Goal: Task Accomplishment & Management: Manage account settings

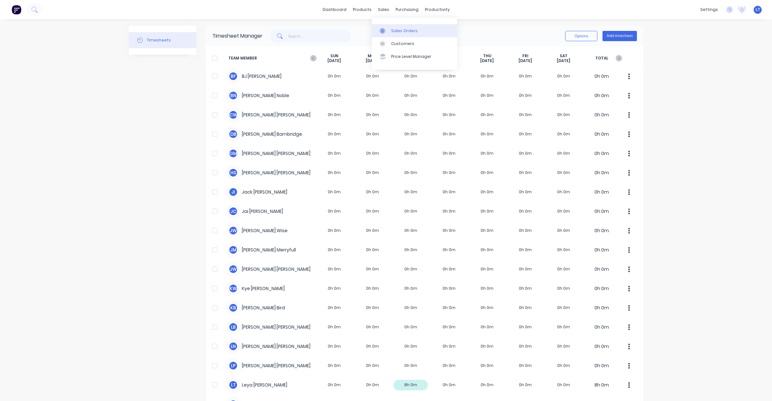
click at [388, 31] on div at bounding box center [385, 31] width 10 height 6
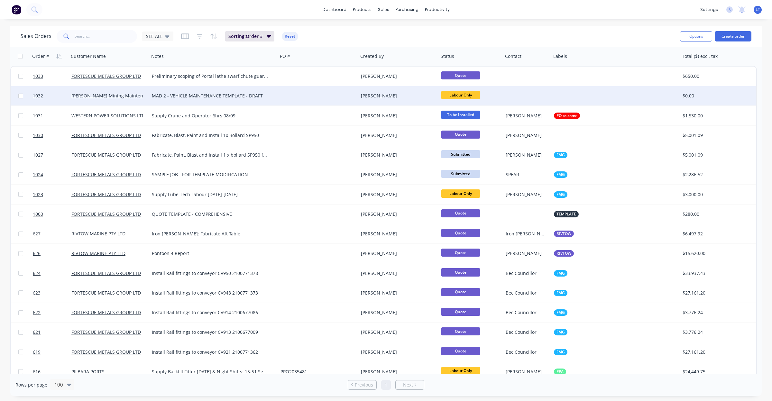
click at [309, 97] on div at bounding box center [318, 95] width 80 height 19
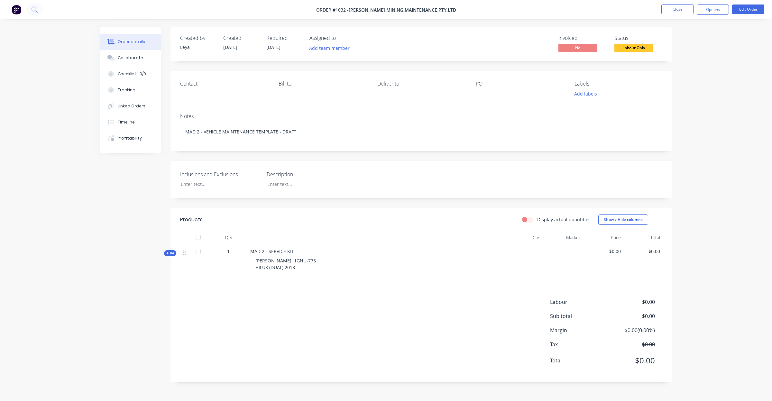
click at [170, 256] on span "Kit" at bounding box center [170, 253] width 8 height 5
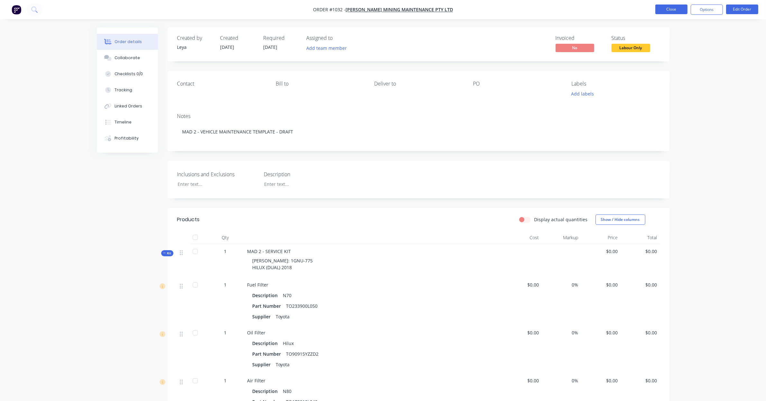
click at [674, 10] on button "Close" at bounding box center [672, 10] width 32 height 10
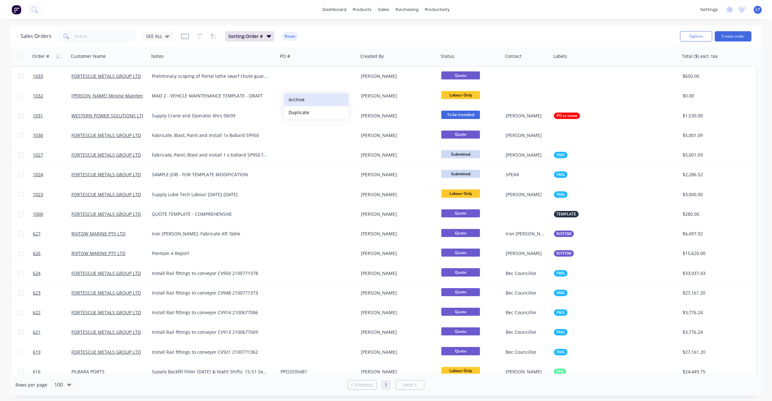
click at [298, 102] on button "Archive" at bounding box center [316, 99] width 64 height 13
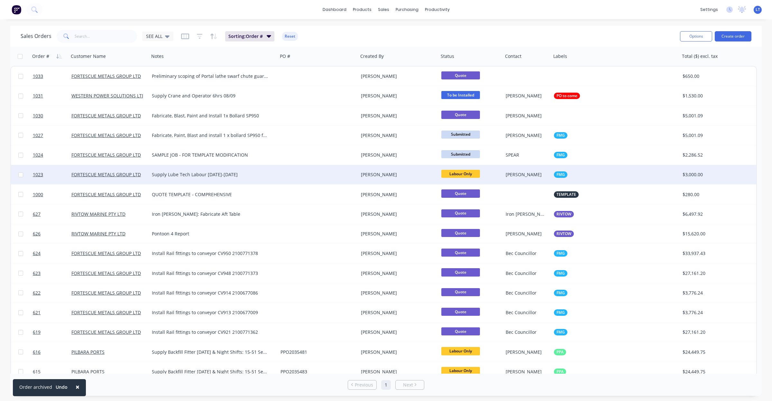
click at [319, 173] on div at bounding box center [318, 174] width 80 height 19
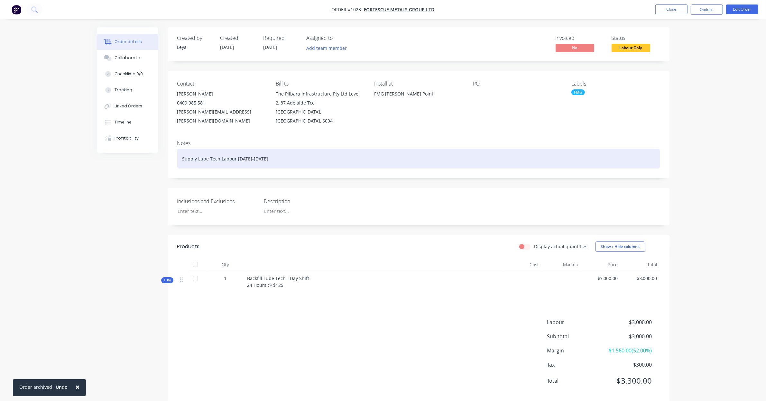
click at [244, 149] on div "Supply Lube Tech Labour [DATE]-[DATE]" at bounding box center [418, 159] width 483 height 20
drag, startPoint x: 304, startPoint y: 154, endPoint x: 118, endPoint y: 145, distance: 186.6
click at [118, 145] on div "Order details Collaborate Checklists 0/0 Tracking Linked Orders Timeline Profit…" at bounding box center [383, 219] width 586 height 385
copy div "Supply Lube Tech Labour [DATE]-[DATE]"
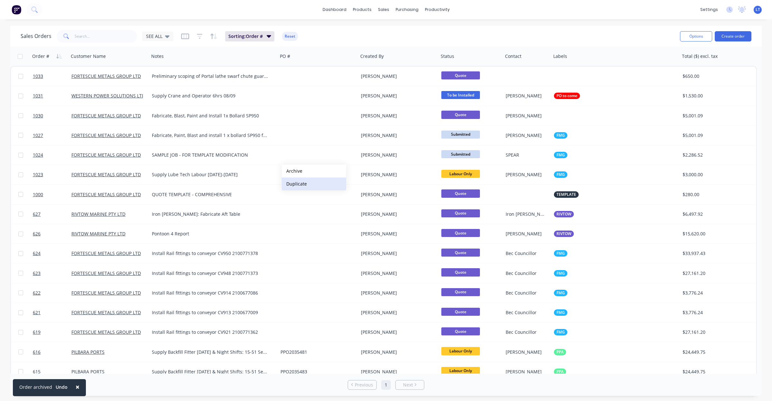
click at [311, 186] on button "Duplicate" at bounding box center [314, 184] width 64 height 13
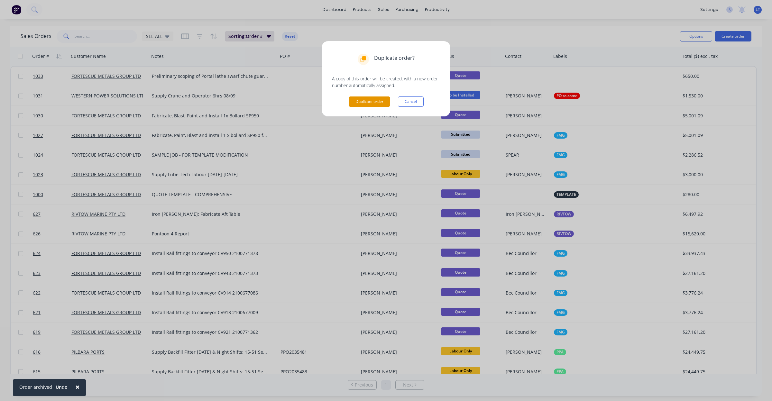
click at [370, 101] on button "Duplicate order" at bounding box center [370, 102] width 42 height 10
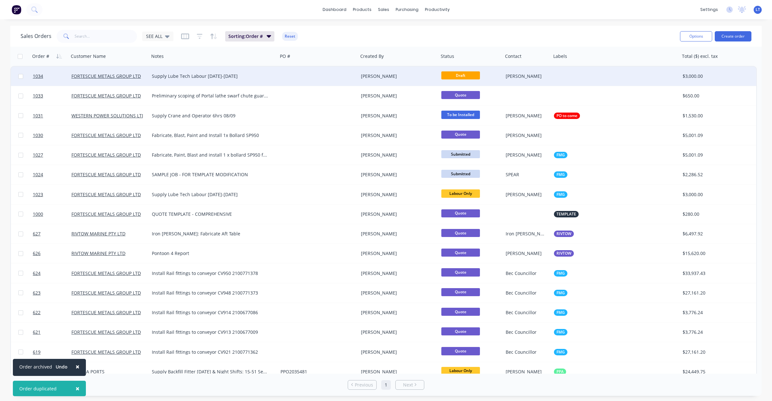
click at [318, 73] on div at bounding box center [318, 76] width 80 height 19
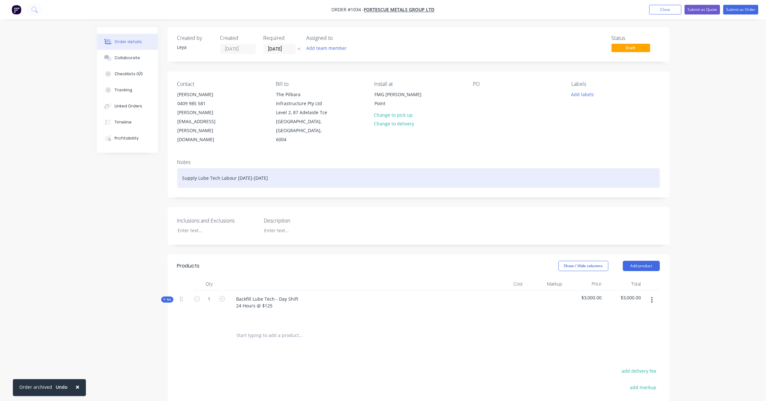
drag, startPoint x: 197, startPoint y: 168, endPoint x: 504, endPoint y: 188, distance: 307.7
click at [504, 188] on div "Notes Supply Lube Tech Labour 10-11 September" at bounding box center [419, 175] width 502 height 43
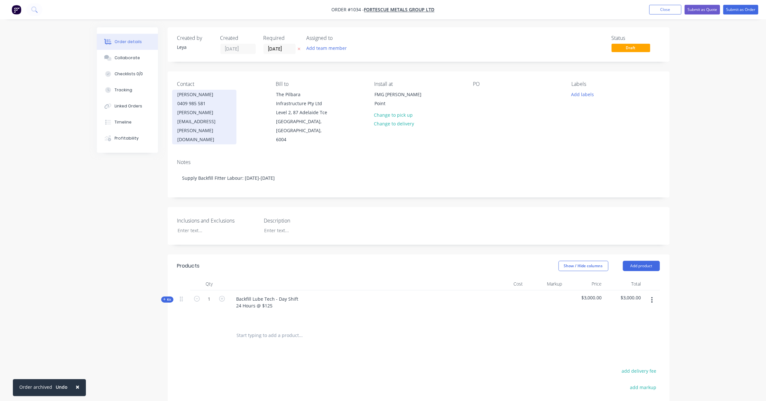
click at [209, 105] on div "0409 985 581" at bounding box center [204, 103] width 53 height 9
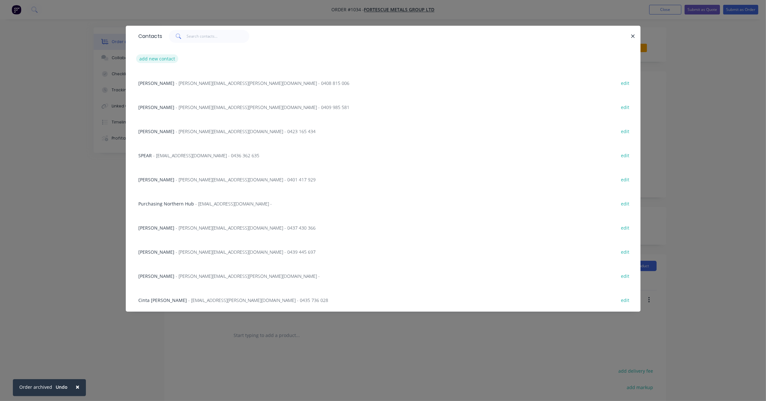
click at [169, 58] on button "add new contact" at bounding box center [157, 58] width 42 height 9
select select "AU"
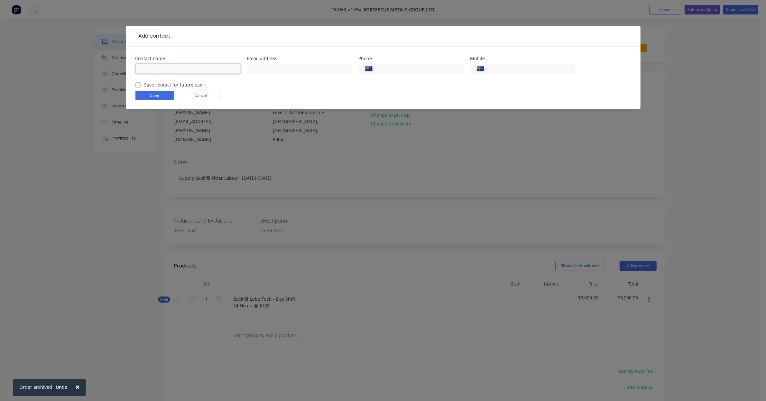
click at [185, 71] on input "text" at bounding box center [188, 69] width 105 height 10
type input "[PERSON_NAME]"
click at [187, 83] on label "Save contact for future use" at bounding box center [174, 84] width 58 height 7
click at [141, 83] on input "Save contact for future use" at bounding box center [138, 84] width 5 height 6
checkbox input "true"
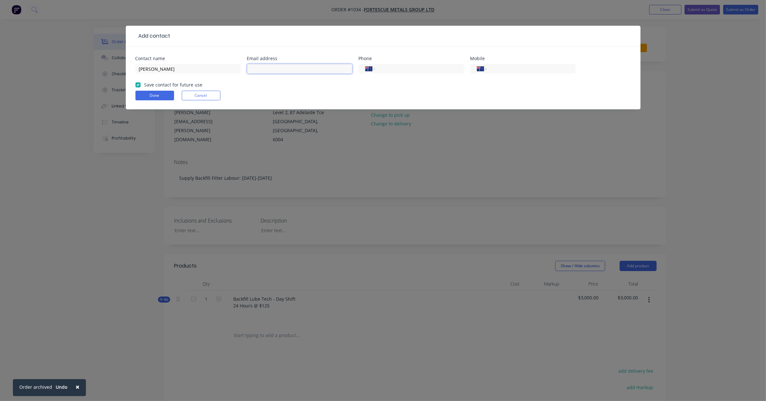
click at [289, 72] on input "text" at bounding box center [299, 69] width 105 height 10
type input "[PERSON_NAME][EMAIL_ADDRESS][PERSON_NAME][DOMAIN_NAME]"
click at [528, 71] on input "tel" at bounding box center [529, 68] width 77 height 7
type input "0433 990 022"
click at [158, 98] on button "Done" at bounding box center [155, 96] width 39 height 10
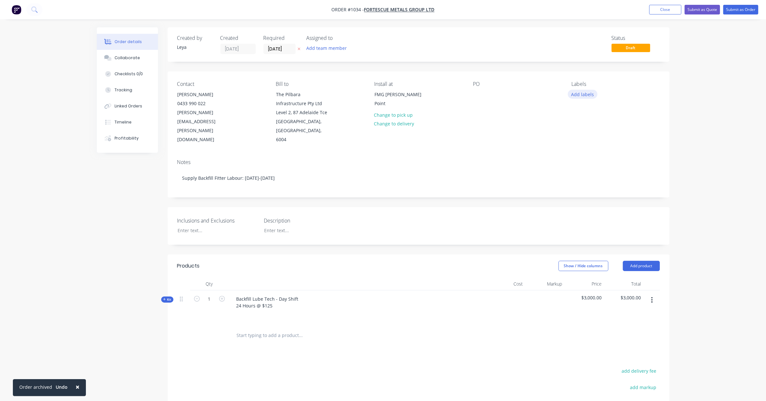
click at [575, 97] on button "Add labels" at bounding box center [583, 94] width 30 height 9
click at [583, 165] on div at bounding box center [583, 165] width 13 height 13
click at [298, 49] on icon at bounding box center [299, 49] width 3 height 4
click at [283, 51] on input at bounding box center [281, 49] width 35 height 10
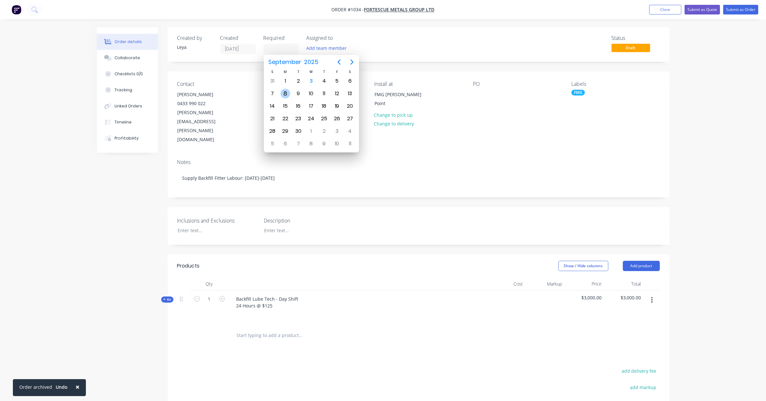
click at [287, 94] on div "8" at bounding box center [286, 94] width 10 height 10
type input "[DATE]"
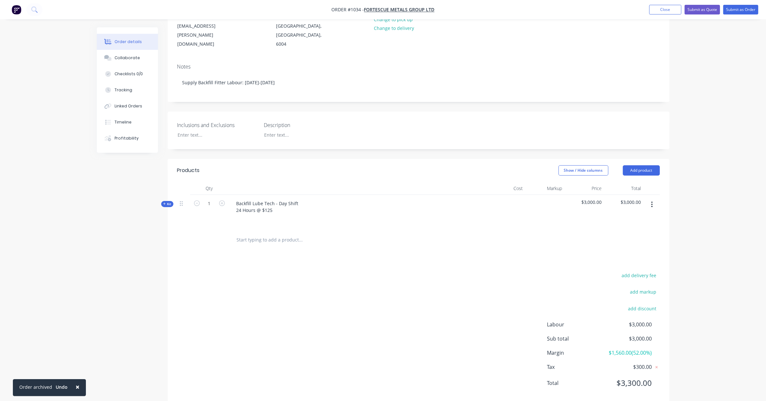
scroll to position [100, 0]
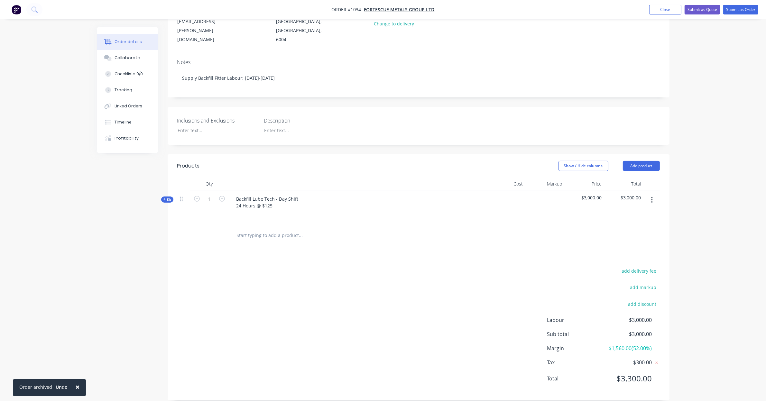
click at [168, 197] on span "Kit" at bounding box center [167, 199] width 8 height 5
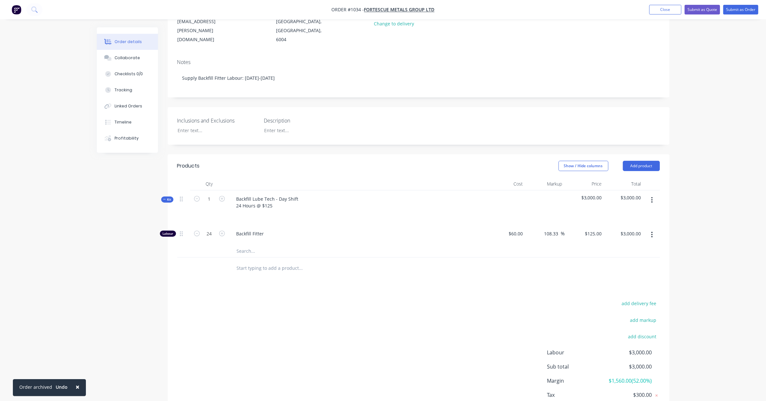
click at [273, 262] on input "text" at bounding box center [301, 268] width 129 height 13
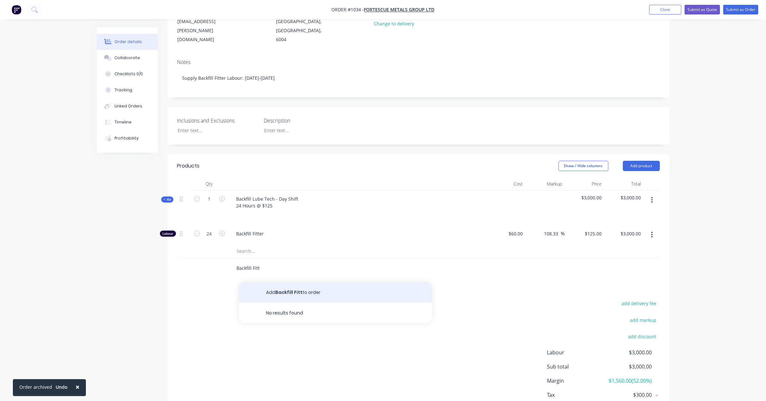
type input "Backfill Fitt"
click at [306, 285] on button "Add Backfill Fitt to order" at bounding box center [335, 292] width 193 height 21
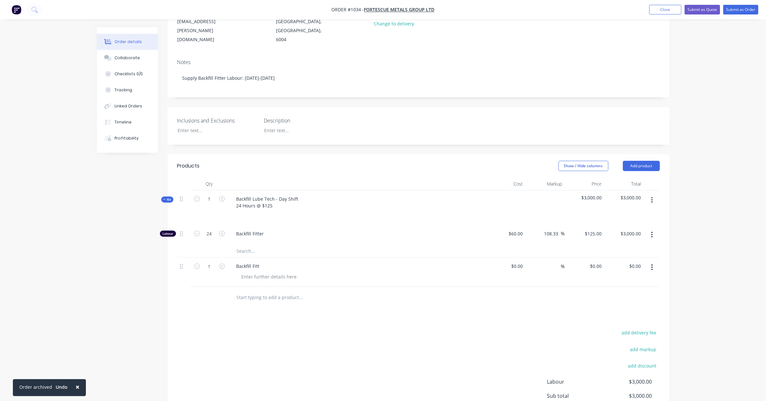
click at [266, 262] on div "Backfill Fitt" at bounding box center [357, 266] width 252 height 9
click at [257, 262] on div "Backfill Fitt" at bounding box center [247, 266] width 33 height 9
click at [261, 262] on div "Backfill Fitt" at bounding box center [247, 266] width 33 height 9
click at [260, 262] on div "Backfill Fitter" at bounding box center [250, 266] width 38 height 9
drag, startPoint x: 265, startPoint y: 259, endPoint x: 156, endPoint y: 256, distance: 108.8
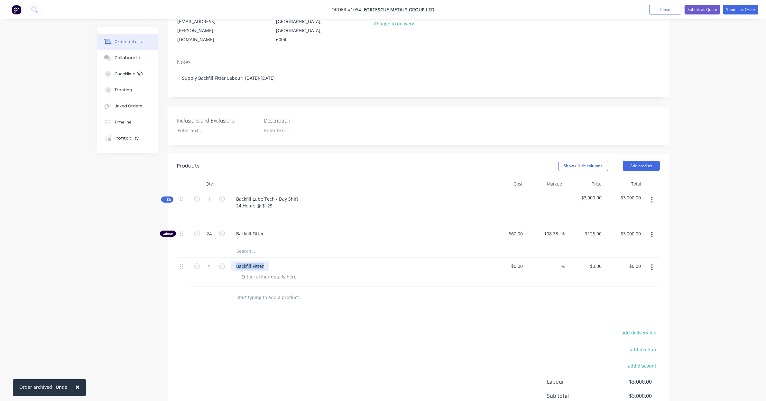
click at [156, 255] on div "Created by Leya Created 03/09/25 Required 08/09/25 Assigned to Add team member …" at bounding box center [383, 199] width 573 height 545
click at [258, 294] on input "text" at bounding box center [301, 297] width 129 height 13
click at [651, 262] on button "button" at bounding box center [652, 268] width 15 height 12
click at [626, 318] on div "Delete" at bounding box center [630, 322] width 50 height 9
click at [276, 262] on input "text" at bounding box center [301, 268] width 129 height 13
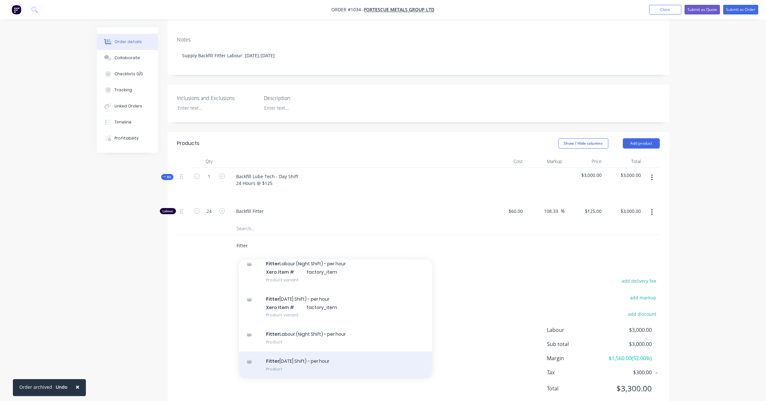
scroll to position [127, 0]
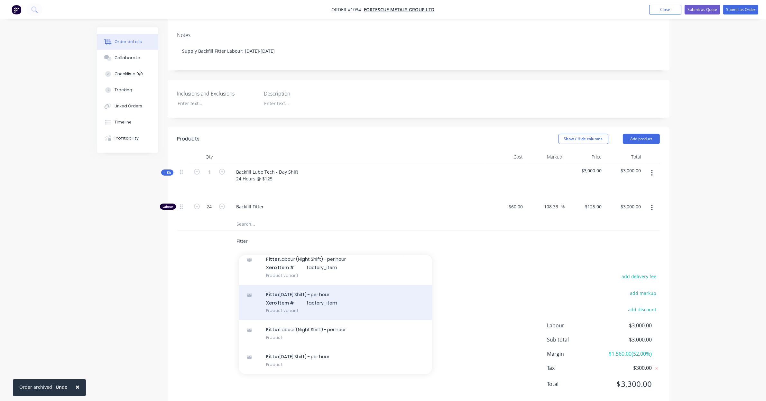
type input "Fitter"
click at [319, 300] on div "Fitter Labour (Day Shift) - per hour Xero Item # factory_item Product variant" at bounding box center [335, 302] width 193 height 35
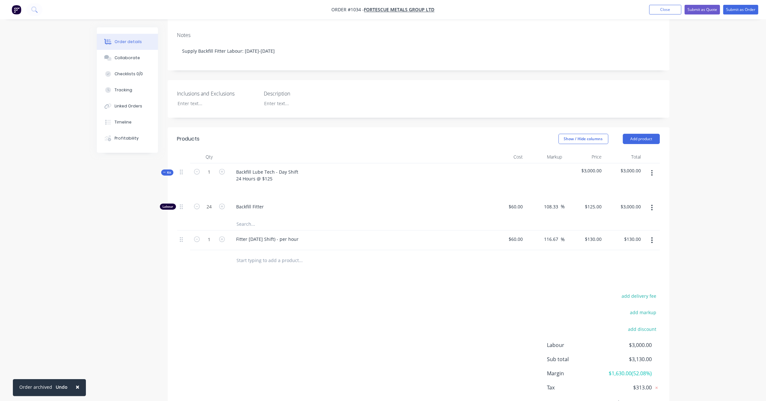
click at [292, 255] on input "text" at bounding box center [301, 260] width 129 height 13
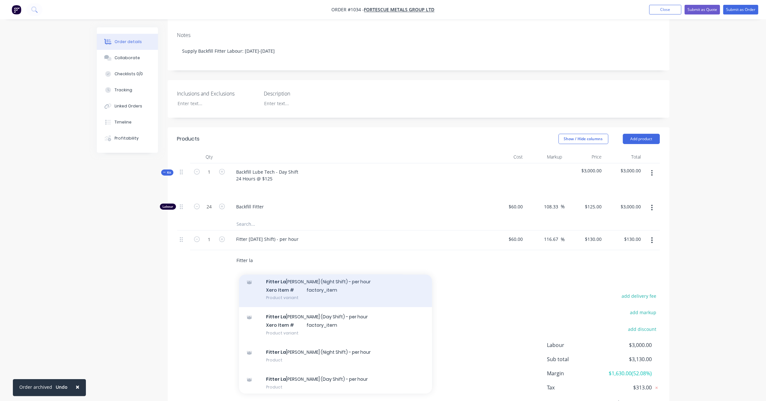
scroll to position [26, 0]
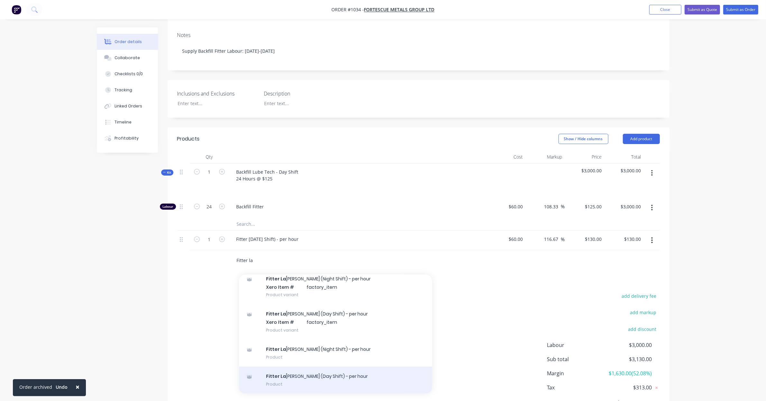
type input "Fitter la"
click at [333, 373] on div "Fitter La bour (Day Shift) - per hour Product" at bounding box center [335, 380] width 193 height 27
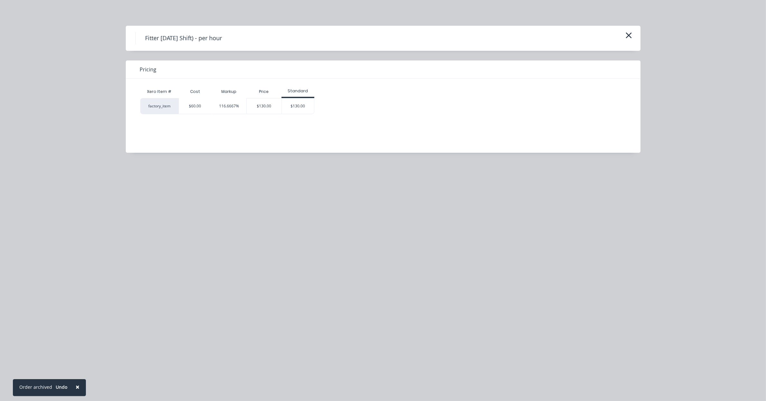
click at [635, 36] on div "Fitter Labour (Day Shift) - per hour" at bounding box center [383, 38] width 515 height 25
click at [631, 36] on icon "button" at bounding box center [629, 35] width 7 height 9
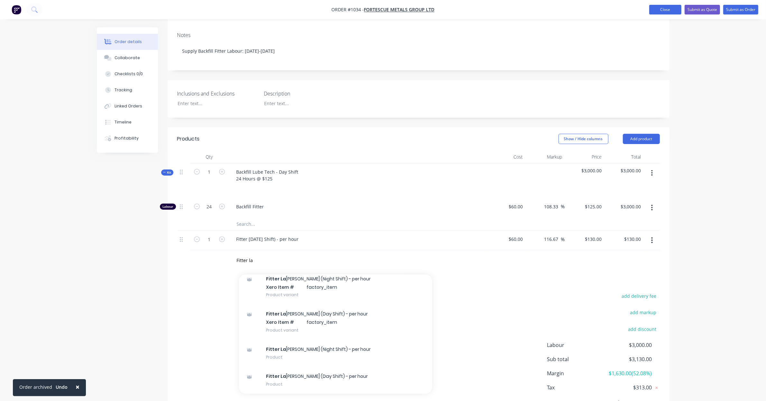
click at [669, 12] on button "Close" at bounding box center [666, 10] width 32 height 10
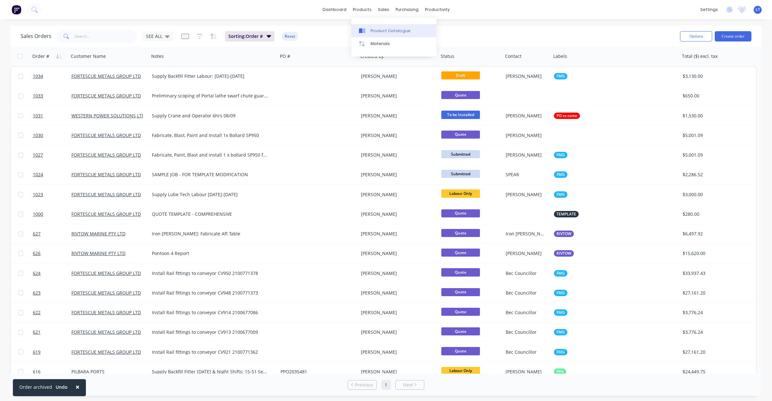
click at [382, 33] on div "Product Catalogue" at bounding box center [391, 31] width 40 height 6
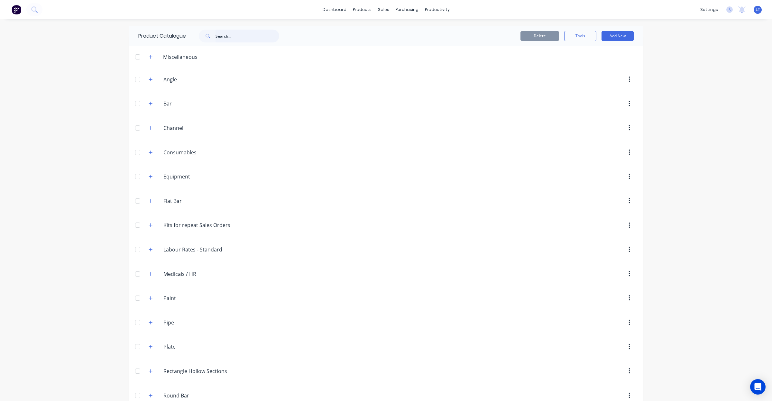
click at [259, 31] on input "text" at bounding box center [248, 36] width 64 height 13
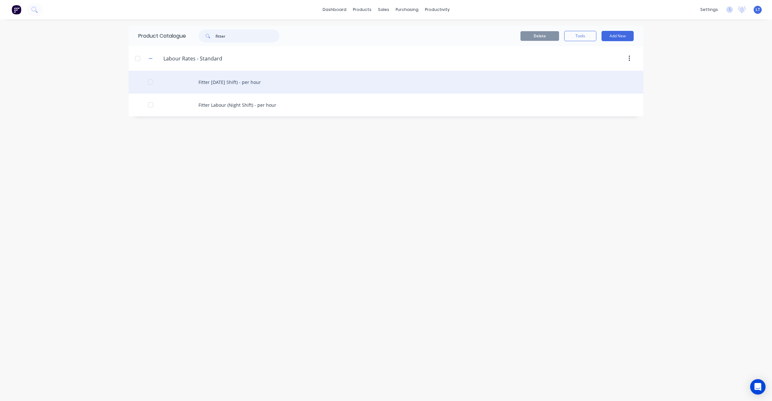
type input "fitter"
click at [229, 83] on div "Fitter [DATE] Shift) - per hour" at bounding box center [386, 82] width 515 height 23
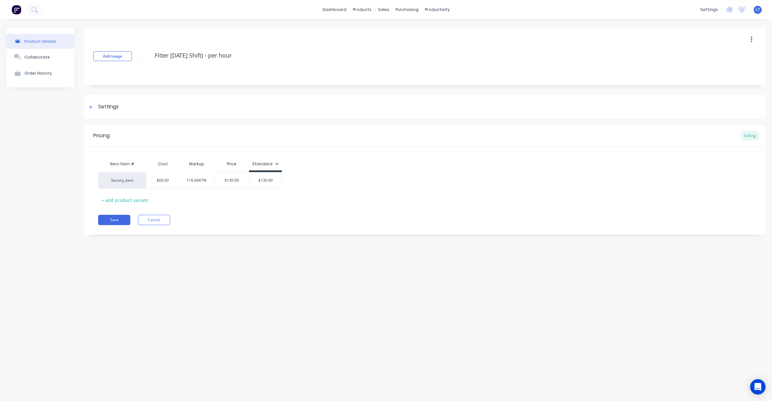
click at [277, 165] on icon at bounding box center [277, 164] width 4 height 4
click at [294, 160] on div "Xero Item # Cost Markup Price Standard factory_item $60.00 116.6667% $130.00 $1…" at bounding box center [424, 182] width 653 height 48
click at [212, 167] on div "Markup" at bounding box center [196, 164] width 35 height 13
click at [232, 162] on div "Price" at bounding box center [231, 164] width 35 height 13
drag, startPoint x: 164, startPoint y: 163, endPoint x: 197, endPoint y: 153, distance: 34.5
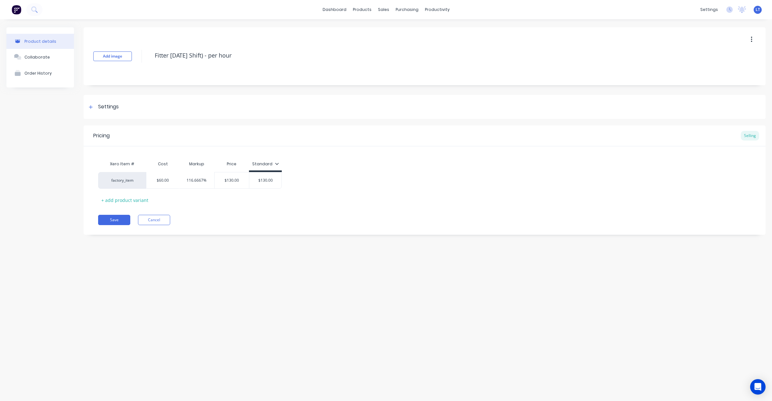
click at [160, 153] on div "Xero Item # Cost Markup Price Standard factory_item $60.00 116.6667% $130.00 $1…" at bounding box center [425, 175] width 682 height 59
click at [275, 164] on icon at bounding box center [277, 164] width 4 height 4
click at [277, 164] on icon at bounding box center [277, 164] width 4 height 4
click at [236, 164] on div "Price" at bounding box center [231, 164] width 35 height 13
click at [120, 106] on div "Settings" at bounding box center [425, 107] width 682 height 24
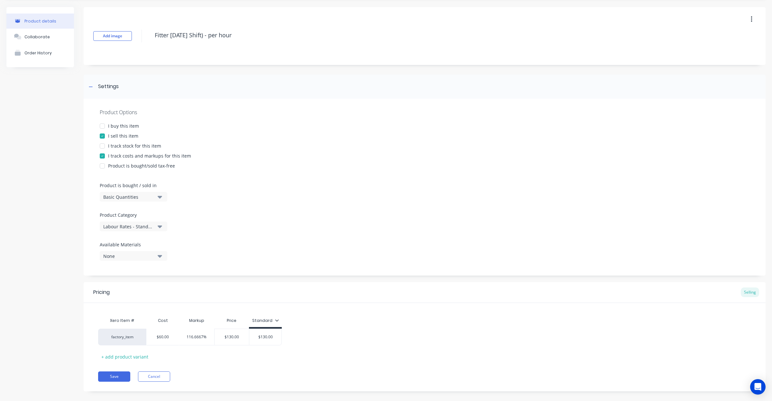
scroll to position [28, 0]
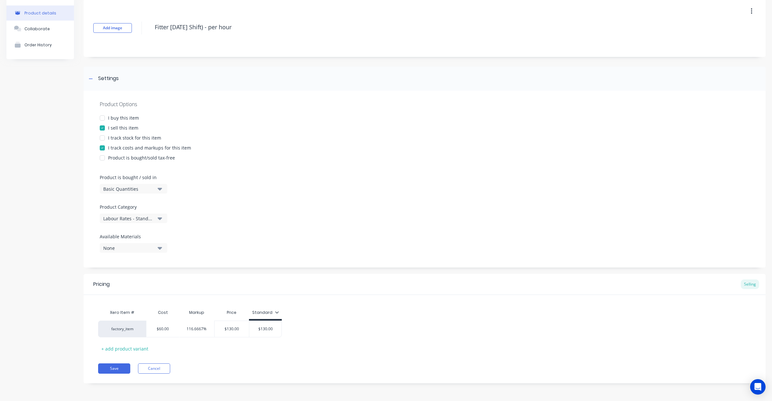
click at [159, 315] on div "Cost" at bounding box center [162, 312] width 33 height 13
click at [159, 312] on div "Cost" at bounding box center [162, 312] width 33 height 13
click at [127, 117] on div "I buy this item" at bounding box center [123, 118] width 31 height 7
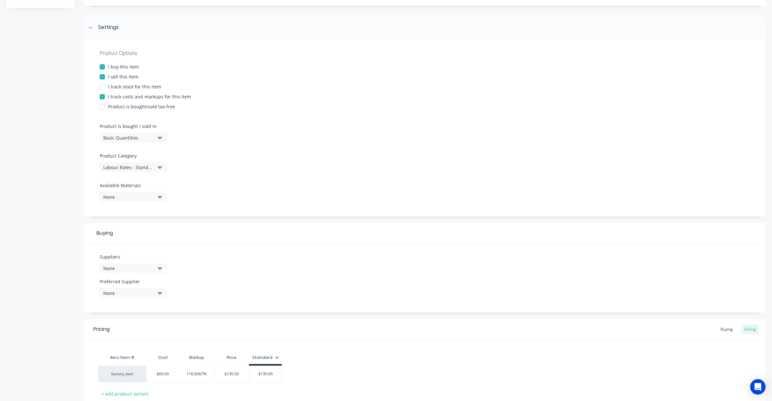
scroll to position [125, 0]
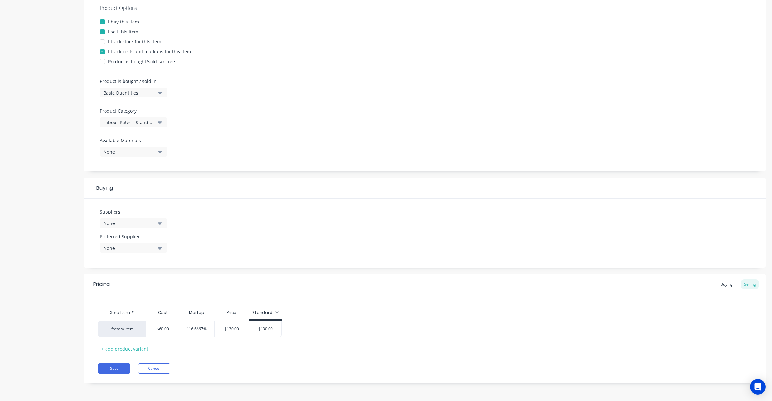
click at [121, 20] on div "I buy this item" at bounding box center [123, 21] width 31 height 7
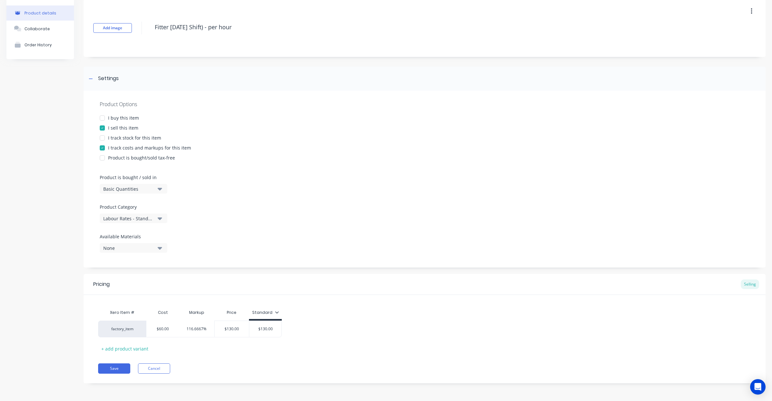
click at [154, 249] on div "None" at bounding box center [128, 248] width 51 height 7
click at [156, 249] on button "None" at bounding box center [134, 248] width 68 height 10
click at [230, 243] on div "Product Options I buy this item I sell this item I track stock for this item I …" at bounding box center [425, 179] width 682 height 177
drag, startPoint x: 230, startPoint y: 243, endPoint x: 210, endPoint y: 242, distance: 20.3
click at [210, 242] on div "Product Options I buy this item I sell this item I track stock for this item I …" at bounding box center [425, 179] width 682 height 177
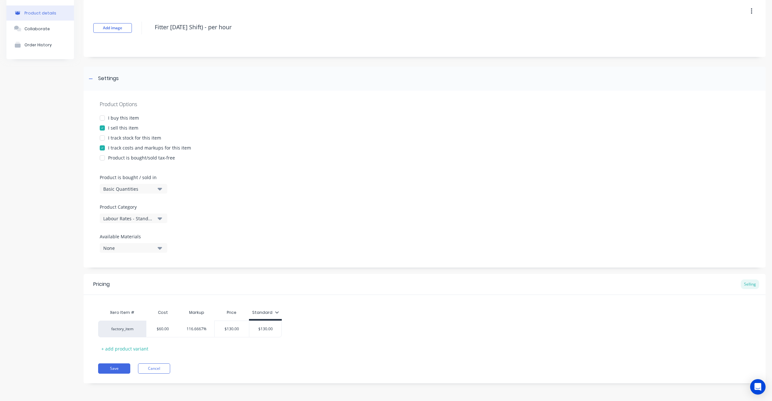
drag, startPoint x: 241, startPoint y: 241, endPoint x: 230, endPoint y: 243, distance: 10.7
click at [219, 239] on div "Product Options I buy this item I sell this item I track stock for this item I …" at bounding box center [425, 179] width 682 height 177
click at [272, 314] on div "Standard" at bounding box center [265, 313] width 27 height 6
type textarea "x"
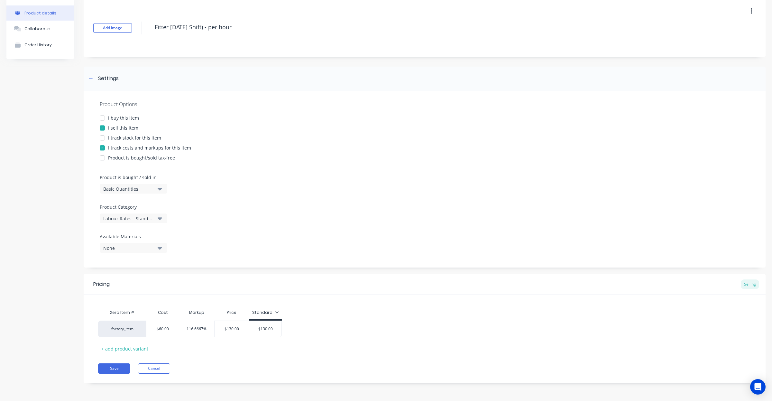
click at [226, 308] on div "Price" at bounding box center [231, 312] width 35 height 13
click at [229, 321] on div "$130.00" at bounding box center [232, 329] width 35 height 16
type input "$130.00"
click at [229, 335] on div "$130.00" at bounding box center [232, 329] width 35 height 16
click at [234, 314] on div "Price" at bounding box center [231, 312] width 35 height 13
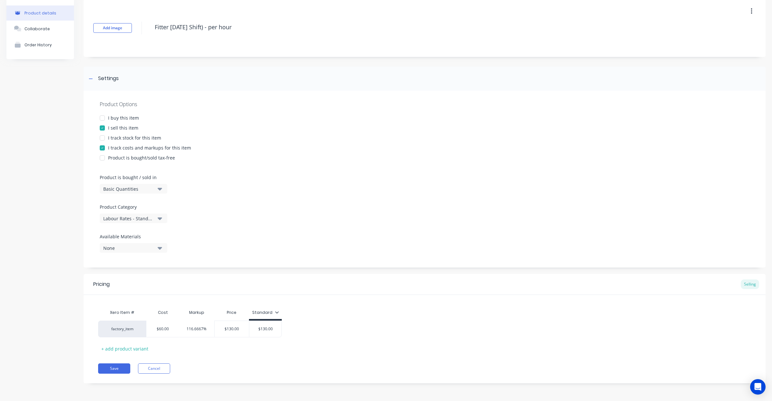
click at [196, 314] on div "Markup" at bounding box center [196, 312] width 35 height 13
click at [128, 115] on div "I buy this item" at bounding box center [123, 118] width 31 height 7
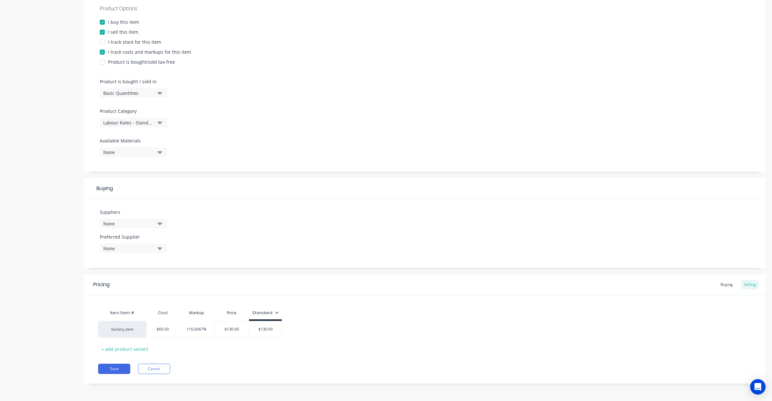
scroll to position [125, 0]
click at [129, 21] on div "I buy this item" at bounding box center [123, 21] width 31 height 7
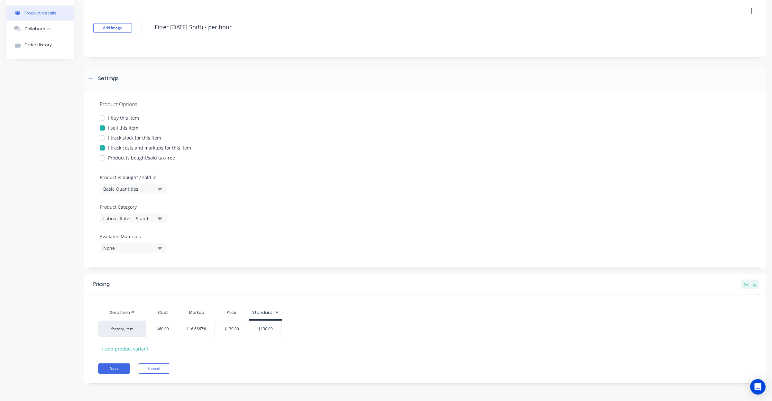
click at [154, 146] on div "I track costs and markups for this item" at bounding box center [149, 148] width 83 height 7
click at [173, 313] on icon at bounding box center [175, 313] width 4 height 4
click at [146, 147] on div "I track costs and markups for this item" at bounding box center [149, 148] width 83 height 7
click at [134, 350] on div "+ add product variant" at bounding box center [124, 349] width 53 height 10
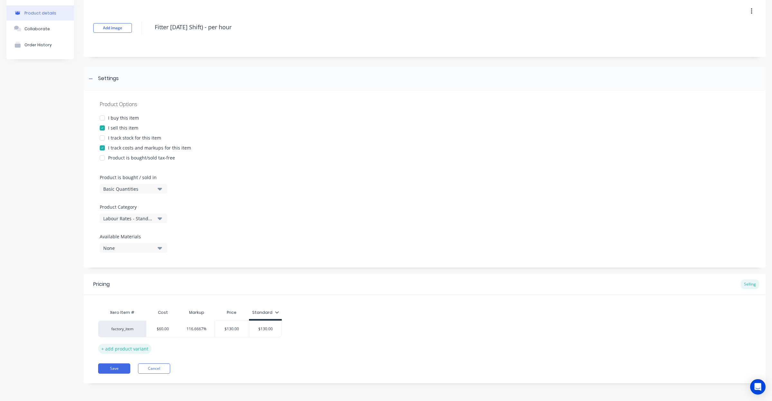
scroll to position [45, 0]
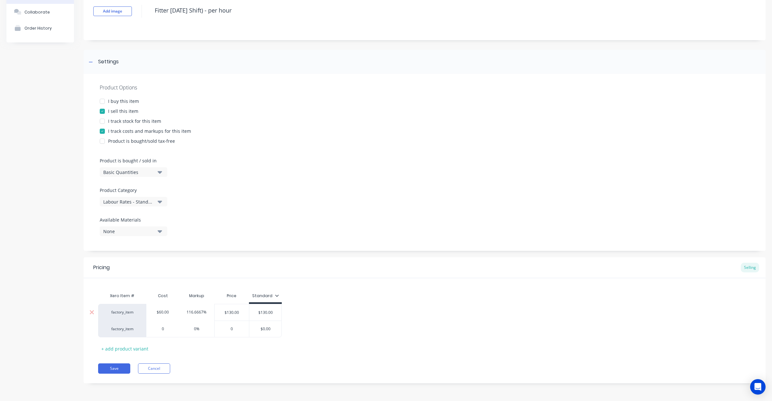
click at [123, 314] on div "factory_item" at bounding box center [122, 313] width 35 height 6
click at [237, 358] on div "Pricing Selling Xero Item # Cost Markup Price Standard factory_item 0 factory_d…" at bounding box center [425, 320] width 682 height 126
click at [270, 299] on div "Standard" at bounding box center [265, 297] width 27 height 6
click at [270, 297] on div "Standard" at bounding box center [265, 296] width 27 height 6
click at [280, 297] on div "Standard" at bounding box center [265, 297] width 33 height 6
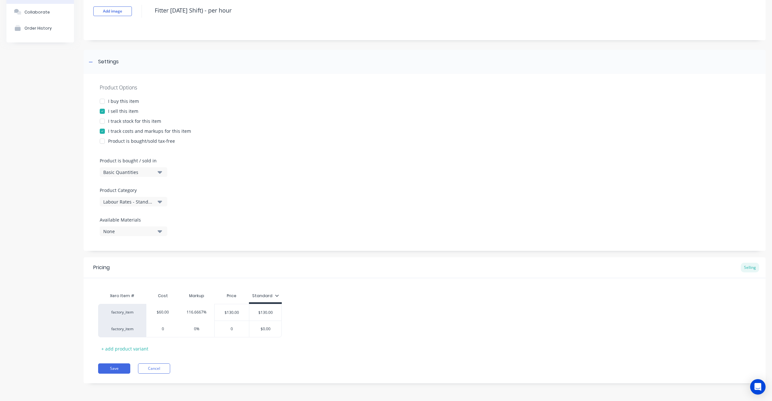
click at [139, 120] on div "I track stock for this item" at bounding box center [134, 121] width 53 height 7
click at [347, 189] on div "Product Options I buy this item I sell this item I track stock for this item I …" at bounding box center [425, 162] width 682 height 177
click at [327, 177] on div "Product Options I buy this item I sell this item I track stock for this item I …" at bounding box center [425, 162] width 682 height 177
drag, startPoint x: 327, startPoint y: 177, endPoint x: 298, endPoint y: 151, distance: 38.7
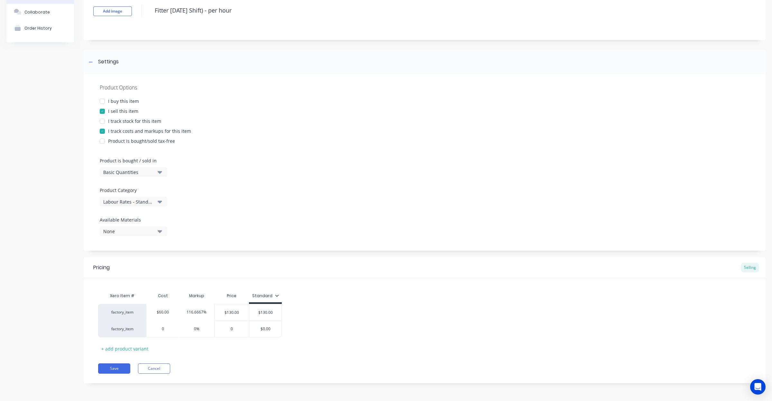
drag, startPoint x: 298, startPoint y: 151, endPoint x: 282, endPoint y: 133, distance: 24.4
click at [282, 133] on div "I track costs and markups for this item" at bounding box center [425, 131] width 650 height 7
drag, startPoint x: 351, startPoint y: 160, endPoint x: 329, endPoint y: 154, distance: 23.1
click at [332, 153] on div at bounding box center [425, 153] width 650 height 10
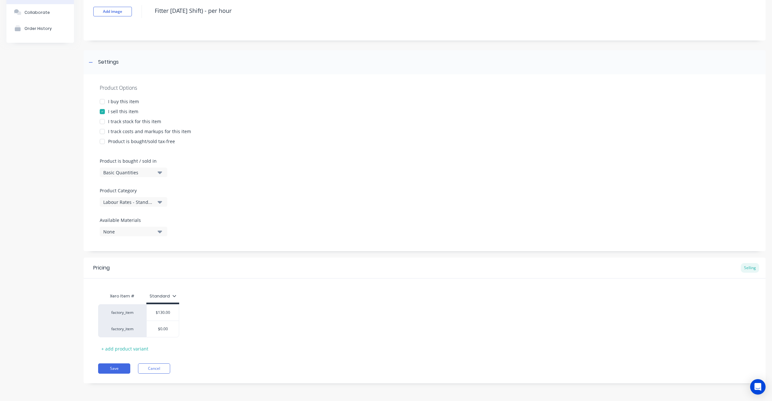
click at [160, 132] on div "I track costs and markups for this item" at bounding box center [149, 131] width 83 height 7
click at [132, 111] on div "I sell this item" at bounding box center [123, 111] width 30 height 7
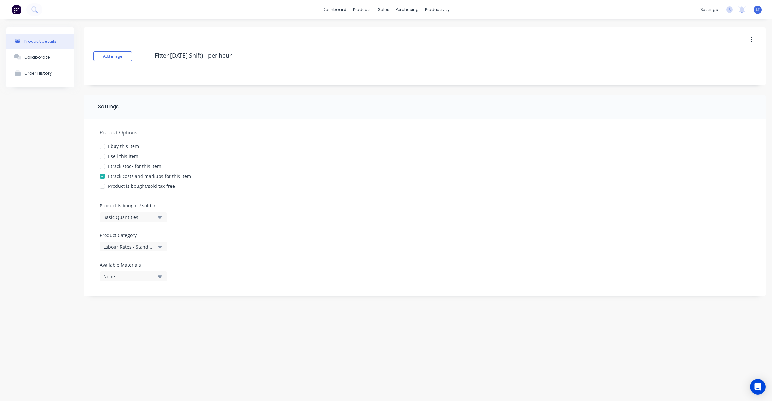
click at [127, 154] on div "I sell this item" at bounding box center [123, 156] width 30 height 7
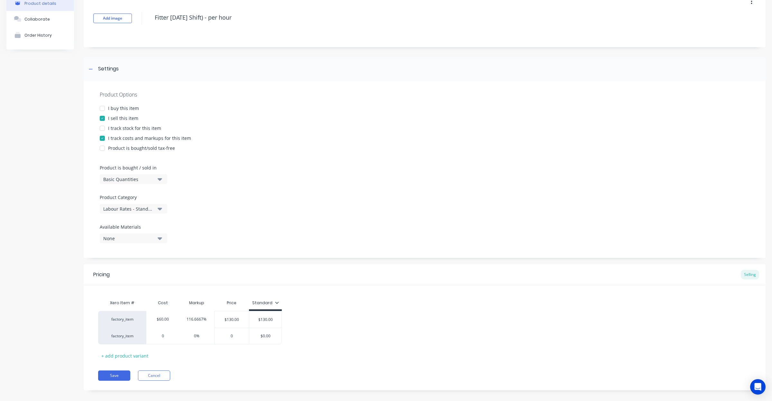
scroll to position [45, 0]
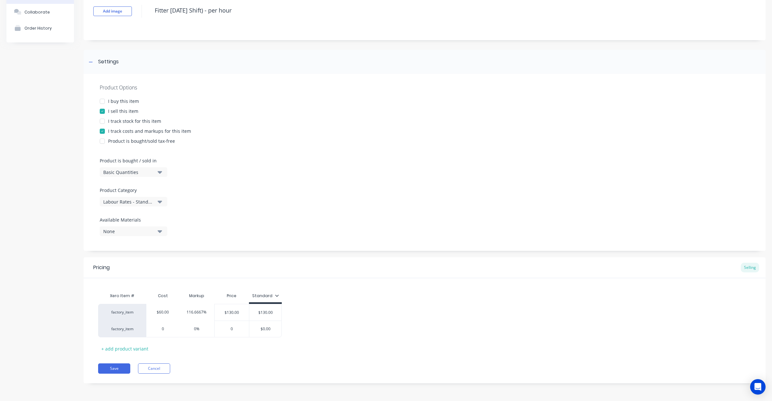
click at [275, 295] on icon at bounding box center [277, 296] width 4 height 2
click at [225, 295] on div "Price" at bounding box center [231, 296] width 35 height 13
click at [230, 295] on div "Price" at bounding box center [231, 296] width 35 height 13
drag, startPoint x: 226, startPoint y: 296, endPoint x: 197, endPoint y: 294, distance: 28.4
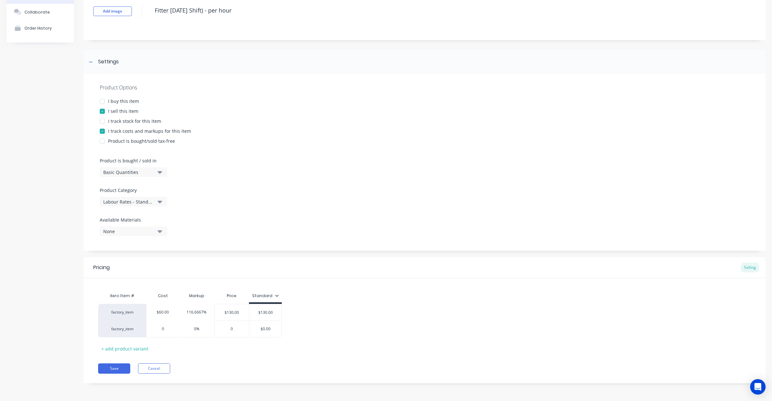
click at [195, 295] on div "Markup" at bounding box center [196, 296] width 35 height 13
click at [170, 295] on div "Cost" at bounding box center [162, 296] width 33 height 13
click at [161, 295] on div "Cost" at bounding box center [162, 296] width 33 height 13
click at [123, 294] on div "Xero Item #" at bounding box center [122, 296] width 48 height 13
click at [162, 369] on button "Cancel" at bounding box center [154, 369] width 32 height 10
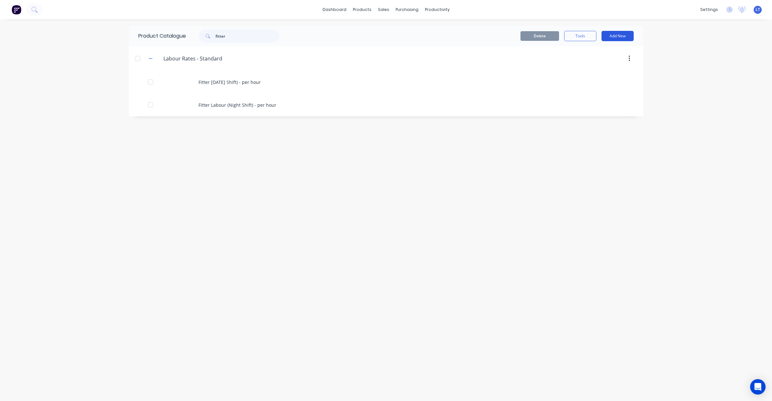
click at [623, 34] on button "Add New" at bounding box center [618, 36] width 32 height 10
click at [597, 64] on div "Product" at bounding box center [604, 65] width 50 height 9
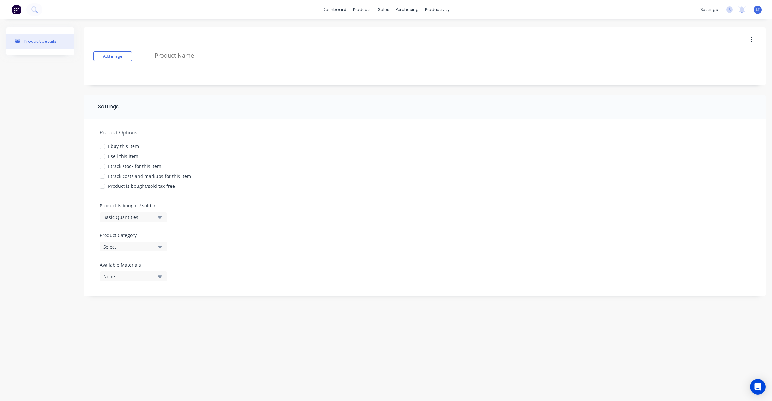
drag, startPoint x: 242, startPoint y: 61, endPoint x: 358, endPoint y: 75, distance: 116.7
click at [243, 61] on textarea at bounding box center [417, 55] width 530 height 15
type textarea "x"
type textarea "F"
type textarea "x"
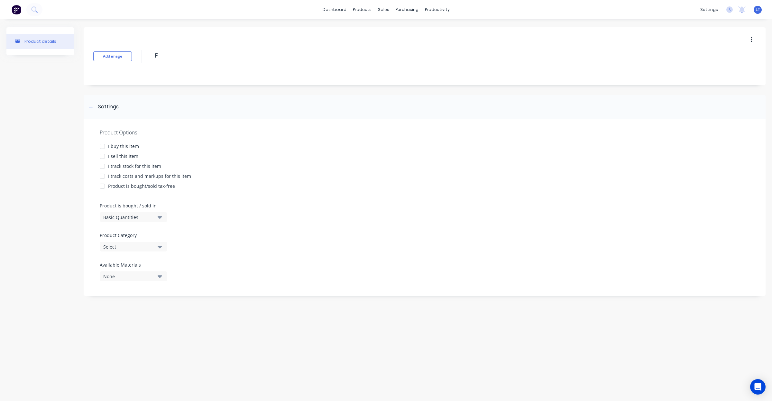
type textarea "Fi"
type textarea "x"
type textarea "Fit"
type textarea "x"
type textarea "Fitt"
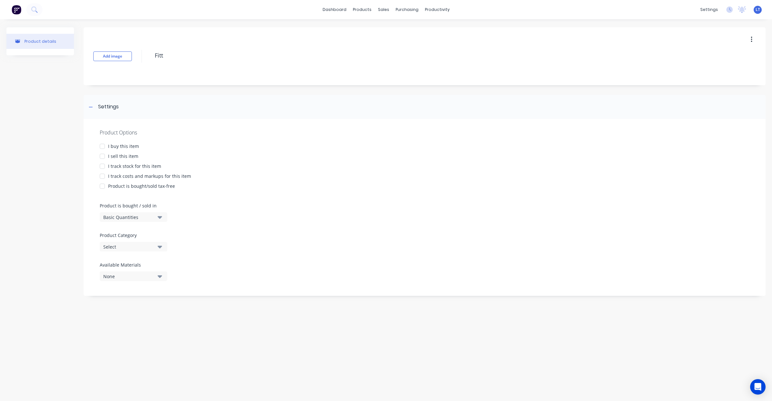
type textarea "x"
type textarea "Fitte"
type textarea "x"
type textarea "Fitter"
type textarea "x"
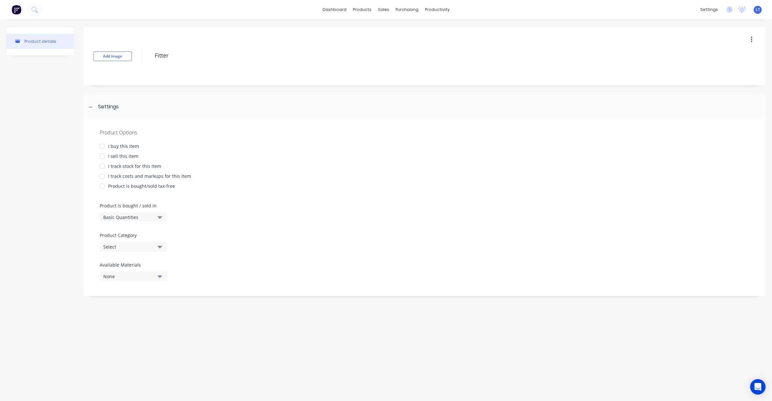
type textarea "Fitter"
type textarea "x"
type textarea "Fitter L"
type textarea "x"
type textarea "Fitter La"
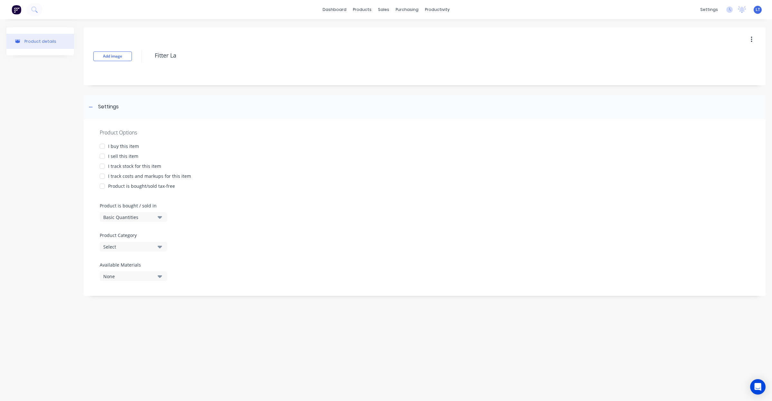
type textarea "x"
type textarea "Fitter Lab"
type textarea "x"
type textarea "Fitter Labo"
type textarea "x"
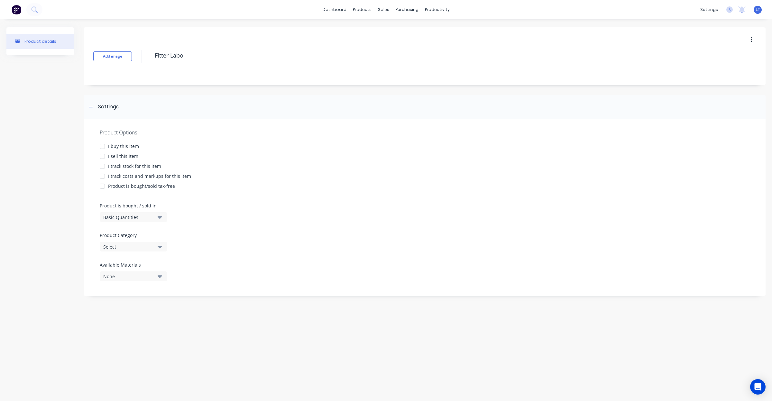
type textarea "Fitter Labou"
type textarea "x"
type textarea "Fitter Labour"
type textarea "x"
type textarea "Fitter Labour"
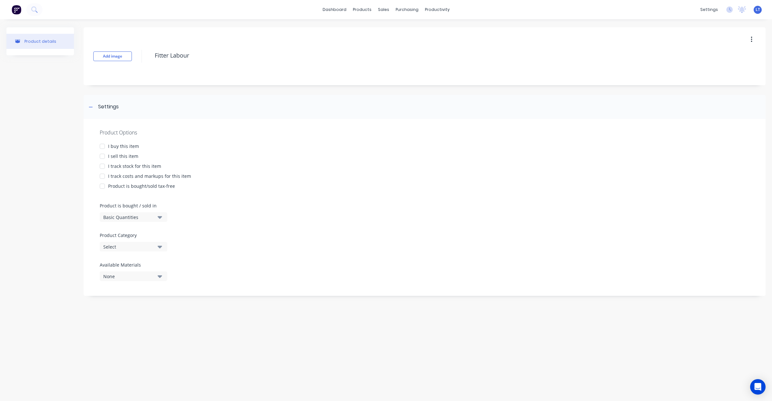
type textarea "x"
type textarea "Fitter Labour D"
type textarea "x"
type textarea "Fitter Labour"
type textarea "x"
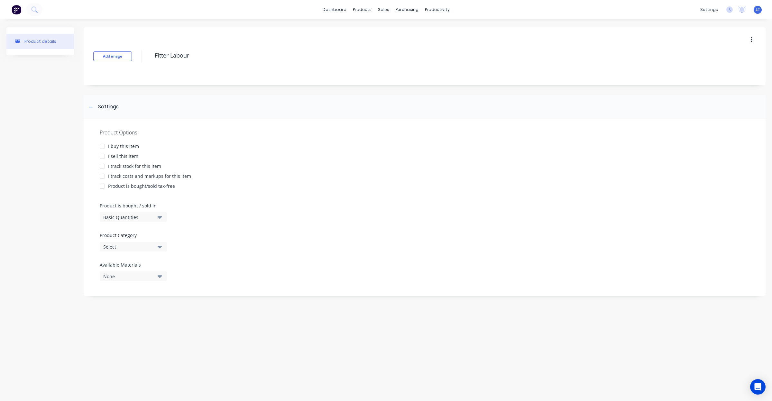
type textarea "Fitter Labour ("
type textarea "x"
type textarea "Fitter Labour (D"
type textarea "x"
type textarea "Fitter Labour (Da"
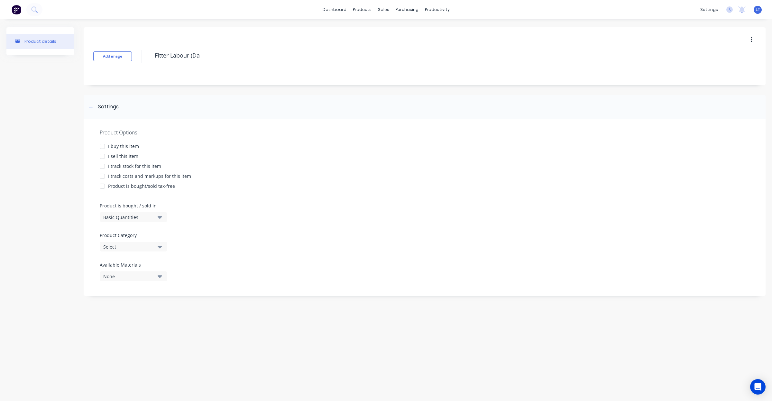
type textarea "x"
type textarea "Fitter Labour (Day"
type textarea "x"
type textarea "Fitter Labour (Day"
type textarea "x"
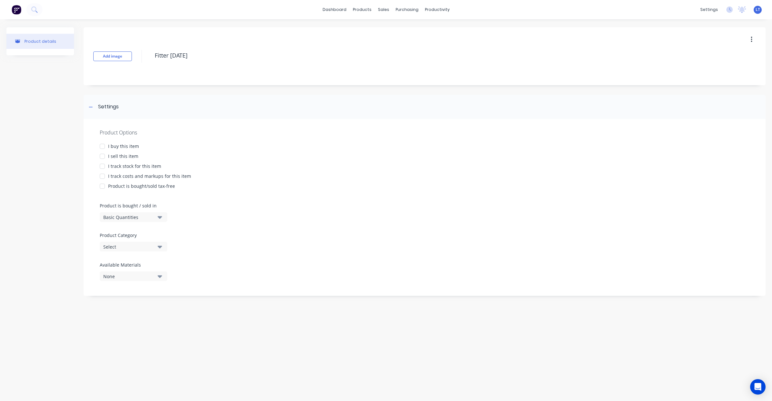
type textarea "Fitter Labour (Day S"
type textarea "x"
type textarea "Fitter Labour (Day Sh"
type textarea "x"
type textarea "Fitter Labour (Day Shi"
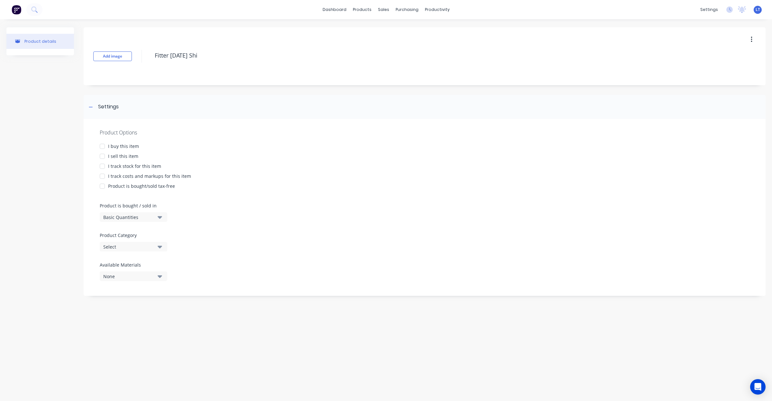
type textarea "x"
type textarea "Fitter Labour (Day Shif"
type textarea "x"
type textarea "Fitter Labour (Day Shift"
type textarea "x"
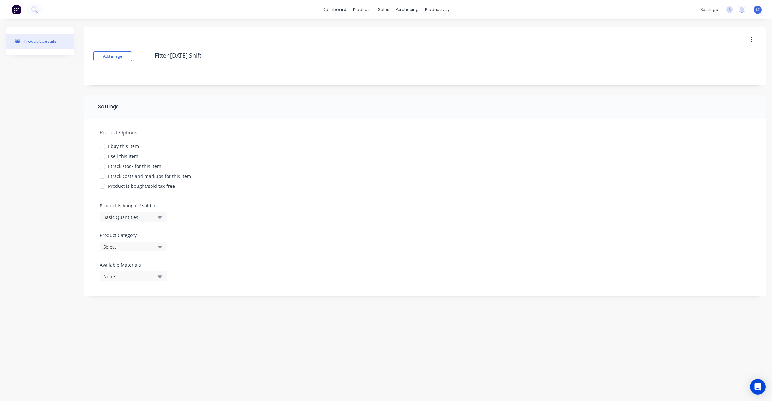
type textarea "Fitter Labour (Day Shift)"
type textarea "x"
type textarea "Fitter Labour (Day Shift)"
type textarea "x"
type textarea "Fitter Labour (Day Shift) -"
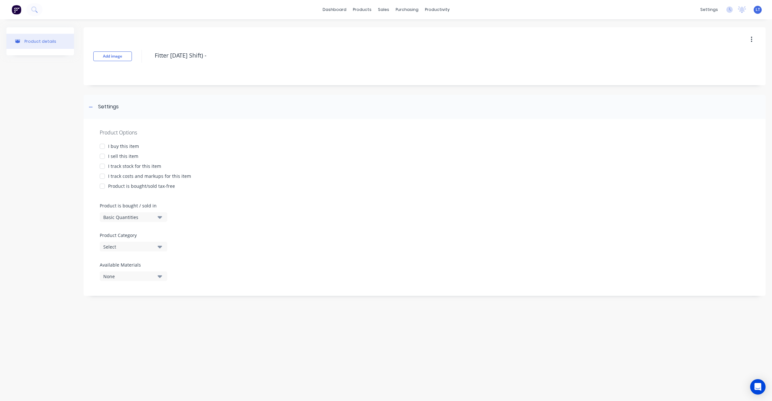
type textarea "x"
type textarea "Fitter Labour (Day Shift) -"
type textarea "x"
type textarea "Fitter Labour (Day Shift) - p"
type textarea "x"
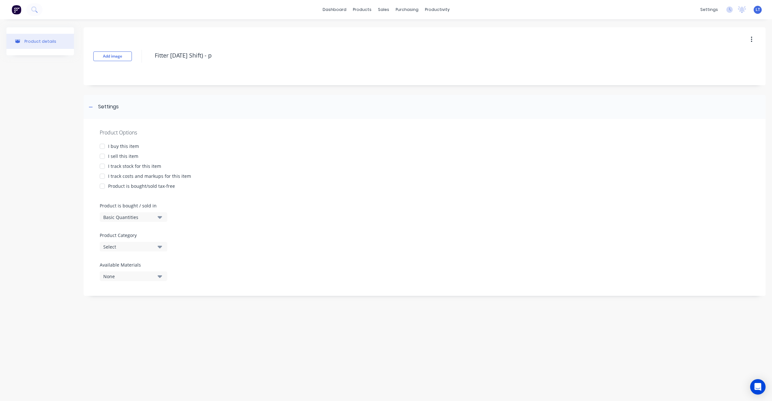
type textarea "Fitter Labour (Day Shift) - pe"
type textarea "x"
type textarea "Fitter Labour (Day Shift) - per"
type textarea "x"
type textarea "Fitter Labour (Day Shift) - per"
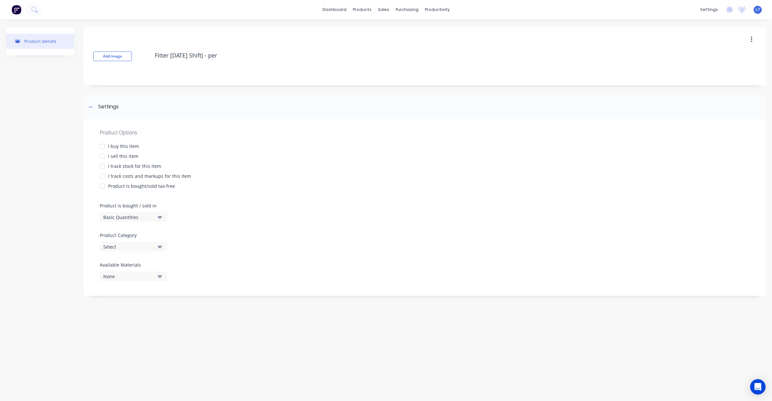
type textarea "x"
type textarea "Fitter Labour (Day Shift) - per h"
type textarea "x"
type textarea "Fitter Labour (Day Shift) - per ho"
type textarea "x"
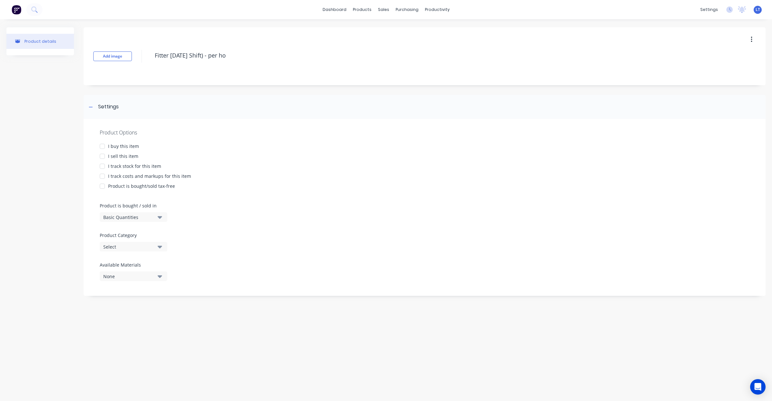
type textarea "Fitter Labour (Day Shift) - per hou"
type textarea "x"
type textarea "Fitter Labour (Day Shift) - per hour"
type textarea "x"
type textarea "Fitter Labour (Day Shift) - per hour"
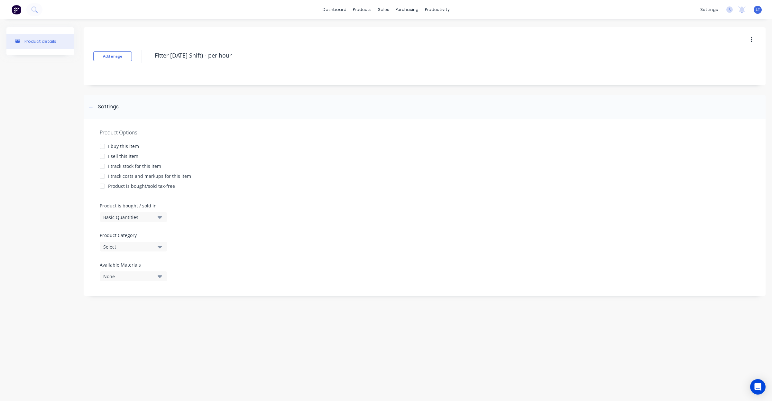
click at [124, 155] on div "I sell this item" at bounding box center [123, 156] width 30 height 7
click at [144, 177] on div "I track costs and markups for this item" at bounding box center [149, 176] width 83 height 7
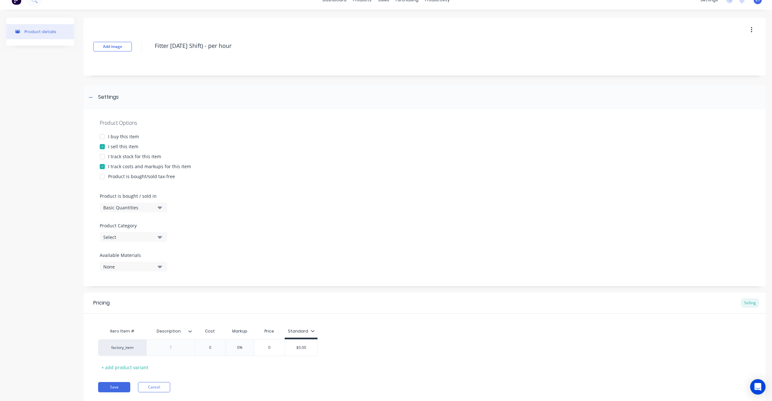
scroll to position [28, 0]
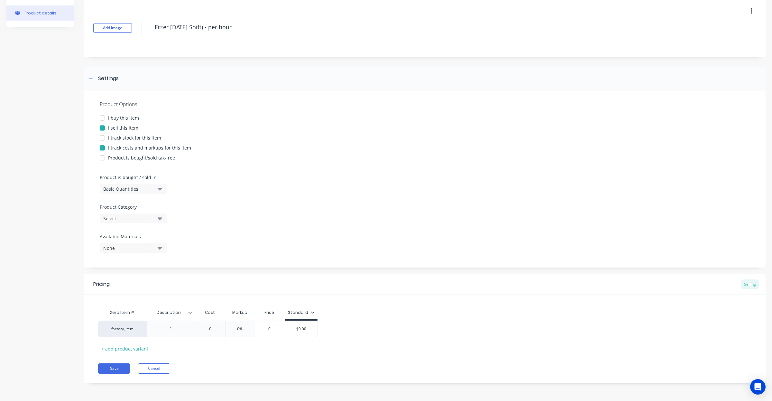
click at [309, 311] on div "Standard" at bounding box center [301, 313] width 27 height 6
type textarea "x"
type input "Description"
click at [191, 315] on div "Description Description" at bounding box center [170, 313] width 48 height 16
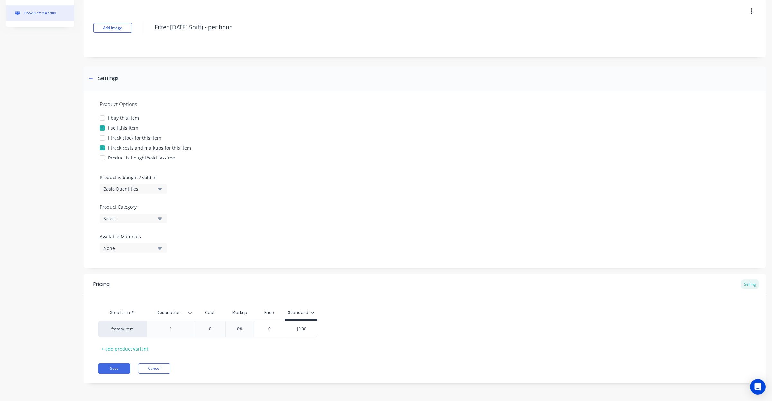
click at [192, 304] on div "Xero Item # Description Description Cost Markup Price Standard factory_item 0 0…" at bounding box center [425, 324] width 682 height 59
click at [130, 350] on div "+ add product variant" at bounding box center [124, 349] width 53 height 10
click at [94, 348] on icon at bounding box center [91, 345] width 5 height 6
click at [182, 329] on div at bounding box center [171, 329] width 32 height 8
click at [119, 345] on div "+ add product variant" at bounding box center [124, 349] width 53 height 10
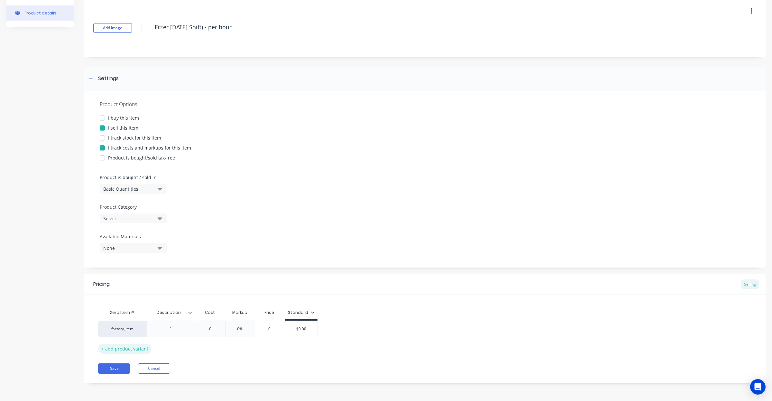
type textarea "x"
drag, startPoint x: 174, startPoint y: 345, endPoint x: 196, endPoint y: 339, distance: 23.2
click at [175, 345] on div at bounding box center [171, 345] width 32 height 8
type textarea "x"
type input "0"
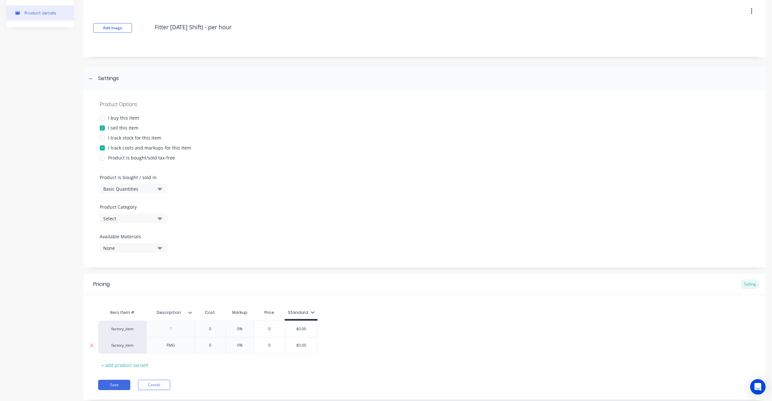
type textarea "x"
type input "06"
type textarea "x"
type input "060"
type input "0%"
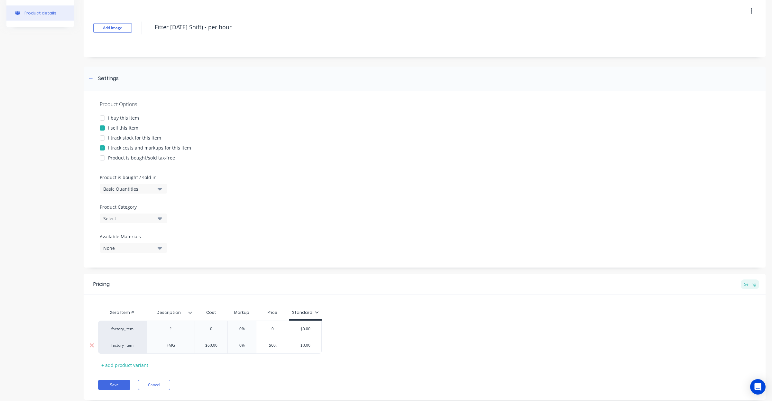
type input "$60"
type textarea "x"
type input "$"
type textarea "x"
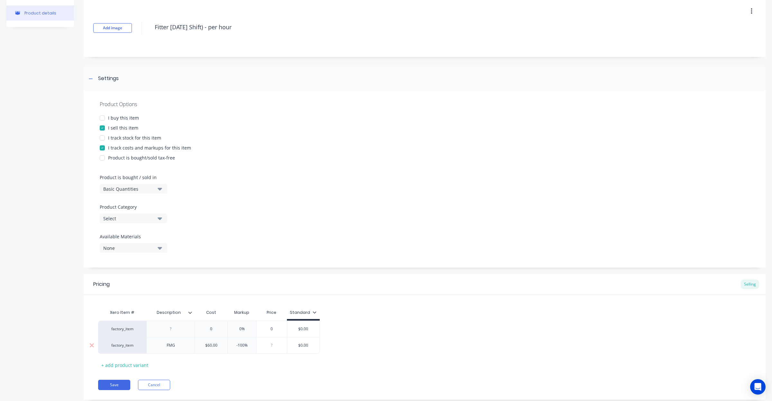
type input "1"
type textarea "x"
type input "12"
type textarea "x"
type input "125"
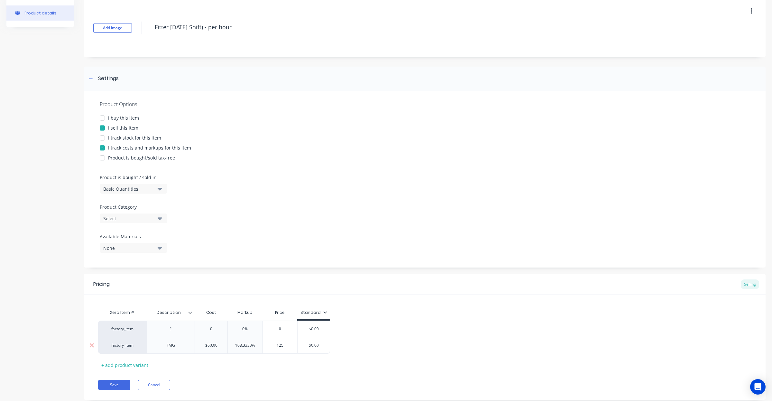
type input "$0.00"
type textarea "x"
type input "$0.001"
type textarea "x"
type input "$0.0012"
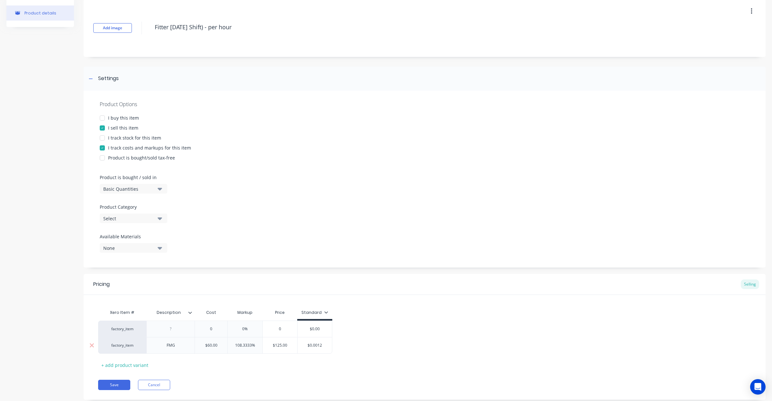
type textarea "x"
type input "$0.00125"
type input "$0.0013"
click at [313, 345] on input "$0.0013" at bounding box center [316, 346] width 36 height 6
click at [321, 345] on input "$0.0013" at bounding box center [316, 346] width 36 height 6
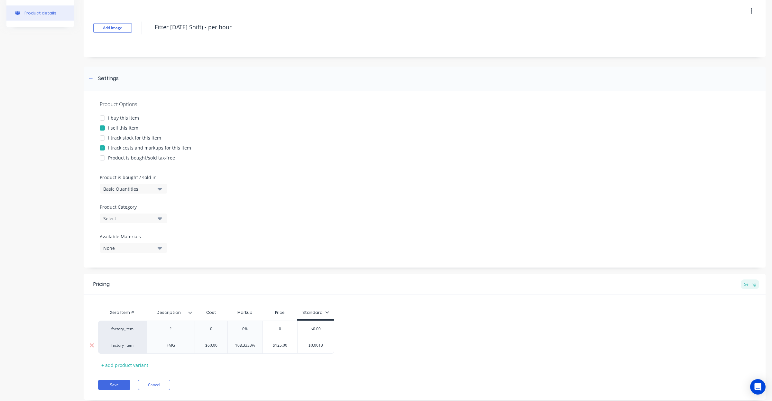
drag, startPoint x: 325, startPoint y: 345, endPoint x: 242, endPoint y: 342, distance: 83.1
click at [242, 342] on div "factory_item FMG $60.00 060 108.3333% 0% $125.00 125 $0.0013 $0.0013" at bounding box center [216, 345] width 236 height 17
type textarea "x"
type input "1"
type textarea "x"
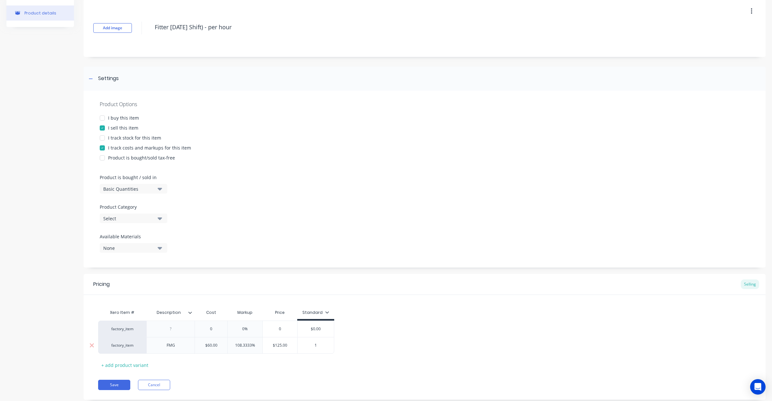
type input "12"
type textarea "x"
type input "125"
click at [386, 335] on div "factory_item 0 0% 0 $0.00 factory_item FMG $60.00 060 108.3333% 0% $125.00 125 …" at bounding box center [424, 337] width 653 height 33
drag, startPoint x: 435, startPoint y: 334, endPoint x: 404, endPoint y: 335, distance: 30.6
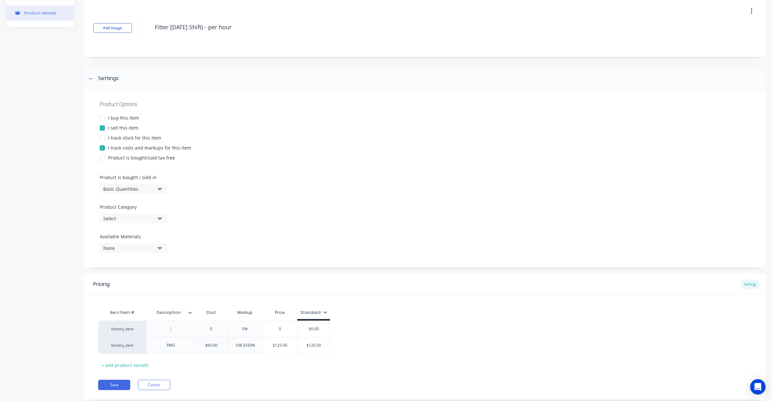
click at [404, 335] on div "factory_item 0 0% 0 $0.00 factory_item FMG $60.00 060 108.3333% 0% $125.00 125 …" at bounding box center [424, 337] width 653 height 33
type input "0"
drag, startPoint x: 214, startPoint y: 327, endPoint x: 164, endPoint y: 324, distance: 51.0
click at [164, 324] on div "factory_item 0 0 0% 0 $0.00" at bounding box center [214, 329] width 232 height 16
type textarea "x"
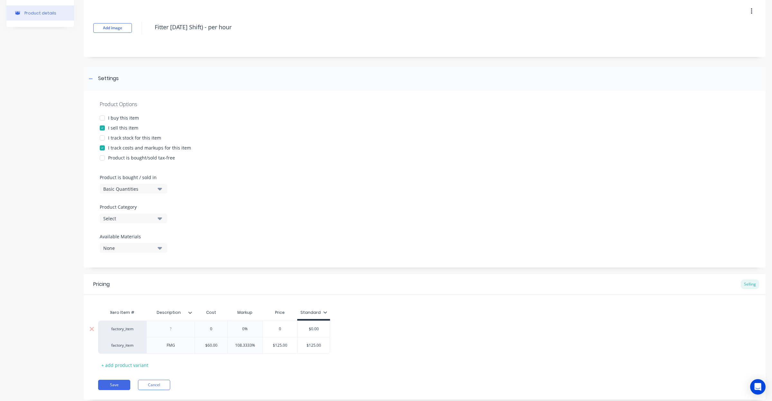
type input "6"
type textarea "x"
type input "60"
type input "0%"
type input "$60"
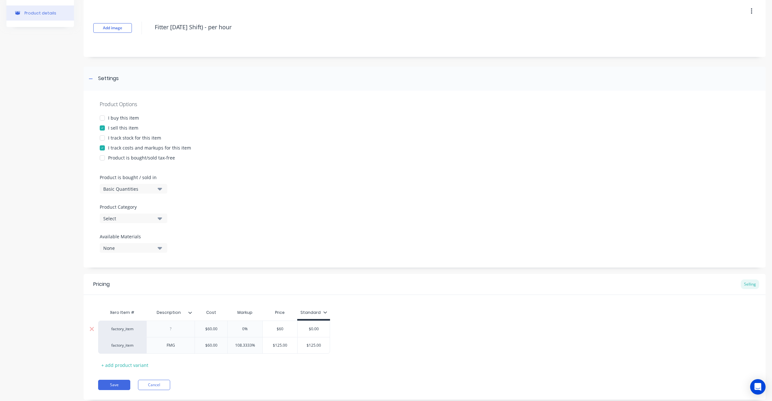
type textarea "x"
type input "$6"
type textarea "x"
type input "$"
type textarea "x"
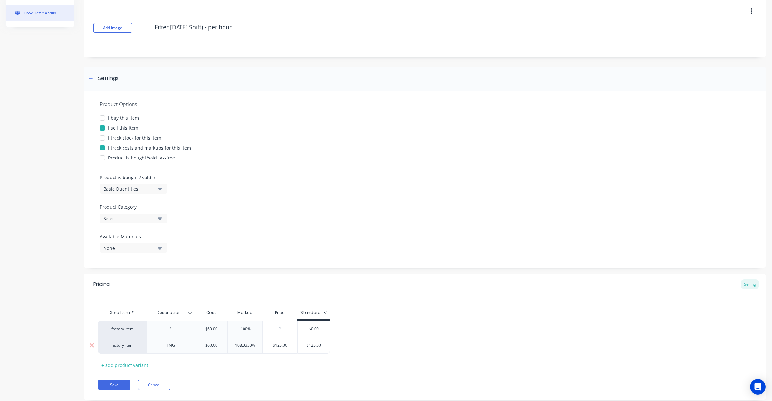
type input "1"
type textarea "x"
type input "13"
type textarea "x"
type input "130"
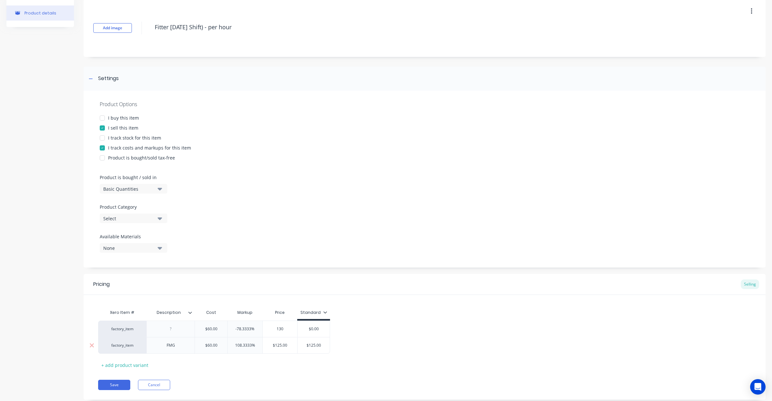
type input "$0.00"
type textarea "x"
type input "$0.0"
type textarea "x"
type input "$0."
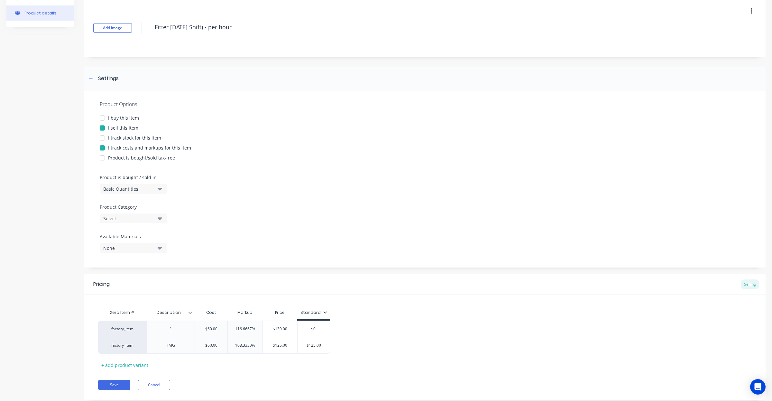
type textarea "x"
type input "$0"
type textarea "x"
type input "$"
type textarea "x"
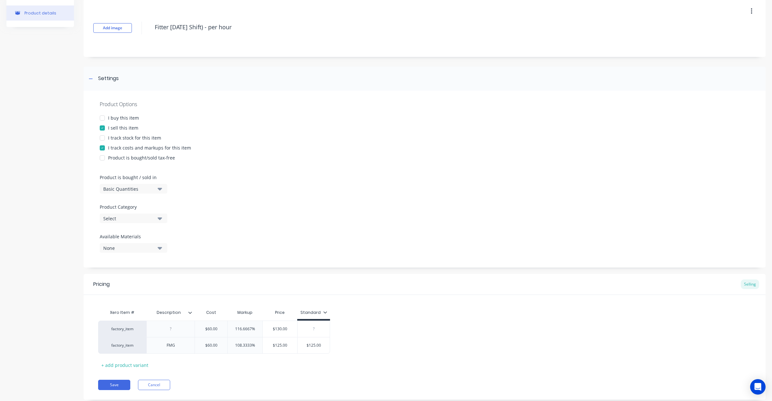
type textarea "x"
type input "13"
type textarea "x"
type input "130"
click at [424, 324] on div "factory_item $60.00 60 116.6667% 0% $130.00 130 $130.00 130 factory_item FMG $6…" at bounding box center [424, 337] width 653 height 33
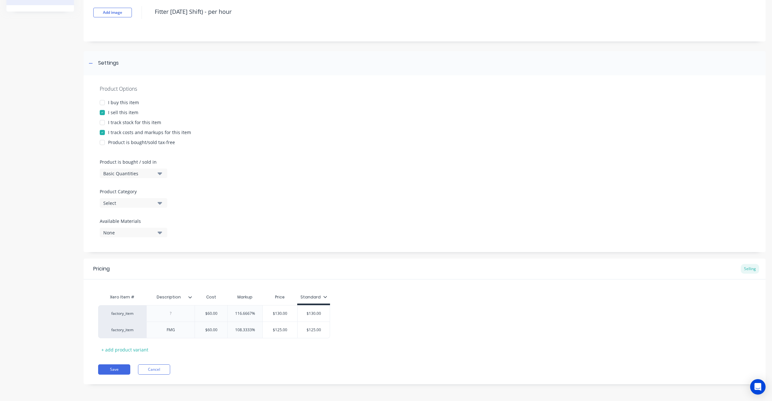
scroll to position [45, 0]
click at [323, 295] on icon at bounding box center [325, 296] width 4 height 4
click at [288, 313] on div at bounding box center [290, 314] width 13 height 13
click at [290, 313] on div at bounding box center [290, 314] width 13 height 13
click at [290, 326] on div at bounding box center [290, 327] width 13 height 13
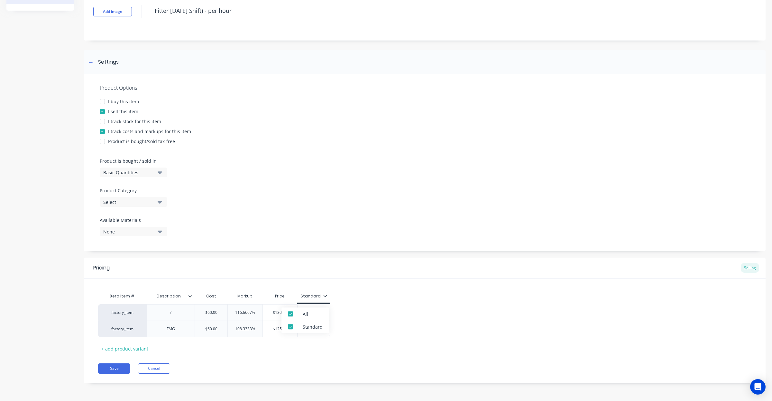
click at [374, 324] on div "factory_item $60.00 60 116.6667% 0% $130.00 130 $130.00 130 factory_item FMG $6…" at bounding box center [424, 320] width 653 height 33
click at [155, 201] on button "Select" at bounding box center [134, 202] width 68 height 10
click at [157, 252] on div "Labour Rates - Standard" at bounding box center [148, 251] width 97 height 13
click at [126, 370] on button "Save" at bounding box center [114, 369] width 32 height 10
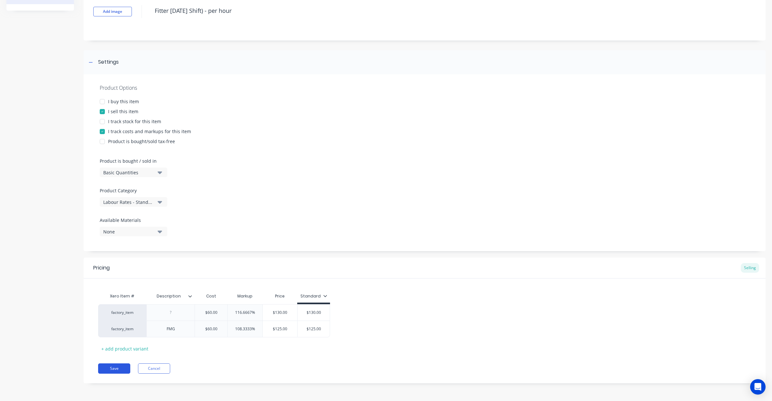
type textarea "x"
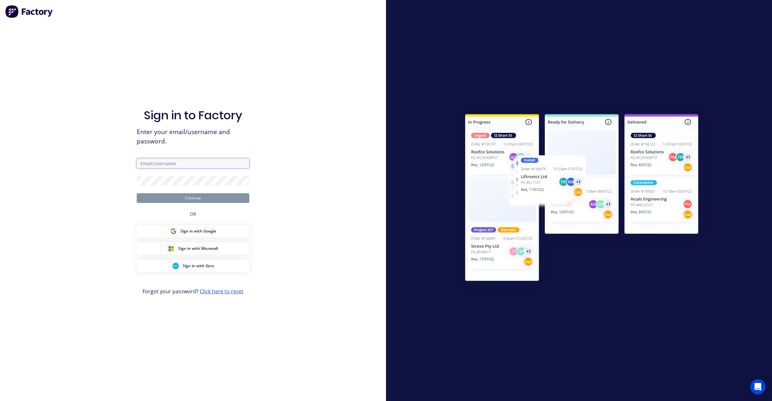
type input "office@madson.com.au"
click at [197, 197] on button "Continue" at bounding box center [193, 198] width 113 height 10
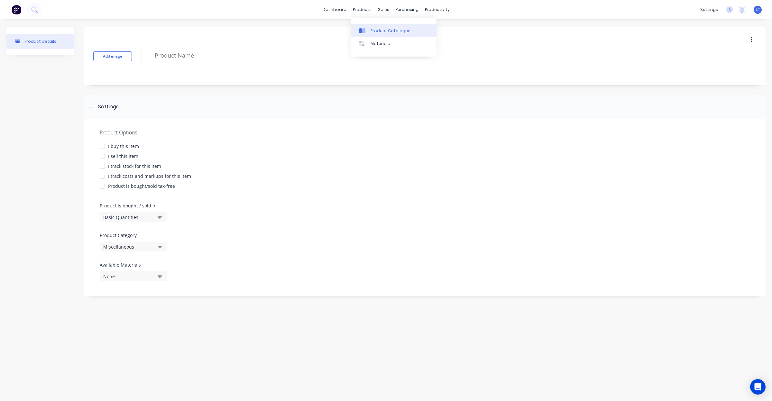
click at [379, 31] on div "Product Catalogue" at bounding box center [391, 31] width 40 height 6
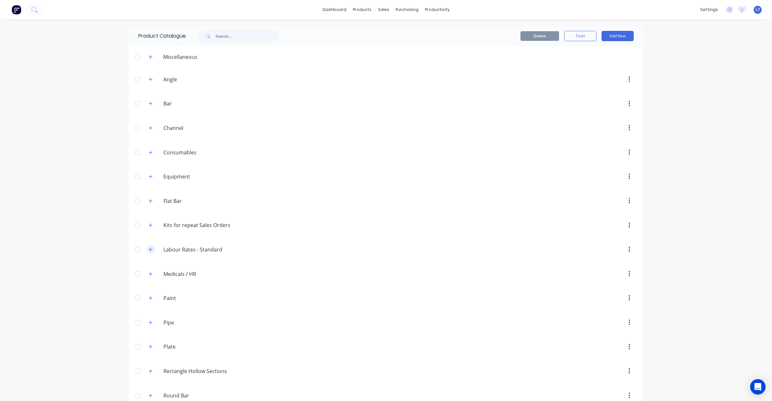
click at [149, 250] on icon "button" at bounding box center [151, 250] width 4 height 5
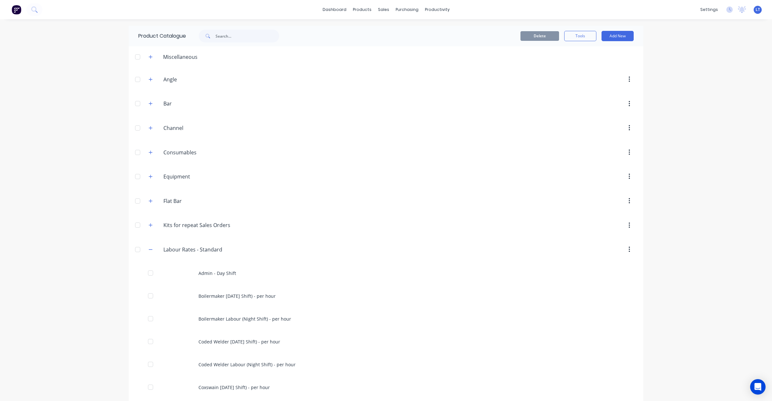
click at [154, 55] on div "Miscellaneous" at bounding box center [173, 57] width 59 height 8
click at [150, 57] on icon "button" at bounding box center [151, 57] width 4 height 5
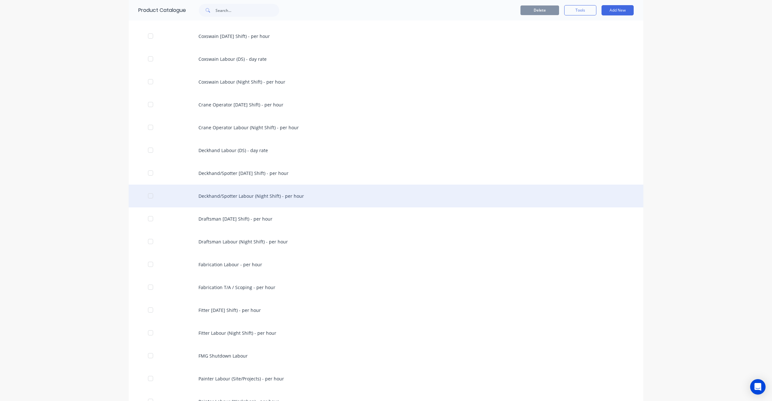
scroll to position [1099, 0]
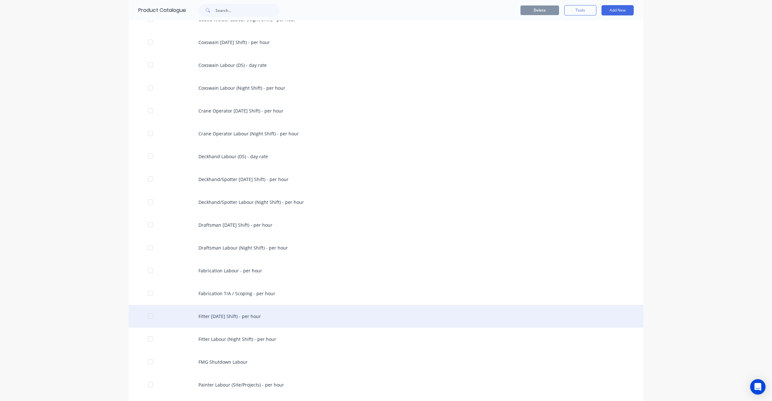
click at [257, 318] on div "Fitter [DATE] Shift) - per hour" at bounding box center [386, 316] width 515 height 23
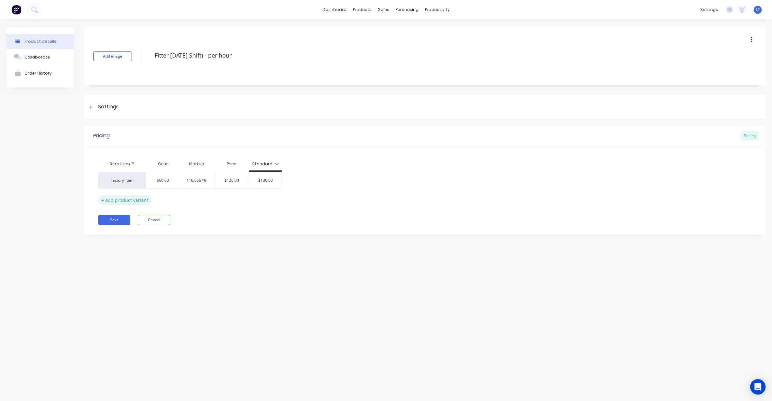
click at [133, 201] on div "+ add product variant" at bounding box center [124, 200] width 53 height 10
type textarea "x"
type input "$0.00"
click at [263, 197] on input "$0.00" at bounding box center [265, 197] width 32 height 6
click at [269, 197] on input "$0.00" at bounding box center [265, 197] width 32 height 6
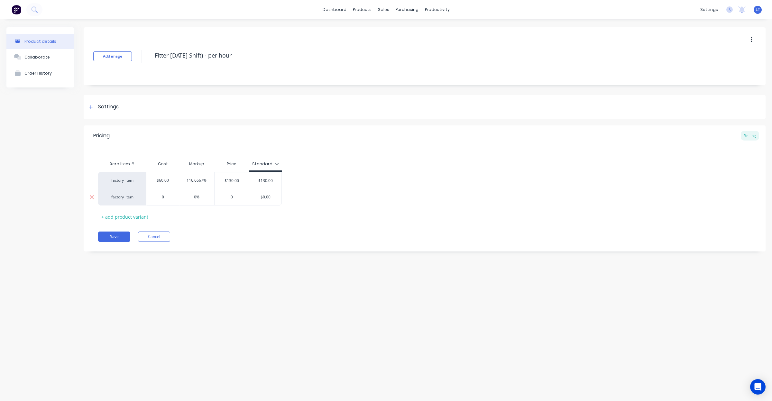
drag, startPoint x: 274, startPoint y: 197, endPoint x: 238, endPoint y: 193, distance: 35.3
click at [238, 193] on div "factory_item 0 0% 0 $0.00 $0.00" at bounding box center [190, 197] width 184 height 17
type textarea "x"
type input "1"
type textarea "x"
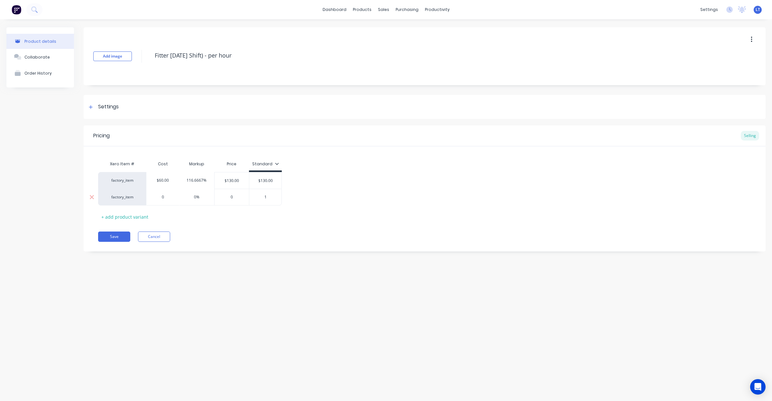
type input "12"
type textarea "x"
type input "125"
type input "0"
drag, startPoint x: 157, startPoint y: 196, endPoint x: 96, endPoint y: 193, distance: 61.5
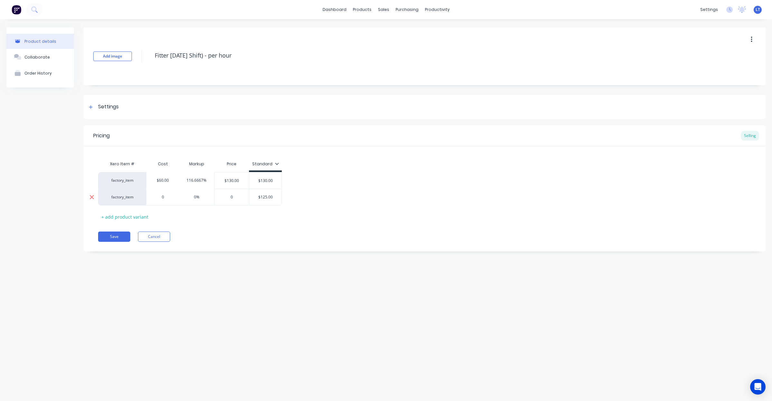
click at [98, 193] on div "factory_item 0 0 0% 0 $125.00 125" at bounding box center [190, 197] width 184 height 17
type textarea "x"
type input "6"
type textarea "x"
type input "60"
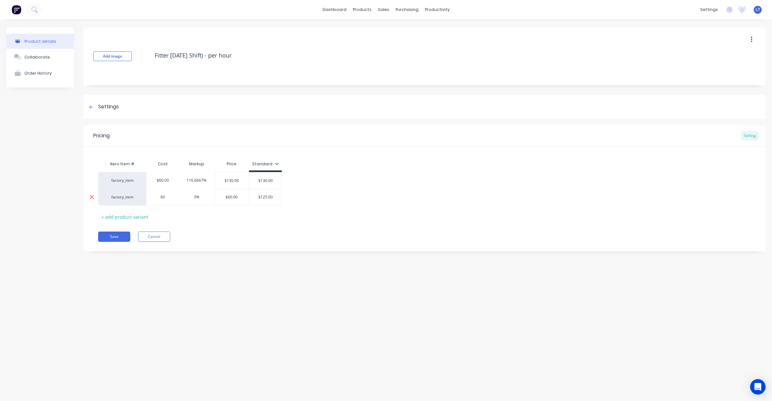
type input "0%"
type input "$60"
type textarea "x"
type input "$6"
type textarea "x"
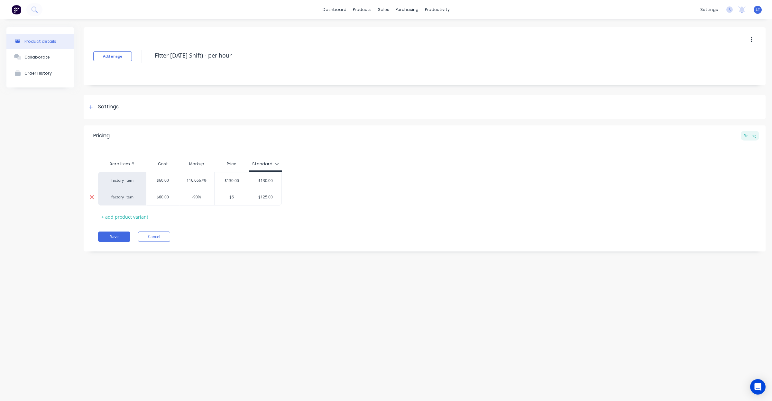
type input "$"
type textarea "x"
type input "1"
type textarea "x"
type input "12"
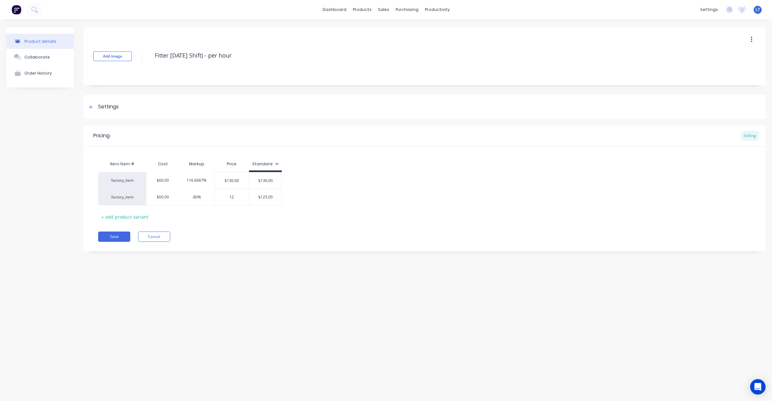
type textarea "x"
type input "125"
click at [270, 237] on div "Save Cancel" at bounding box center [432, 237] width 668 height 10
click at [275, 163] on icon at bounding box center [277, 164] width 4 height 2
click at [243, 195] on div at bounding box center [242, 195] width 13 height 13
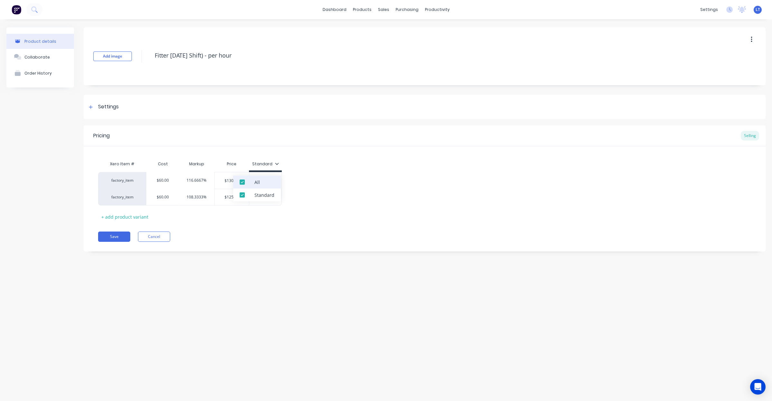
click at [242, 182] on div at bounding box center [242, 182] width 13 height 13
click at [258, 183] on div "All" at bounding box center [257, 182] width 5 height 7
click at [256, 196] on div "Standard" at bounding box center [265, 195] width 20 height 7
click at [360, 195] on div "factory_item $60.00 116.6667% $130.00 $130.00 factory_item $60.00 60 108.3333% …" at bounding box center [424, 188] width 653 height 33
click at [116, 110] on div "Settings" at bounding box center [108, 107] width 21 height 8
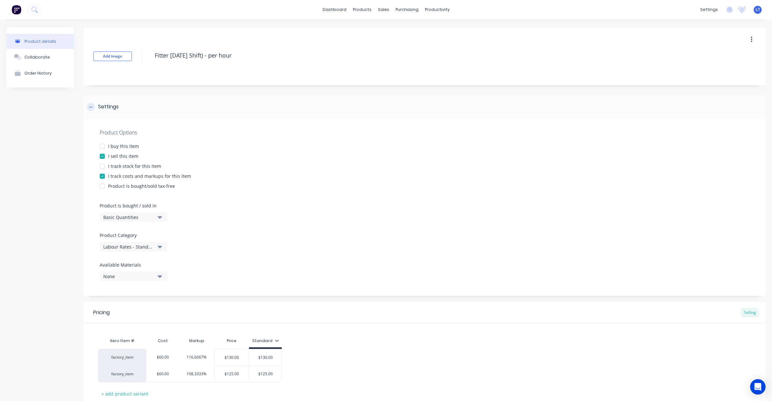
click at [115, 107] on div "Settings" at bounding box center [108, 107] width 21 height 8
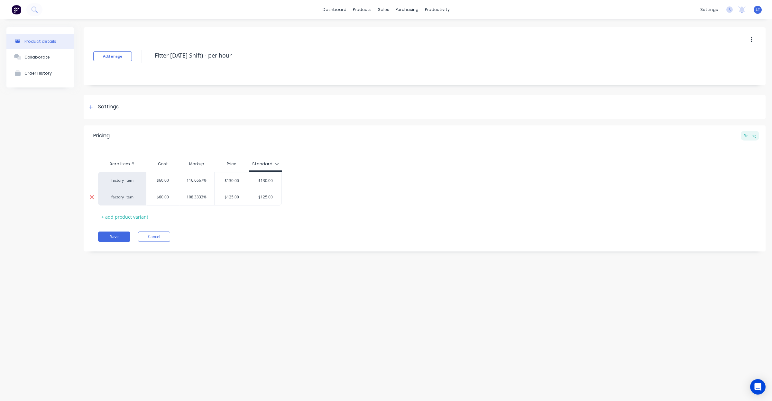
click at [91, 195] on icon at bounding box center [91, 197] width 5 height 6
click at [92, 181] on icon at bounding box center [92, 181] width 4 height 4
click at [94, 181] on icon at bounding box center [91, 180] width 5 height 6
click at [133, 205] on div "Pricing Selling Xero Item # Cost Markup Price Standard factory_item $60.00 116.…" at bounding box center [425, 180] width 682 height 109
click at [135, 201] on div "+ add product variant" at bounding box center [124, 200] width 53 height 10
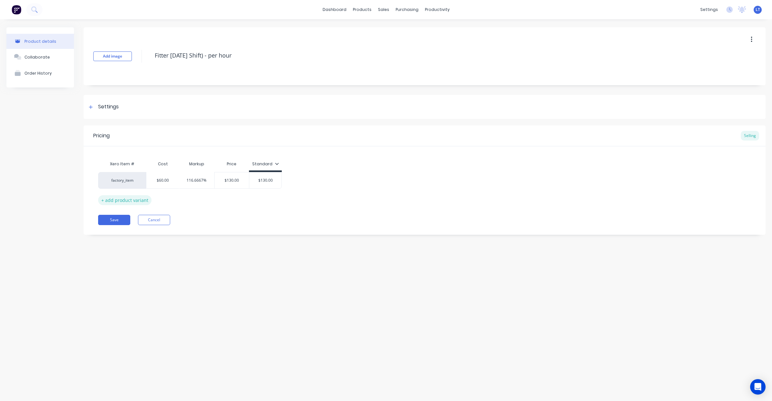
type textarea "x"
click at [131, 182] on div "factory_item" at bounding box center [122, 181] width 35 height 6
click at [304, 255] on div "Add image Fitter Labour (Day Shift) - per hour Settings Product Options I buy t…" at bounding box center [425, 144] width 682 height 234
type input "0"
drag, startPoint x: 158, startPoint y: 200, endPoint x: 122, endPoint y: 198, distance: 36.7
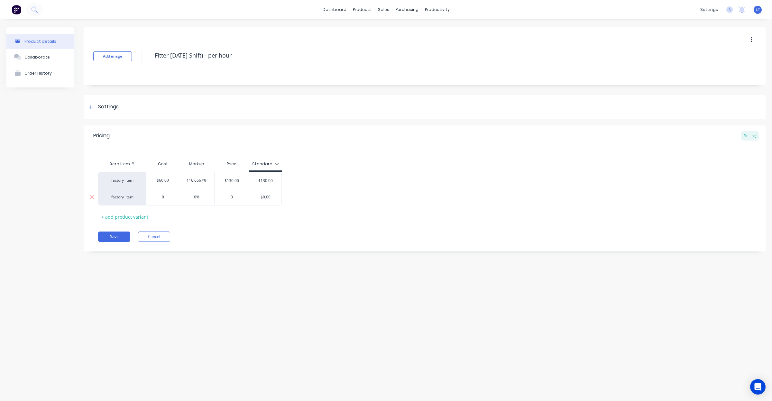
click at [122, 198] on div "factory_item 0 0 0% 0 $0.00" at bounding box center [190, 197] width 184 height 17
type textarea "x"
type input "6"
type textarea "x"
type input "60"
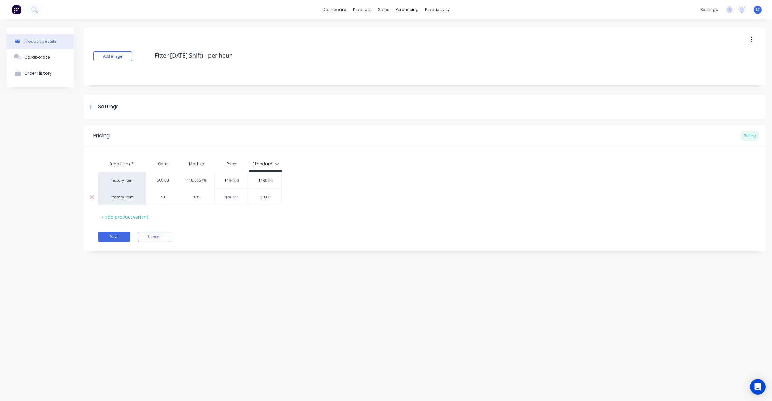
type input "0%"
type input "$60.00"
type input "$0.00"
type textarea "x"
type input "1"
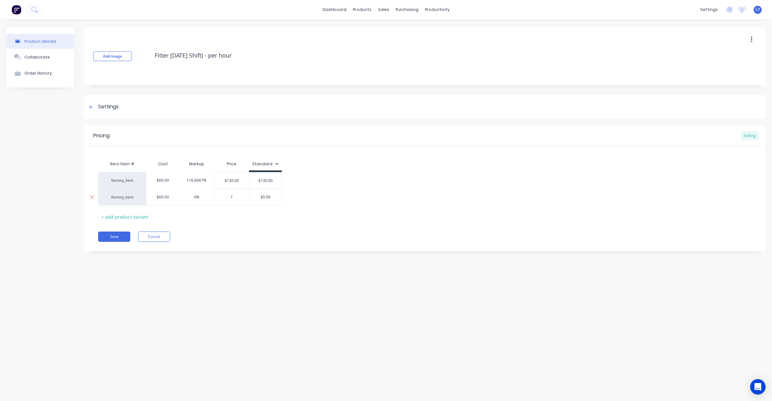
type textarea "x"
type input "12"
type textarea "x"
type input "125"
type textarea "x"
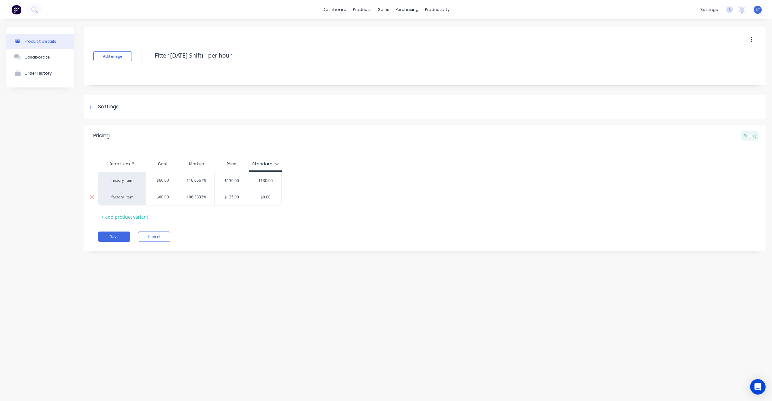
type input "1"
type textarea "x"
type input "12"
type textarea "x"
type input "125"
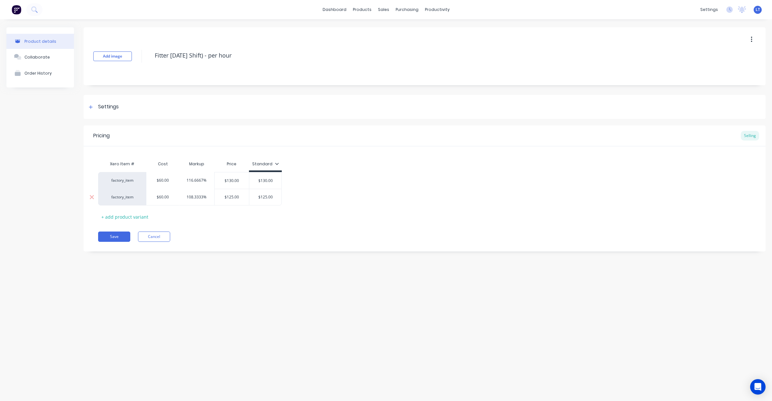
click at [225, 242] on div "Save Cancel" at bounding box center [432, 237] width 668 height 10
click at [232, 166] on div "Price" at bounding box center [231, 164] width 35 height 13
click at [237, 164] on div "Price" at bounding box center [231, 164] width 35 height 13
click at [233, 166] on div "Price" at bounding box center [231, 164] width 35 height 13
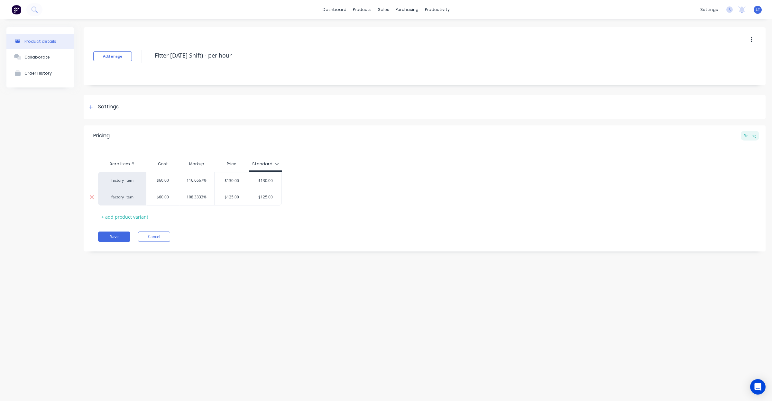
drag, startPoint x: 233, startPoint y: 166, endPoint x: 294, endPoint y: 231, distance: 88.4
click at [294, 231] on div "Pricing Selling Xero Item # Cost Markup Price Standard factory_item $60.00 116.…" at bounding box center [425, 189] width 682 height 126
click at [274, 166] on div "Standard" at bounding box center [265, 164] width 27 height 6
drag, startPoint x: 166, startPoint y: 161, endPoint x: 147, endPoint y: 163, distance: 18.8
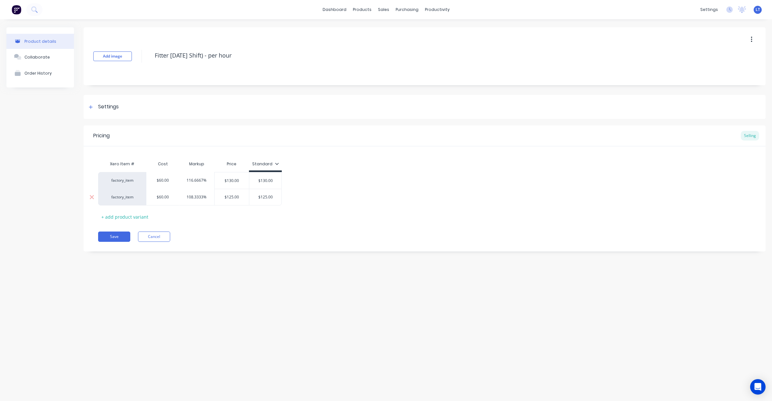
click at [156, 162] on div "Cost" at bounding box center [162, 164] width 33 height 13
click at [132, 164] on div "Xero Item #" at bounding box center [122, 164] width 48 height 13
click at [114, 164] on div "Xero Item #" at bounding box center [122, 164] width 48 height 13
click at [749, 139] on div "Selling" at bounding box center [750, 136] width 18 height 10
click at [122, 238] on button "Save" at bounding box center [114, 237] width 32 height 10
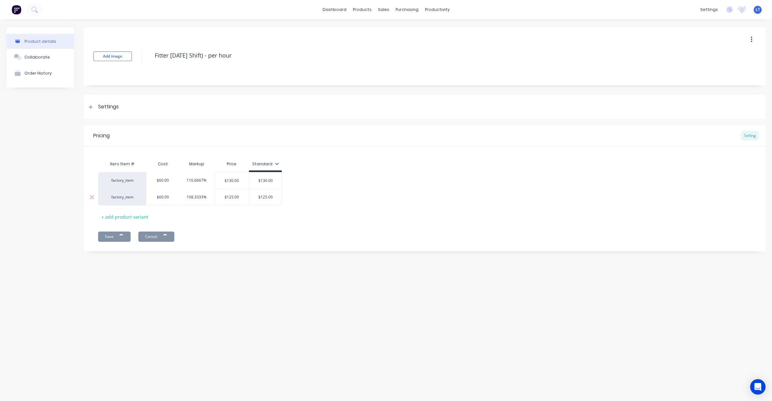
type textarea "x"
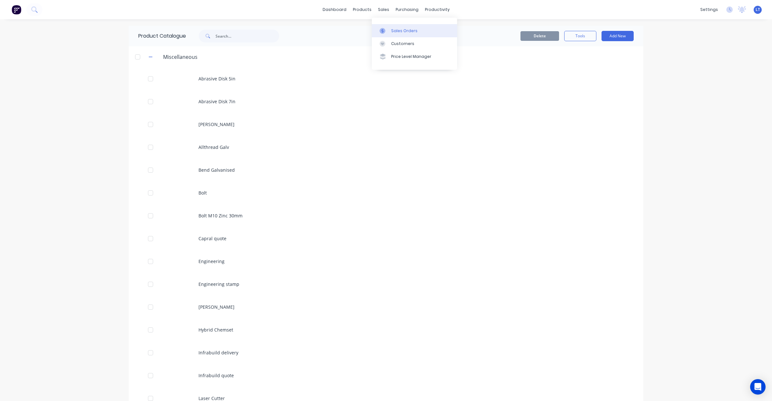
click at [386, 29] on div at bounding box center [385, 31] width 10 height 6
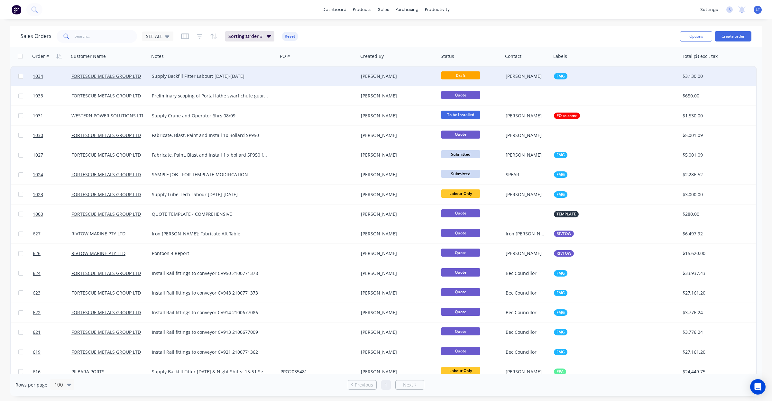
click at [396, 78] on div "[PERSON_NAME]" at bounding box center [396, 76] width 71 height 6
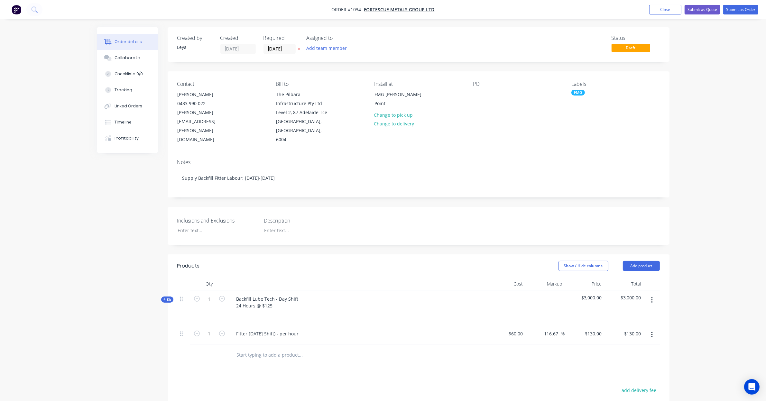
click at [307, 349] on input "text" at bounding box center [301, 355] width 129 height 13
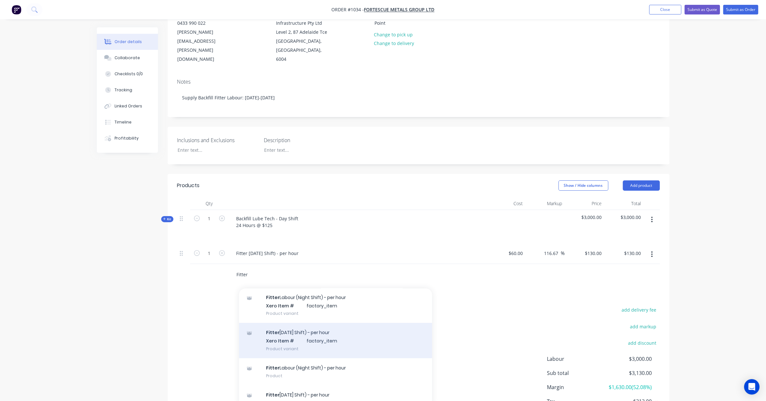
scroll to position [61, 0]
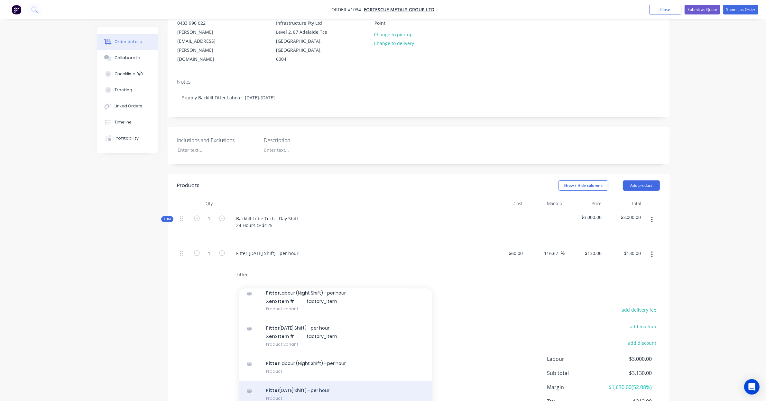
type input "Fitter"
click at [340, 385] on div "Fitter [DATE] Shift) - per hour Product" at bounding box center [335, 394] width 193 height 27
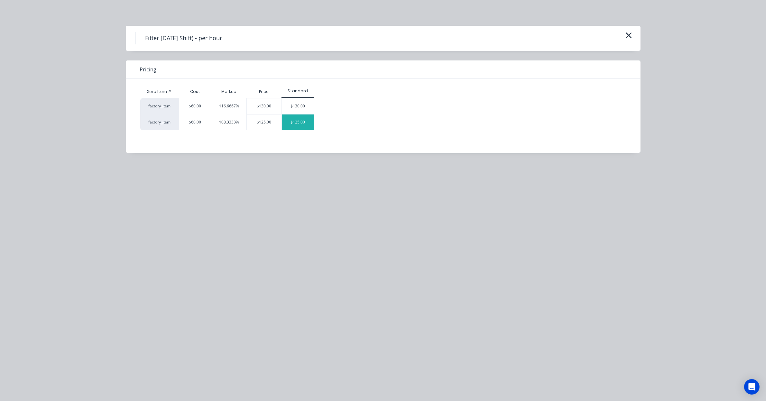
click at [302, 125] on div "$125.00" at bounding box center [298, 122] width 32 height 15
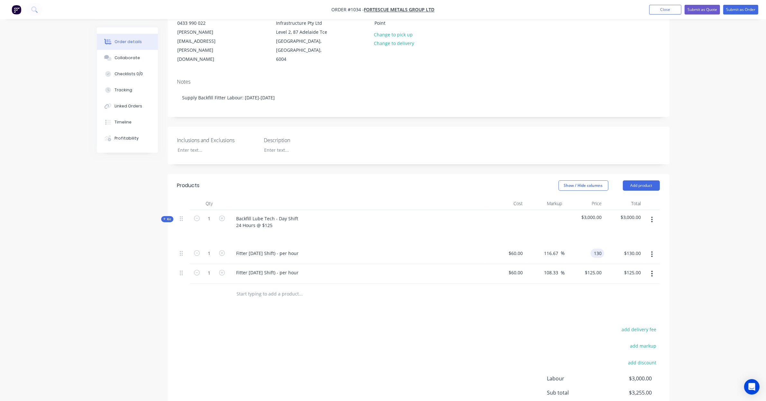
click at [589, 245] on div "130 130" at bounding box center [585, 255] width 40 height 20
type input "125"
type input "108.33"
type input "$125.00"
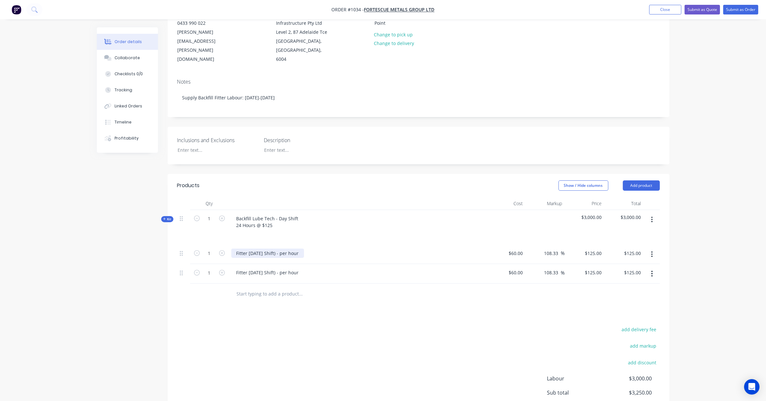
click at [237, 249] on div "Fitter [DATE] Shift) - per hour" at bounding box center [267, 253] width 73 height 9
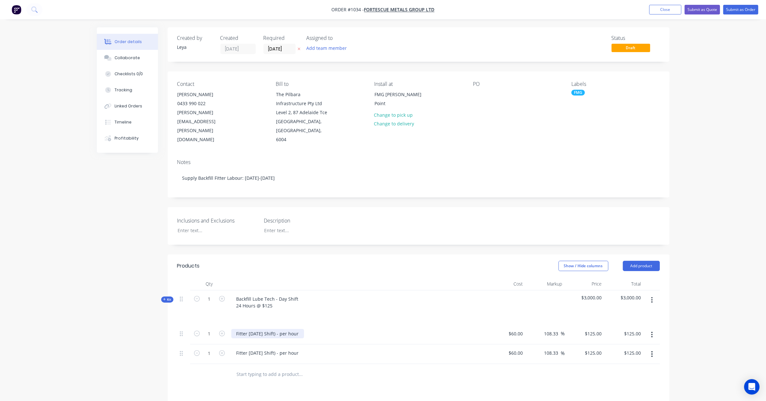
click at [237, 329] on div "Fitter [DATE] Shift) - per hour" at bounding box center [267, 333] width 73 height 9
click at [214, 304] on input "1" at bounding box center [209, 299] width 17 height 10
type input "12"
type input "$1,500.00"
click at [129, 337] on div "Created by [PERSON_NAME] Created [DATE] Required [DATE] Assigned to Add team me…" at bounding box center [383, 288] width 573 height 522
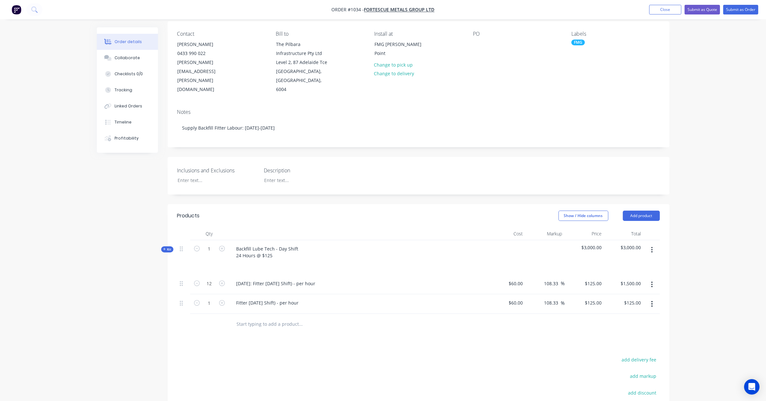
scroll to position [53, 0]
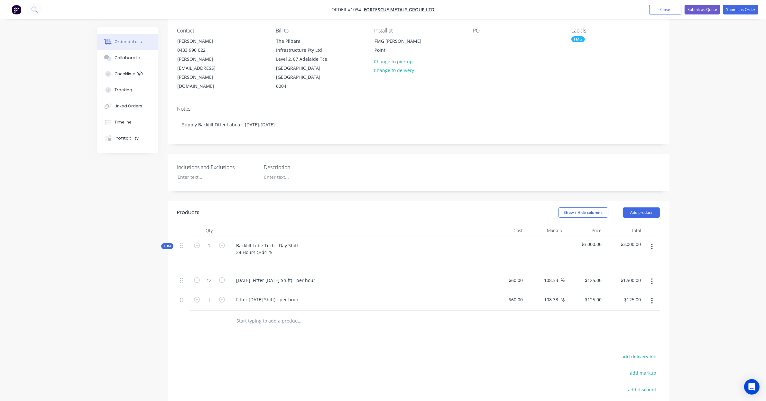
click at [650, 241] on button "button" at bounding box center [652, 247] width 15 height 12
click at [638, 311] on div "Delete" at bounding box center [630, 315] width 50 height 9
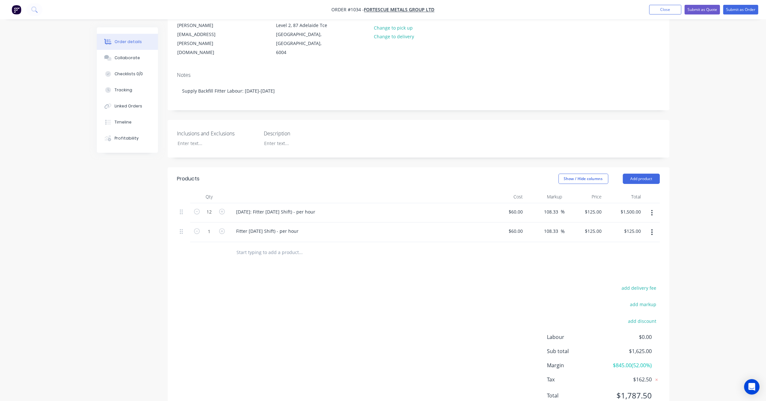
scroll to position [94, 0]
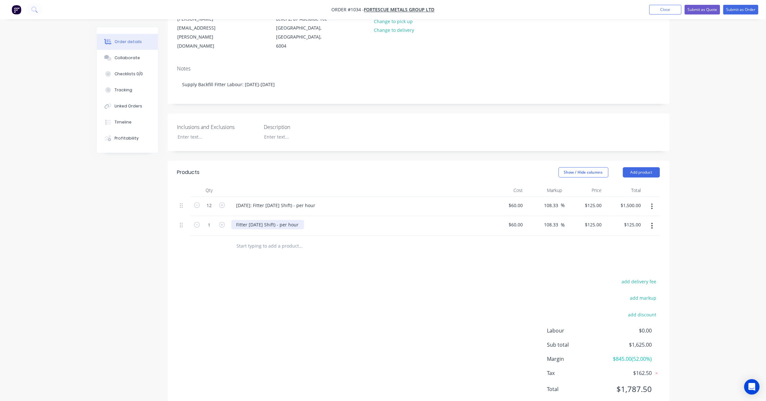
click at [237, 220] on div "Fitter [DATE] Shift) - per hour" at bounding box center [267, 224] width 73 height 9
click at [212, 210] on input "1" at bounding box center [209, 206] width 17 height 10
type input "12"
type input "$1,500.00"
click at [421, 262] on div "Products Show / Hide columns Add product Qty Cost Markup Price Total 12 [DATE]:…" at bounding box center [419, 286] width 502 height 250
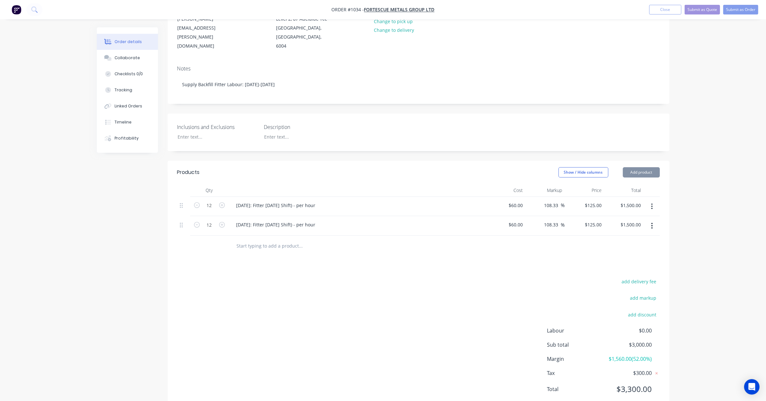
click at [309, 244] on div at bounding box center [345, 246] width 232 height 21
click at [305, 240] on input "text" at bounding box center [301, 246] width 129 height 13
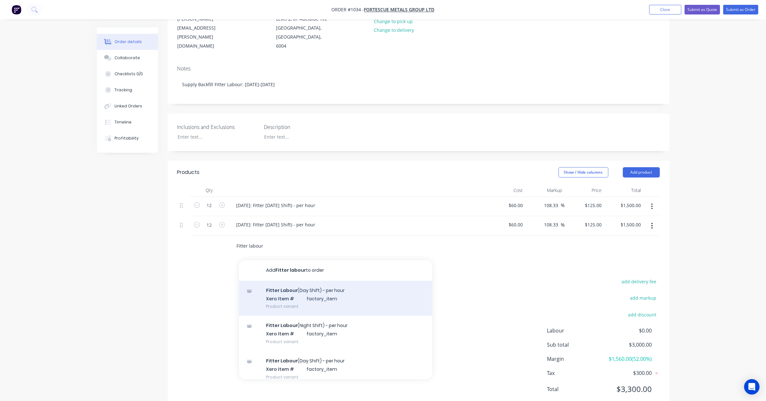
type input "Fitter labour"
click at [337, 290] on div "Fitter [DATE] Shift) - per hour Xero Item # factory_item Product variant" at bounding box center [335, 298] width 193 height 35
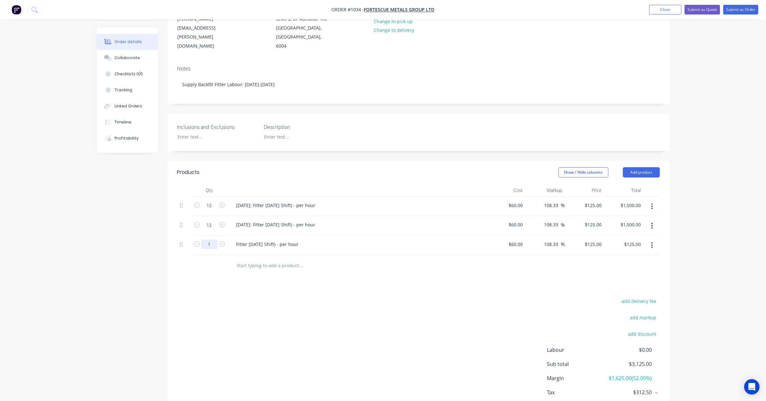
click at [209, 210] on input "1" at bounding box center [209, 206] width 17 height 10
type input "12"
type input "$1,500.00"
click at [266, 240] on div "Fitter [DATE] Shift) - per hour" at bounding box center [267, 244] width 73 height 9
click at [237, 240] on div "Fitter [DATE] Shift) - per hour" at bounding box center [267, 244] width 73 height 9
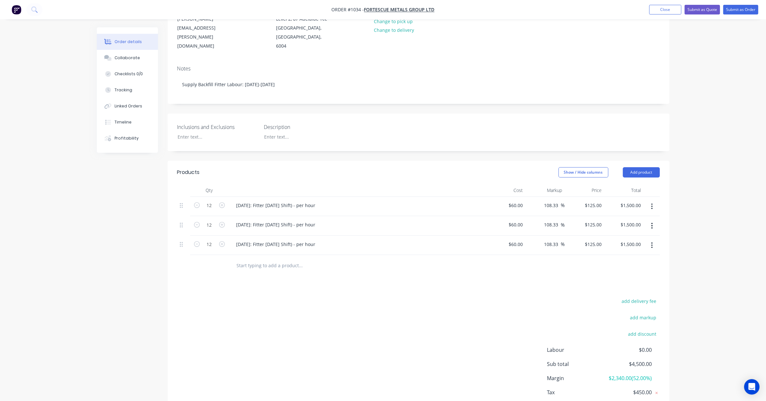
click at [284, 259] on input "text" at bounding box center [301, 265] width 129 height 13
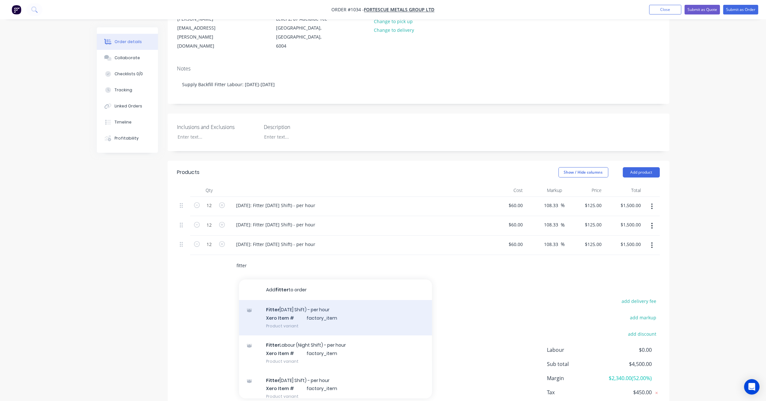
type input "fitter"
click at [323, 313] on div "Fitter [DATE] Shift) - per hour Xero Item # factory_item Product variant" at bounding box center [335, 317] width 193 height 35
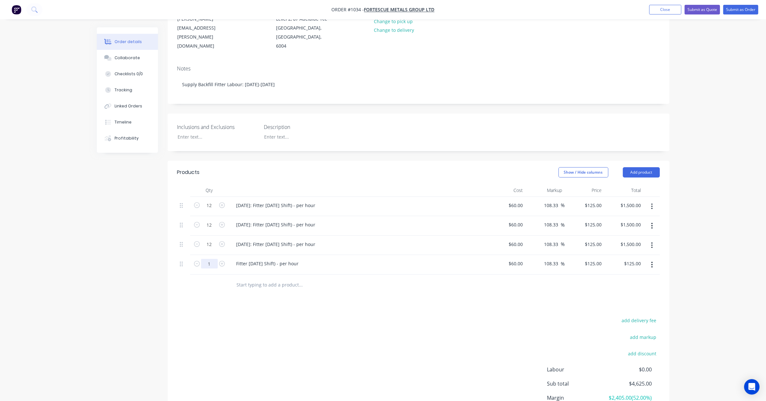
click at [210, 210] on input "1" at bounding box center [209, 206] width 17 height 10
type input "12"
type input "$1,500.00"
click at [236, 259] on div "Fitter [DATE] Shift) - per hour" at bounding box center [267, 263] width 73 height 9
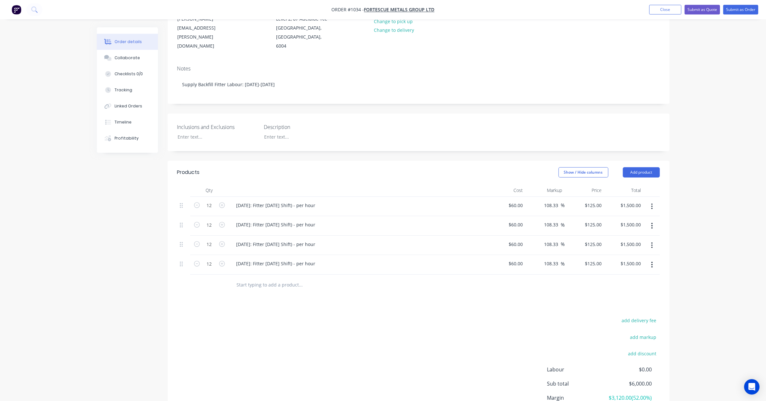
click at [293, 279] on input "text" at bounding box center [301, 285] width 129 height 13
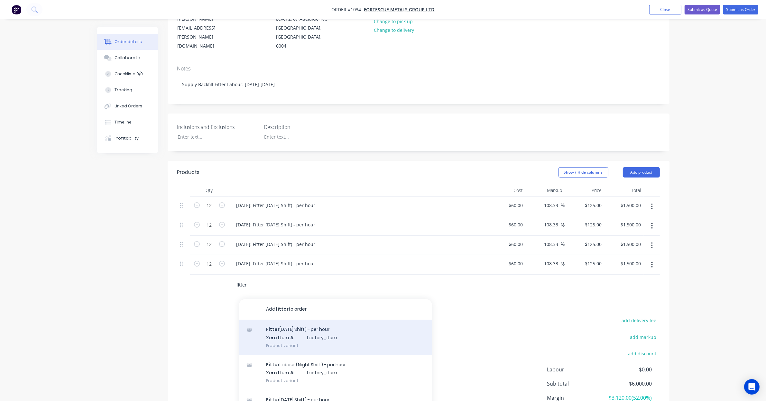
type input "fitter"
click at [315, 334] on div "Fitter [DATE] Shift) - per hour Xero Item # factory_item Product variant" at bounding box center [335, 337] width 193 height 35
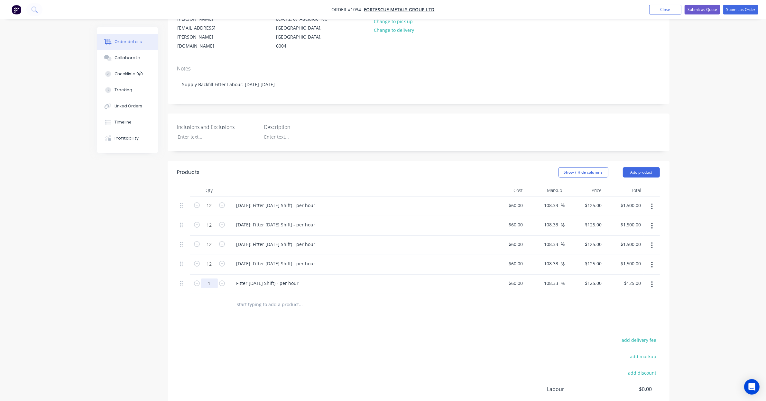
click at [213, 210] on input "1" at bounding box center [209, 206] width 17 height 10
click at [253, 220] on div "[DATE]: Fitter [DATE] Shift) - per hour" at bounding box center [275, 224] width 89 height 9
click at [255, 220] on div "[DATE]: Fitter [DATE] Shift) - per hour" at bounding box center [275, 224] width 89 height 9
click at [247, 240] on div "[DATE]: Fitter [DATE] Shift) - per hour" at bounding box center [275, 244] width 89 height 9
click at [237, 240] on div "[DATE]: Fitter [DATE] Shift) - per hour" at bounding box center [275, 244] width 89 height 9
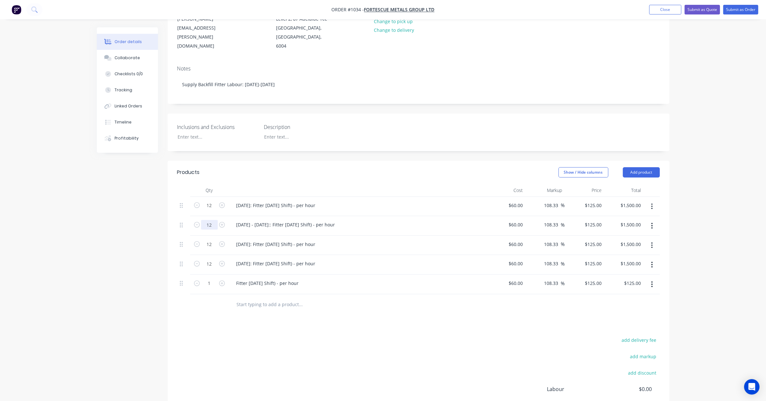
click at [212, 210] on input "12" at bounding box center [209, 206] width 17 height 10
type input "36"
type input "$4,500.00"
click at [212, 210] on input "12" at bounding box center [209, 206] width 17 height 10
type input "36"
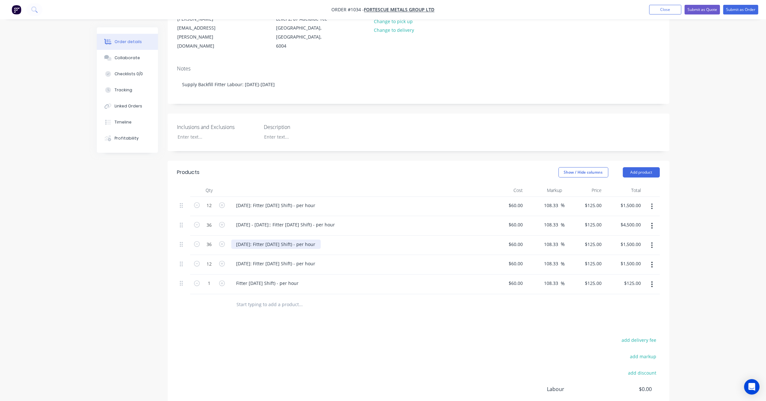
type input "$4,500.00"
click at [236, 240] on div "11/09/25: Fitter Labour (Day Shift) - per hour" at bounding box center [275, 244] width 89 height 9
click at [294, 240] on div "11/09/25: Fitter Labour (Day Shift) - per hour" at bounding box center [275, 244] width 89 height 9
click at [238, 240] on div "11/09/25: Fitter Labour (Day Shift) - per hour" at bounding box center [275, 244] width 89 height 9
click at [254, 240] on div "15/09/25: Fitter Labour (Day Shift) - per hour" at bounding box center [275, 244] width 89 height 9
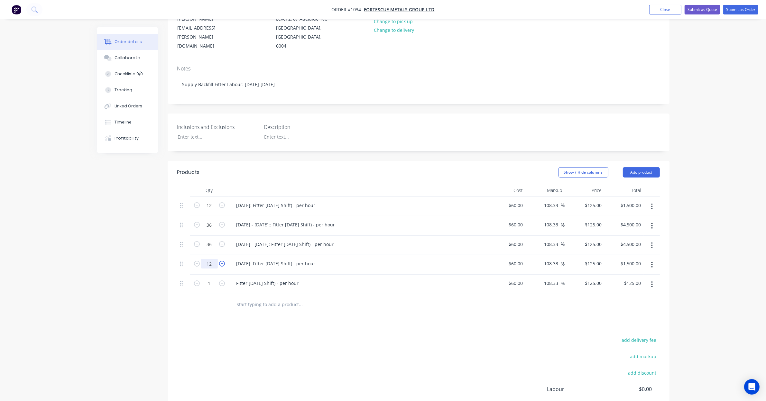
drag, startPoint x: 204, startPoint y: 257, endPoint x: 221, endPoint y: 253, distance: 17.7
click at [204, 210] on input "12" at bounding box center [209, 206] width 17 height 10
type input "24"
type input "$3,000.00"
click at [240, 259] on div "12/09/25: Fitter Labour (Day Shift) - per hour" at bounding box center [275, 263] width 89 height 9
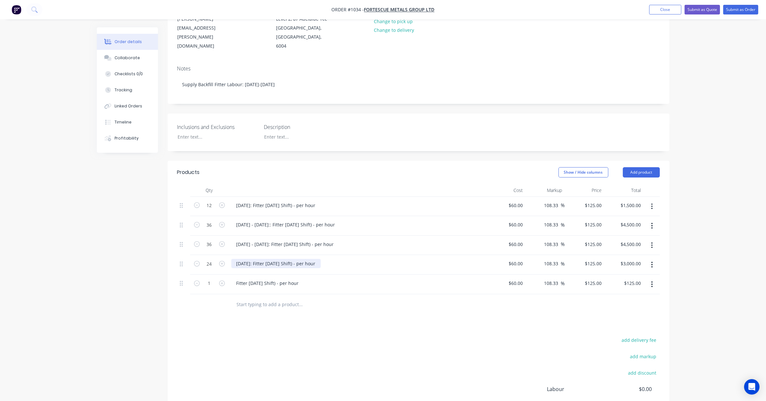
click at [270, 259] on div "12/09/25: Fitter Labour (Day Shift) - per hour" at bounding box center [275, 263] width 89 height 9
drag, startPoint x: 236, startPoint y: 255, endPoint x: 229, endPoint y: 255, distance: 6.5
click at [229, 255] on div "12/09/25: Fitter Labour (Day Shift) - per hour" at bounding box center [357, 265] width 257 height 20
click at [255, 259] on div "29/09/25: Fitter Labour (Day Shift) - per hour" at bounding box center [275, 263] width 89 height 9
click at [650, 279] on button "button" at bounding box center [652, 285] width 15 height 12
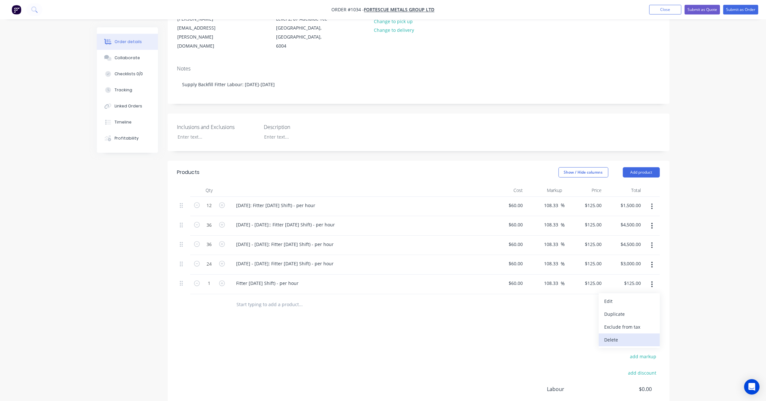
click at [640, 335] on div "Delete" at bounding box center [630, 339] width 50 height 9
drag, startPoint x: 303, startPoint y: 313, endPoint x: 256, endPoint y: 312, distance: 47.0
click at [249, 317] on div "add delivery fee add markup add discount Labour $0.00 Sub total $13,500.00 Marg…" at bounding box center [418, 378] width 483 height 124
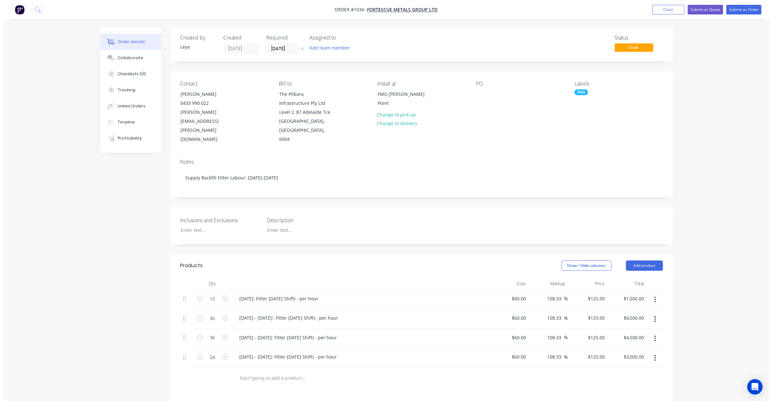
scroll to position [0, 0]
click at [698, 10] on button "Submit as Quote" at bounding box center [702, 10] width 35 height 10
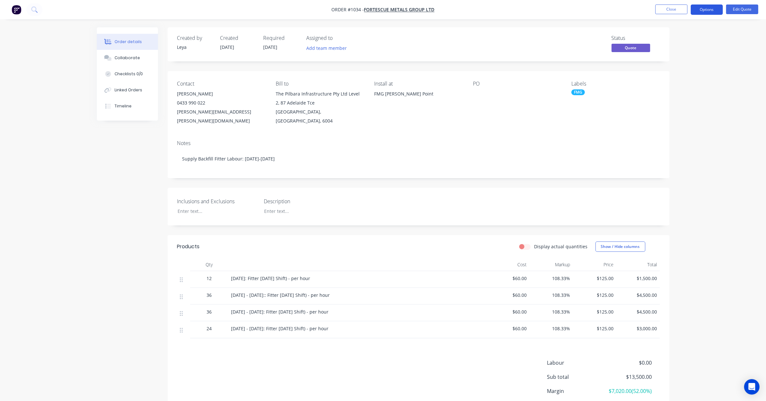
click at [692, 7] on button "Options" at bounding box center [707, 10] width 32 height 10
click at [678, 41] on div "Quote" at bounding box center [687, 38] width 59 height 9
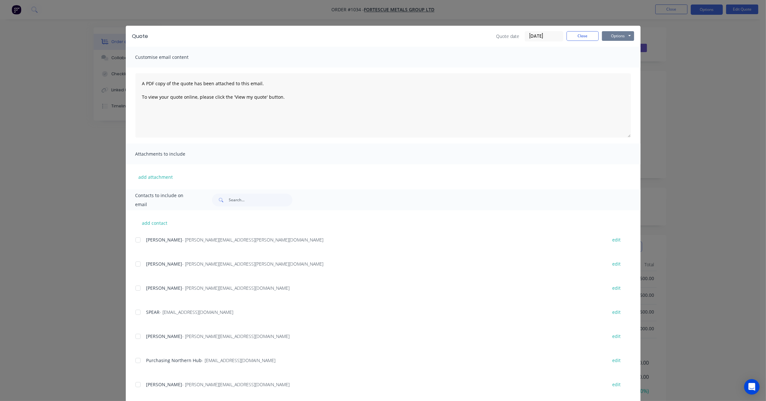
click at [613, 35] on button "Options" at bounding box center [618, 36] width 32 height 10
click at [616, 57] on button "Print" at bounding box center [622, 58] width 41 height 11
click at [589, 41] on div "Quote date 03/09/25 Close Options Preview Print Email" at bounding box center [566, 36] width 138 height 10
drag, startPoint x: 583, startPoint y: 32, endPoint x: 605, endPoint y: 27, distance: 22.7
click at [583, 32] on button "Close" at bounding box center [583, 36] width 32 height 10
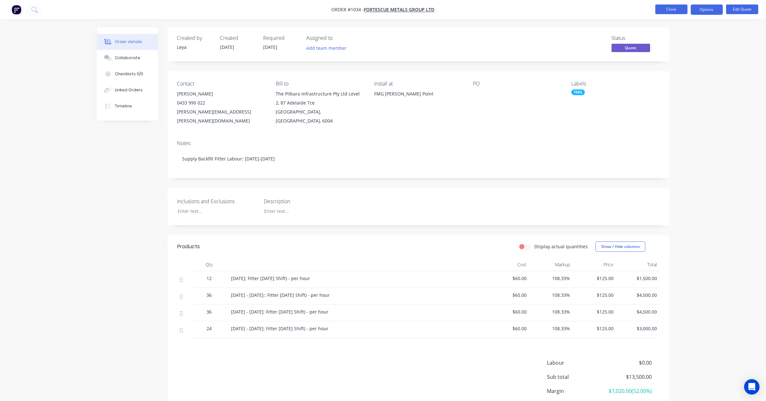
click at [672, 9] on button "Close" at bounding box center [672, 10] width 32 height 10
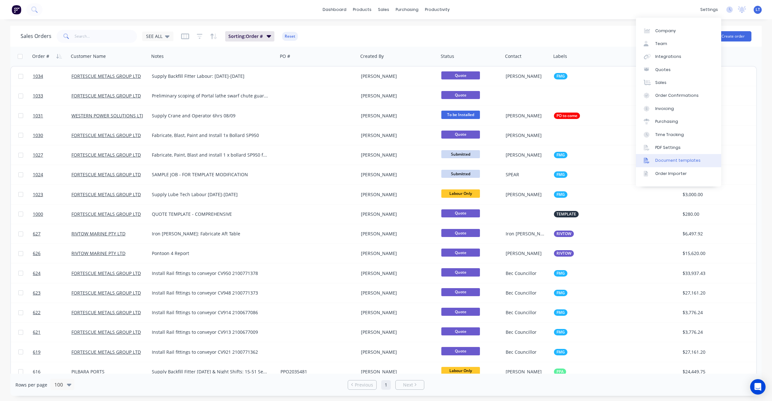
click at [686, 160] on div "Document templates" at bounding box center [678, 161] width 45 height 6
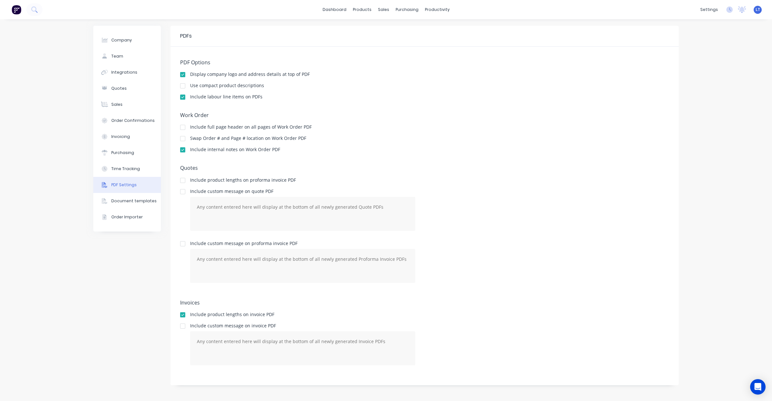
click at [445, 167] on h5 "Quotes" at bounding box center [424, 168] width 489 height 6
drag, startPoint x: 445, startPoint y: 167, endPoint x: 408, endPoint y: 160, distance: 37.3
click at [408, 160] on div "PDF Options Display company logo and address details at top of PDF Use compact …" at bounding box center [425, 216] width 509 height 339
drag, startPoint x: 439, startPoint y: 160, endPoint x: 401, endPoint y: 156, distance: 38.2
click at [401, 156] on div "Work Order Include full page header on all pages of Work Order PDF Swap Order #…" at bounding box center [424, 135] width 489 height 46
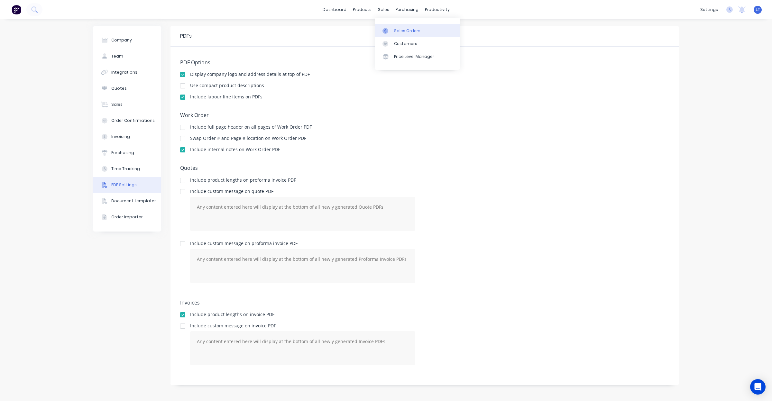
click at [393, 28] on link "Sales Orders" at bounding box center [417, 30] width 85 height 13
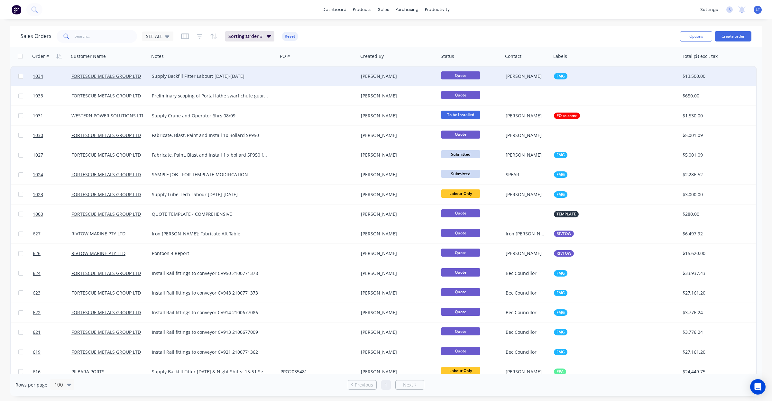
click at [417, 76] on div "[PERSON_NAME]" at bounding box center [396, 76] width 71 height 6
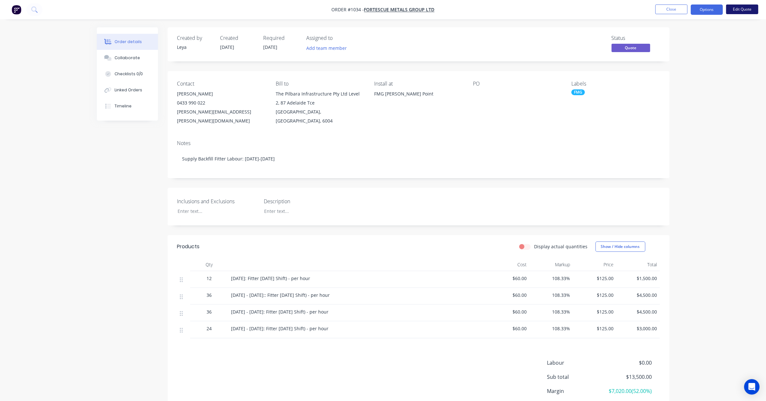
click at [734, 9] on button "Edit Quote" at bounding box center [742, 10] width 32 height 10
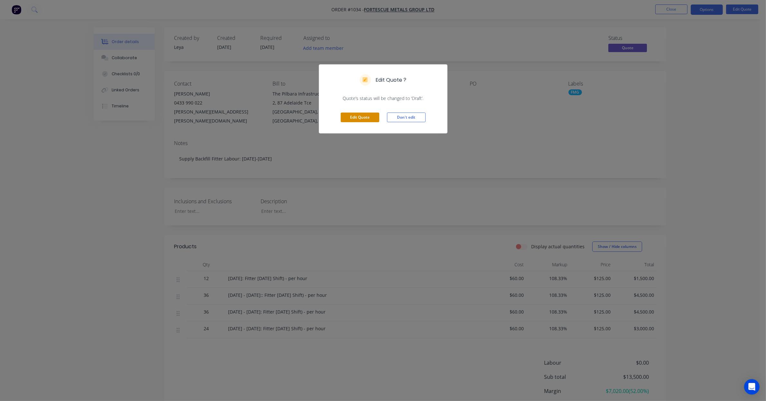
click at [358, 118] on button "Edit Quote" at bounding box center [360, 118] width 39 height 10
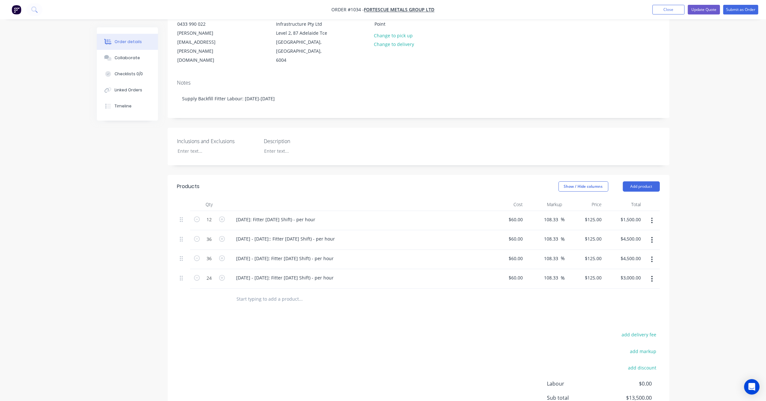
scroll to position [80, 0]
click at [654, 214] on button "button" at bounding box center [652, 220] width 15 height 12
click at [645, 245] on div "Duplicate" at bounding box center [630, 249] width 50 height 9
drag, startPoint x: 652, startPoint y: 290, endPoint x: 656, endPoint y: 263, distance: 27.6
click at [656, 263] on div "12 08/09/25: Fitter Labour (Day Shift) - per hour $60.00 $60.00 108.33 108.33 %…" at bounding box center [418, 259] width 483 height 98
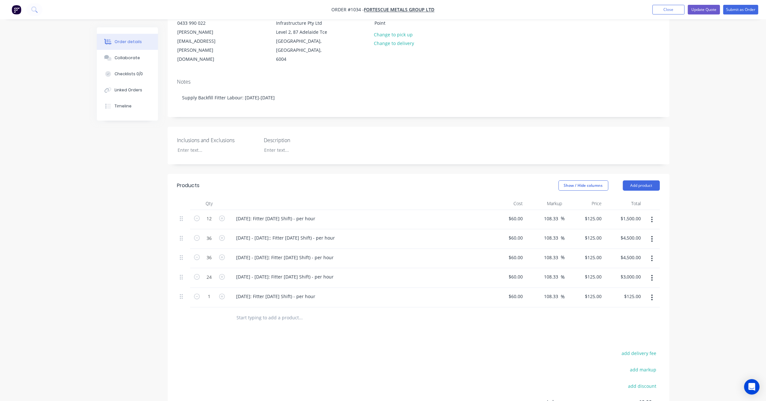
drag, startPoint x: 656, startPoint y: 290, endPoint x: 665, endPoint y: 282, distance: 12.1
click at [665, 282] on div "Qty Cost Markup Price Total 12 08/09/25: Fitter Labour (Day Shift) - per hour $…" at bounding box center [419, 262] width 502 height 131
click at [654, 292] on button "button" at bounding box center [652, 298] width 15 height 12
click at [645, 349] on div "Delete" at bounding box center [630, 353] width 50 height 9
click at [651, 236] on icon "button" at bounding box center [652, 239] width 2 height 7
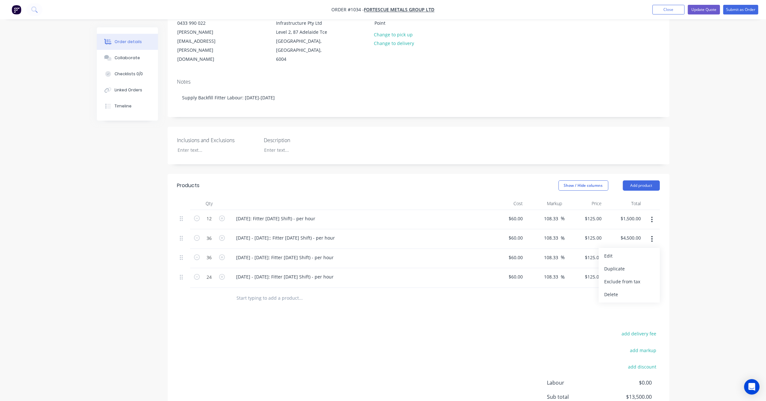
click at [683, 234] on div "Order details Collaborate Checklists 0/0 Linked Orders Timeline Order details C…" at bounding box center [383, 197] width 766 height 554
click at [654, 233] on button "button" at bounding box center [652, 239] width 15 height 12
click at [645, 290] on div "Delete" at bounding box center [630, 294] width 50 height 9
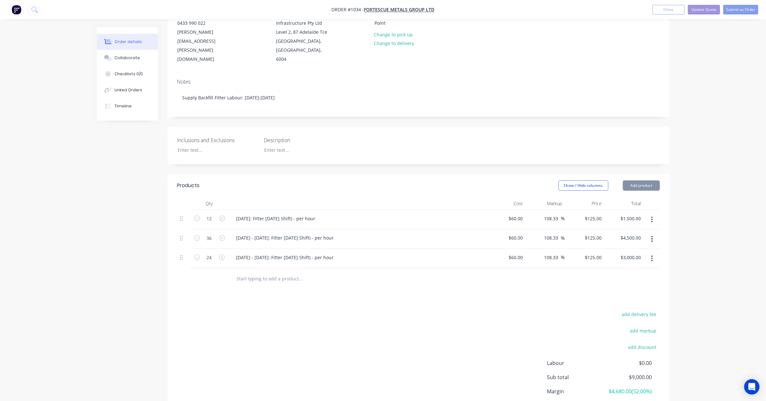
click at [653, 236] on icon "button" at bounding box center [652, 239] width 2 height 7
drag, startPoint x: 649, startPoint y: 284, endPoint x: 654, endPoint y: 250, distance: 34.2
click at [649, 290] on div "Delete" at bounding box center [630, 294] width 50 height 9
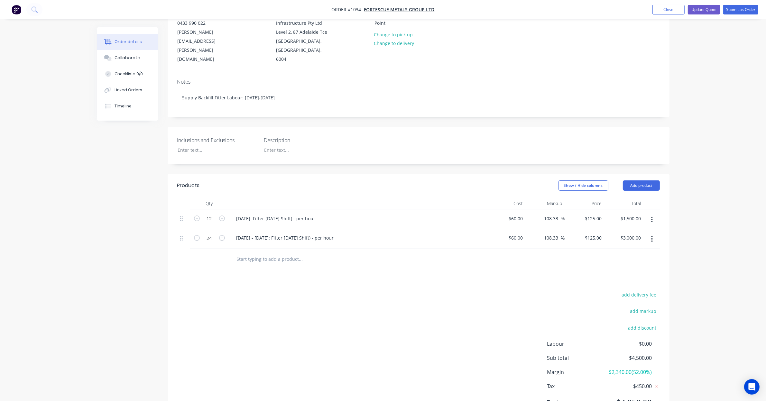
drag, startPoint x: 656, startPoint y: 232, endPoint x: 654, endPoint y: 237, distance: 4.5
click at [655, 233] on button "button" at bounding box center [652, 239] width 15 height 12
click at [649, 290] on div "Delete" at bounding box center [630, 294] width 50 height 9
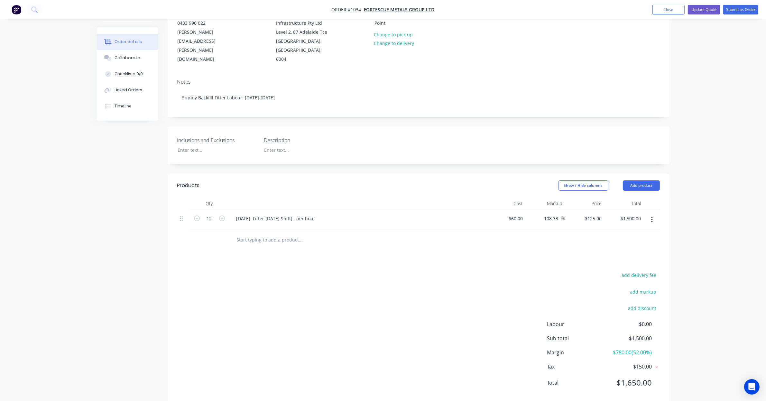
click at [654, 214] on button "button" at bounding box center [652, 220] width 15 height 12
click at [641, 245] on div "Duplicate" at bounding box center [630, 249] width 50 height 9
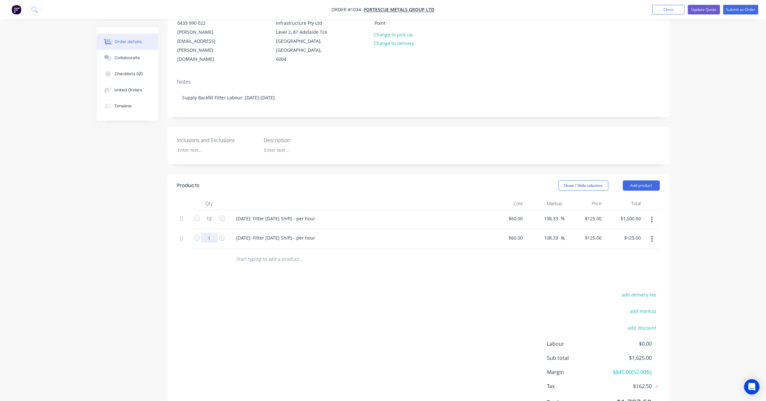
drag, startPoint x: 215, startPoint y: 229, endPoint x: 228, endPoint y: 228, distance: 12.9
click at [215, 224] on input "1" at bounding box center [209, 219] width 17 height 10
type input "12"
type input "$1,500.00"
drag, startPoint x: 300, startPoint y: 222, endPoint x: 290, endPoint y: 228, distance: 11.1
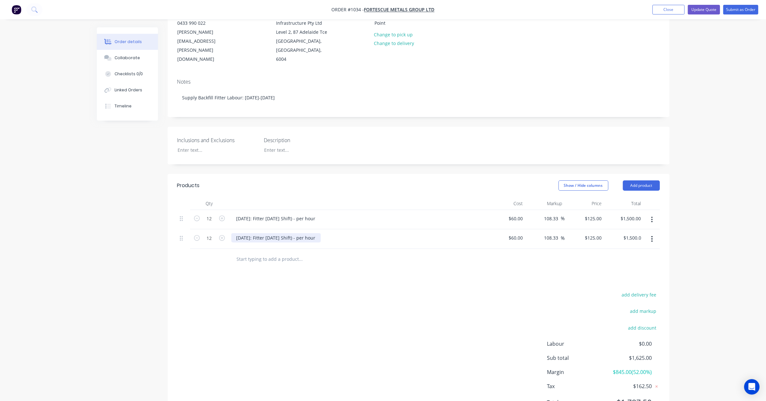
click at [300, 229] on div "08/09/25: Fitter Labour (Day Shift) - per hour" at bounding box center [357, 239] width 257 height 20
click at [262, 233] on div "08/09/25: Fitter Labour (Day Shift) - per hour" at bounding box center [275, 237] width 89 height 9
click at [365, 279] on div "Products Show / Hide columns Add product Qty Cost Markup Price Total 12 08/09/2…" at bounding box center [419, 299] width 502 height 250
click at [295, 253] on input "text" at bounding box center [301, 259] width 129 height 13
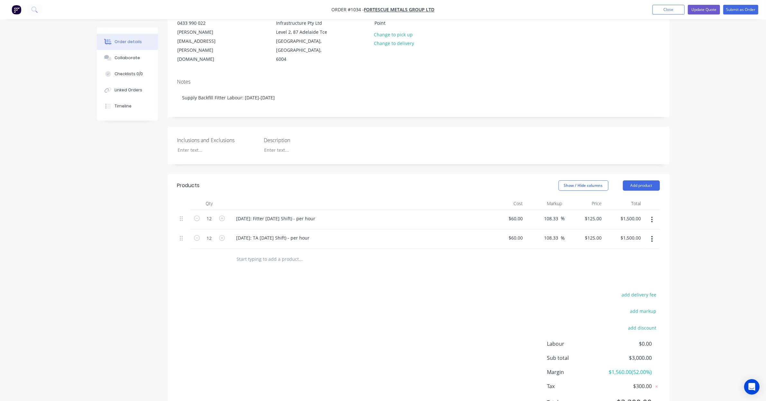
click at [655, 215] on button "button" at bounding box center [652, 220] width 15 height 12
click at [638, 245] on div "Duplicate" at bounding box center [630, 249] width 50 height 9
click at [213, 224] on input "1" at bounding box center [209, 219] width 17 height 10
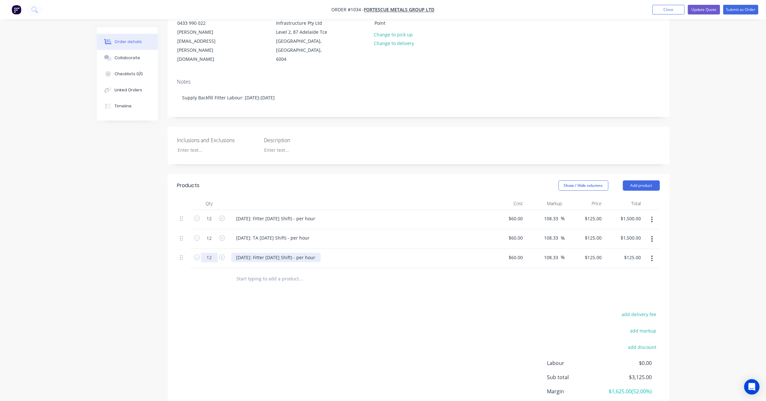
type input "12"
type input "$1,500.00"
drag, startPoint x: 298, startPoint y: 247, endPoint x: 282, endPoint y: 251, distance: 16.2
click at [298, 253] on div "08/09/25: Fitter Labour (Day Shift) - per hour" at bounding box center [275, 257] width 89 height 9
drag, startPoint x: 240, startPoint y: 248, endPoint x: 210, endPoint y: 248, distance: 30.9
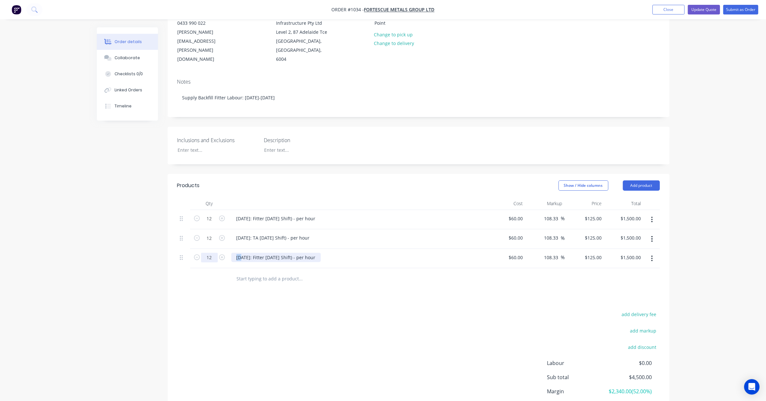
click at [210, 249] on div "12 08/09/25: Fitter Labour (Day Shift) - per hour $60.00 $60.00 108.33 108.33 %…" at bounding box center [418, 259] width 483 height 20
click at [651, 253] on button "button" at bounding box center [652, 259] width 15 height 12
click at [644, 284] on div "Duplicate" at bounding box center [630, 288] width 50 height 9
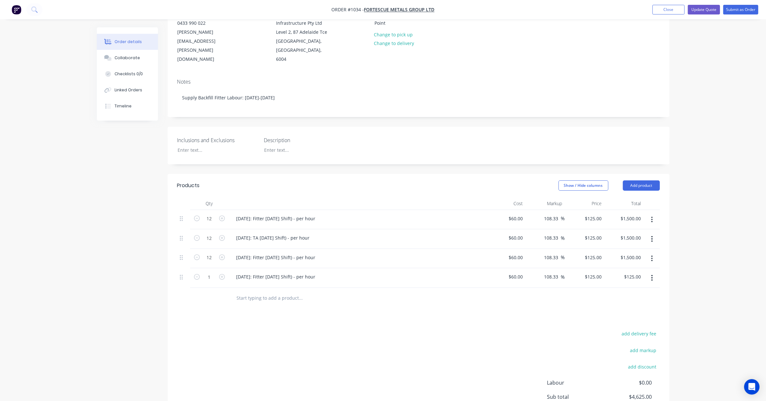
click at [653, 255] on icon "button" at bounding box center [652, 258] width 2 height 7
click at [644, 284] on div "Duplicate" at bounding box center [630, 288] width 50 height 9
click at [215, 224] on input "1" at bounding box center [209, 219] width 17 height 10
type input "12"
type input "$1,500.00"
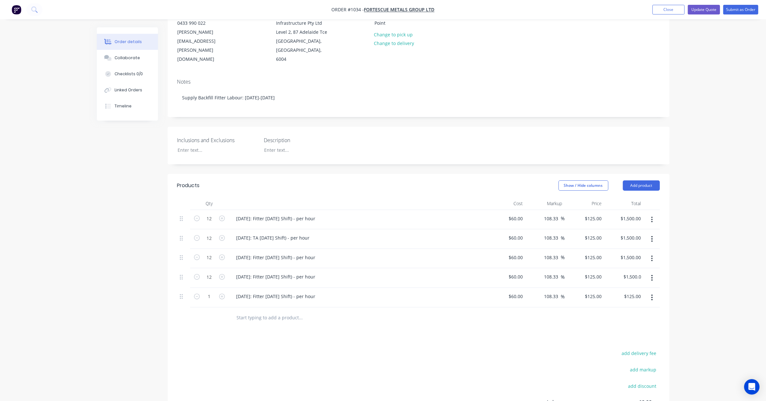
drag, startPoint x: 161, startPoint y: 289, endPoint x: 192, endPoint y: 287, distance: 31.6
click at [161, 289] on div "Created by Leya Created 03/09/25 Required 08/09/25 Assigned to Add team member …" at bounding box center [383, 220] width 573 height 546
click at [209, 224] on input "1" at bounding box center [209, 219] width 17 height 10
type input "12"
type input "$1,500.00"
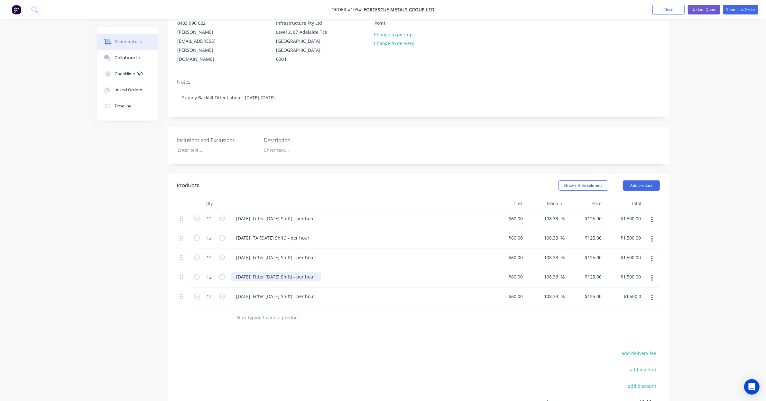
click at [260, 272] on div "10/09/25: Fitter Labour (Day Shift) - per hour" at bounding box center [275, 276] width 89 height 9
click at [239, 272] on div "10/09/25: Fitter Labour (Day Shift) - per hour" at bounding box center [275, 276] width 89 height 9
click at [241, 292] on div "10/09/25: Fitter Labour (Day Shift) - per hour" at bounding box center [275, 296] width 89 height 9
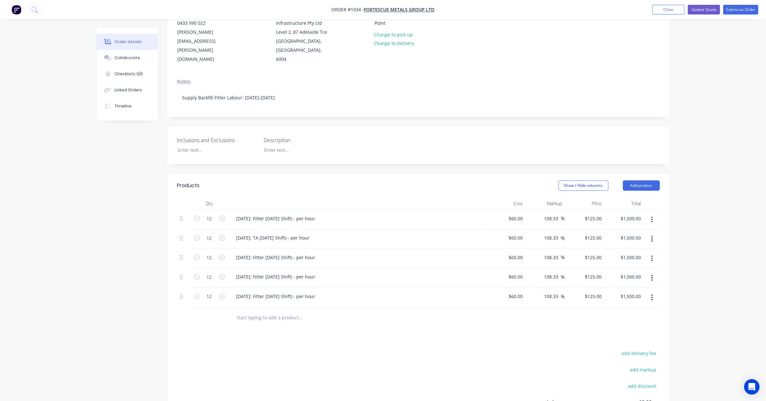
drag, startPoint x: 362, startPoint y: 356, endPoint x: 308, endPoint y: 348, distance: 55.0
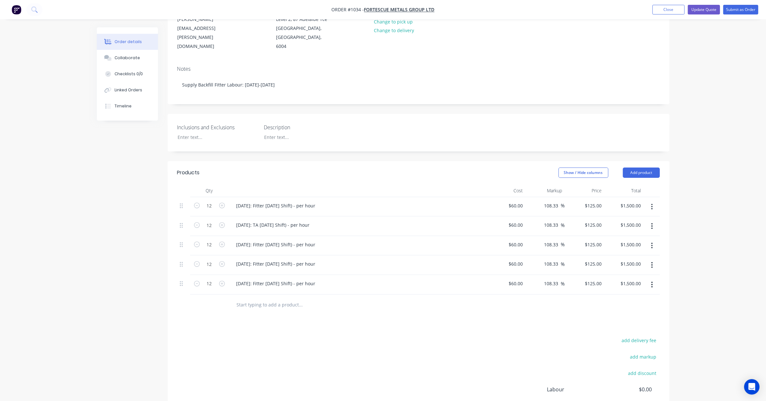
scroll to position [164, 0]
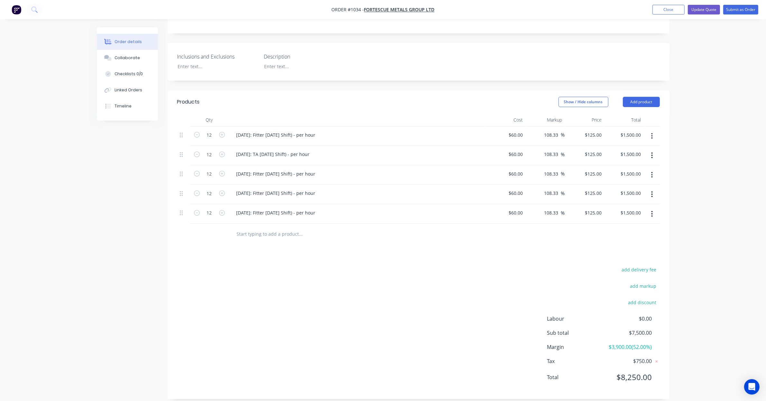
click at [397, 326] on div "add delivery fee add markup add discount Labour $0.00 Sub total $7,500.00 Margi…" at bounding box center [418, 328] width 483 height 124
drag, startPoint x: 397, startPoint y: 326, endPoint x: 332, endPoint y: 316, distance: 66.0
click at [332, 316] on div "add delivery fee add markup add discount Labour $0.00 Sub total $7,500.00 Margi…" at bounding box center [418, 328] width 483 height 124
drag, startPoint x: 332, startPoint y: 316, endPoint x: 307, endPoint y: 311, distance: 24.6
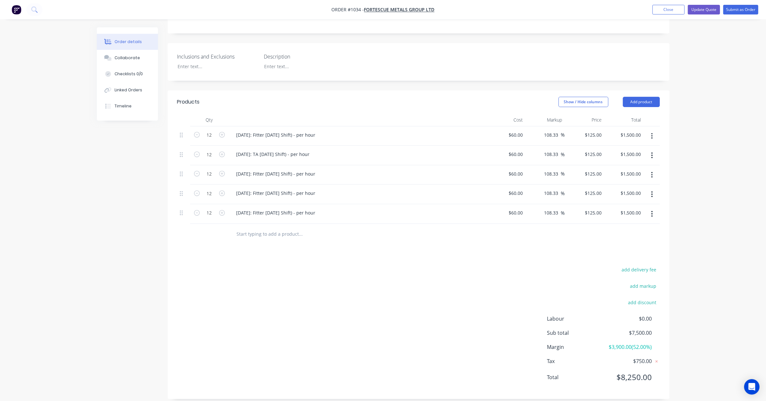
click at [305, 311] on div "add delivery fee add markup add discount Labour $0.00 Sub total $7,500.00 Margi…" at bounding box center [418, 328] width 483 height 124
drag, startPoint x: 451, startPoint y: 340, endPoint x: 422, endPoint y: 338, distance: 29.4
click at [422, 338] on div "add delivery fee add markup add discount Labour $0.00 Sub total $7,500.00 Margi…" at bounding box center [418, 328] width 483 height 124
drag, startPoint x: 388, startPoint y: 250, endPoint x: 346, endPoint y: 253, distance: 41.6
click at [346, 253] on div "Products Show / Hide columns Add product Qty Cost Markup Price Total 12 08/09/2…" at bounding box center [419, 244] width 502 height 309
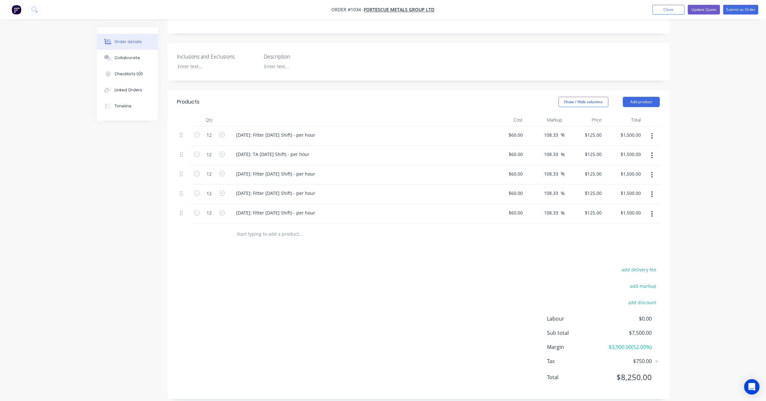
click at [285, 229] on input "text" at bounding box center [301, 234] width 129 height 13
type input "blank"
drag, startPoint x: 290, startPoint y: 230, endPoint x: 218, endPoint y: 229, distance: 72.1
click at [218, 229] on div "blank Add blank to order No results found" at bounding box center [418, 234] width 483 height 21
click at [356, 268] on div "add delivery fee add markup add discount Labour $0.00 Sub total $7,500.00 Margi…" at bounding box center [418, 328] width 483 height 124
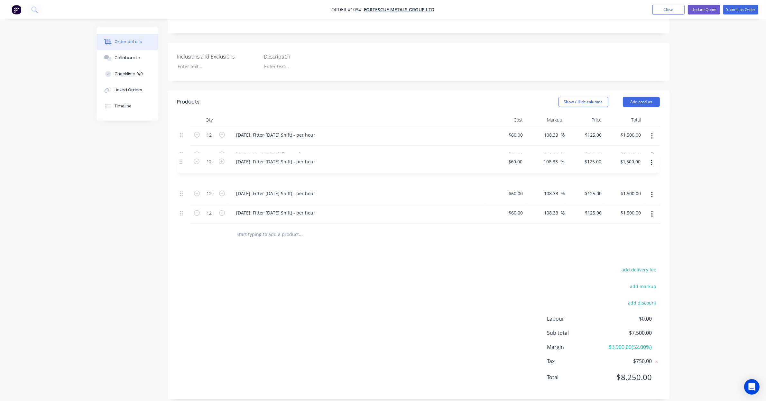
click at [182, 166] on div "12 08/09/25: Fitter Labour (Day Shift) - per hour $60.00 $60.00 108.33 108.33 %…" at bounding box center [418, 175] width 483 height 98
click at [653, 169] on button "button" at bounding box center [652, 175] width 15 height 12
click at [680, 162] on div "Order details Collaborate Checklists 0/0 Linked Orders Timeline Order details C…" at bounding box center [383, 122] width 766 height 573
click at [653, 211] on button "button" at bounding box center [652, 214] width 15 height 12
click at [647, 240] on div "Duplicate" at bounding box center [630, 243] width 50 height 9
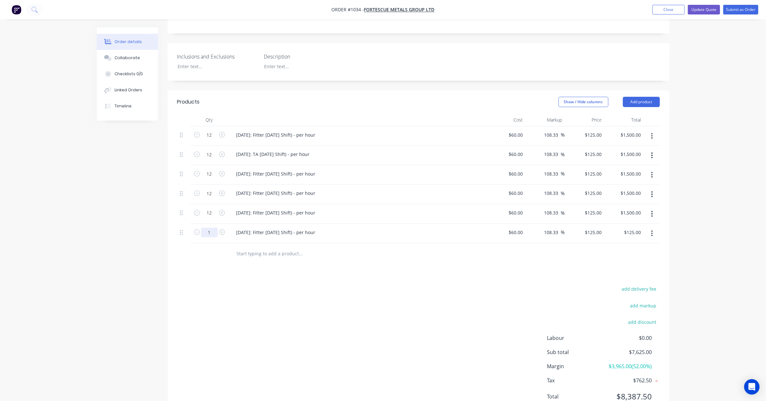
click at [214, 140] on input "1" at bounding box center [209, 135] width 17 height 10
type input "12"
type input "$1,500.00"
click at [654, 150] on button "button" at bounding box center [652, 156] width 15 height 12
click at [649, 181] on div "Duplicate" at bounding box center [630, 185] width 50 height 9
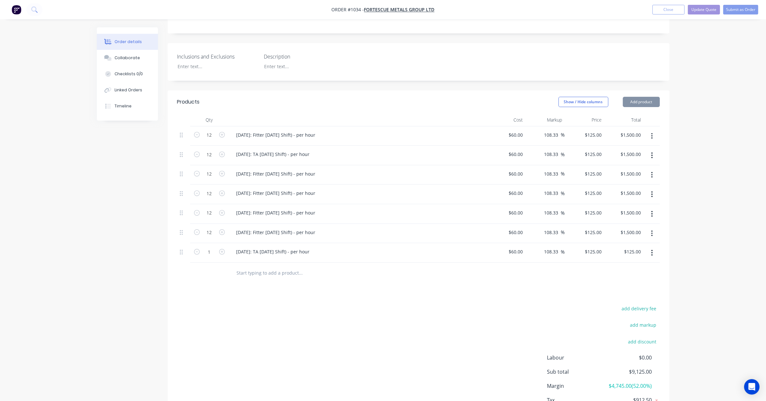
click at [652, 152] on icon "button" at bounding box center [652, 155] width 2 height 7
click at [648, 181] on div "Duplicate" at bounding box center [630, 185] width 50 height 9
click at [652, 153] on icon "button" at bounding box center [652, 156] width 1 height 6
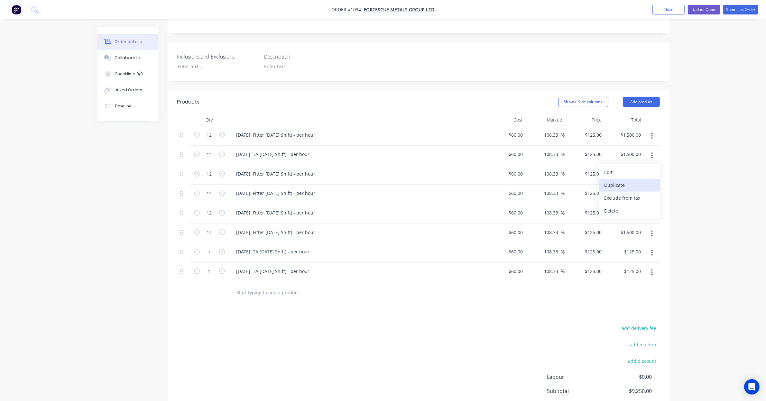
click at [649, 181] on div "Duplicate" at bounding box center [630, 185] width 50 height 9
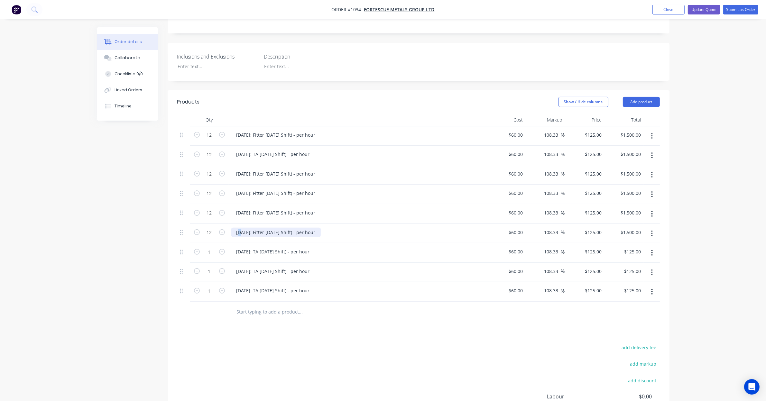
drag, startPoint x: 242, startPoint y: 223, endPoint x: 238, endPoint y: 223, distance: 3.2
click at [238, 228] on div "12/09/25: Fitter Labour (Day Shift) - per hour" at bounding box center [275, 232] width 89 height 9
click at [255, 228] on div "15/09/25: Fitter Labour (Day Shift) - per hour" at bounding box center [275, 232] width 89 height 9
click at [213, 140] on input "12" at bounding box center [209, 135] width 17 height 10
type input "36"
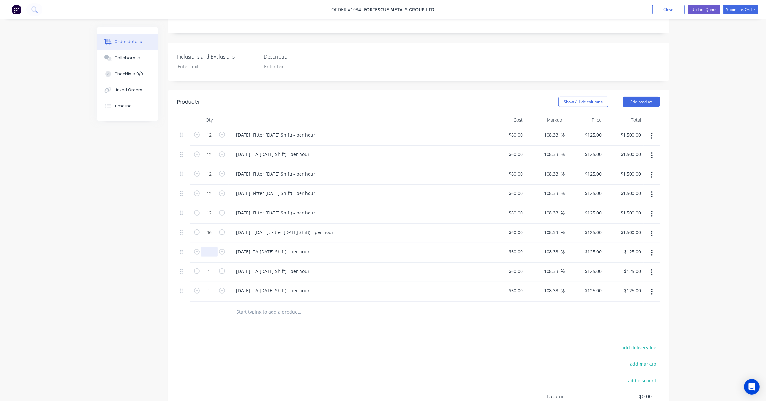
type input "$4,500.00"
drag, startPoint x: 211, startPoint y: 244, endPoint x: 216, endPoint y: 246, distance: 5.4
click at [211, 140] on input "1" at bounding box center [209, 135] width 17 height 10
type input "36"
type input "$4,500.00"
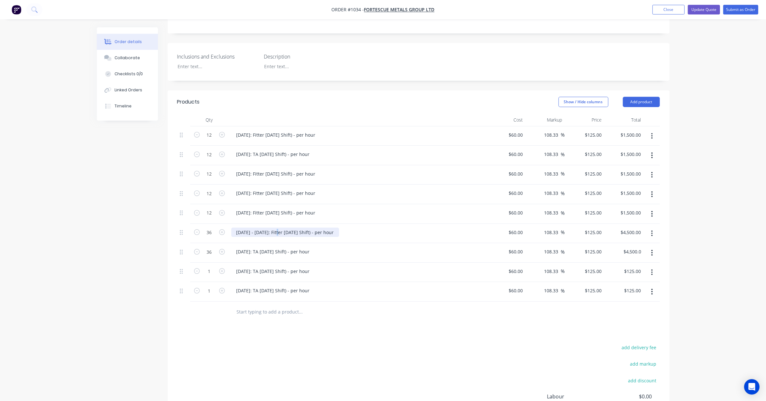
click at [279, 228] on div "15/09/25 - 17/09/25: Fitter Labour (Day Shift) - per hour" at bounding box center [285, 232] width 108 height 9
drag, startPoint x: 352, startPoint y: 225, endPoint x: 199, endPoint y: 229, distance: 153.9
click at [199, 229] on div "36 15/09/25 - 17/09/25: Fitter Labour (Day Shift) - per hour $60.00 $60.00 108.…" at bounding box center [418, 234] width 483 height 20
copy div "15/09/25 - 17/09/25: Fitter Labour (Day Shift) - per hour"
click at [279, 247] on div "08/09/25: TA Labour (Day Shift) - per hour" at bounding box center [273, 251] width 84 height 9
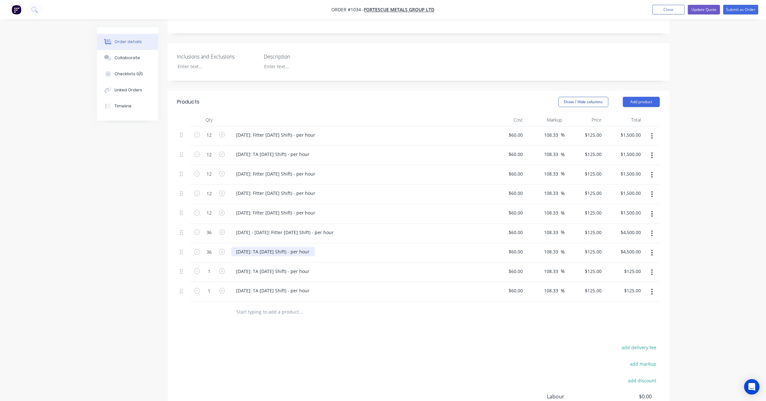
drag, startPoint x: 238, startPoint y: 239, endPoint x: 187, endPoint y: 236, distance: 51.9
click at [184, 243] on div "36 08/09/25: TA Labour (Day Shift) - per hour $60.00 $60.00 108.33 108.33 % $12…" at bounding box center [418, 253] width 483 height 20
paste div
click at [287, 247] on div "15/09/25 - 17/09/25: Fitter Labour (Day Shift) - per hour" at bounding box center [285, 251] width 108 height 9
drag, startPoint x: 287, startPoint y: 245, endPoint x: 338, endPoint y: 230, distance: 52.8
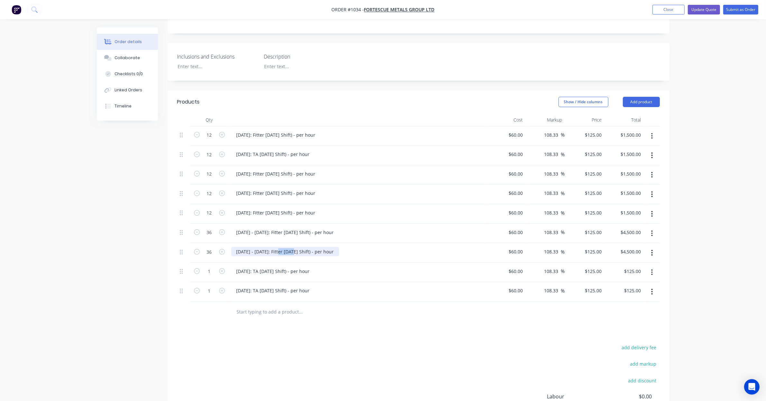
click at [287, 247] on div "15/09/25 - 17/09/25: Fitter Labour (Day Shift) - per hour" at bounding box center [285, 251] width 108 height 9
type input "$60.00"
type input "124.998"
type input "$4,499.93"
type input "$124.998"
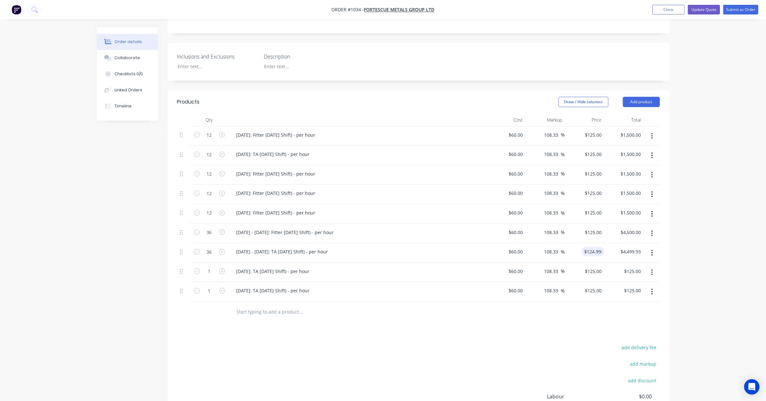
type input "4499.93"
type input "$124.9981"
type input "$4,499.93"
click at [382, 323] on div "Products Show / Hide columns Add product Qty Cost Markup Price Total 12 08/09/2…" at bounding box center [419, 283] width 502 height 387
click at [593, 247] on input "124.9981" at bounding box center [591, 251] width 25 height 9
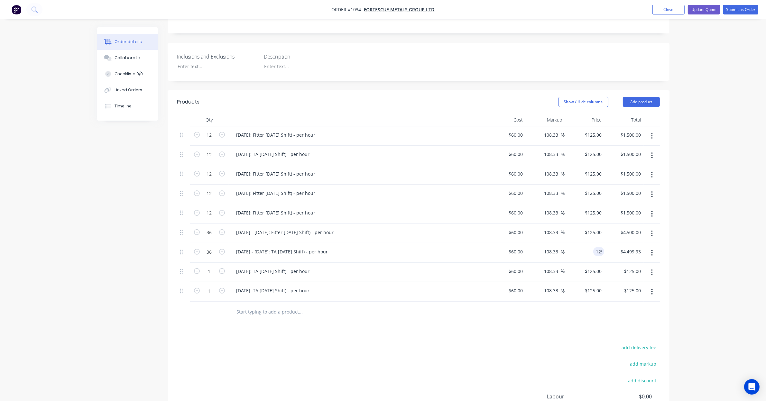
type input "125"
type input "4499.93"
type input "$125.00"
type input "$4,500.00"
click at [255, 169] on div "10/09/25: Fitter Labour (Day Shift) - per hour" at bounding box center [275, 173] width 89 height 9
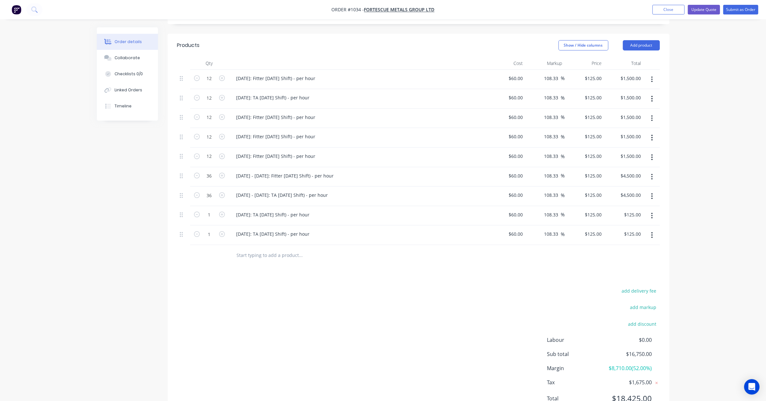
scroll to position [243, 0]
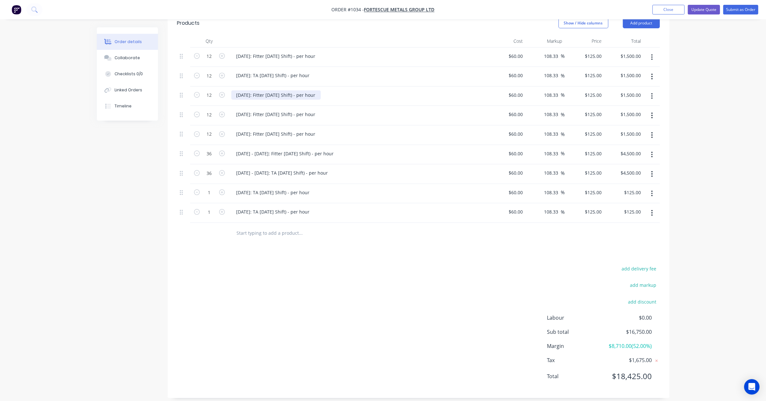
click at [260, 90] on div "10/09/25: Fitter Labour (Day Shift) - per hour" at bounding box center [275, 94] width 89 height 9
click at [253, 90] on div "10/09/25: Fitter Labour (Day Shift) - per hour" at bounding box center [275, 94] width 89 height 9
click at [255, 90] on div "10/09/25: Fitter Labour (Day Shift) - per hour" at bounding box center [275, 94] width 89 height 9
click at [653, 110] on button "button" at bounding box center [652, 116] width 15 height 12
click at [638, 166] on div "Delete" at bounding box center [630, 170] width 50 height 9
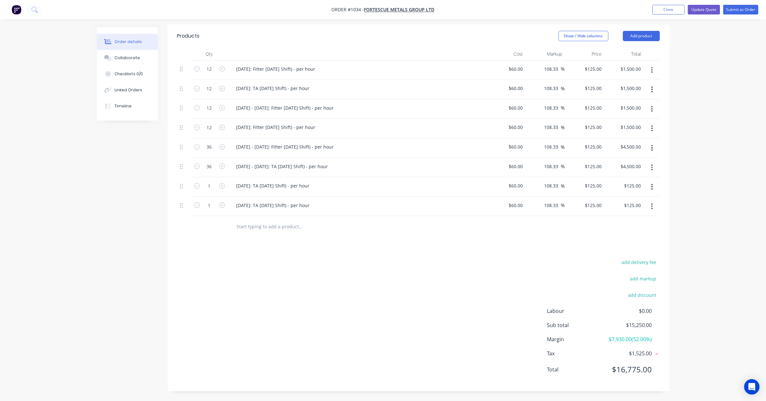
scroll to position [223, 0]
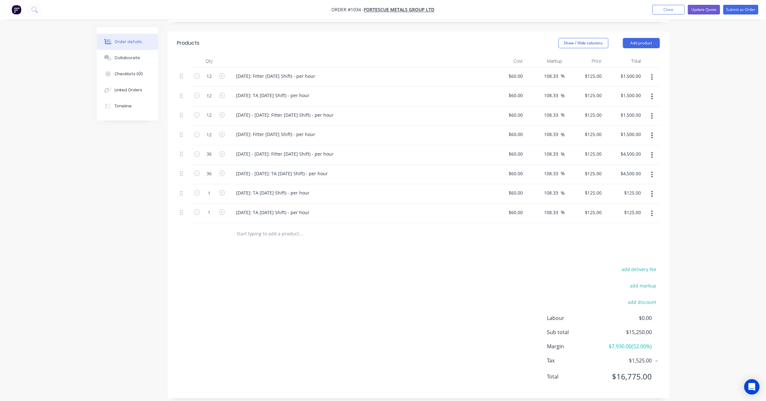
click at [652, 133] on icon "button" at bounding box center [652, 136] width 1 height 6
click at [644, 186] on div "Delete" at bounding box center [630, 190] width 50 height 9
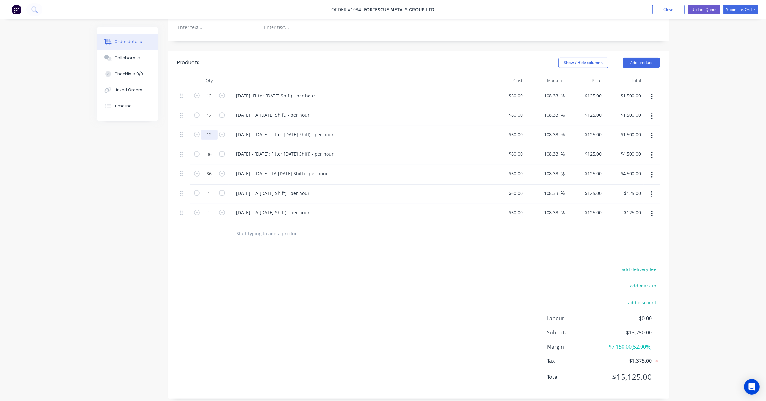
click at [212, 101] on input "12" at bounding box center [209, 96] width 17 height 10
type input "36"
type input "$4,500.00"
click at [358, 299] on div "add delivery fee add markup add discount Labour $0.00 Sub total $16,750.00 Marg…" at bounding box center [418, 327] width 483 height 124
click at [656, 189] on button "button" at bounding box center [652, 195] width 15 height 12
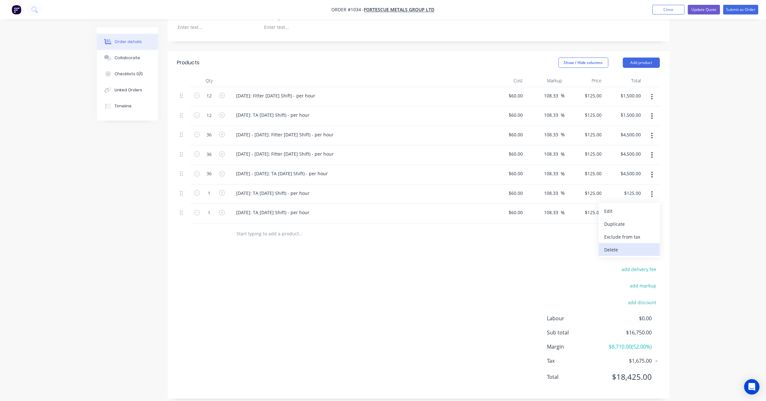
click at [640, 245] on div "Delete" at bounding box center [630, 249] width 50 height 9
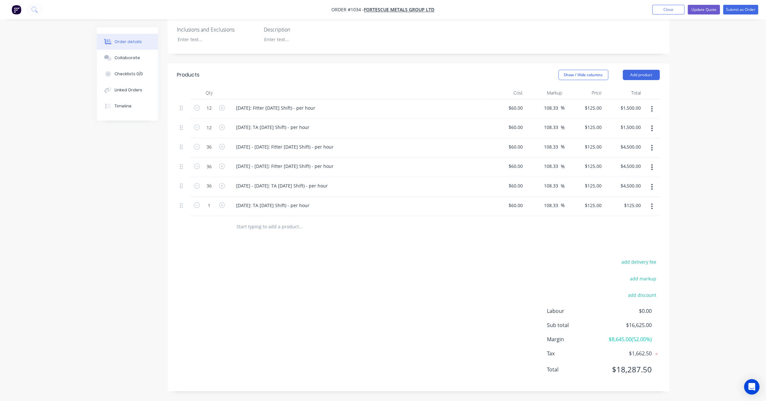
scroll to position [184, 0]
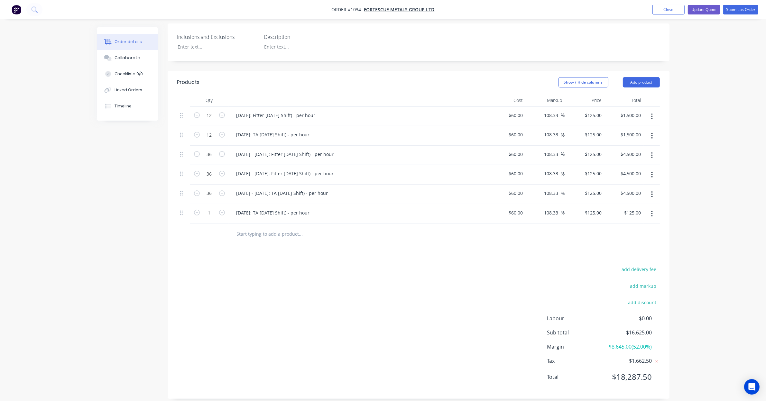
click at [653, 210] on icon "button" at bounding box center [652, 213] width 2 height 7
click at [647, 265] on div "Delete" at bounding box center [630, 269] width 50 height 9
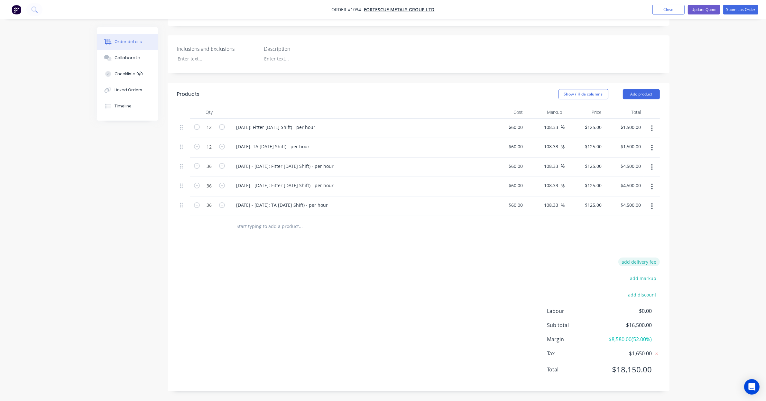
scroll to position [164, 0]
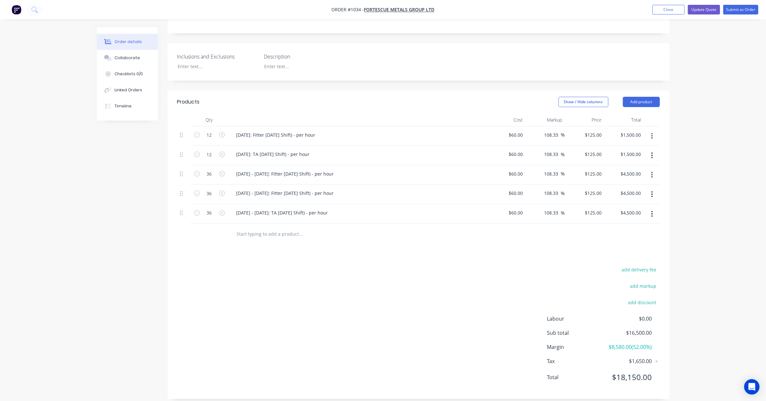
click at [652, 172] on icon "button" at bounding box center [652, 175] width 2 height 7
click at [643, 200] on div "Duplicate" at bounding box center [630, 204] width 50 height 9
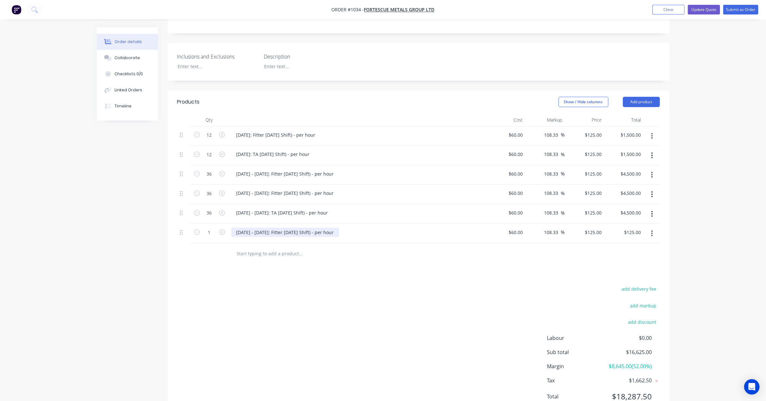
click at [282, 228] on div "10/09/25 - 12/09/25: Fitter Labour (Day Shift) - per hour" at bounding box center [285, 232] width 108 height 9
drag, startPoint x: 241, startPoint y: 223, endPoint x: 232, endPoint y: 223, distance: 8.7
click at [232, 228] on div "10/09/25 - 12/09/25: Fitter Labour (Day Shift) - per hour" at bounding box center [285, 232] width 108 height 9
click at [282, 269] on div "Products Show / Hide columns Add product Qty Cost Markup Price Total 12 08/09/2…" at bounding box center [419, 254] width 502 height 329
click at [210, 140] on input "1" at bounding box center [209, 135] width 17 height 10
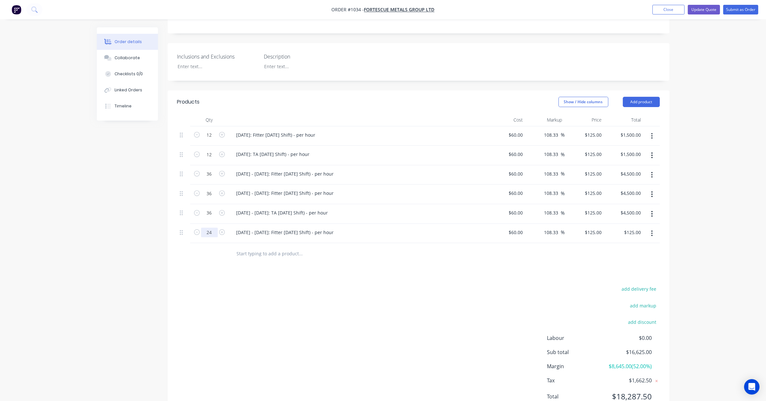
type input "24"
type input "$3,000.00"
click at [658, 229] on button "button" at bounding box center [652, 234] width 15 height 12
click at [648, 259] on div "Duplicate" at bounding box center [630, 263] width 50 height 9
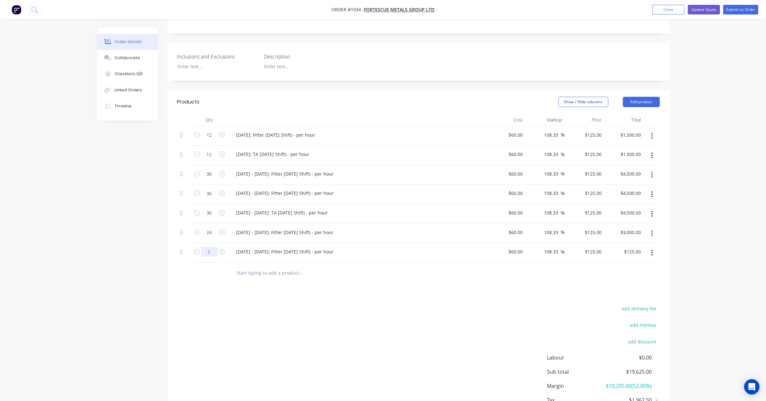
click at [213, 140] on input "1" at bounding box center [209, 135] width 17 height 10
type input "24"
type input "$3,000.00"
click at [428, 313] on div "add delivery fee add markup add discount Labour $0.00 Sub total $19,625.00 Marg…" at bounding box center [418, 366] width 483 height 124
click at [650, 169] on button "button" at bounding box center [652, 175] width 15 height 12
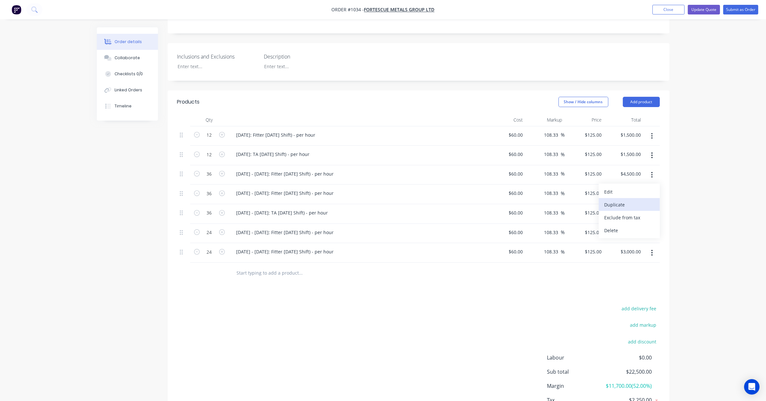
click at [651, 200] on div "Duplicate" at bounding box center [630, 204] width 50 height 9
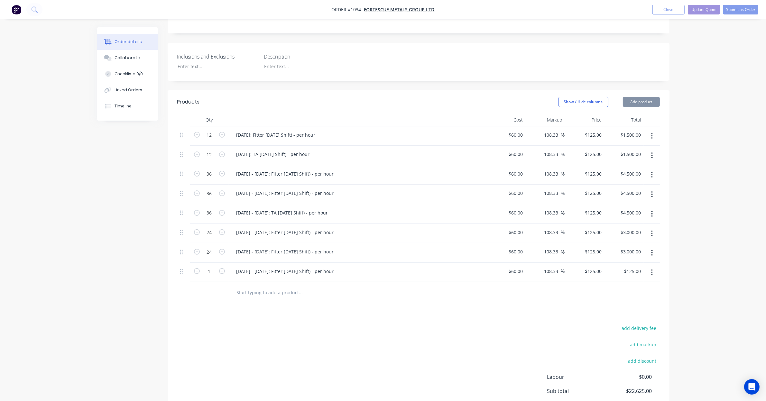
click at [654, 170] on button "button" at bounding box center [652, 175] width 15 height 12
click at [636, 200] on div "Duplicate" at bounding box center [630, 204] width 50 height 9
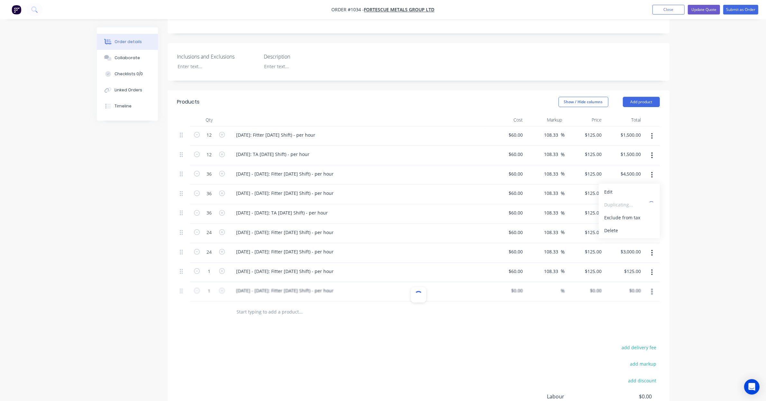
type input "$60.00"
type input "108.33"
type input "$125.00"
drag, startPoint x: 181, startPoint y: 260, endPoint x: 178, endPoint y: 187, distance: 73.1
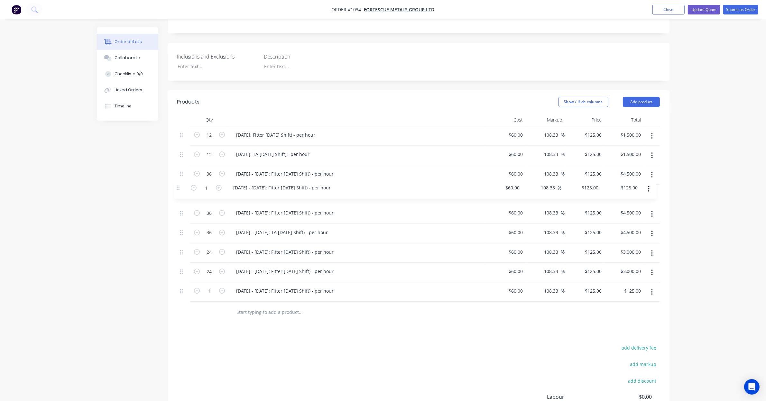
click at [178, 187] on div "12 08/09/25: Fitter Labour (Day Shift) - per hour $60.00 $60.00 108.33 108.33 %…" at bounding box center [418, 214] width 483 height 176
drag, startPoint x: 183, startPoint y: 277, endPoint x: 182, endPoint y: 208, distance: 69.5
click at [182, 208] on div "12 08/09/25: Fitter Labour (Day Shift) - per hour $60.00 $60.00 108.33 108.33 %…" at bounding box center [418, 214] width 483 height 176
click at [286, 169] on div "10/09/25 - 12/09/25: Fitter Labour (Day Shift) - per hour" at bounding box center [285, 173] width 108 height 9
drag, startPoint x: 277, startPoint y: 165, endPoint x: 254, endPoint y: 173, distance: 24.7
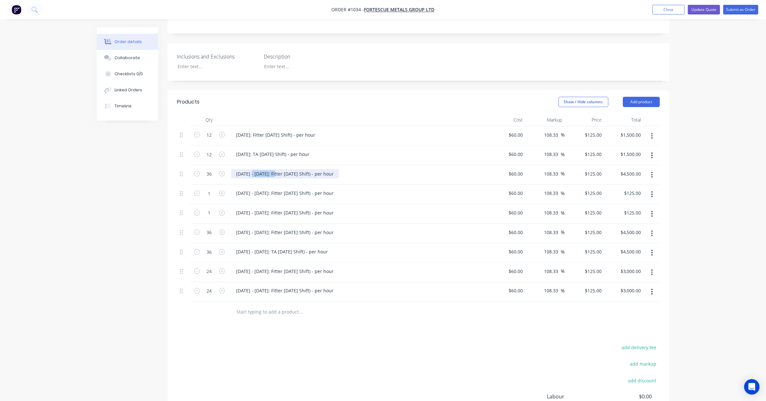
click at [254, 173] on div "10/09/25 - 12/09/25: Fitter Labour (Day Shift) - per hour" at bounding box center [357, 175] width 257 height 20
click at [259, 169] on div "10/09/25 - 12/09/25: Fitter Labour (Day Shift) - per hour" at bounding box center [285, 173] width 108 height 9
drag, startPoint x: 255, startPoint y: 166, endPoint x: 277, endPoint y: 169, distance: 22.0
click at [277, 169] on div "10/09/25 - 12/09/25: Fitter Labour (Day Shift) - per hour" at bounding box center [285, 173] width 108 height 9
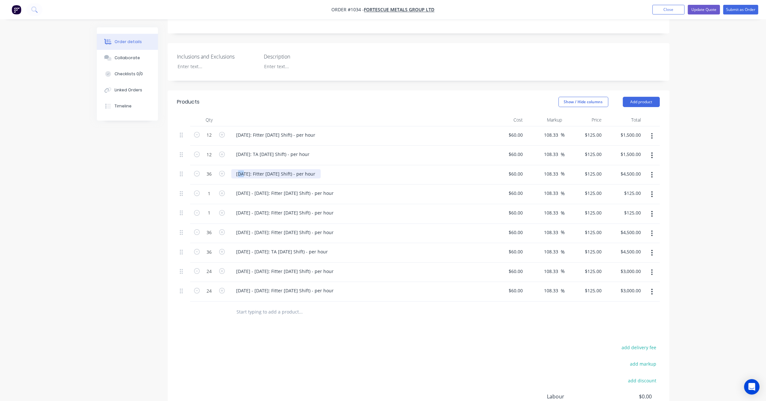
click at [240, 169] on div "10/09/25: Fitter Labour (Day Shift) - per hour" at bounding box center [275, 173] width 89 height 9
click at [270, 169] on div "10/09/25: Fitter Labour (Day Shift) - per hour" at bounding box center [275, 173] width 89 height 9
drag, startPoint x: 256, startPoint y: 167, endPoint x: 173, endPoint y: 168, distance: 83.7
click at [173, 168] on div "Qty Cost Markup Price Total 12 08/09/25: Fitter Labour (Day Shift) - per hour $…" at bounding box center [419, 218] width 502 height 209
copy div "10/09/25:"
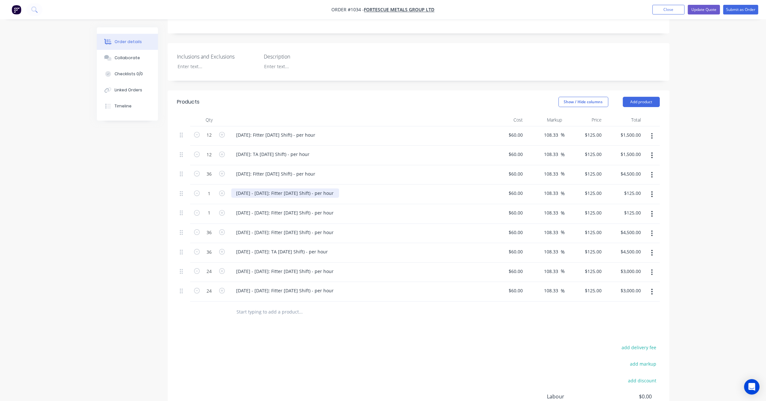
drag, startPoint x: 302, startPoint y: 186, endPoint x: 289, endPoint y: 187, distance: 13.0
click at [302, 189] on div "10/09/25 - 12/09/25: Fitter Labour (Day Shift) - per hour" at bounding box center [285, 193] width 108 height 9
drag, startPoint x: 279, startPoint y: 185, endPoint x: 179, endPoint y: 187, distance: 99.8
click at [179, 187] on div "1 10/09/25 - 12/09/25: Fitter Labour (Day Shift) - per hour $60.00 $60.00 108.3…" at bounding box center [418, 195] width 483 height 20
paste div
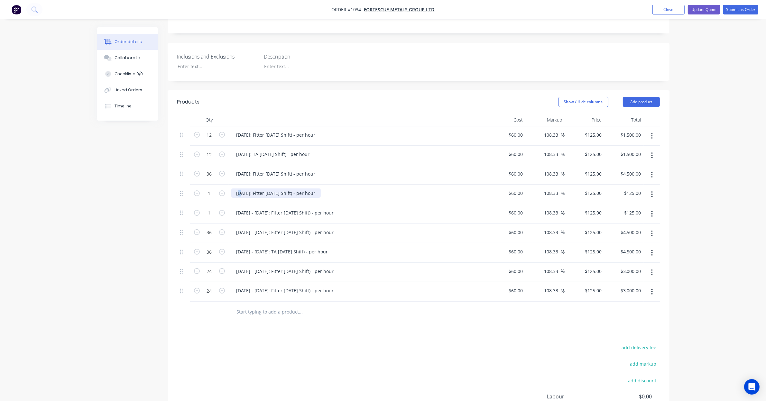
click at [239, 189] on div "10/09/25: Fitter Labour (Day Shift) - per hour" at bounding box center [275, 193] width 89 height 9
click at [277, 208] on div "10/09/25 - 12/09/25: Fitter Labour (Day Shift) - per hour" at bounding box center [285, 212] width 108 height 9
drag, startPoint x: 258, startPoint y: 203, endPoint x: 158, endPoint y: 200, distance: 100.8
click at [158, 200] on div "Created by Leya Created 03/09/25 Required 08/09/25 Assigned to Add team member …" at bounding box center [383, 175] width 573 height 624
drag, startPoint x: 158, startPoint y: 200, endPoint x: 256, endPoint y: 203, distance: 98.5
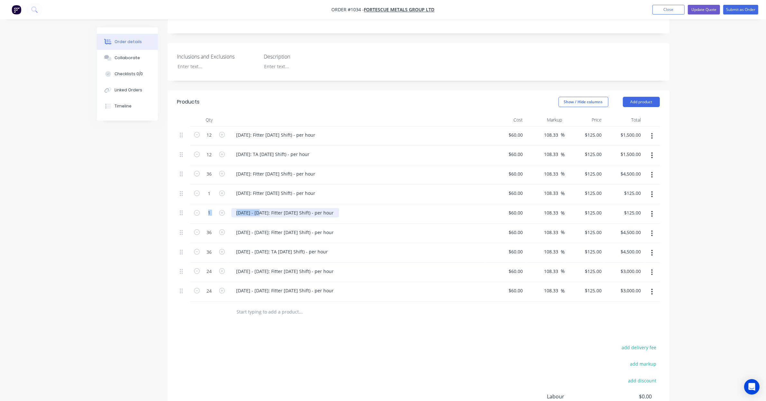
click at [255, 208] on div "10/09/25 - 12/09/25: Fitter Labour (Day Shift) - per hour" at bounding box center [285, 212] width 108 height 9
drag, startPoint x: 260, startPoint y: 204, endPoint x: 234, endPoint y: 205, distance: 26.1
click at [234, 208] on div "10/09/25 - 12/09/25: Fitter Labour (Day Shift) - per hour" at bounding box center [285, 212] width 108 height 9
click at [218, 209] on button "button" at bounding box center [222, 212] width 8 height 7
type input "2"
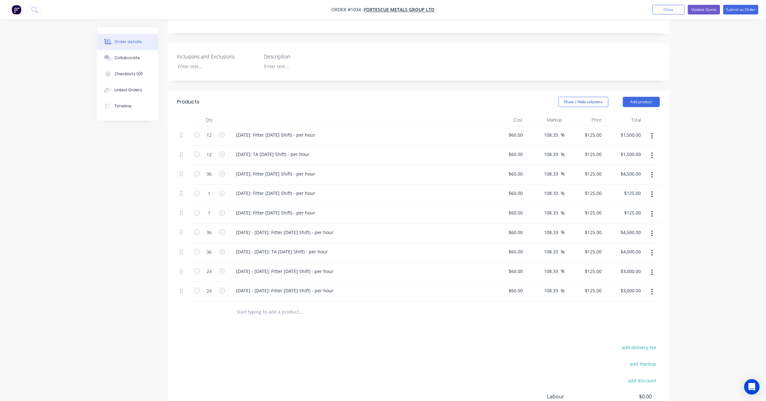
type input "$250.00"
click at [215, 140] on input "2" at bounding box center [209, 135] width 17 height 10
type input "12"
type input "$1,500.00"
click at [213, 140] on input "1" at bounding box center [209, 135] width 17 height 10
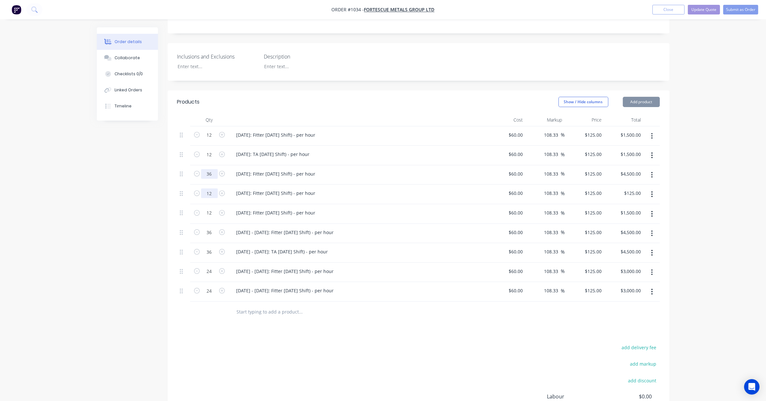
type input "12"
type input "$1,500.00"
click at [211, 140] on input "36" at bounding box center [209, 135] width 17 height 10
type input "12"
type input "$1,500.00"
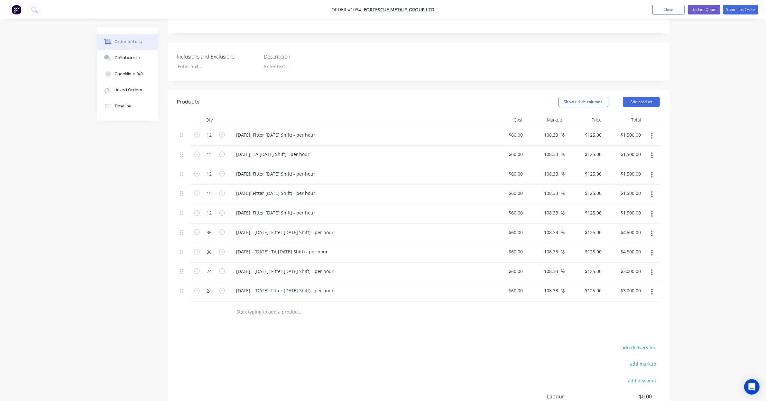
click at [137, 168] on div "Created by Leya Created 03/09/25 Required 08/09/25 Assigned to Add team member …" at bounding box center [383, 175] width 573 height 624
click at [651, 228] on button "button" at bounding box center [652, 234] width 15 height 12
click at [646, 259] on div "Duplicate" at bounding box center [630, 263] width 50 height 9
click at [652, 231] on button "button" at bounding box center [652, 234] width 15 height 12
click at [646, 259] on div "Duplicate" at bounding box center [630, 263] width 50 height 9
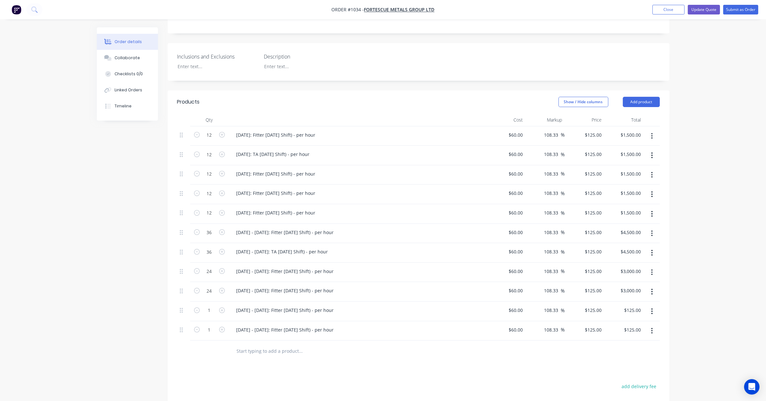
click at [653, 249] on icon "button" at bounding box center [652, 252] width 2 height 7
click at [649, 278] on div "Duplicate" at bounding box center [630, 282] width 50 height 9
click at [652, 251] on button "button" at bounding box center [652, 253] width 15 height 12
click at [648, 278] on div "Duplicate" at bounding box center [630, 282] width 50 height 9
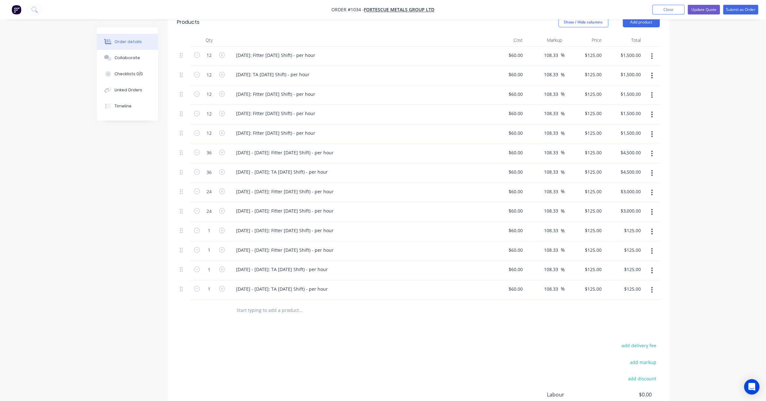
scroll to position [245, 0]
drag, startPoint x: 181, startPoint y: 223, endPoint x: 181, endPoint y: 184, distance: 38.6
click at [181, 184] on div "12 08/09/25: Fitter Labour (Day Shift) - per hour $60.00 $60.00 108.33 108.33 %…" at bounding box center [418, 173] width 483 height 254
drag, startPoint x: 182, startPoint y: 263, endPoint x: 182, endPoint y: 205, distance: 58.3
click at [182, 205] on div "12 08/09/25: Fitter Labour (Day Shift) - per hour $60.00 $60.00 108.33 108.33 %…" at bounding box center [418, 173] width 483 height 254
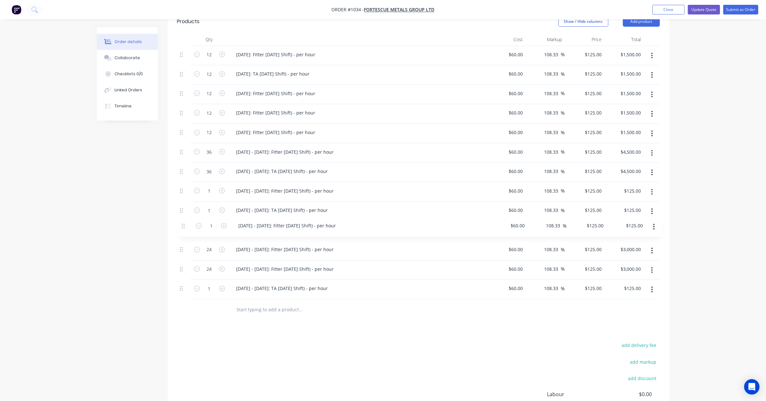
drag, startPoint x: 179, startPoint y: 260, endPoint x: 181, endPoint y: 221, distance: 39.0
click at [181, 221] on div "12 08/09/25: Fitter Labour (Day Shift) - per hour $60.00 $60.00 108.33 108.33 %…" at bounding box center [418, 173] width 483 height 254
drag, startPoint x: 181, startPoint y: 285, endPoint x: 182, endPoint y: 244, distance: 41.9
click at [182, 244] on div "12 08/09/25: Fitter Labour (Day Shift) - per hour $60.00 $60.00 108.33 108.33 %…" at bounding box center [418, 173] width 483 height 254
drag, startPoint x: 210, startPoint y: 182, endPoint x: 215, endPoint y: 182, distance: 5.2
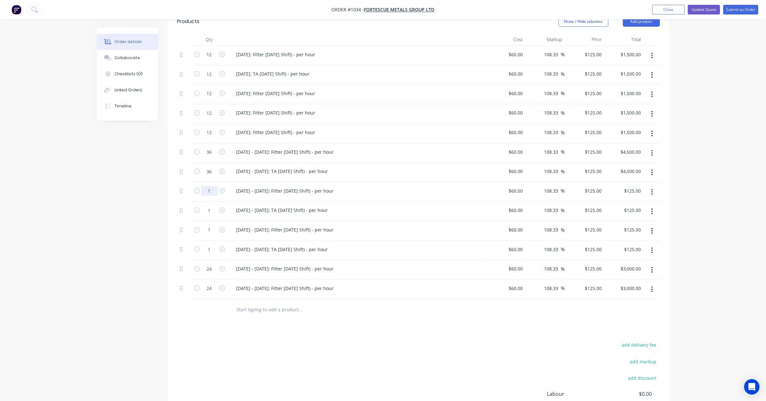
click at [210, 60] on input "1" at bounding box center [209, 55] width 17 height 10
type input "12"
type input "$1,500.00"
drag, startPoint x: 133, startPoint y: 202, endPoint x: 136, endPoint y: 200, distance: 4.1
click at [133, 202] on div "Created by Leya Created 03/09/25 Required 08/09/25 Assigned to Add team member …" at bounding box center [383, 134] width 573 height 702
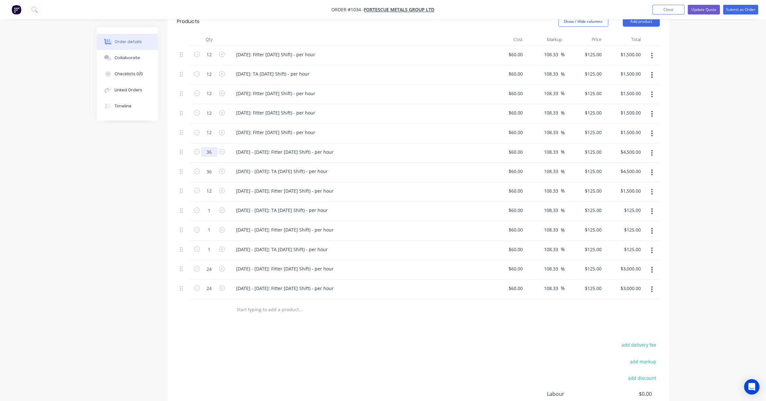
click at [210, 60] on input "36" at bounding box center [209, 55] width 17 height 10
type input "12"
type input "$1,500.00"
click at [168, 169] on div "Qty Cost Markup Price Total 12 08/09/25: Fitter Labour (Day Shift) - per hour $…" at bounding box center [419, 176] width 502 height 287
click at [206, 60] on input "36" at bounding box center [209, 55] width 17 height 10
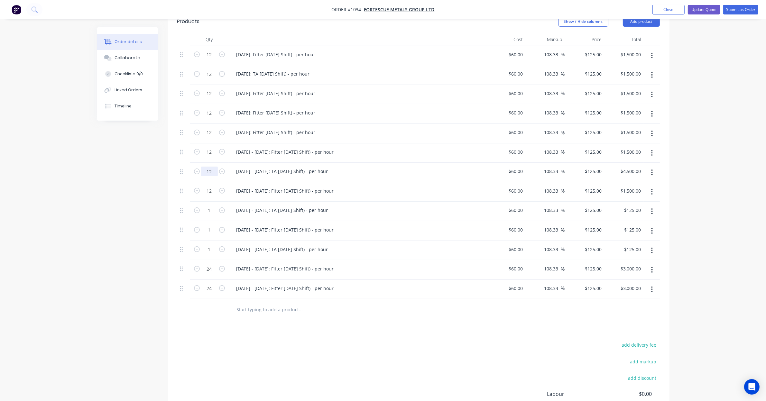
type input "12"
type input "$1,500.00"
click at [139, 174] on div "Created by Leya Created 03/09/25 Required 08/09/25 Assigned to Add team member …" at bounding box center [383, 134] width 573 height 702
click at [211, 60] on input "1" at bounding box center [209, 55] width 17 height 10
type input "12"
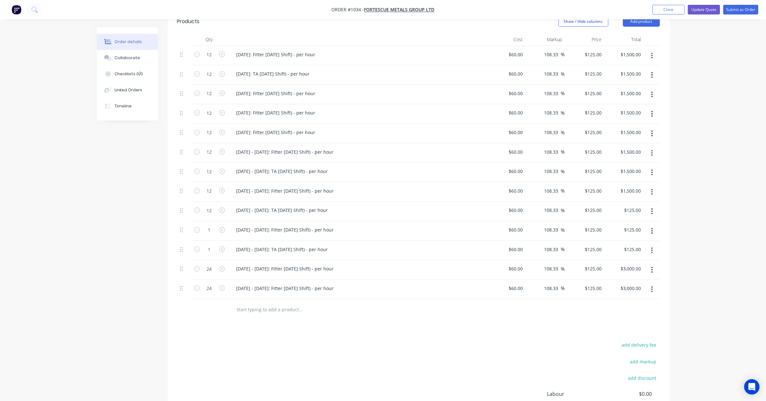
type input "$1,500.00"
drag, startPoint x: 125, startPoint y: 206, endPoint x: 134, endPoint y: 206, distance: 9.3
click at [125, 206] on div "Created by Leya Created 03/09/25 Required 08/09/25 Assigned to Add team member …" at bounding box center [383, 134] width 573 height 702
click at [210, 60] on input "1" at bounding box center [209, 55] width 17 height 10
type input "12"
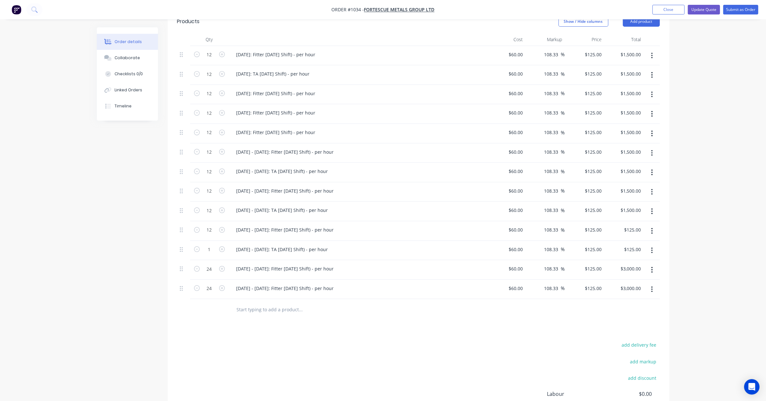
type input "$1,500.00"
click at [164, 233] on div "Created by Leya Created 03/09/25 Required 08/09/25 Assigned to Add team member …" at bounding box center [383, 134] width 573 height 702
click at [211, 60] on input "1" at bounding box center [209, 55] width 17 height 10
type input "12"
type input "$1,500.00"
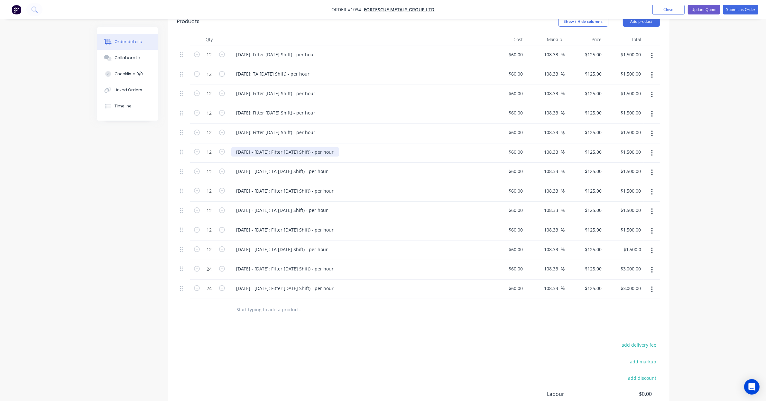
click at [307, 147] on div "15/09/25 - 17/09/25: Fitter Labour (Day Shift) - per hour" at bounding box center [285, 151] width 108 height 9
drag, startPoint x: 278, startPoint y: 144, endPoint x: 255, endPoint y: 149, distance: 23.0
click at [255, 149] on div "15/09/25 - 17/09/25: Fitter Labour (Day Shift) - per hour" at bounding box center [357, 154] width 257 height 20
drag, startPoint x: 277, startPoint y: 164, endPoint x: 255, endPoint y: 164, distance: 21.9
click at [255, 167] on div "15/09/25 - 17/09/25: TA Labour (Day Shift) - per hour" at bounding box center [282, 171] width 102 height 9
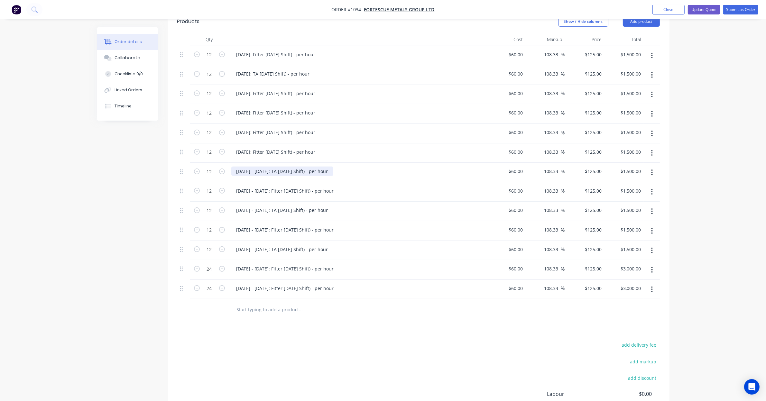
click at [255, 167] on div "15/09/25 - 17/09/25: TA Labour (Day Shift) - per hour" at bounding box center [282, 171] width 102 height 9
click at [277, 167] on div "15/09/25 - 17/09/25: TA Labour (Day Shift) - per hour" at bounding box center [282, 171] width 102 height 9
click at [241, 167] on div "15/09/25: TA Labour (Day Shift) - per hour" at bounding box center [273, 171] width 84 height 9
drag, startPoint x: 258, startPoint y: 182, endPoint x: 219, endPoint y: 185, distance: 38.7
click at [219, 185] on div "12 15/09/25 - 17/09/25: Fitter Labour (Day Shift) - per hour $60.00 $60.00 108.…" at bounding box center [418, 192] width 483 height 20
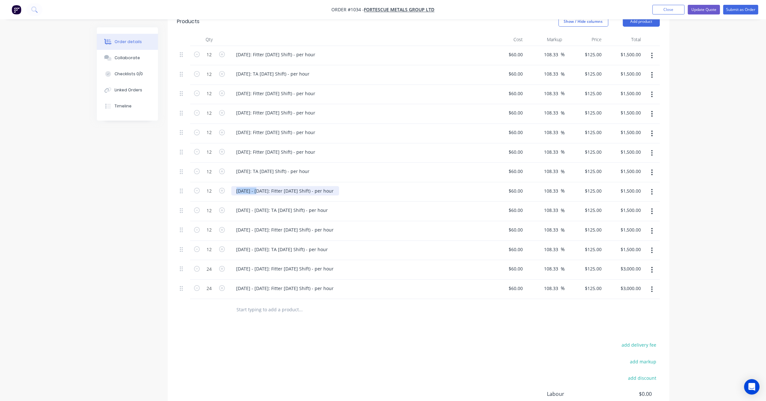
drag, startPoint x: 219, startPoint y: 185, endPoint x: 248, endPoint y: 185, distance: 29.0
click at [248, 186] on div "15/09/25 - 17/09/25: Fitter Labour (Day Shift) - per hour" at bounding box center [285, 190] width 108 height 9
drag, startPoint x: 259, startPoint y: 182, endPoint x: 241, endPoint y: 182, distance: 17.7
click at [241, 186] on div "15/09/25 - 17/09/25: Fitter Labour (Day Shift) - per hour" at bounding box center [285, 190] width 108 height 9
click at [248, 167] on div "16/09/25: TA Labour (Day Shift) - per hour" at bounding box center [273, 171] width 84 height 9
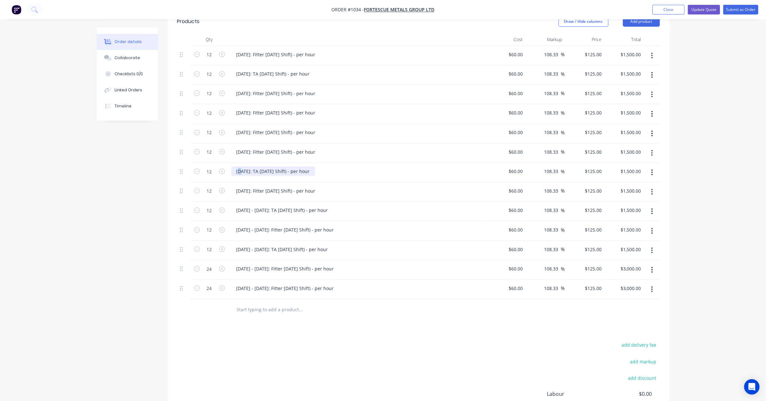
click at [239, 167] on div "16/09/25: TA Labour (Day Shift) - per hour" at bounding box center [273, 171] width 84 height 9
click at [289, 167] on div "16/09/25: TA Labour (Day Shift) - per hour" at bounding box center [273, 171] width 84 height 9
drag, startPoint x: 240, startPoint y: 164, endPoint x: 259, endPoint y: 158, distance: 19.8
click at [241, 167] on div "16/09/25: TA Labour (Day Shift) - per hour" at bounding box center [273, 171] width 84 height 9
drag, startPoint x: 238, startPoint y: 183, endPoint x: 244, endPoint y: 181, distance: 6.7
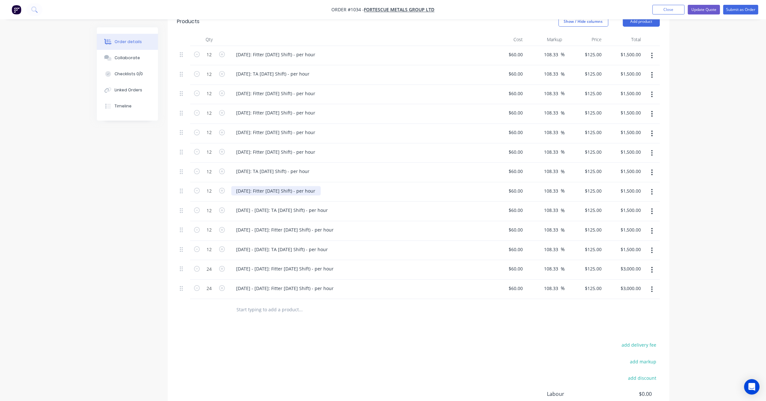
click at [240, 186] on div "17/09/25: Fitter Labour (Day Shift) - per hour" at bounding box center [275, 190] width 89 height 9
click at [264, 186] on div "17/09/25: Fitter Labour (Day Shift) - per hour" at bounding box center [275, 190] width 89 height 9
click at [241, 186] on div "17/09/25: Fitter Labour (Day Shift) - per hour" at bounding box center [275, 190] width 89 height 9
click at [241, 206] on div "15/09/25 - 17/09/25: TA Labour (Day Shift) - per hour" at bounding box center [282, 210] width 102 height 9
click at [252, 206] on div "15/09/25 - 17/09/25: TA Labour (Day Shift) - per hour" at bounding box center [282, 210] width 102 height 9
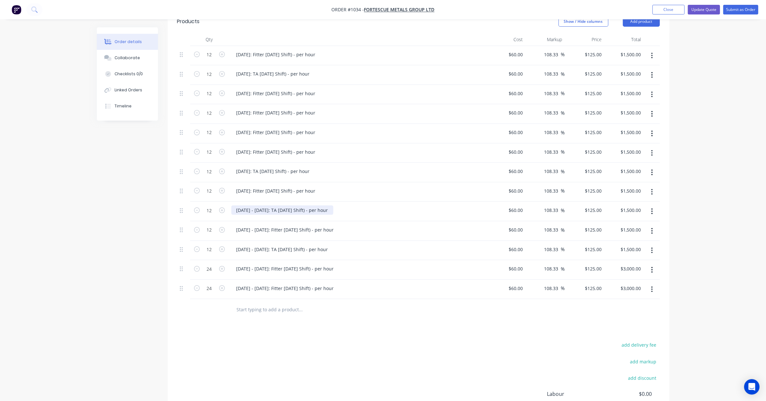
click at [240, 206] on div "15/09/25 - 17/09/25: TA Labour (Day Shift) - per hour" at bounding box center [282, 210] width 102 height 9
click at [290, 226] on div "15/09/25 - 17/09/25: Fitter Labour (Day Shift) - per hour" at bounding box center [285, 229] width 108 height 9
drag, startPoint x: 258, startPoint y: 223, endPoint x: 222, endPoint y: 223, distance: 36.0
click at [222, 223] on div "12 15/09/25 - 17/09/25: Fitter Labour (Day Shift) - per hour $60.00 $60.00 108.…" at bounding box center [418, 231] width 483 height 20
drag, startPoint x: 255, startPoint y: 203, endPoint x: 277, endPoint y: 205, distance: 22.0
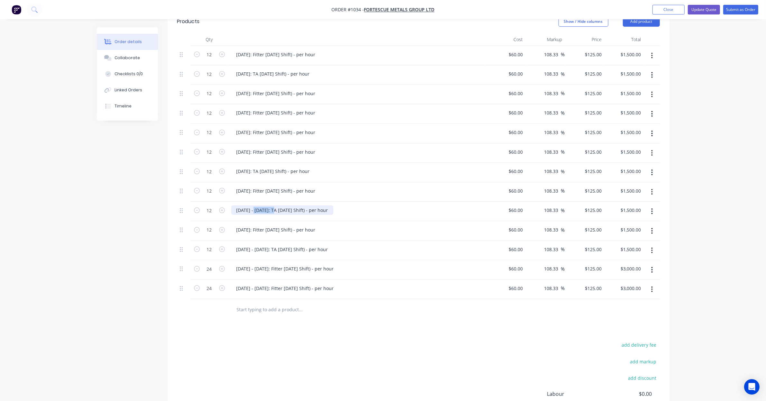
click at [277, 206] on div "16/09/25 - 17/09/25: TA Labour (Day Shift) - per hour" at bounding box center [282, 210] width 102 height 9
drag, startPoint x: 277, startPoint y: 204, endPoint x: 256, endPoint y: 205, distance: 21.3
click at [256, 206] on div "16/09/25 - 17/09/25: TA Labour (Day Shift) - per hour" at bounding box center [282, 210] width 102 height 9
click at [264, 245] on div "15/09/25 - 17/09/25: TA Labour (Day Shift) - per hour" at bounding box center [282, 249] width 102 height 9
drag, startPoint x: 259, startPoint y: 244, endPoint x: 219, endPoint y: 242, distance: 40.3
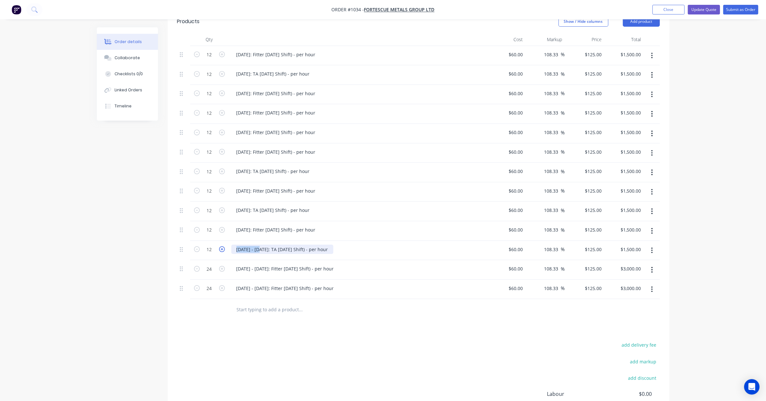
click at [219, 242] on div "12 15/09/25 - 17/09/25: TA Labour (Day Shift) - per hour $60.00 $60.00 108.33 1…" at bounding box center [418, 251] width 483 height 20
click at [654, 286] on button "button" at bounding box center [652, 290] width 15 height 12
click at [338, 323] on div "Products Show / Hide columns Add product Qty Cost Markup Price Total 12 08/09/2…" at bounding box center [419, 242] width 502 height 465
click at [285, 264] on div "29/09/25 - 30/09/25: Fitter Labour (Day Shift) - per hour" at bounding box center [285, 268] width 108 height 9
drag, startPoint x: 277, startPoint y: 261, endPoint x: 256, endPoint y: 266, distance: 22.0
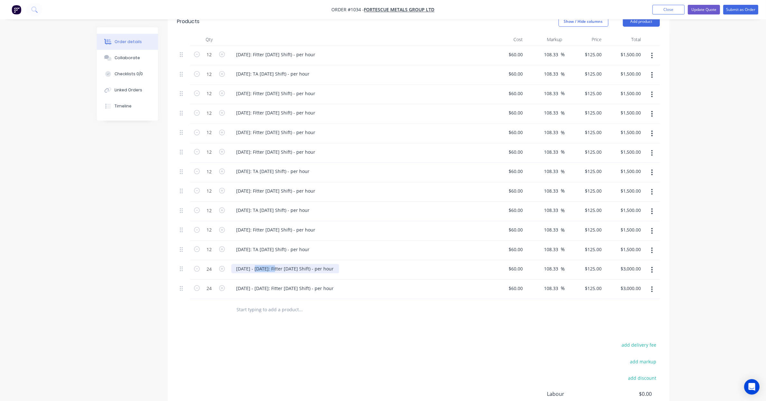
click at [256, 266] on div "29/09/25 - 30/09/25: Fitter Labour (Day Shift) - per hour" at bounding box center [285, 268] width 108 height 9
drag, startPoint x: 277, startPoint y: 283, endPoint x: 255, endPoint y: 284, distance: 21.9
click at [255, 284] on div "29/09/25 - 30/09/25: Fitter Labour (Day Shift) - per hour" at bounding box center [285, 288] width 108 height 9
drag, startPoint x: 255, startPoint y: 283, endPoint x: 277, endPoint y: 283, distance: 22.2
click at [277, 284] on div "29/09/25 - 30/09/25: Fitter Labour (Day Shift) - per hour" at bounding box center [285, 288] width 108 height 9
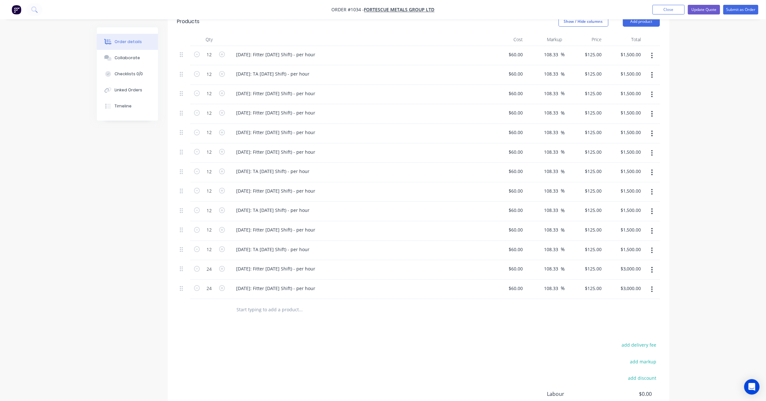
click at [316, 332] on div "Products Show / Hide columns Add product Qty Cost Markup Price Total 12 08/09/2…" at bounding box center [419, 242] width 502 height 465
click at [257, 264] on div "29/09/25: Fitter Labour (Day Shift) - per hour" at bounding box center [275, 268] width 89 height 9
click at [249, 284] on div "29/09/25: Fitter Labour (Day Shift) - per hour" at bounding box center [275, 288] width 89 height 9
drag, startPoint x: 241, startPoint y: 280, endPoint x: 228, endPoint y: 280, distance: 13.2
click at [228, 280] on div "24 29/09/25: Fitter Labour (Day Shift) - per hour $60.00 $60.00 108.33 108.33 %…" at bounding box center [418, 290] width 483 height 20
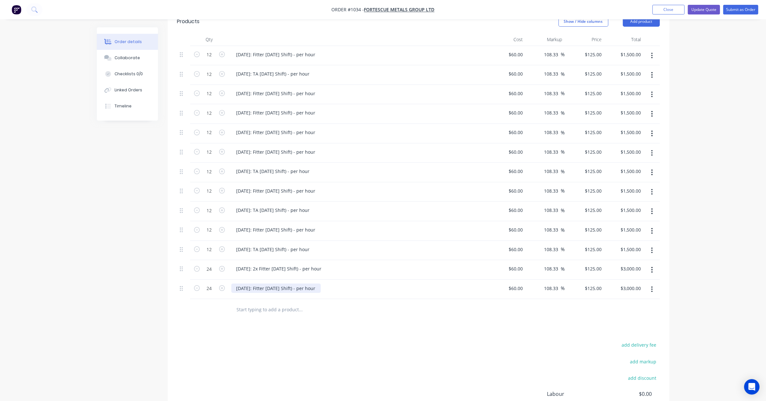
click at [257, 284] on div "30/09/25: Fitter Labour (Day Shift) - per hour" at bounding box center [275, 288] width 89 height 9
click at [258, 50] on div "08/09/25: Fitter Labour (Day Shift) - per hour" at bounding box center [275, 54] width 89 height 9
click at [264, 50] on div "08/09/25: Fitter Labour (Day Shift) - per hour" at bounding box center [275, 54] width 89 height 9
click at [257, 50] on div "08/09/25: Fitter Labour (Day Shift) - per hour" at bounding box center [275, 54] width 89 height 9
click at [257, 69] on div "08/09/25: TA Labour (Day Shift) - per hour" at bounding box center [273, 73] width 84 height 9
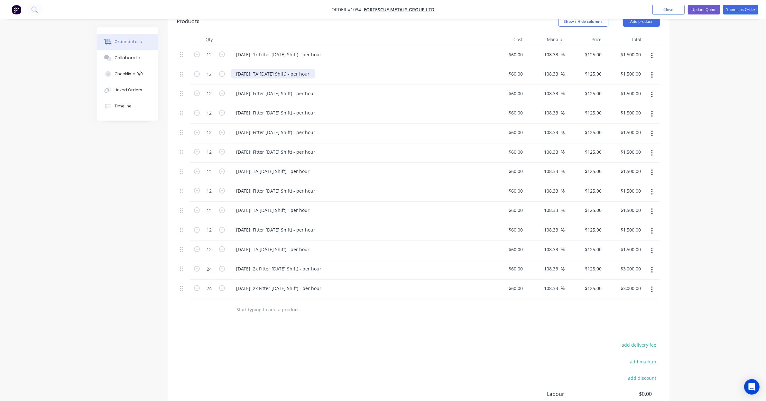
click at [266, 69] on div "08/09/25: TA Labour (Day Shift) - per hour" at bounding box center [273, 73] width 84 height 9
drag, startPoint x: 257, startPoint y: 66, endPoint x: 263, endPoint y: 66, distance: 5.5
click at [258, 69] on div "08/09/25: TA Labour (Day Shift) - per hour" at bounding box center [273, 73] width 84 height 9
click at [258, 89] on div "10/09/25: Fitter Labour (Day Shift) - per hour" at bounding box center [275, 93] width 89 height 9
click at [259, 89] on div "10/09/25: Fitter Labour (Day Shift) - per hour" at bounding box center [275, 93] width 89 height 9
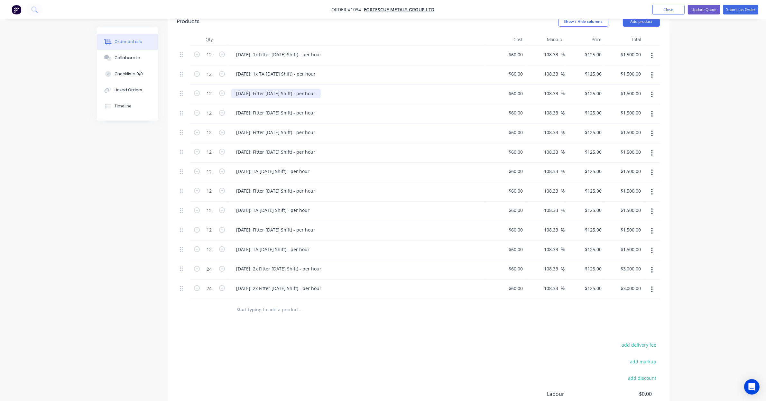
click at [257, 89] on div "10/09/25: Fitter Labour (Day Shift) - per hour" at bounding box center [275, 93] width 89 height 9
click at [259, 108] on div "11/09/25: Fitter Labour (Day Shift) - per hour" at bounding box center [275, 112] width 89 height 9
click at [265, 108] on div "11/09/25: Fitter Labour (Day Shift) - per hour" at bounding box center [275, 112] width 89 height 9
click at [258, 108] on div "11/09/25: Fitter Labour (Day Shift) - per hour" at bounding box center [275, 112] width 89 height 9
drag, startPoint x: 258, startPoint y: 126, endPoint x: 263, endPoint y: 124, distance: 5.4
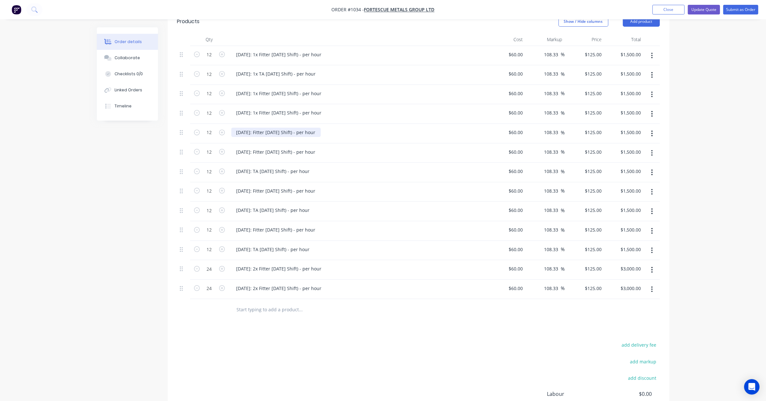
click at [258, 128] on div "12/09/25: Fitter Labour (Day Shift) - per hour" at bounding box center [275, 132] width 89 height 9
click at [260, 128] on div "12/09/25: Fitter Labour (Day Shift) - per hour" at bounding box center [275, 132] width 89 height 9
click at [257, 128] on div "12/09/25: Fitter Labour (Day Shift) - per hour" at bounding box center [275, 132] width 89 height 9
click at [261, 147] on div "15/09/25: Fitter Labour (Day Shift) - per hour" at bounding box center [275, 151] width 89 height 9
click at [257, 147] on div "15/09/25: Fitter Labour (Day Shift) - per hour" at bounding box center [275, 151] width 89 height 9
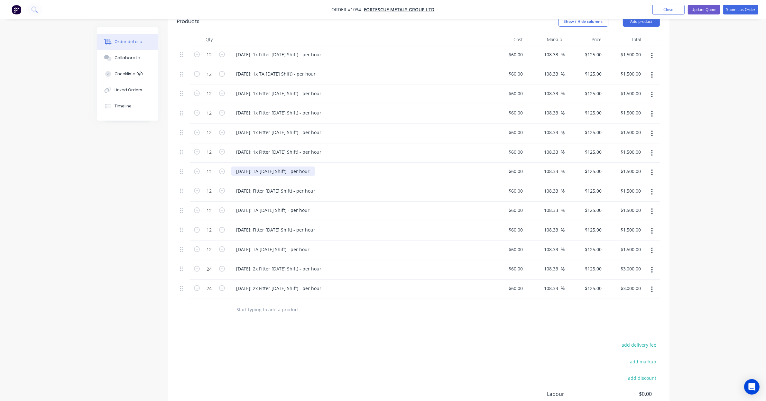
click at [271, 167] on div "15/09/25: TA Labour (Day Shift) - per hour" at bounding box center [273, 171] width 84 height 9
click at [257, 167] on div "15/09/25: TA Labour (Day Shift) - per hour" at bounding box center [273, 171] width 84 height 9
click at [271, 186] on div "16/09/25: Fitter Labour (Day Shift) - per hour" at bounding box center [275, 190] width 89 height 9
click at [258, 186] on div "16/09/25: Fitter Labour (Day Shift) - per hour" at bounding box center [275, 190] width 89 height 9
click at [276, 206] on div "16/09/25: TA Labour (Day Shift) - per hour" at bounding box center [273, 210] width 84 height 9
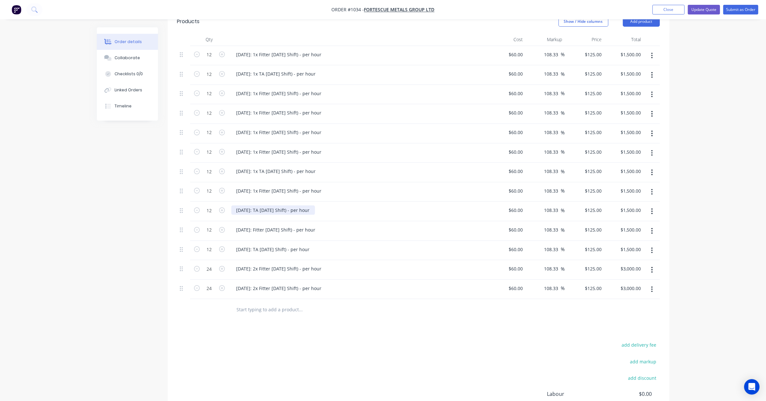
click at [257, 206] on div "16/09/25: TA Labour (Day Shift) - per hour" at bounding box center [273, 210] width 84 height 9
click at [264, 225] on div "17/09/25: Fitter Labour (Day Shift) - per hour" at bounding box center [275, 229] width 89 height 9
click at [257, 225] on div "17/09/25: Fitter Labour (Day Shift) - per hour" at bounding box center [275, 229] width 89 height 9
click at [265, 245] on div "17/09/25: TA Labour (Day Shift) - per hour" at bounding box center [273, 249] width 84 height 9
click at [257, 245] on div "17/09/25: TA Labour (Day Shift) - per hour" at bounding box center [273, 249] width 84 height 9
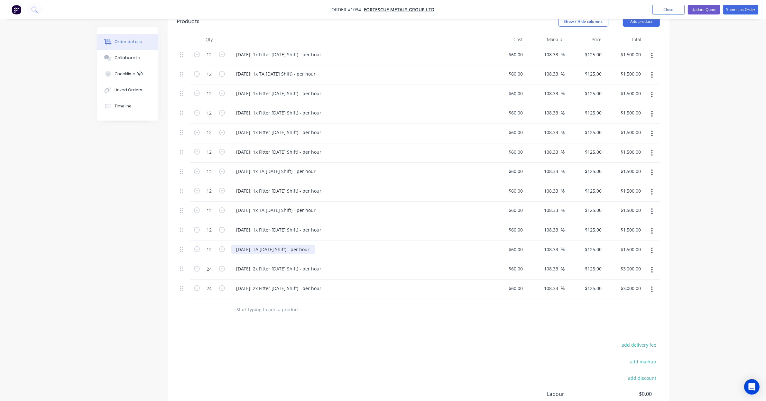
drag, startPoint x: 263, startPoint y: 248, endPoint x: 259, endPoint y: 244, distance: 5.5
click at [263, 248] on div "17/09/25: TA Labour (Day Shift) - per hour" at bounding box center [357, 251] width 257 height 20
click at [258, 245] on div "17/09/25: TA Labour (Day Shift) - per hour" at bounding box center [273, 249] width 84 height 9
click at [375, 304] on div at bounding box center [327, 309] width 193 height 13
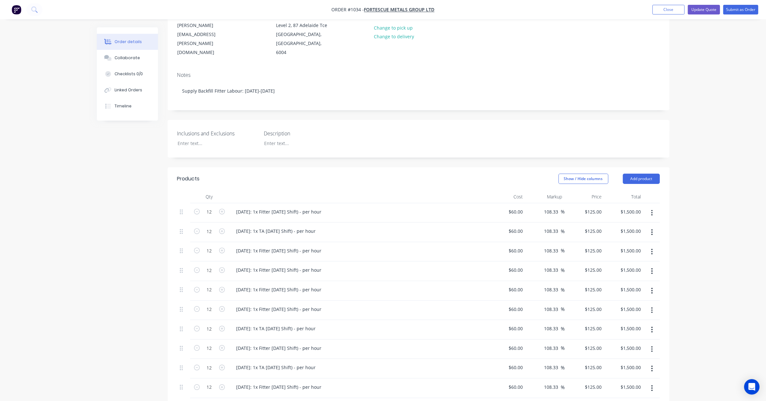
scroll to position [21, 0]
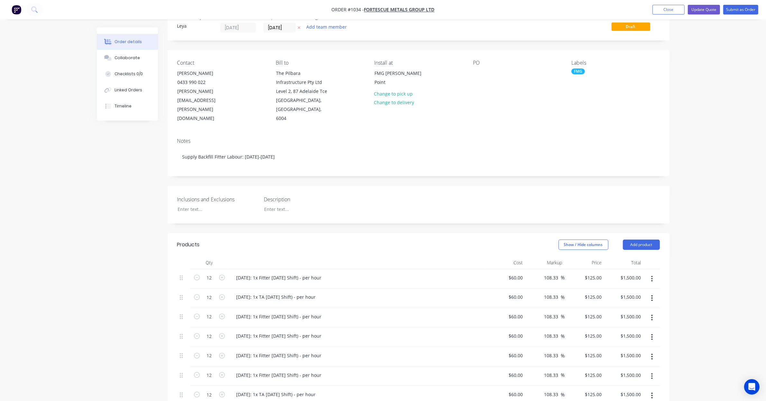
drag, startPoint x: 201, startPoint y: 205, endPoint x: 213, endPoint y: 195, distance: 15.3
click at [201, 205] on div "Inclusions and Exclusions Description" at bounding box center [419, 205] width 502 height 38
click at [209, 205] on div at bounding box center [213, 209] width 80 height 9
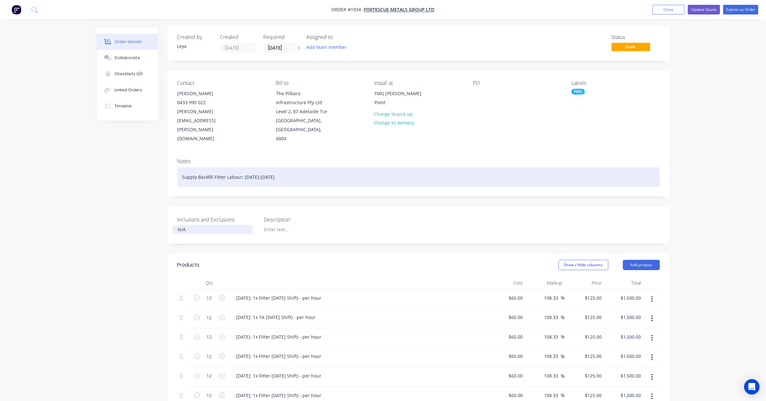
scroll to position [0, 0]
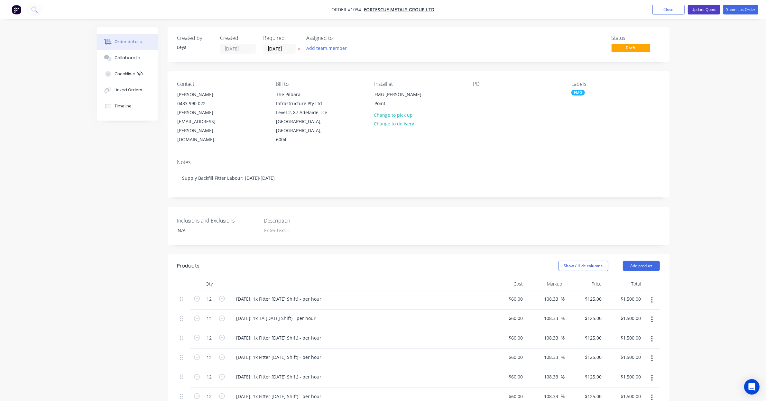
click at [702, 8] on button "Update Quote" at bounding box center [704, 10] width 32 height 10
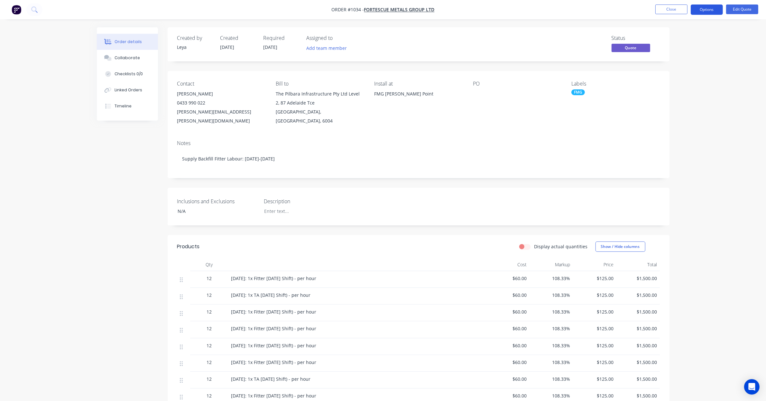
click at [704, 13] on button "Options" at bounding box center [707, 10] width 32 height 10
click at [699, 36] on div "Quote" at bounding box center [687, 38] width 59 height 9
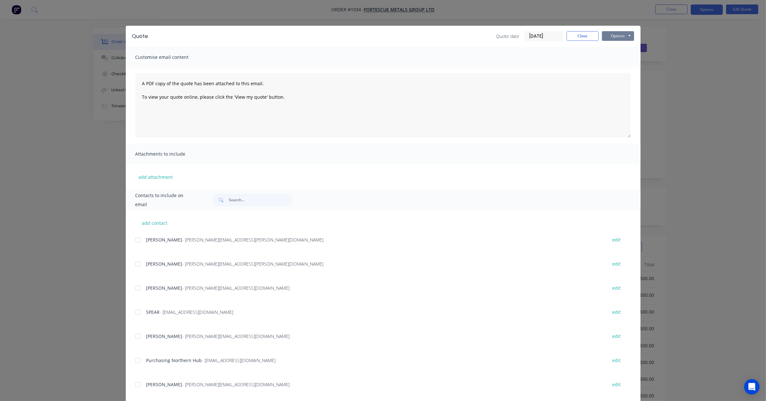
click at [620, 36] on button "Options" at bounding box center [618, 36] width 32 height 10
click at [623, 47] on button "Preview" at bounding box center [622, 47] width 41 height 11
click at [576, 39] on button "Close" at bounding box center [583, 36] width 32 height 10
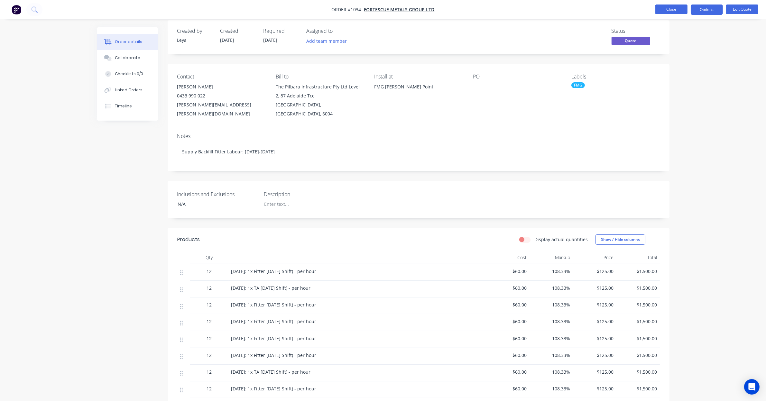
scroll to position [13, 0]
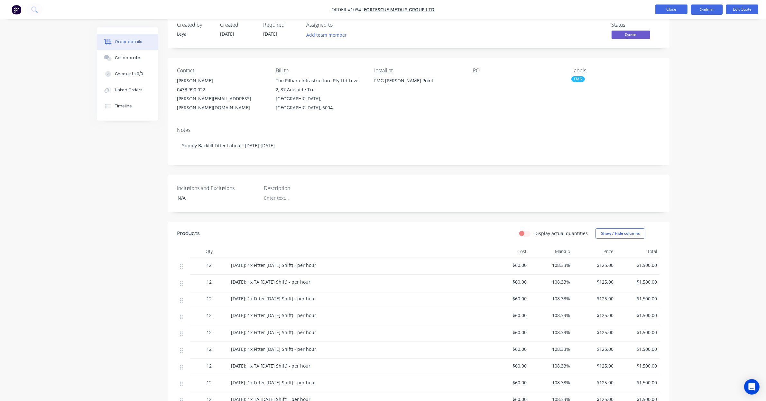
click at [680, 10] on button "Close" at bounding box center [672, 10] width 32 height 10
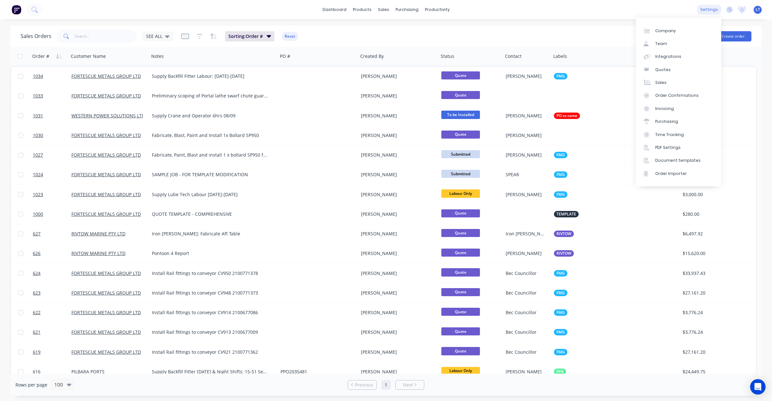
click at [709, 10] on div "settings" at bounding box center [709, 10] width 24 height 10
click at [683, 145] on link "PDF Settings" at bounding box center [678, 147] width 85 height 13
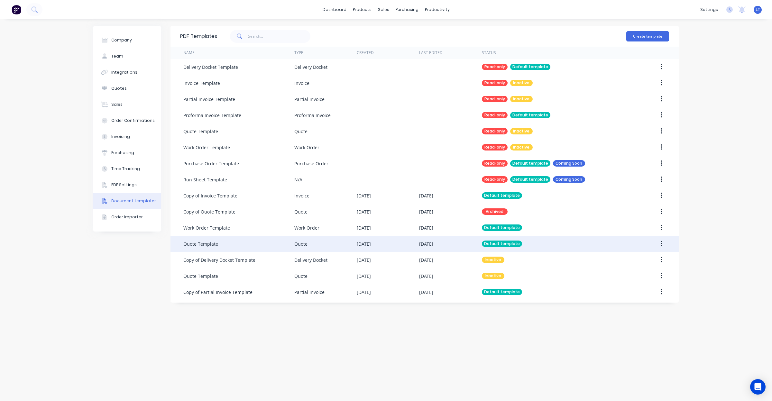
click at [324, 245] on div "Quote" at bounding box center [325, 244] width 62 height 16
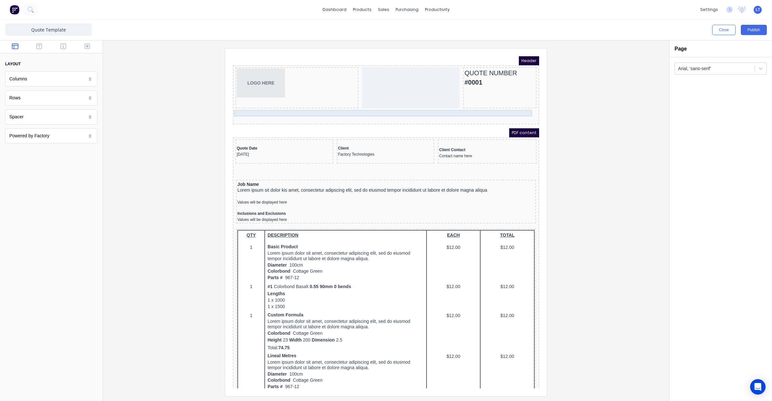
click at [418, 108] on div at bounding box center [379, 106] width 304 height 6
click at [515, 93] on icon "button" at bounding box center [515, 93] width 5 height 5
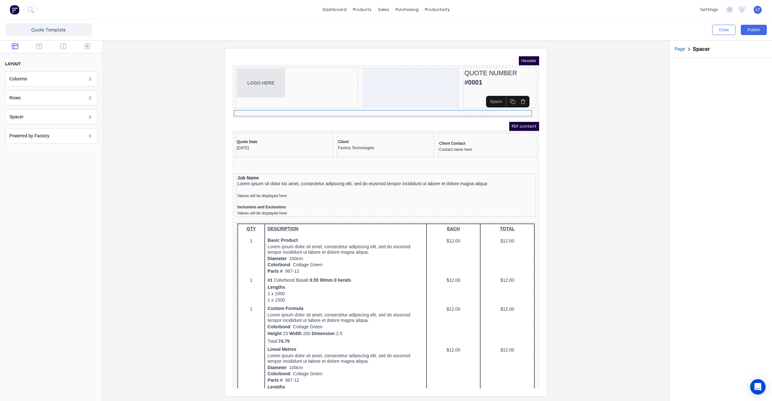
click at [516, 95] on icon "button" at bounding box center [515, 93] width 5 height 5
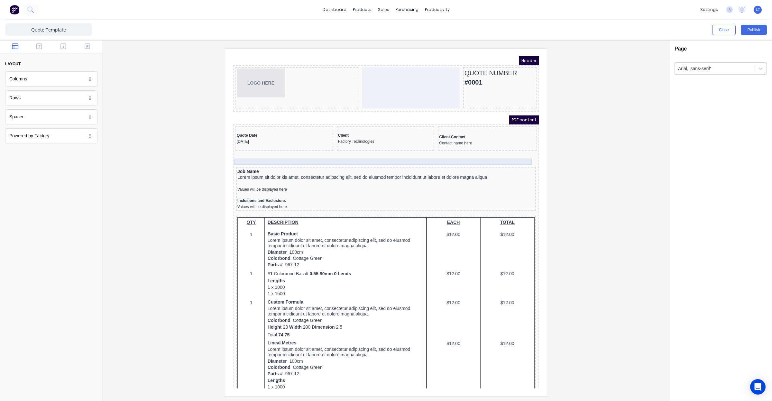
click at [472, 152] on div at bounding box center [379, 155] width 304 height 6
click at [514, 141] on icon "button" at bounding box center [515, 142] width 5 height 5
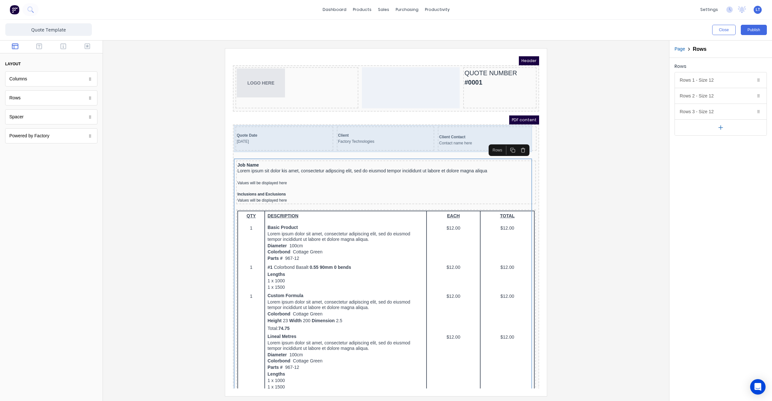
click at [377, 120] on div "Client Factory Technologies" at bounding box center [378, 131] width 98 height 24
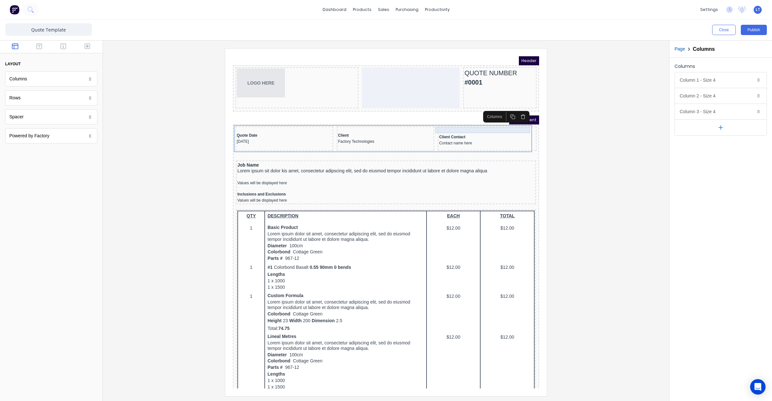
click at [442, 123] on div at bounding box center [480, 123] width 96 height 6
click at [513, 111] on icon "button" at bounding box center [513, 110] width 5 height 5
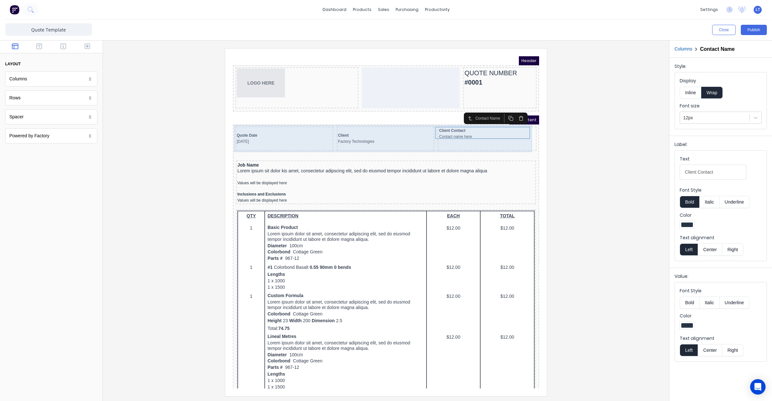
click at [345, 121] on div "Client Factory Technologies" at bounding box center [378, 131] width 98 height 24
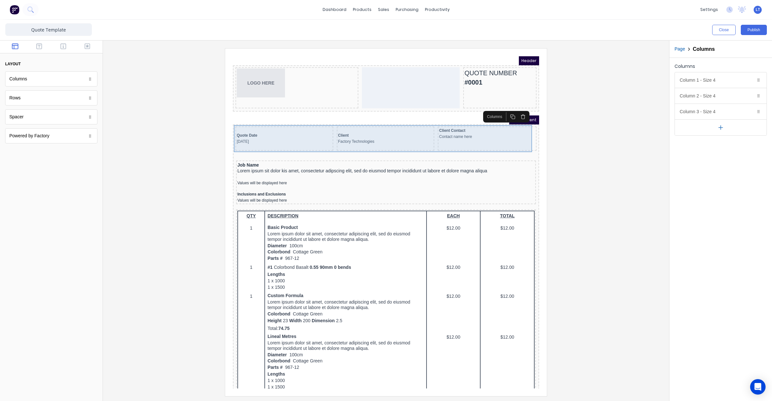
click at [276, 120] on div "Quote Date 29/10/2024" at bounding box center [277, 131] width 98 height 24
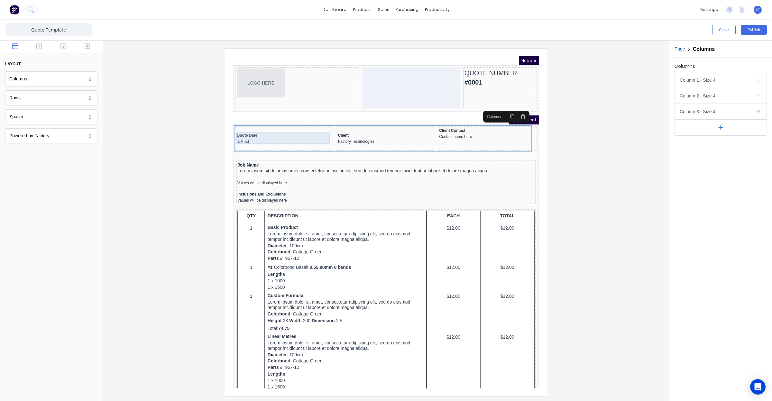
click at [242, 130] on div "Quote Date 29/10/2024" at bounding box center [276, 131] width 95 height 12
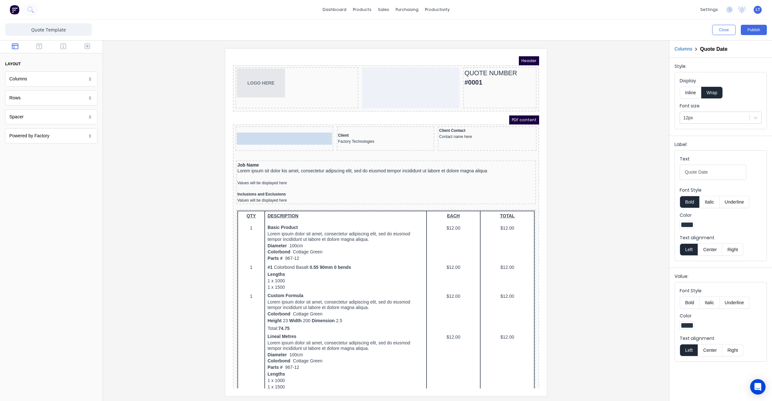
drag, startPoint x: 288, startPoint y: 129, endPoint x: 289, endPoint y: 123, distance: 6.5
click at [289, 123] on body "Header LOGO HERE QUOTE NUMBER #0001 PDF content Quote Date 29/10/2024 Quote Dat…" at bounding box center [378, 215] width 306 height 332
click at [691, 92] on button "Inline" at bounding box center [691, 93] width 22 height 12
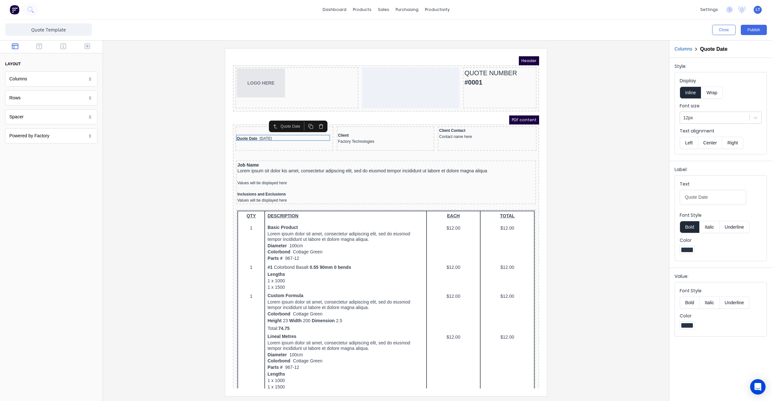
click at [719, 94] on button "Wrap" at bounding box center [712, 93] width 21 height 12
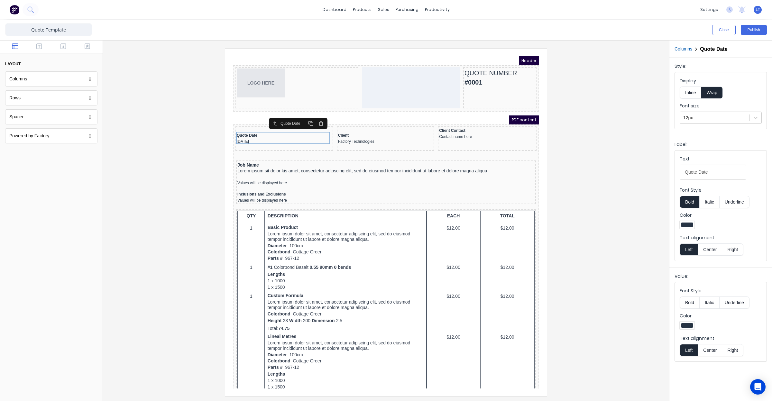
click at [694, 92] on button "Inline" at bounding box center [691, 93] width 22 height 12
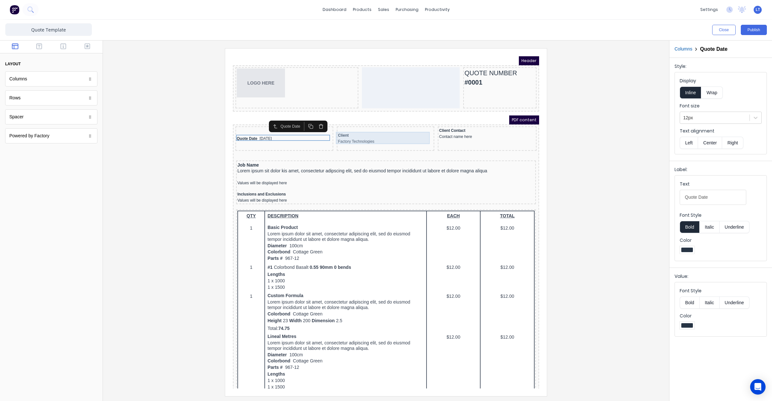
click at [387, 130] on div "Client Factory Technologies" at bounding box center [378, 131] width 95 height 12
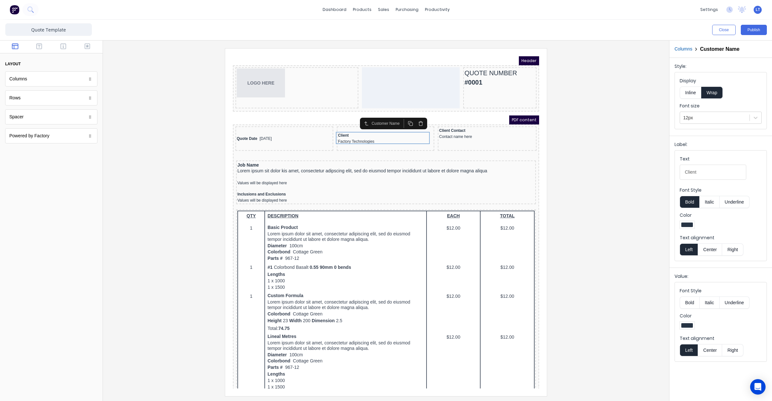
click at [694, 93] on button "Inline" at bounding box center [691, 93] width 22 height 12
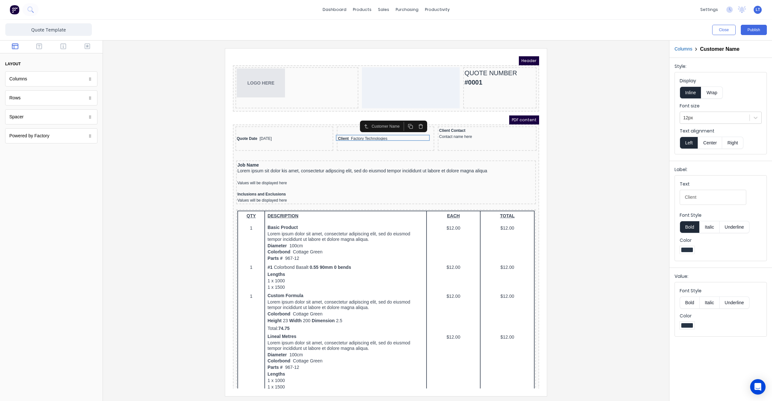
click at [588, 141] on div at bounding box center [386, 222] width 556 height 348
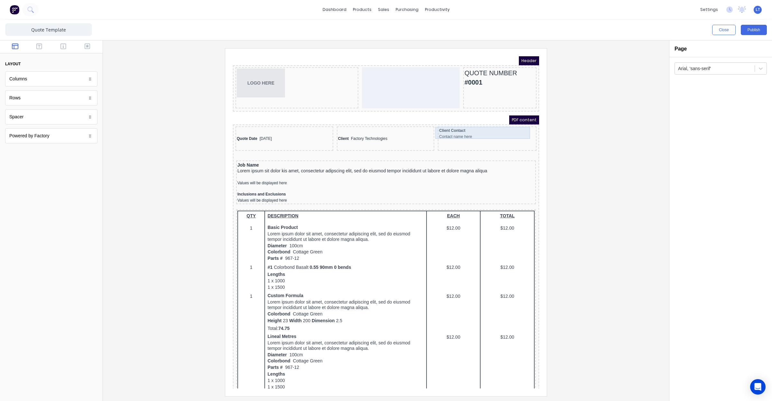
click at [477, 128] on div "Client Contact Contact name here" at bounding box center [480, 126] width 96 height 12
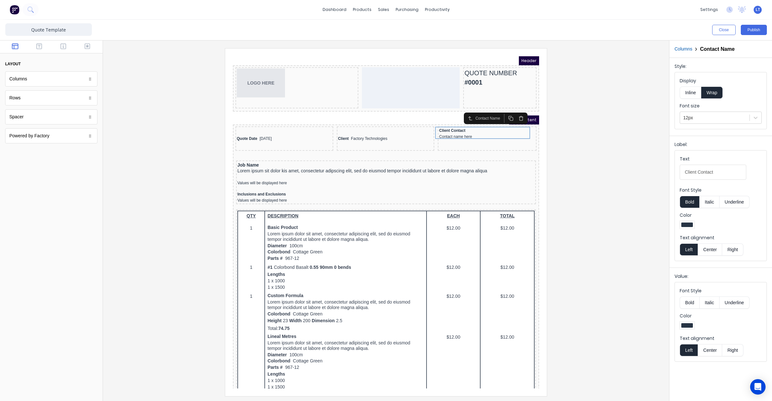
click at [692, 94] on button "Inline" at bounding box center [691, 93] width 22 height 12
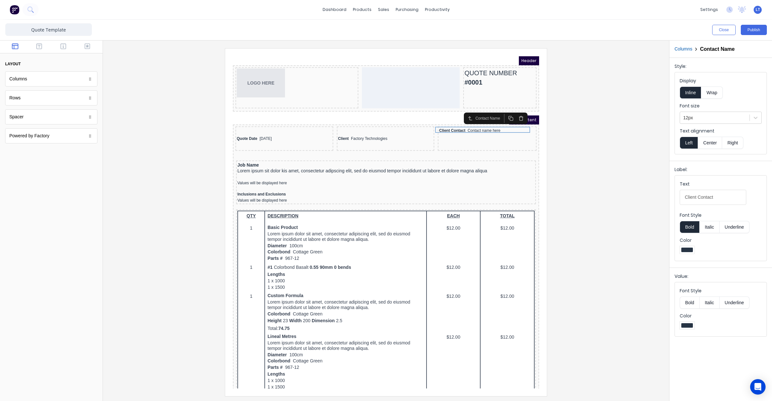
click at [558, 166] on div at bounding box center [386, 222] width 556 height 348
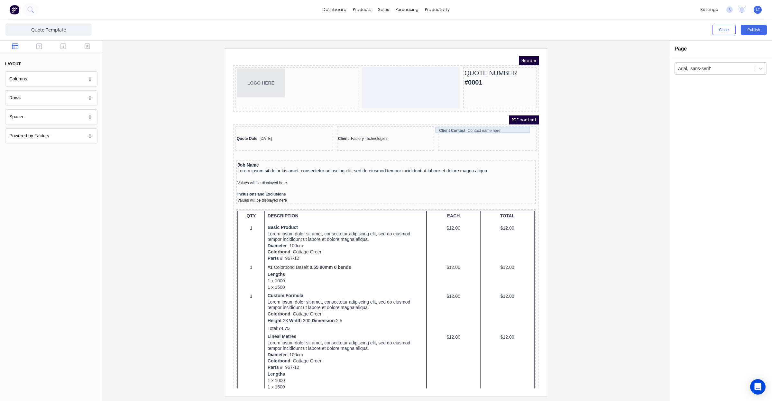
click at [477, 121] on div "Client Contact Contact name here" at bounding box center [480, 123] width 96 height 6
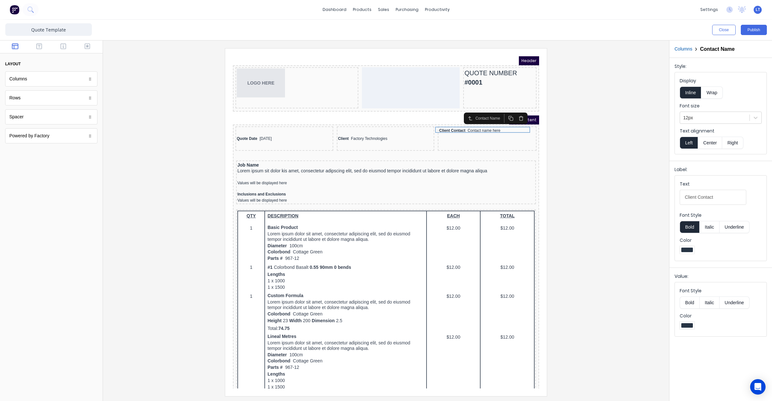
click at [525, 133] on div "Quote Date 29/10/2024 Client Factory Technologies Client Contact Contact name h…" at bounding box center [378, 402] width 306 height 571
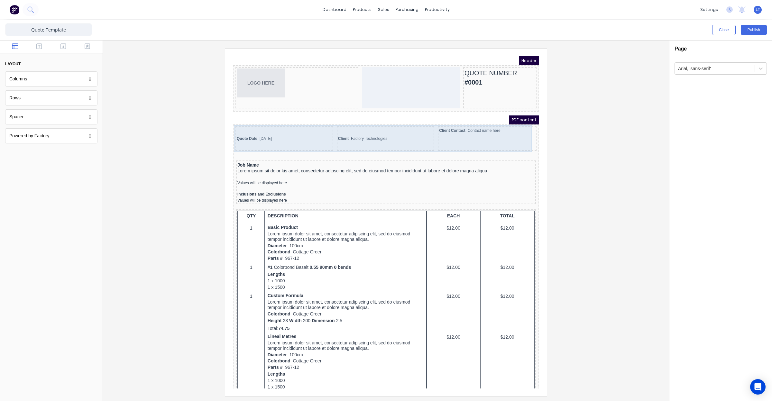
click at [518, 135] on div "Client Contact Contact name here" at bounding box center [479, 131] width 99 height 24
click at [499, 136] on div "Client Contact Contact name here" at bounding box center [479, 131] width 99 height 24
click at [426, 137] on div "Quote Date 29/10/2024 Client Factory Technologies Client Contact Contact name h…" at bounding box center [379, 131] width 304 height 27
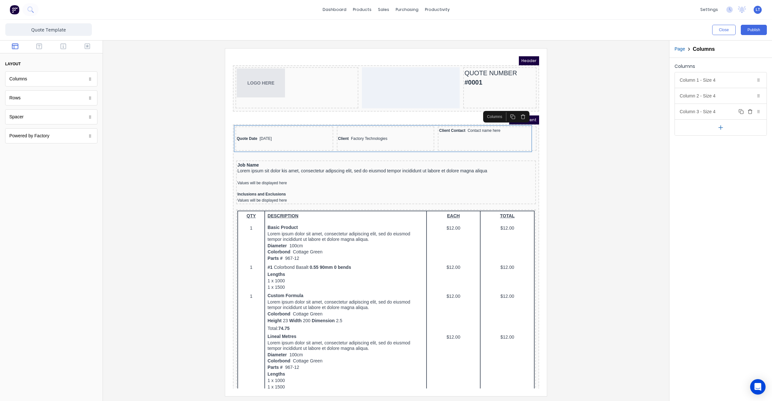
click at [702, 111] on div "Column 3 - Size 4 Duplicate Delete" at bounding box center [721, 111] width 92 height 15
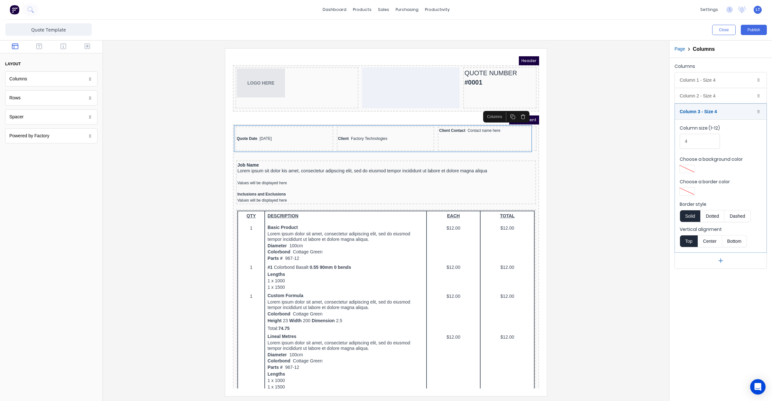
click at [708, 244] on button "Center" at bounding box center [710, 241] width 24 height 12
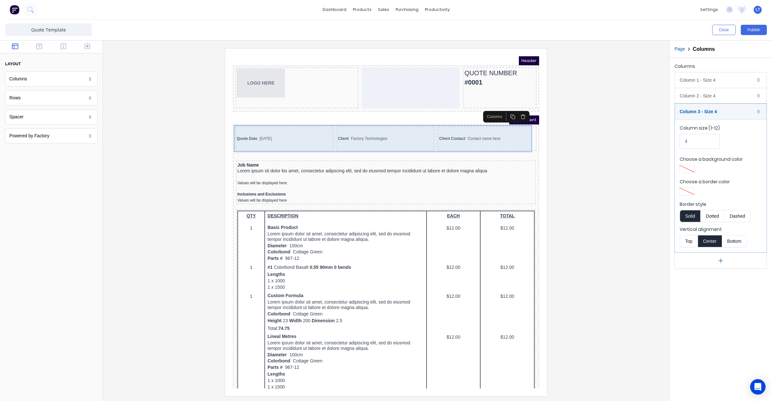
click at [455, 140] on div "Client Contact Contact name here" at bounding box center [479, 131] width 99 height 24
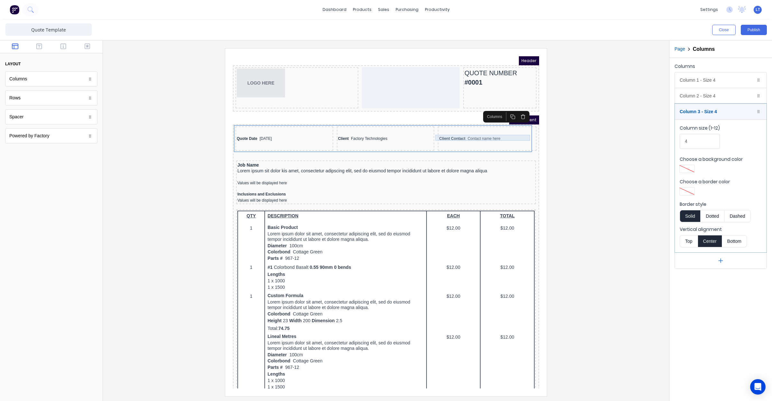
click at [456, 126] on div "Client Contact Contact name here" at bounding box center [479, 131] width 99 height 24
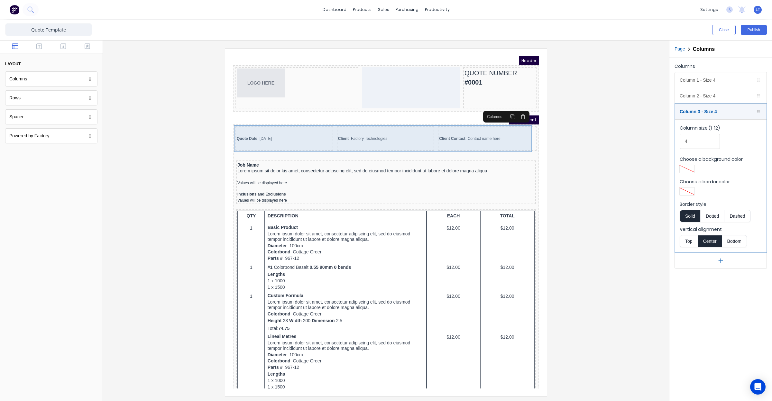
click at [598, 146] on div at bounding box center [386, 222] width 556 height 348
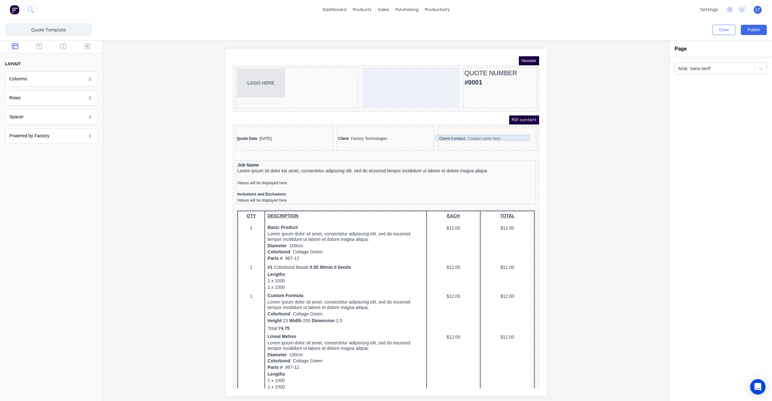
click at [467, 129] on div "Client Contact Contact name here" at bounding box center [480, 131] width 96 height 6
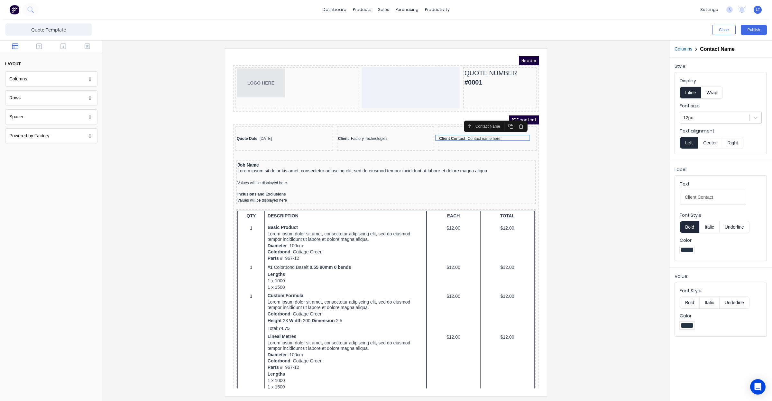
click at [712, 93] on button "Wrap" at bounding box center [712, 93] width 21 height 12
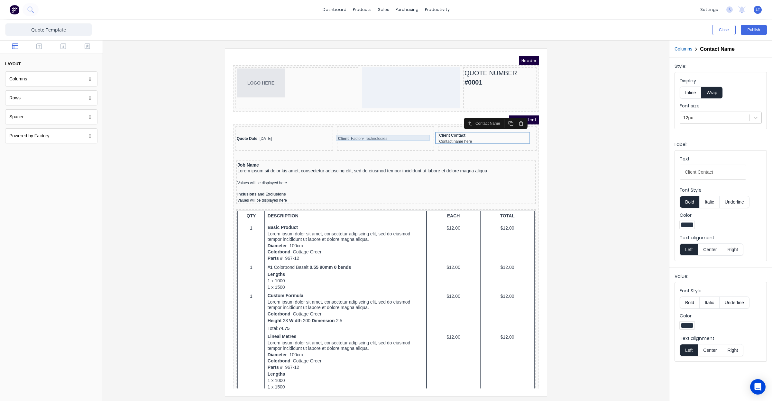
click at [378, 130] on div "Client Factory Technologies" at bounding box center [378, 131] width 95 height 6
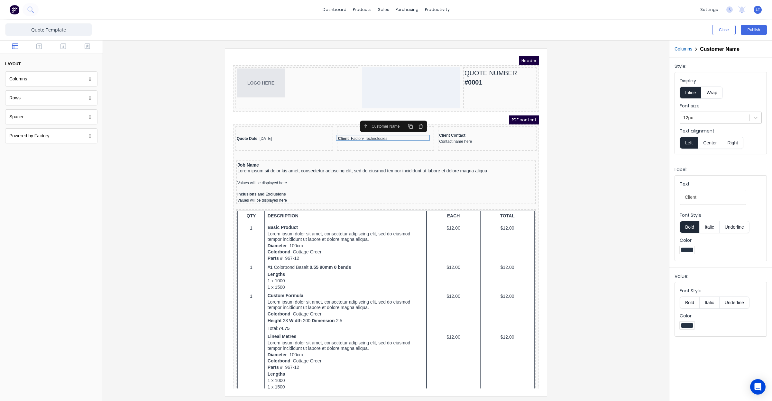
click at [707, 92] on button "Wrap" at bounding box center [712, 93] width 21 height 12
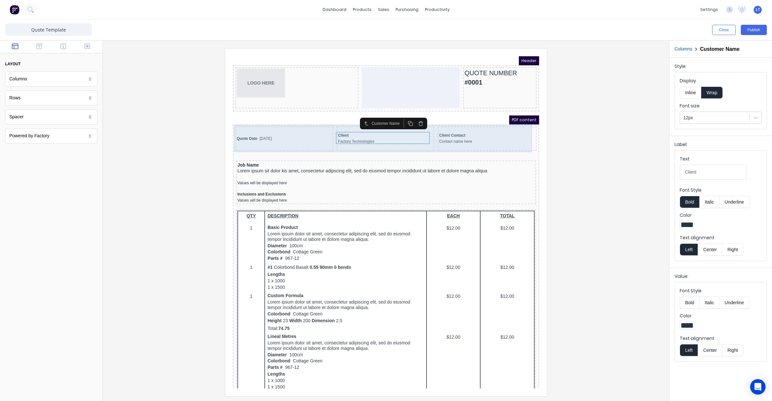
click at [269, 129] on div "Quote Date [DATE]" at bounding box center [276, 131] width 95 height 6
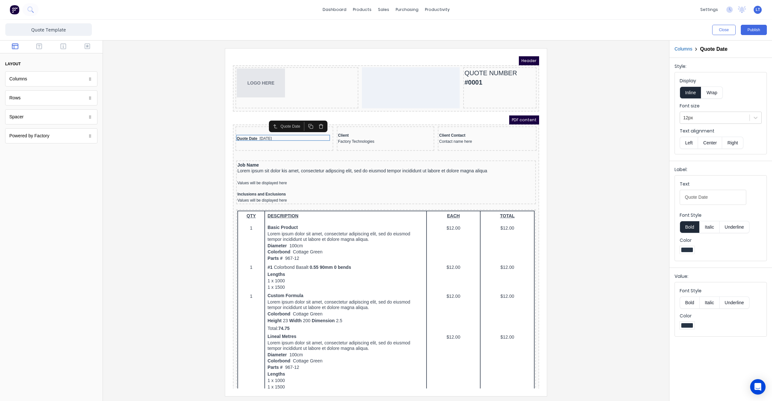
click at [719, 95] on button "Wrap" at bounding box center [712, 93] width 21 height 12
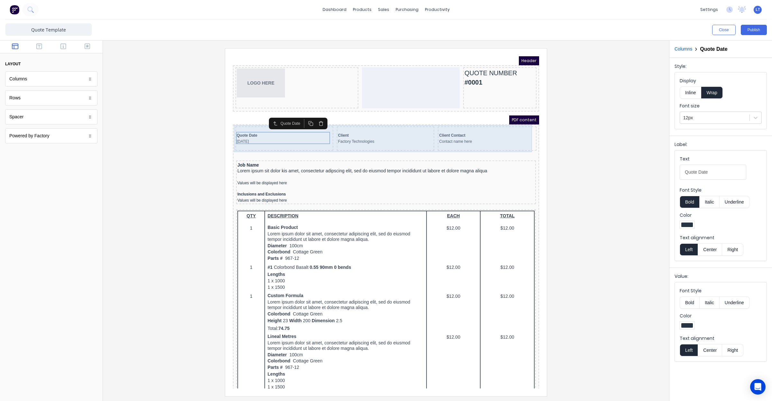
click at [495, 139] on div "Client Contact Contact name here" at bounding box center [479, 131] width 99 height 24
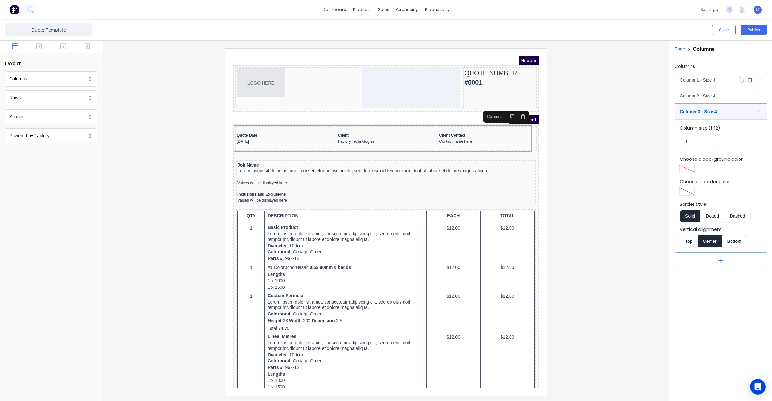
click at [699, 81] on div "Column 1 - Size 4 Duplicate Delete" at bounding box center [721, 79] width 92 height 15
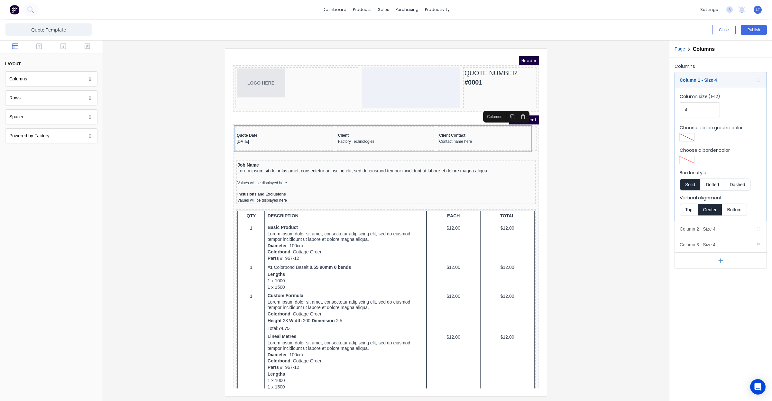
click at [612, 154] on div at bounding box center [386, 222] width 556 height 348
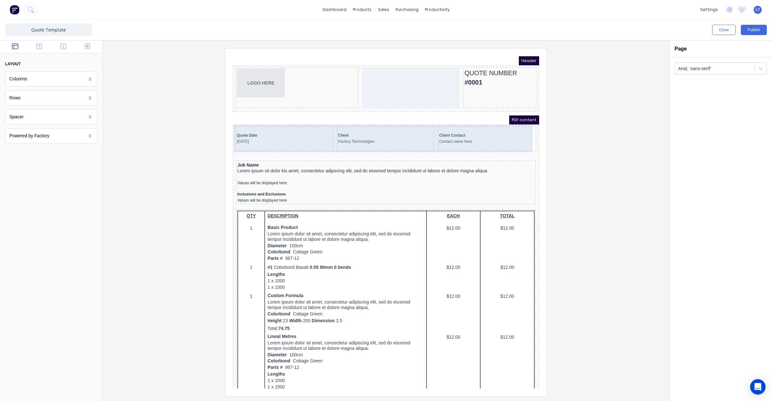
click at [374, 121] on div "Client Factory Technologies" at bounding box center [378, 131] width 98 height 24
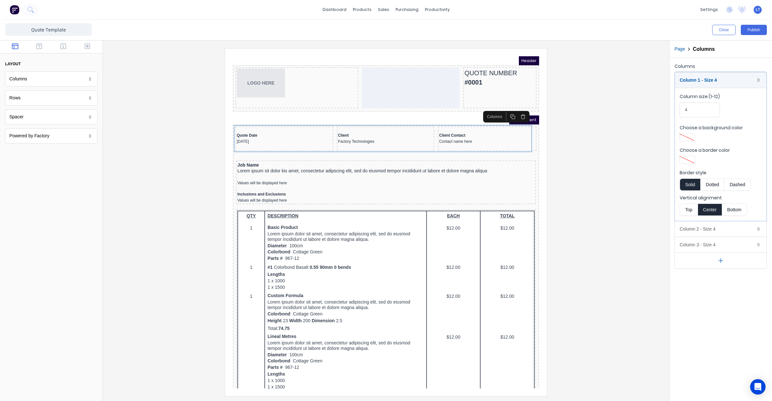
click at [689, 210] on button "Top" at bounding box center [689, 210] width 18 height 12
click at [690, 229] on div "Column 2 - Size 4 Duplicate Delete" at bounding box center [721, 228] width 92 height 15
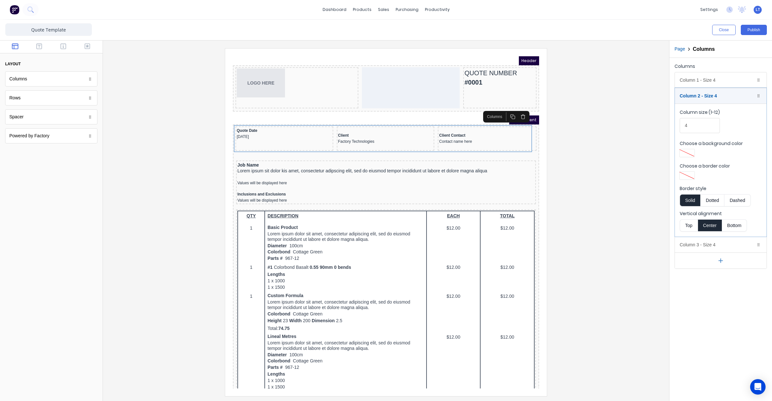
click at [686, 225] on button "Top" at bounding box center [689, 226] width 18 height 12
click at [689, 247] on div "Column 3 - Size 4 Duplicate Delete" at bounding box center [721, 244] width 92 height 15
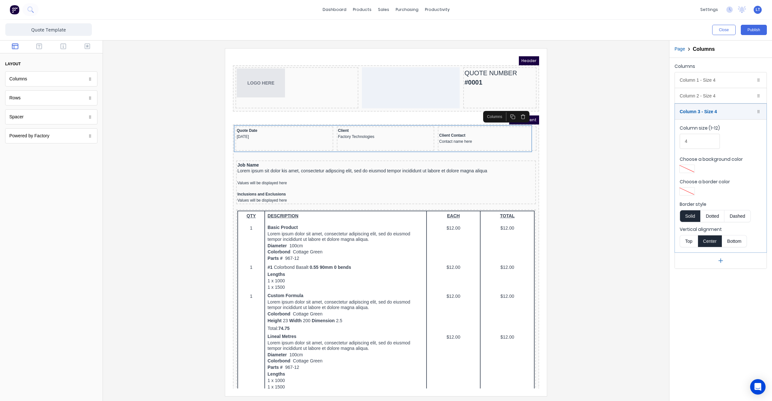
click at [687, 242] on button "Top" at bounding box center [689, 241] width 18 height 12
click at [607, 205] on div at bounding box center [386, 222] width 556 height 348
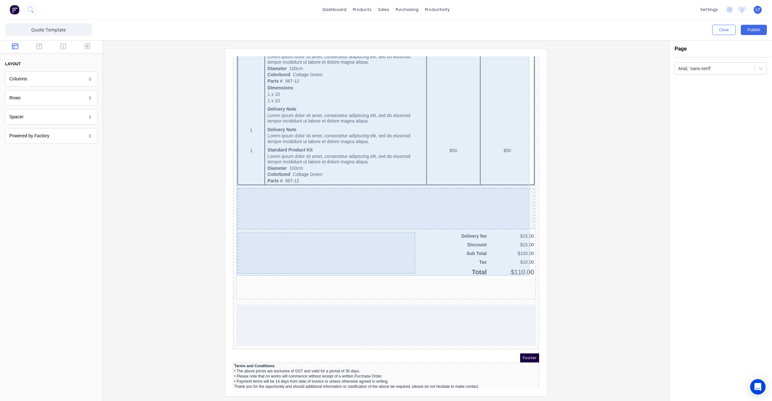
scroll to position [346, 0]
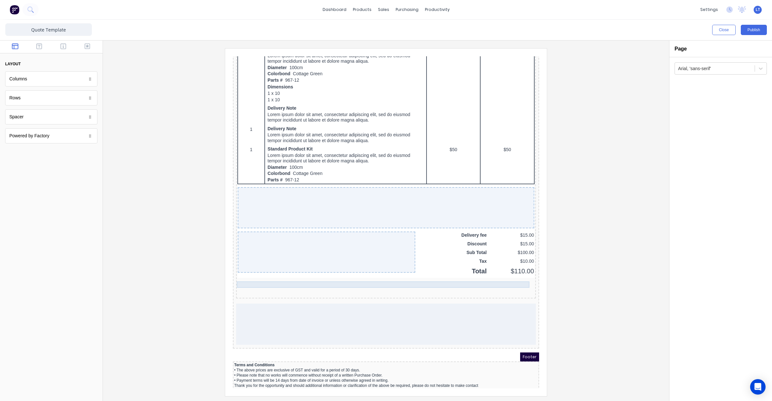
click at [469, 277] on div at bounding box center [378, 280] width 297 height 6
click at [511, 265] on icon "button" at bounding box center [512, 265] width 5 height 5
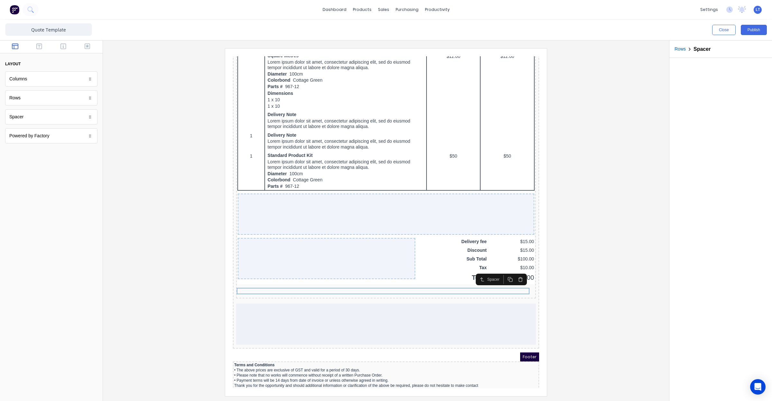
click at [515, 275] on button "button" at bounding box center [513, 271] width 10 height 9
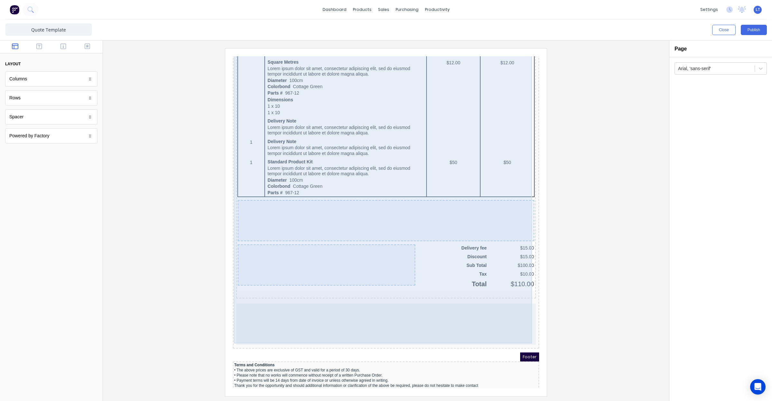
click at [508, 287] on div "QTY DESCRIPTION EACH TOTAL 1 Basic Product Lorem ipsum dolor sit amet, consecte…" at bounding box center [379, 79] width 300 height 423
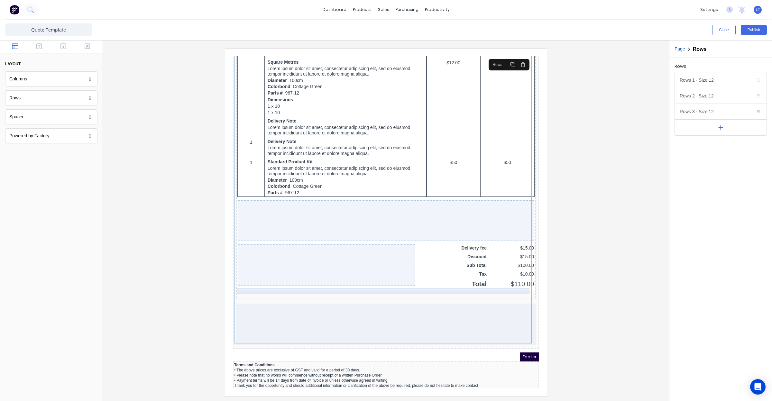
click at [510, 283] on div at bounding box center [378, 286] width 297 height 6
click at [511, 271] on icon "button" at bounding box center [512, 273] width 3 height 4
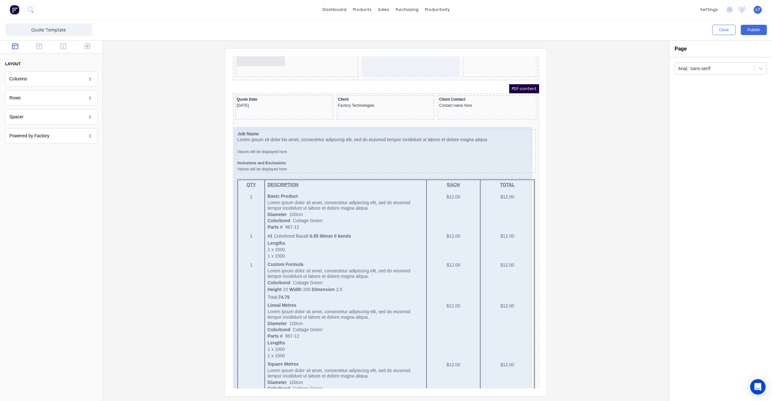
scroll to position [327, 0]
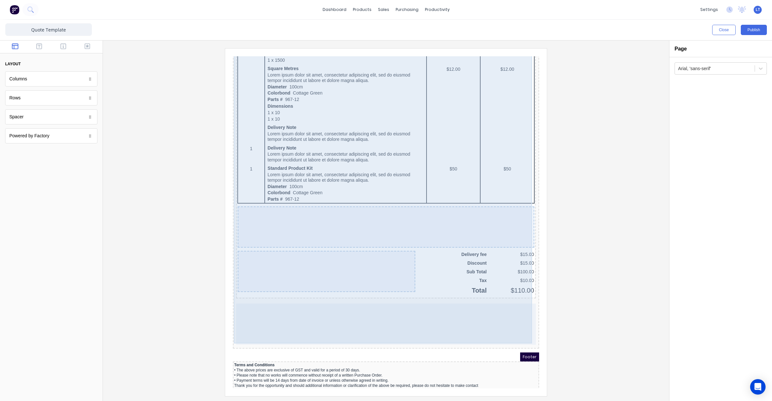
click at [416, 310] on div at bounding box center [379, 316] width 300 height 41
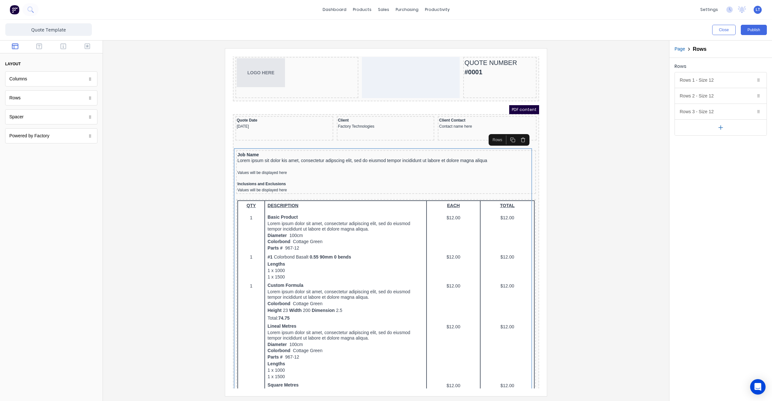
scroll to position [0, 0]
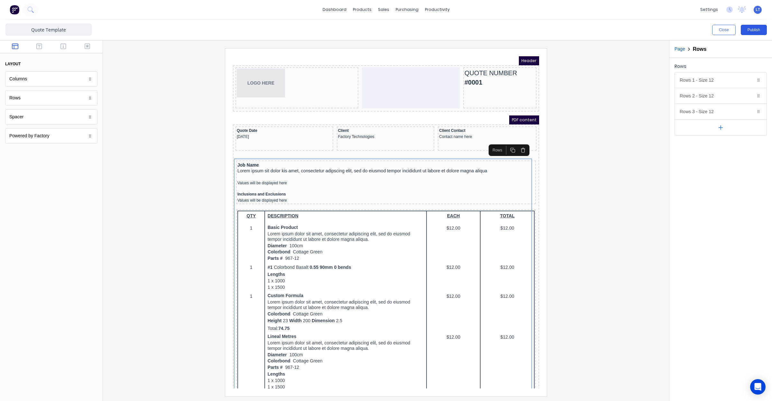
click at [751, 31] on button "Publish" at bounding box center [754, 30] width 26 height 10
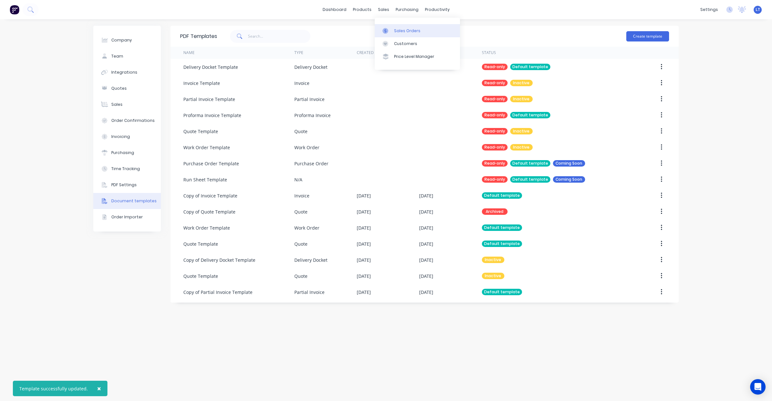
click at [388, 31] on div at bounding box center [388, 31] width 10 height 6
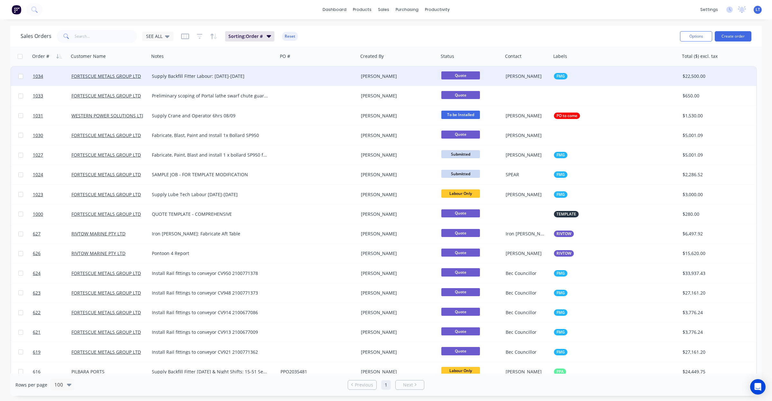
click at [366, 79] on div "[PERSON_NAME]" at bounding box center [399, 76] width 80 height 19
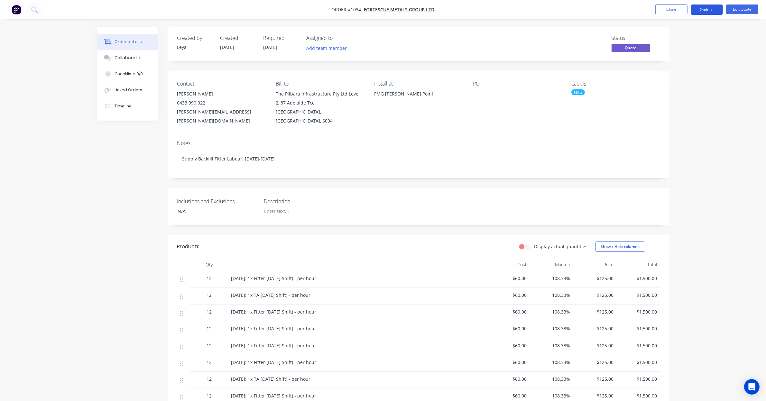
click at [706, 11] on button "Options" at bounding box center [707, 10] width 32 height 10
click at [694, 39] on div "Quote" at bounding box center [687, 38] width 59 height 9
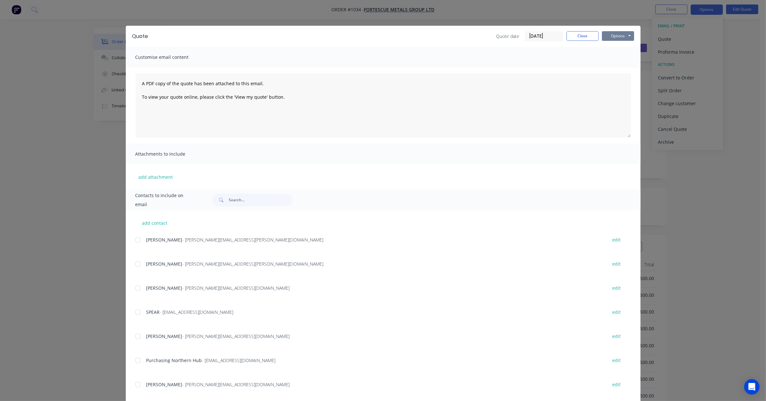
click at [617, 39] on button "Options" at bounding box center [618, 36] width 32 height 10
click at [578, 37] on button "Close" at bounding box center [583, 36] width 32 height 10
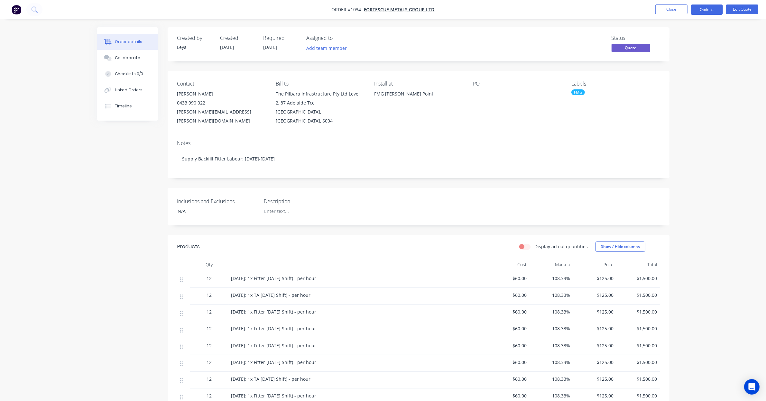
click at [209, 100] on div "0433 990 022" at bounding box center [221, 102] width 88 height 9
click at [735, 12] on button "Edit Quote" at bounding box center [742, 10] width 32 height 10
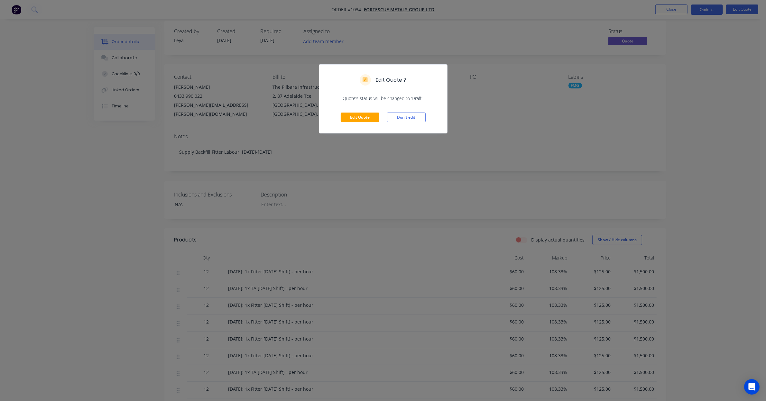
scroll to position [13, 0]
click at [355, 115] on button "Edit Quote" at bounding box center [360, 118] width 39 height 10
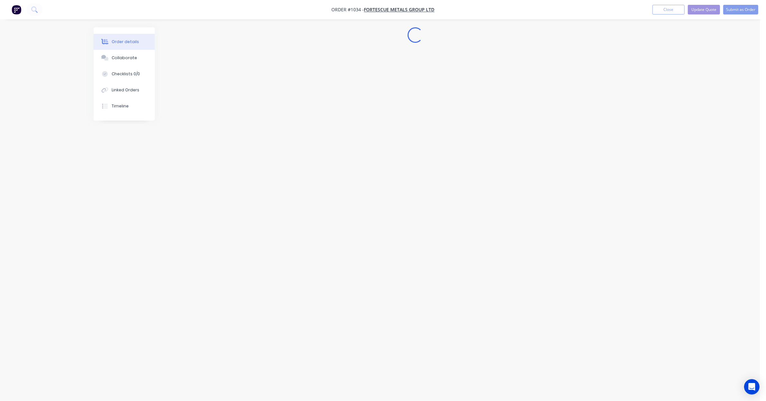
scroll to position [0, 0]
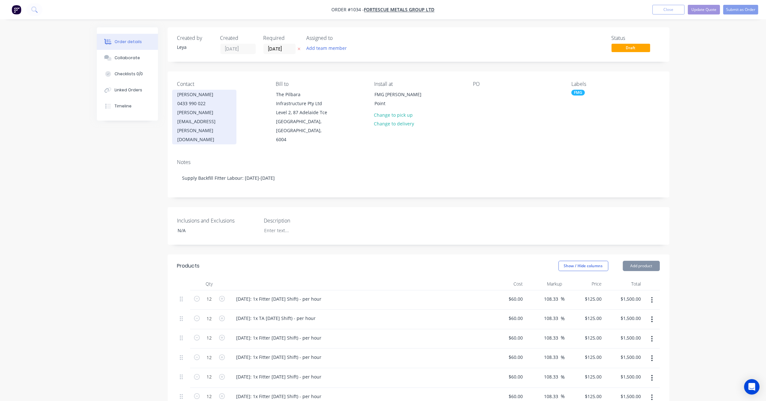
click at [201, 105] on div "0433 990 022" at bounding box center [204, 103] width 53 height 9
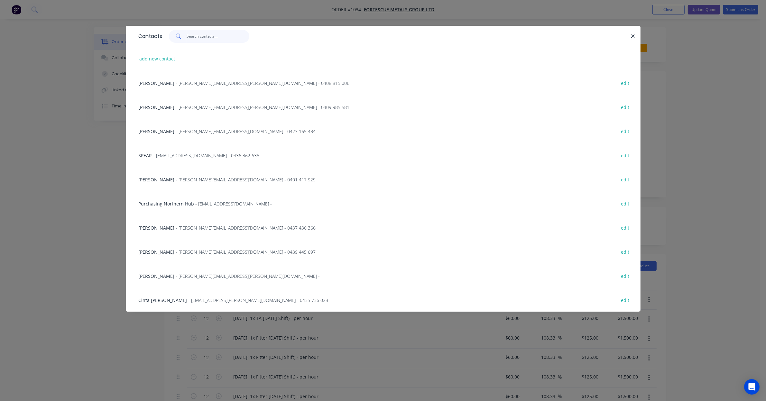
click at [213, 37] on input "text" at bounding box center [218, 36] width 63 height 13
click at [166, 61] on button "add new contact" at bounding box center [157, 58] width 42 height 9
select select "AU"
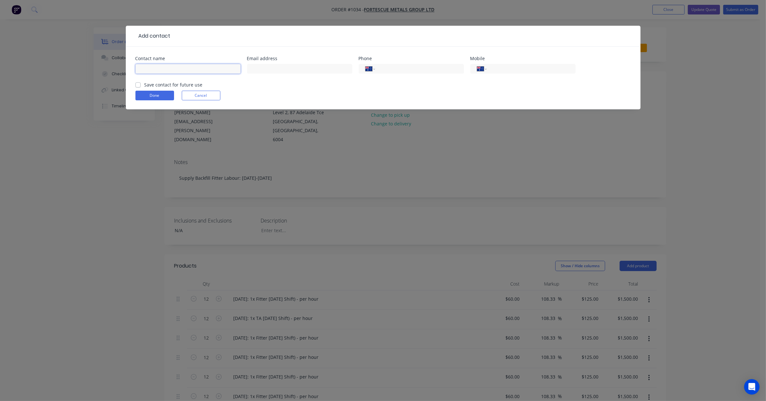
click at [211, 69] on input "text" at bounding box center [188, 69] width 105 height 10
type input "[PERSON_NAME]"
type input "[EMAIL_ADDRESS][PERSON_NAME][DOMAIN_NAME]"
click at [158, 101] on form "Contact name [PERSON_NAME] Email address [EMAIL_ADDRESS][PERSON_NAME][DOMAIN_NA…" at bounding box center [384, 82] width 496 height 53
click at [187, 98] on button "Cancel" at bounding box center [201, 96] width 39 height 10
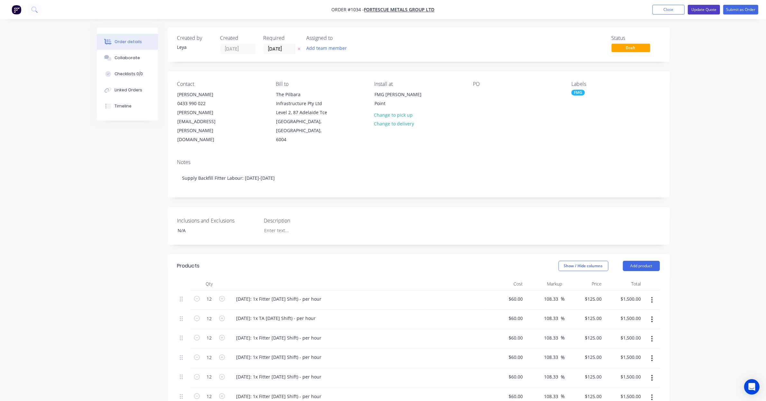
click at [696, 12] on button "Update Quote" at bounding box center [704, 10] width 32 height 10
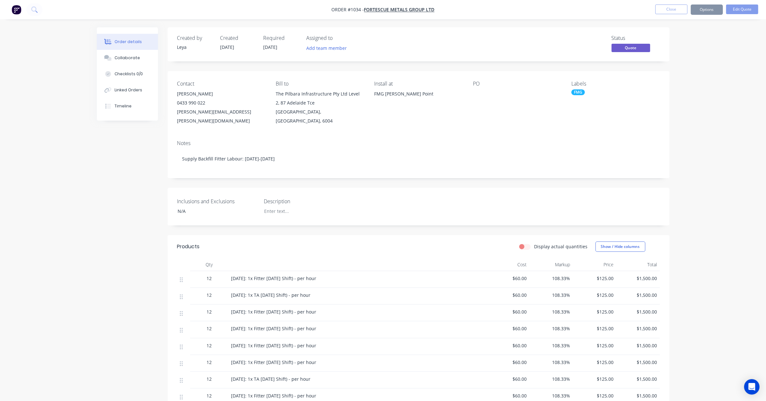
click at [706, 12] on button "Options" at bounding box center [707, 10] width 32 height 10
click at [681, 44] on button "Quote" at bounding box center [687, 39] width 71 height 13
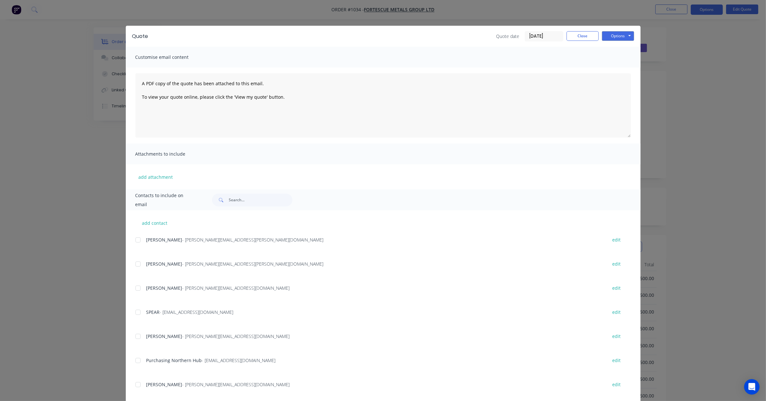
click at [622, 30] on div "Quote Quote date [DATE] Close Options Preview Print Email" at bounding box center [383, 36] width 515 height 21
click at [620, 33] on button "Options" at bounding box center [618, 36] width 32 height 10
click at [619, 56] on button "Print" at bounding box center [622, 58] width 41 height 11
click at [584, 36] on button "Close" at bounding box center [583, 36] width 32 height 10
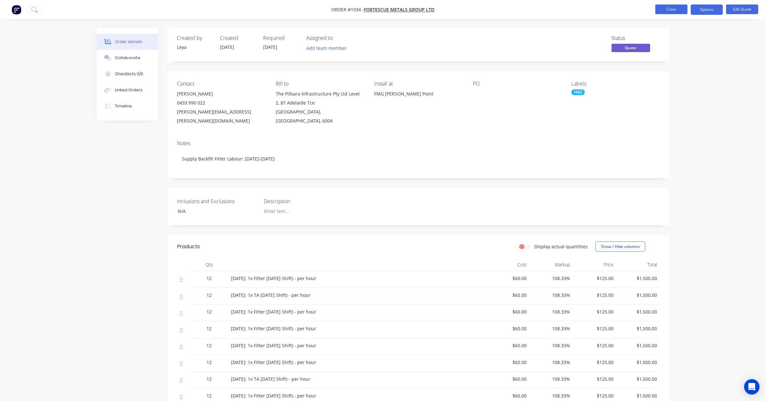
click at [679, 10] on button "Close" at bounding box center [672, 10] width 32 height 10
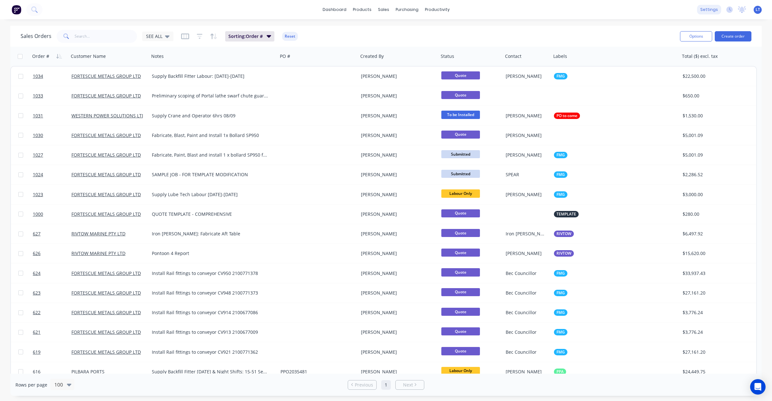
click at [712, 10] on div "settings" at bounding box center [709, 10] width 24 height 10
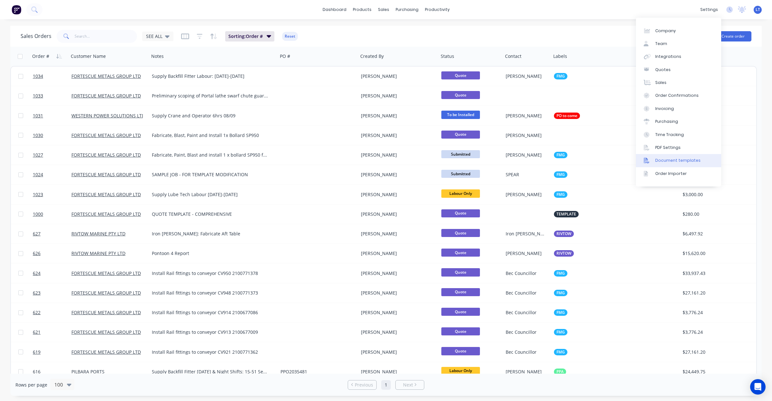
click at [687, 160] on div "Document templates" at bounding box center [678, 161] width 45 height 6
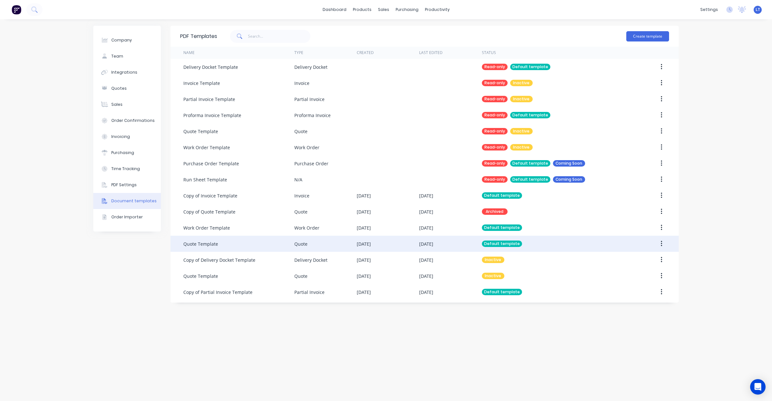
click at [256, 244] on div "Quote Template" at bounding box center [238, 244] width 111 height 16
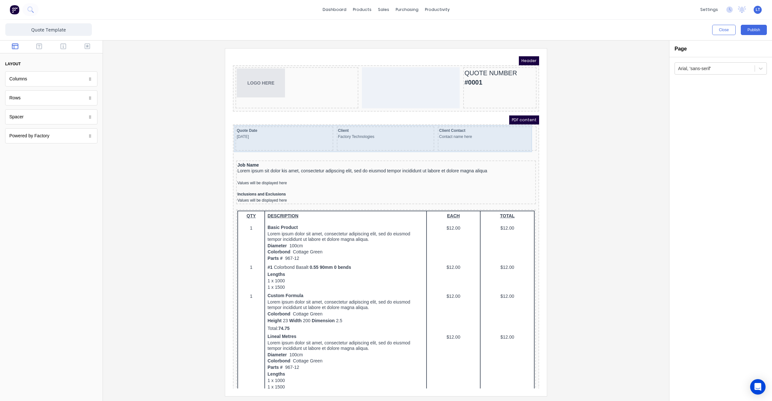
click at [316, 137] on div "Quote Date [DATE]" at bounding box center [277, 131] width 98 height 24
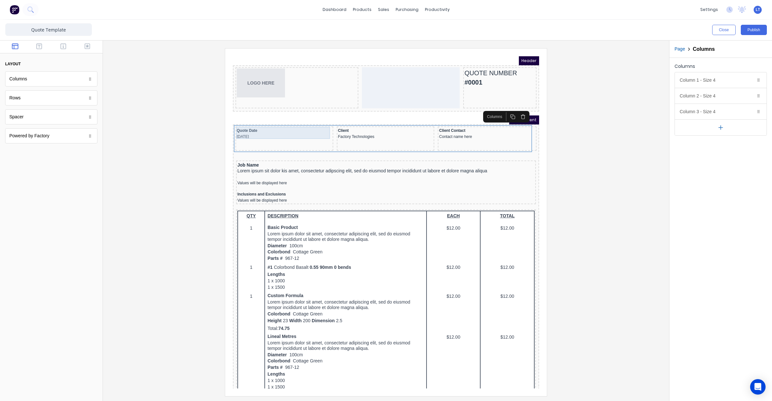
click at [287, 122] on div "Quote Date [DATE]" at bounding box center [276, 126] width 95 height 12
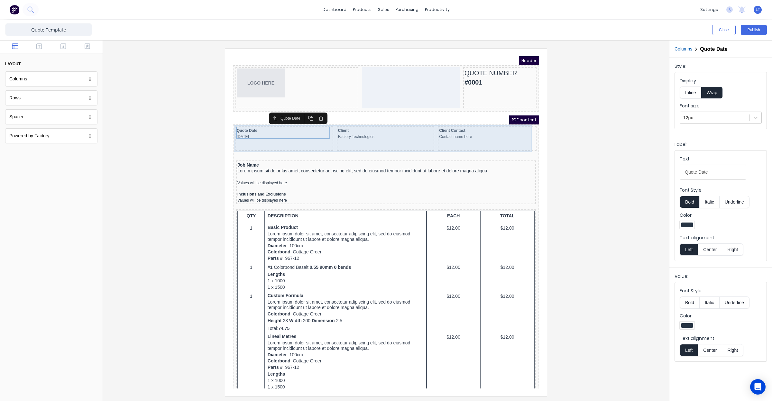
click at [288, 136] on div "Quote Date 29/10/2024" at bounding box center [277, 131] width 98 height 24
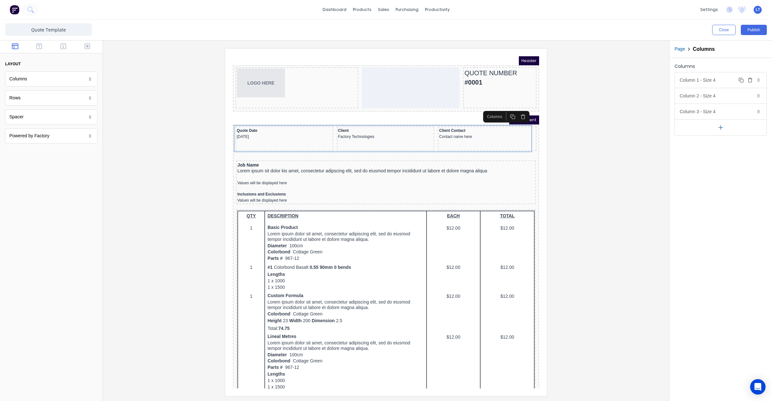
click at [725, 79] on div "Column 1 - Size 4 Duplicate Delete" at bounding box center [721, 79] width 92 height 15
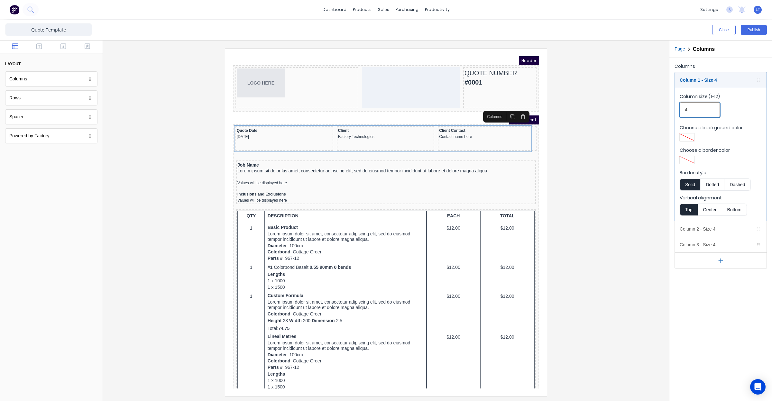
drag, startPoint x: 695, startPoint y: 111, endPoint x: 655, endPoint y: 109, distance: 39.6
click at [655, 109] on div "Close Publish Components layout Columns Columns Rows Rows Spacer Spacer Powered…" at bounding box center [386, 211] width 772 height 382
type input "2"
click at [613, 126] on div at bounding box center [386, 222] width 556 height 348
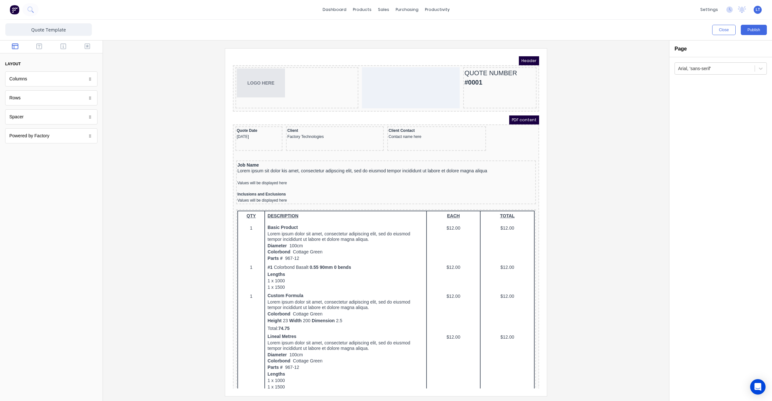
click at [517, 53] on span "Header" at bounding box center [521, 53] width 20 height 9
click at [508, 68] on div "QUOTE NUMBER #0001" at bounding box center [492, 70] width 71 height 19
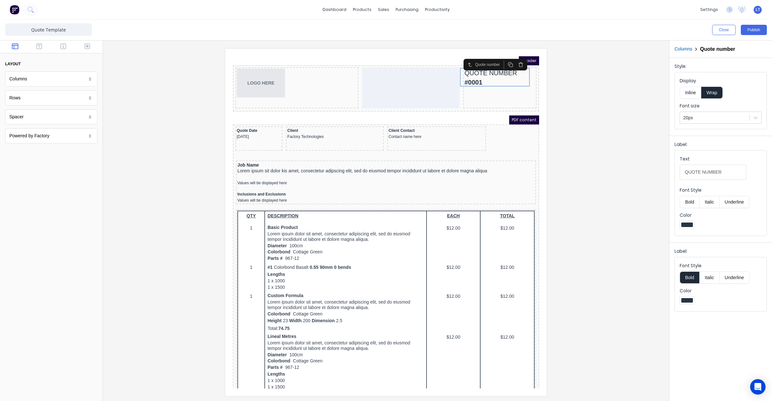
click at [508, 111] on span "PDF content" at bounding box center [517, 112] width 30 height 9
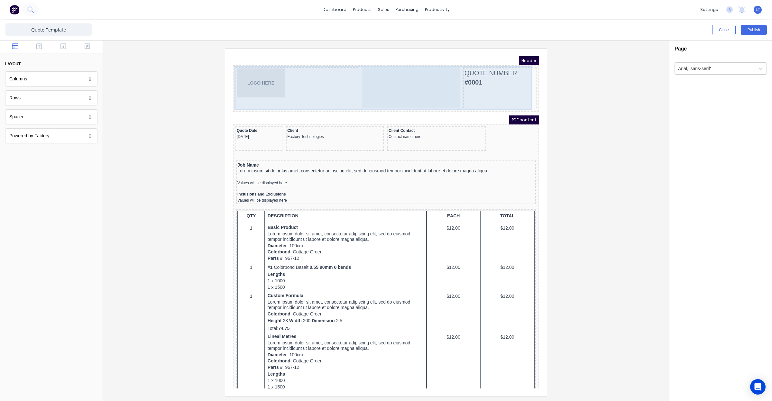
click at [505, 91] on div "QUOTE NUMBER #0001" at bounding box center [492, 80] width 73 height 41
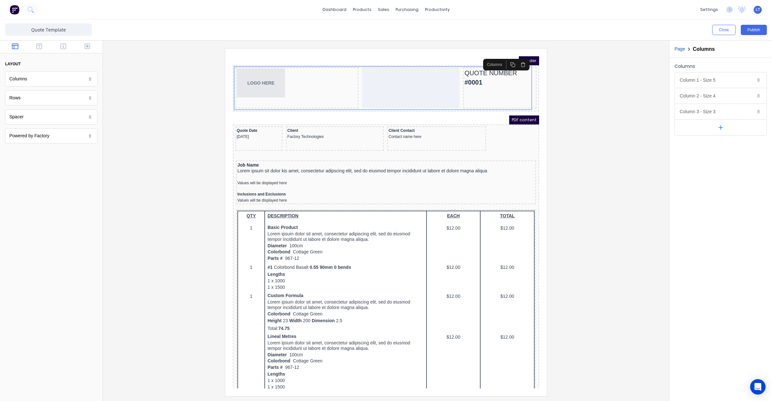
click at [679, 51] on button "Page" at bounding box center [680, 49] width 11 height 7
click at [761, 70] on icon at bounding box center [761, 68] width 6 height 6
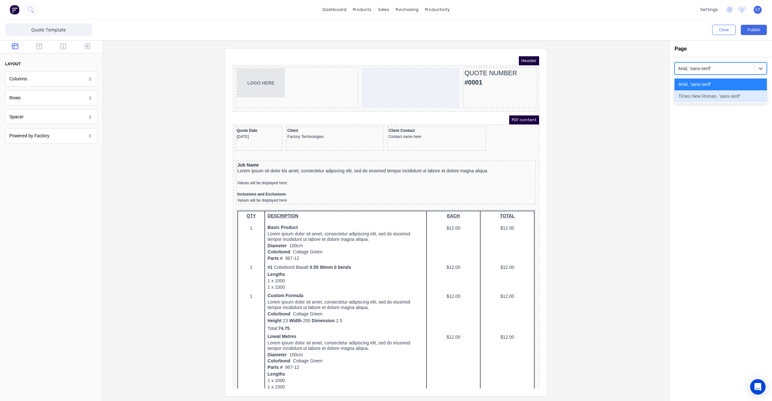
click at [745, 97] on div "Times New Roman, 'sans-serif'" at bounding box center [721, 96] width 92 height 12
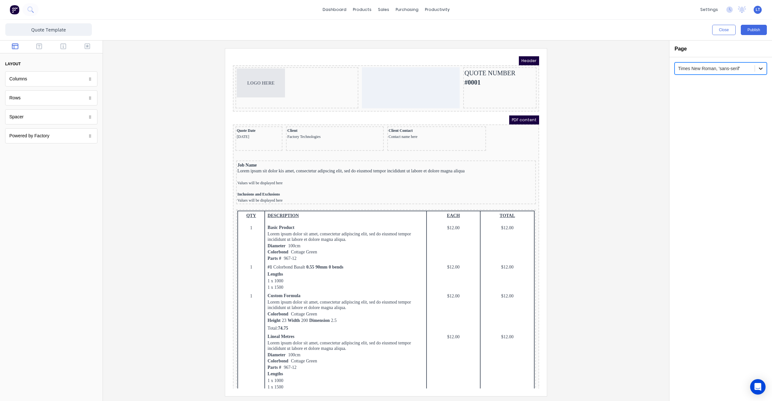
click at [757, 70] on div at bounding box center [761, 69] width 12 height 12
click at [745, 80] on div "Arial, 'sans-serif'" at bounding box center [721, 85] width 92 height 12
click at [728, 70] on div at bounding box center [714, 69] width 73 height 8
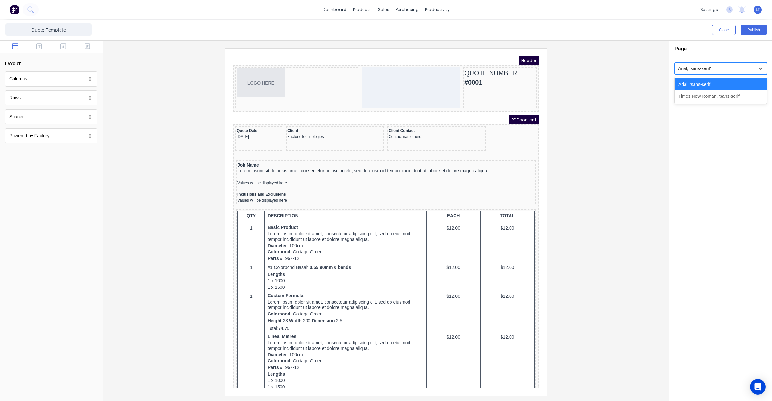
click at [723, 66] on div at bounding box center [714, 69] width 73 height 8
click at [752, 29] on button "Publish" at bounding box center [754, 30] width 26 height 10
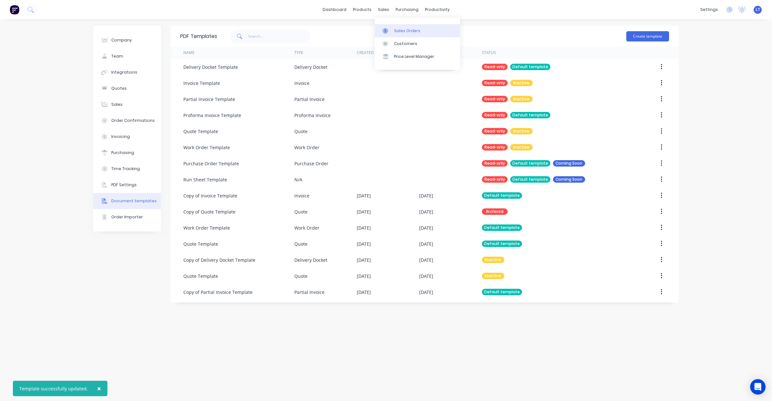
click at [391, 31] on div at bounding box center [388, 31] width 10 height 6
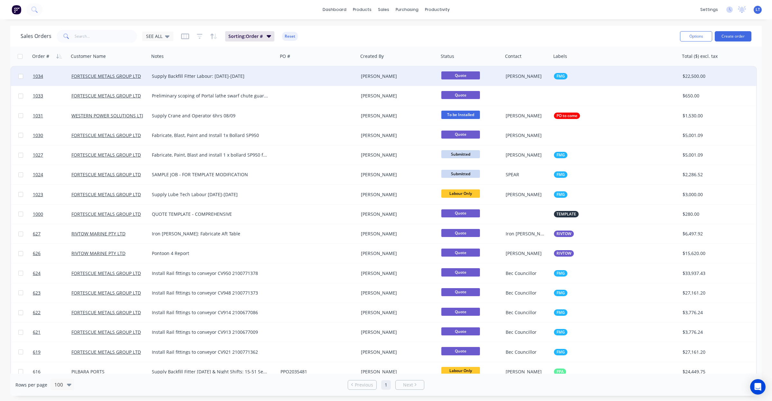
click at [382, 80] on div "[PERSON_NAME]" at bounding box center [399, 76] width 80 height 19
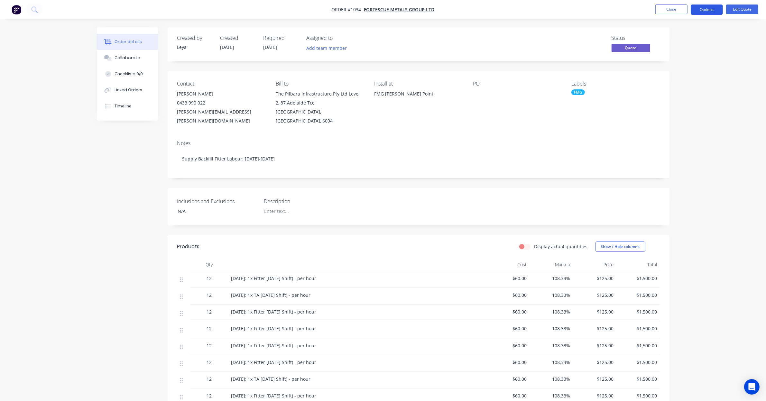
click at [703, 14] on button "Options" at bounding box center [707, 10] width 32 height 10
click at [683, 41] on div "Quote" at bounding box center [687, 38] width 59 height 9
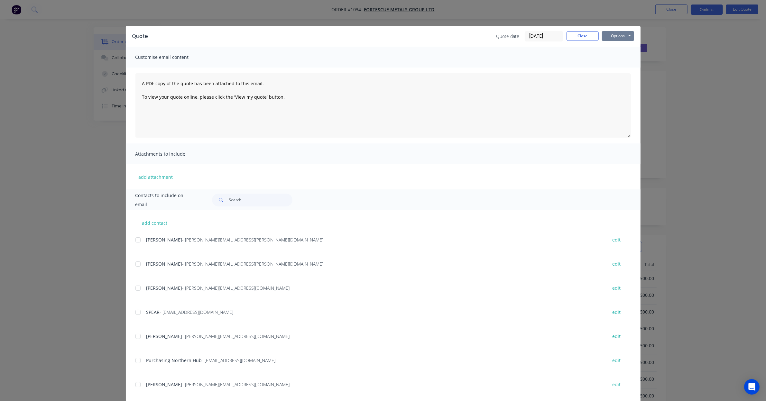
click at [602, 34] on button "Options" at bounding box center [618, 36] width 32 height 10
click at [611, 46] on button "Preview" at bounding box center [622, 47] width 41 height 11
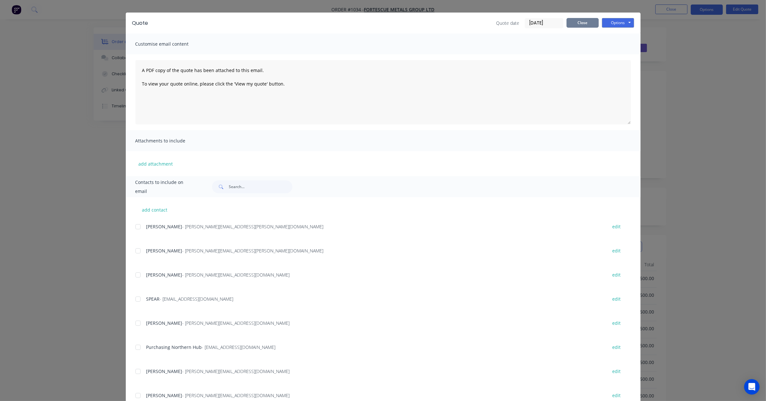
click at [586, 25] on button "Close" at bounding box center [583, 23] width 32 height 10
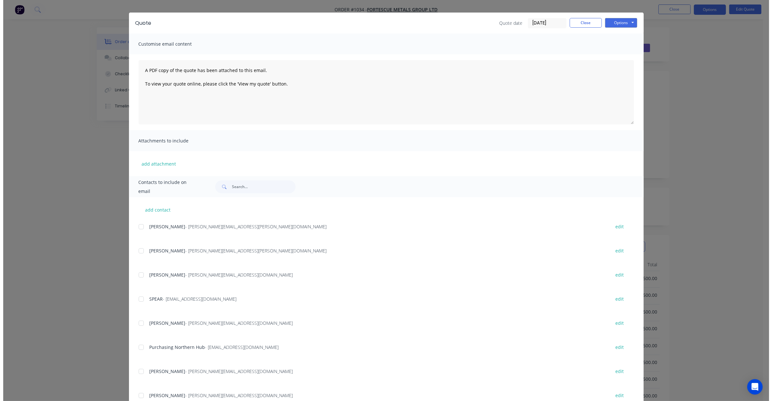
scroll to position [0, 0]
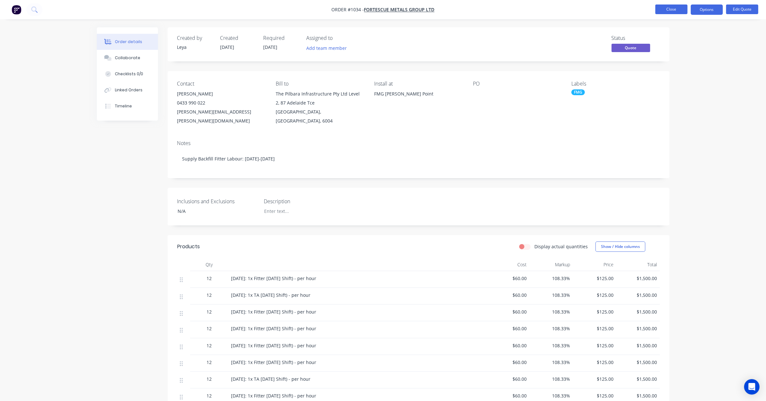
click at [682, 10] on button "Close" at bounding box center [672, 10] width 32 height 10
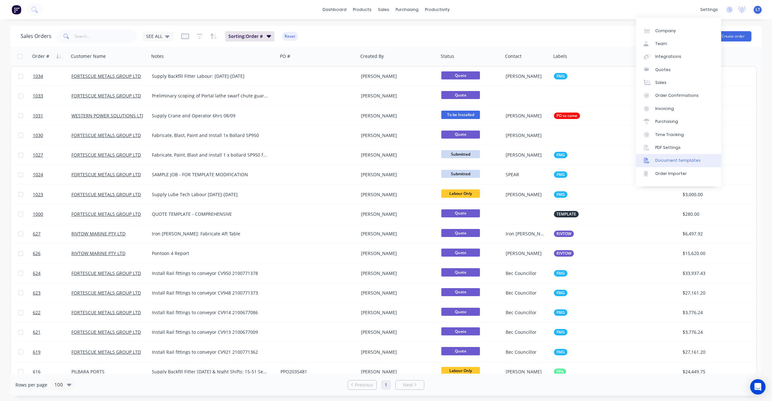
click at [674, 160] on div "Document templates" at bounding box center [678, 161] width 45 height 6
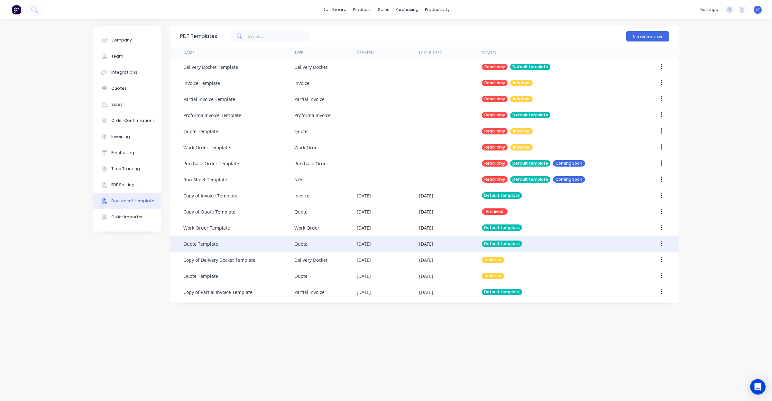
click at [355, 246] on div "Quote" at bounding box center [325, 244] width 62 height 16
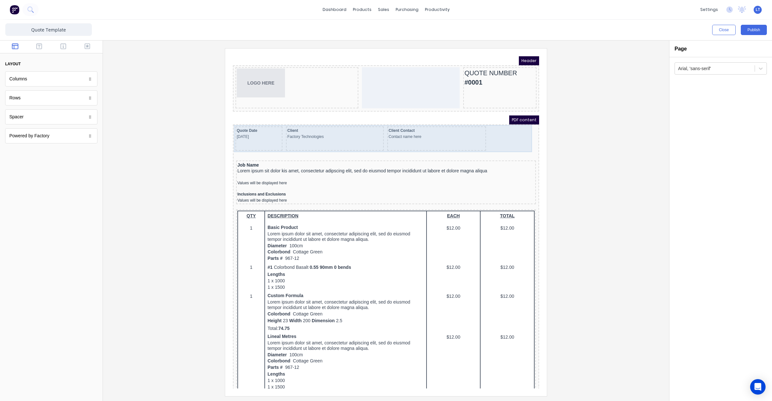
click at [505, 132] on div "Quote Date 29/10/2024 Client Factory Technologies Client Contact Contact name h…" at bounding box center [379, 131] width 304 height 27
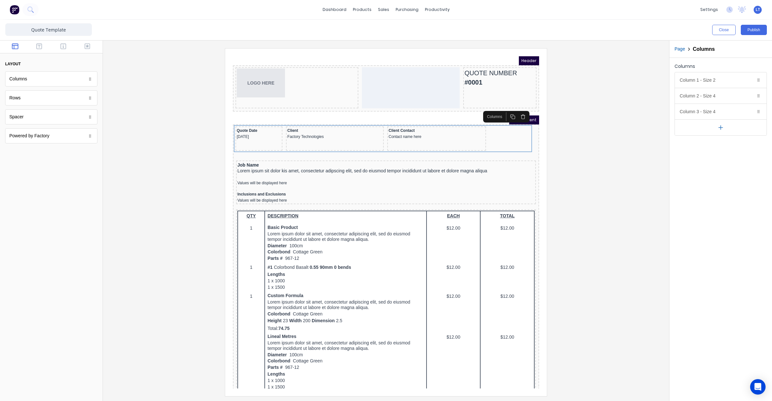
click at [723, 126] on icon "button" at bounding box center [721, 127] width 7 height 7
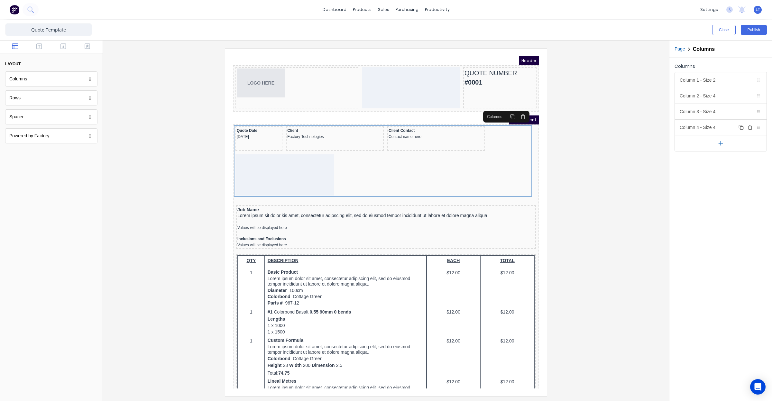
click at [710, 128] on div "Column 4 - Size 4 Duplicate Delete" at bounding box center [721, 127] width 92 height 15
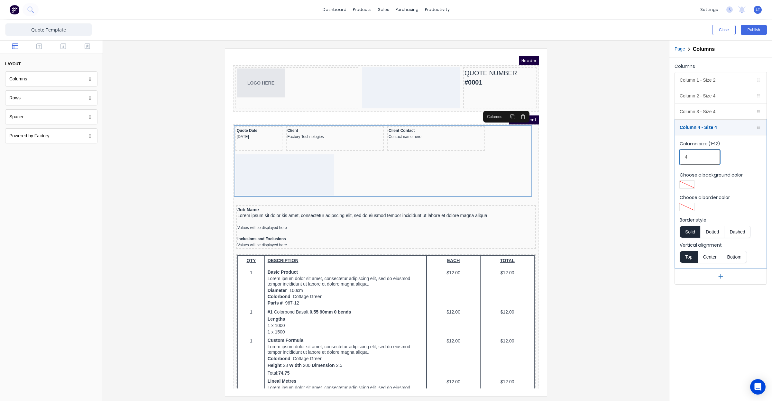
drag, startPoint x: 699, startPoint y: 158, endPoint x: 668, endPoint y: 160, distance: 30.9
click at [668, 160] on div "Close Publish Components layout Columns Columns Rows Rows Spacer Spacer Powered…" at bounding box center [386, 211] width 772 height 382
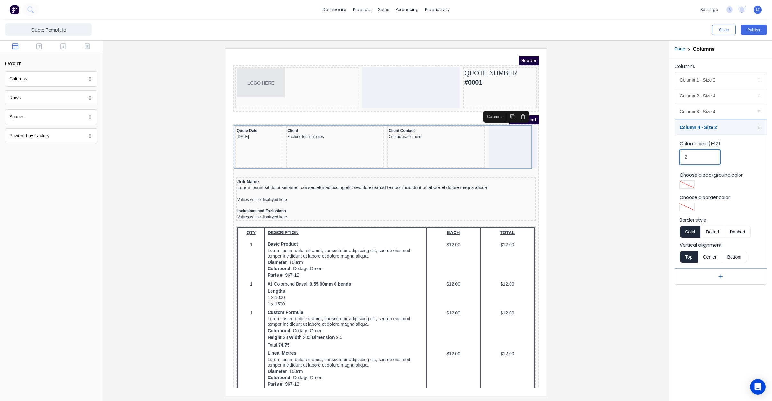
type input "2"
click at [641, 163] on div at bounding box center [386, 222] width 556 height 348
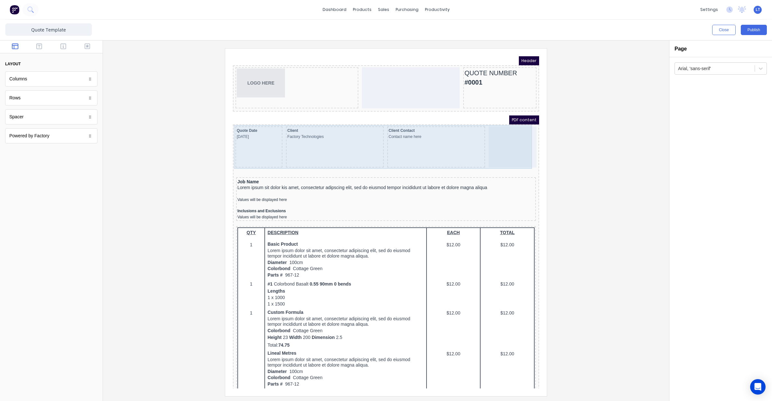
click at [346, 135] on div "Client Factory Technologies" at bounding box center [327, 139] width 98 height 41
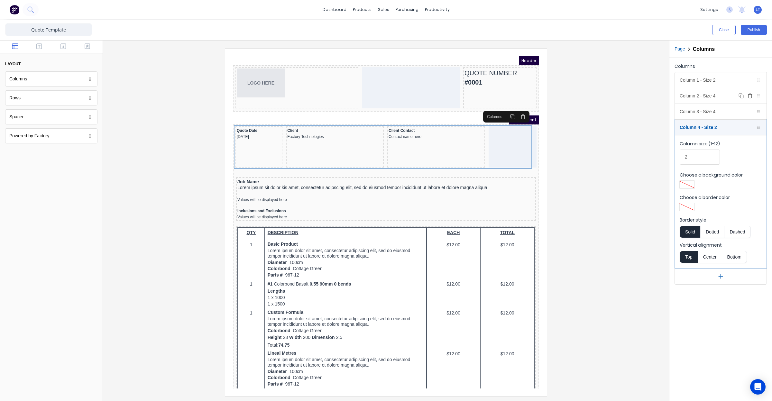
click at [715, 94] on div "Column 2 - Size 4 Duplicate Delete" at bounding box center [721, 95] width 92 height 15
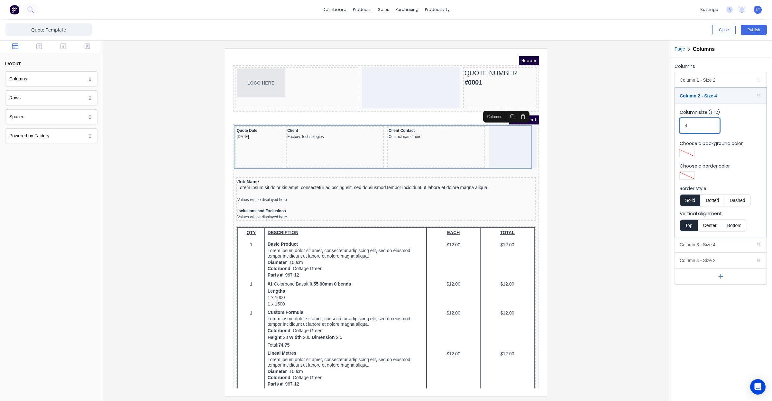
click at [684, 126] on input "4" at bounding box center [700, 125] width 40 height 15
type input "3"
click at [717, 247] on div "Column 3 - Size 4 Duplicate Delete" at bounding box center [721, 244] width 92 height 15
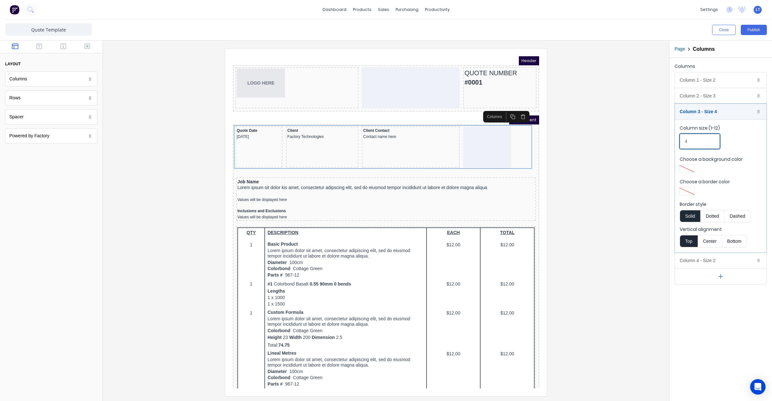
drag, startPoint x: 695, startPoint y: 140, endPoint x: 666, endPoint y: 143, distance: 29.1
click at [666, 143] on div "Close Publish Components layout Columns Columns Rows Rows Spacer Spacer Powered…" at bounding box center [386, 211] width 772 height 382
type input "3"
click at [712, 264] on div "Column 4 - Size 2 Duplicate Delete" at bounding box center [721, 260] width 92 height 15
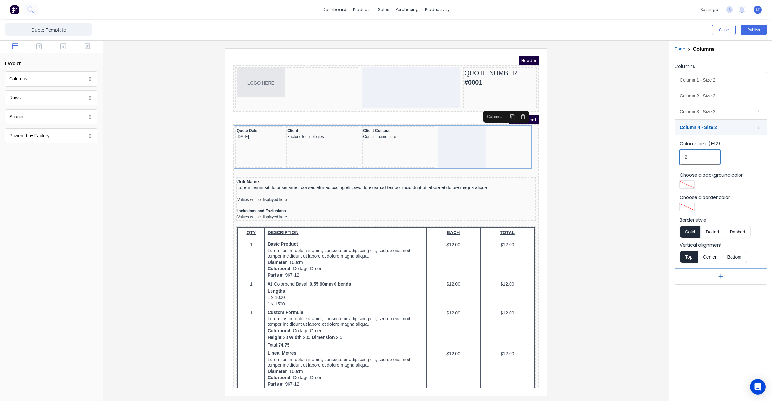
drag, startPoint x: 695, startPoint y: 158, endPoint x: 678, endPoint y: 158, distance: 16.7
click at [678, 158] on fieldset "Column size (1-12) 2 Choose a background color Choose a border color Border sty…" at bounding box center [721, 201] width 92 height 133
drag, startPoint x: 693, startPoint y: 160, endPoint x: 621, endPoint y: 158, distance: 71.5
click at [622, 158] on div "Close Publish Components layout Columns Columns Rows Rows Spacer Spacer Powered…" at bounding box center [386, 211] width 772 height 382
drag, startPoint x: 702, startPoint y: 154, endPoint x: 622, endPoint y: 156, distance: 79.8
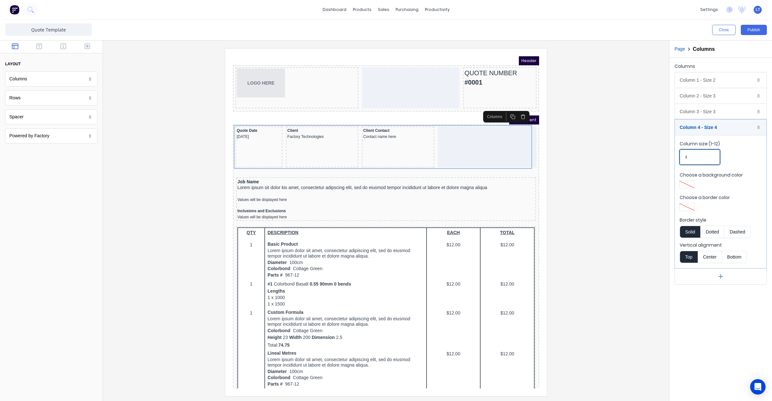
click at [630, 157] on div "Close Publish Components layout Columns Columns Rows Rows Spacer Spacer Powered…" at bounding box center [386, 211] width 772 height 382
type input "3"
click at [696, 107] on div "Column 3 - Size 3 Duplicate Delete" at bounding box center [721, 111] width 92 height 15
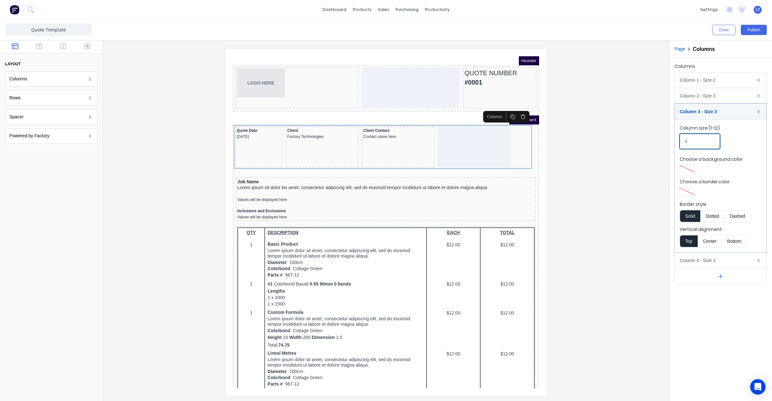
click at [634, 139] on div "Close Publish Components layout Columns Columns Rows Rows Spacer Spacer Powered…" at bounding box center [386, 211] width 772 height 382
click at [712, 137] on input "2.5" at bounding box center [700, 141] width 40 height 15
click at [739, 141] on div "Column size (1-12) 2.5" at bounding box center [721, 138] width 82 height 27
drag, startPoint x: 708, startPoint y: 144, endPoint x: 659, endPoint y: 144, distance: 48.9
click at [659, 144] on div "Close Publish Components layout Columns Columns Rows Rows Spacer Spacer Powered…" at bounding box center [386, 211] width 772 height 382
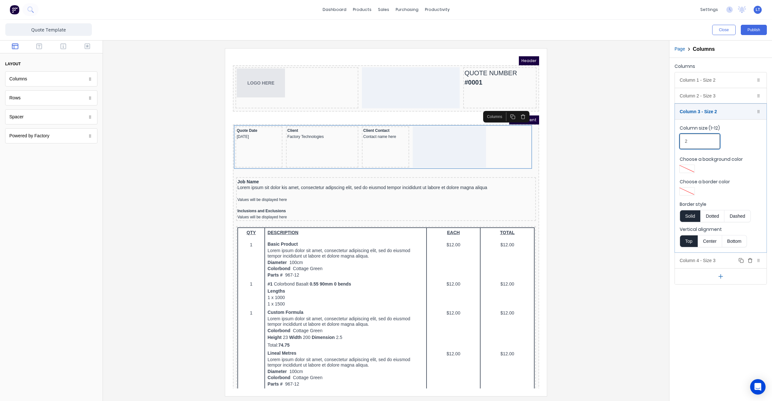
type input "2"
click at [720, 260] on div "Column 4 - Size 3 Duplicate Delete" at bounding box center [721, 260] width 92 height 15
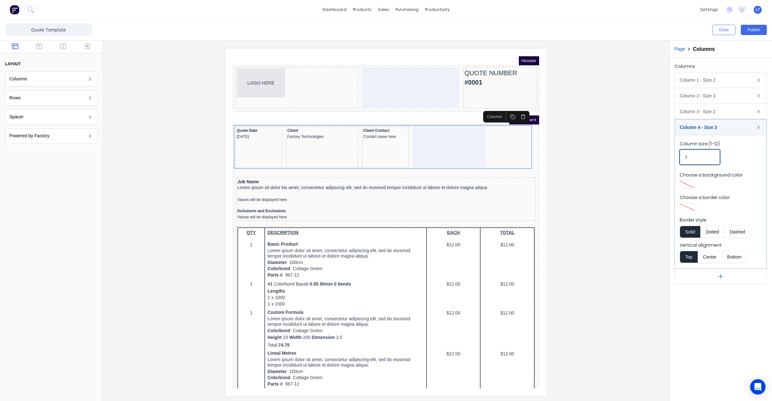
drag, startPoint x: 700, startPoint y: 158, endPoint x: 654, endPoint y: 160, distance: 46.1
click at [654, 160] on div "Close Publish Components layout Columns Columns Rows Rows Spacer Spacer Powered…" at bounding box center [386, 211] width 772 height 382
drag, startPoint x: 696, startPoint y: 152, endPoint x: 641, endPoint y: 154, distance: 54.1
click at [643, 154] on div "Close Publish Components layout Columns Columns Rows Rows Spacer Spacer Powered…" at bounding box center [386, 211] width 772 height 382
type input "3"
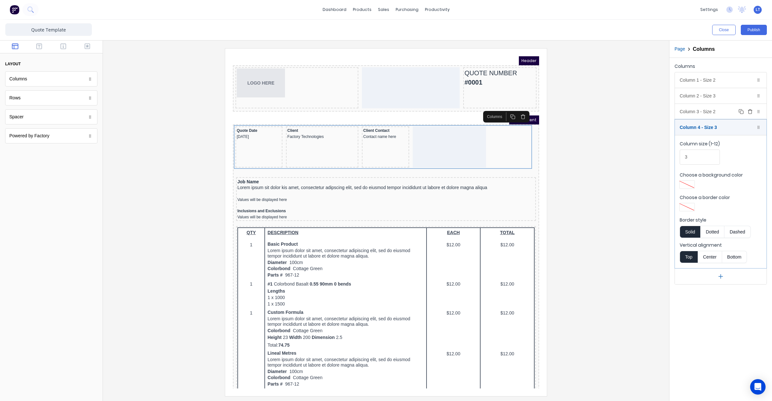
click at [703, 113] on div "Column 3 - Size 2 Duplicate Delete" at bounding box center [721, 111] width 92 height 15
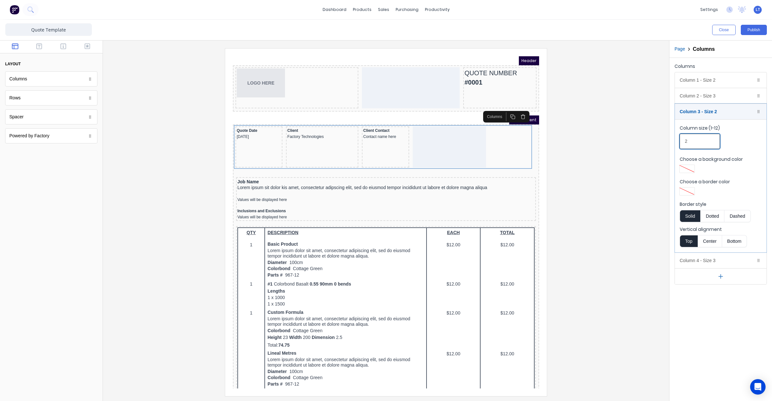
drag, startPoint x: 691, startPoint y: 144, endPoint x: 652, endPoint y: 146, distance: 39.0
click at [652, 146] on div "Close Publish Components layout Columns Columns Rows Rows Spacer Spacer Powered…" at bounding box center [386, 211] width 772 height 382
type input "3"
click at [691, 97] on div "Column 2 - Size 3 Duplicate Delete" at bounding box center [721, 95] width 92 height 15
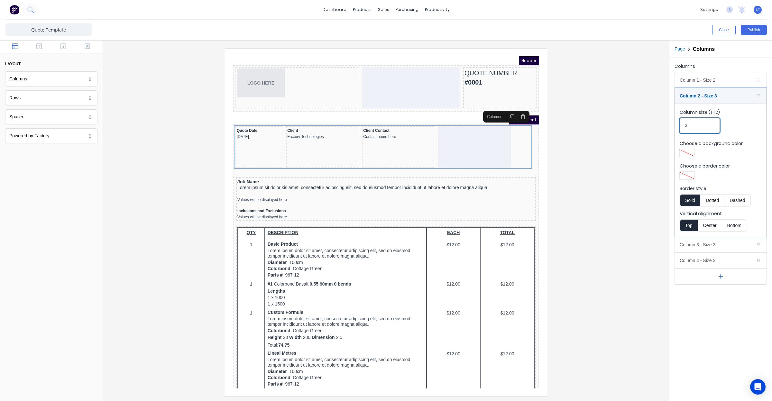
click at [655, 126] on div "Close Publish Components layout Columns Columns Rows Rows Spacer Spacer Powered…" at bounding box center [386, 211] width 772 height 382
click at [690, 81] on div "Column 1 - Size 2 Duplicate Delete" at bounding box center [721, 79] width 92 height 15
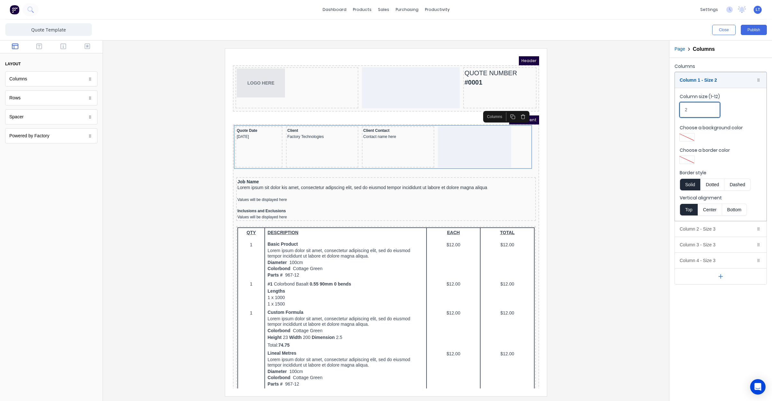
drag, startPoint x: 695, startPoint y: 113, endPoint x: 635, endPoint y: 113, distance: 59.9
click at [636, 113] on div "Close Publish Components layout Columns Columns Rows Rows Spacer Spacer Powered…" at bounding box center [386, 211] width 772 height 382
type input "3"
click at [691, 260] on div "Column 4 - Size 3 Duplicate Delete" at bounding box center [721, 260] width 92 height 15
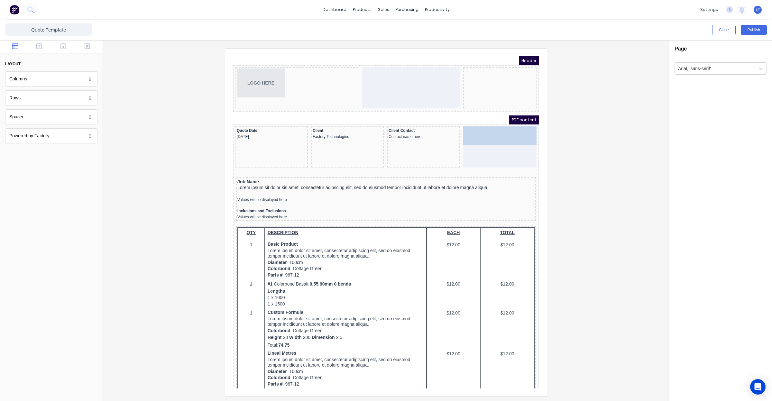
drag, startPoint x: 473, startPoint y: 67, endPoint x: 476, endPoint y: 130, distance: 63.1
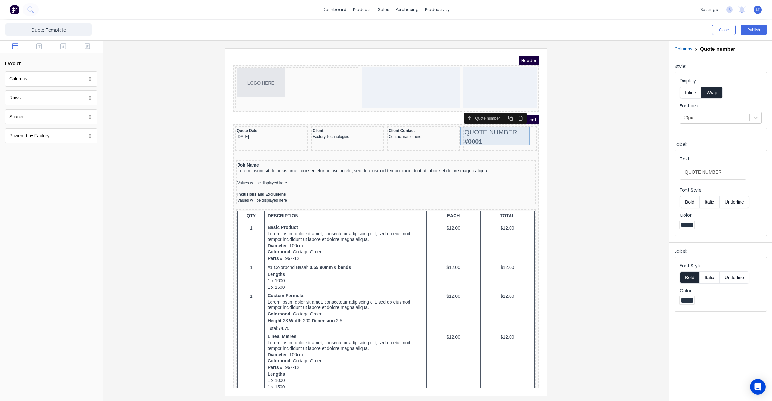
click at [479, 123] on div "QUOTE NUMBER #0001" at bounding box center [492, 129] width 71 height 19
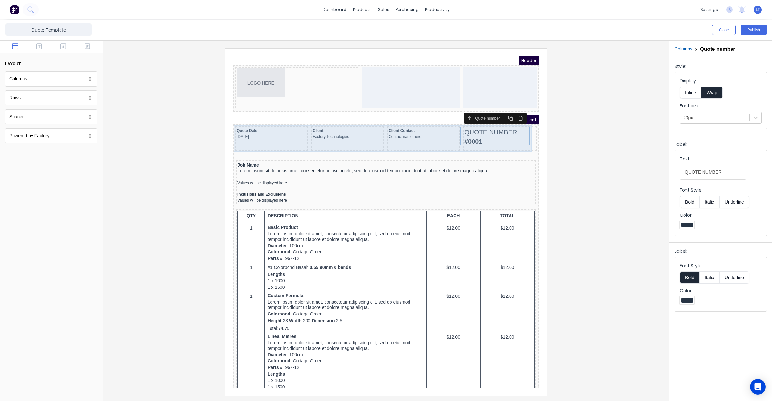
click at [396, 128] on div "Client Contact Contact name here" at bounding box center [416, 126] width 70 height 12
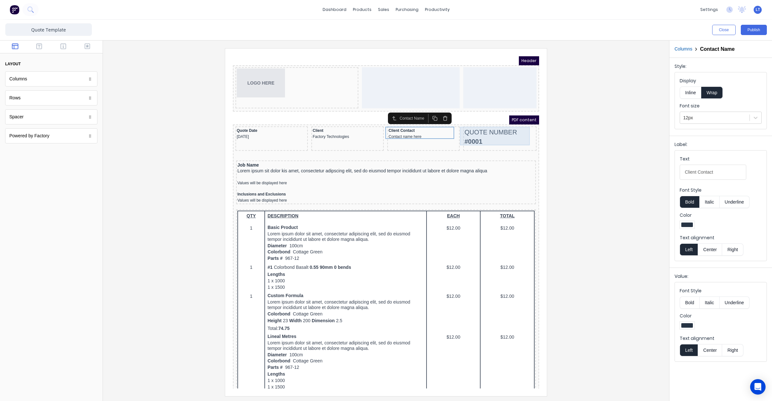
click at [468, 126] on div "QUOTE NUMBER #0001" at bounding box center [492, 129] width 71 height 19
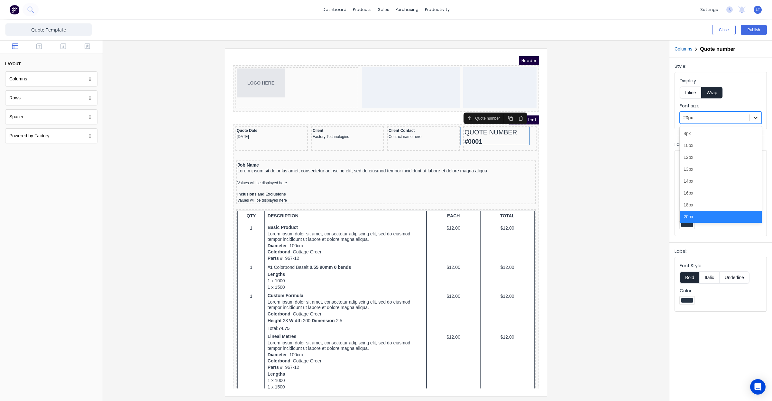
click at [760, 118] on div at bounding box center [756, 118] width 12 height 12
click at [739, 154] on div "12px" at bounding box center [721, 154] width 82 height 12
click at [690, 203] on button "Bold" at bounding box center [690, 202] width 20 height 12
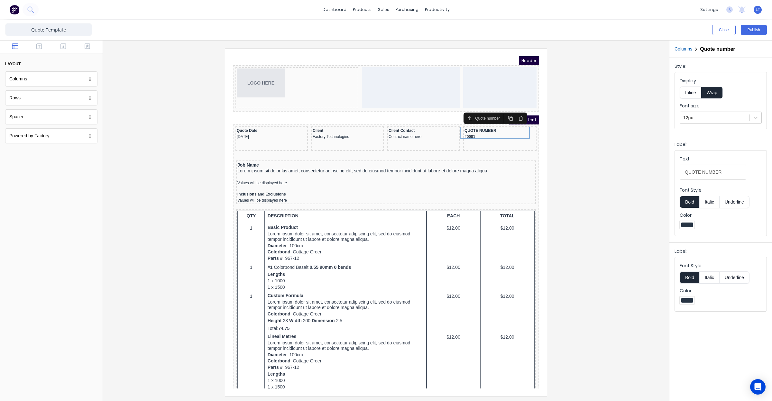
click at [607, 215] on div at bounding box center [386, 222] width 556 height 348
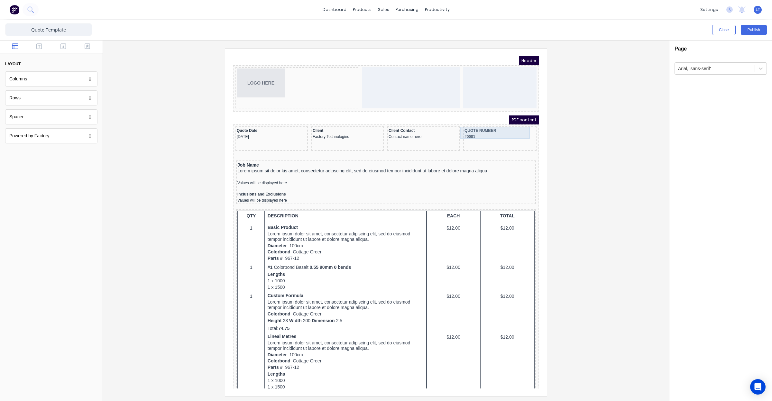
click at [481, 127] on div "QUOTE NUMBER #0001" at bounding box center [492, 126] width 71 height 12
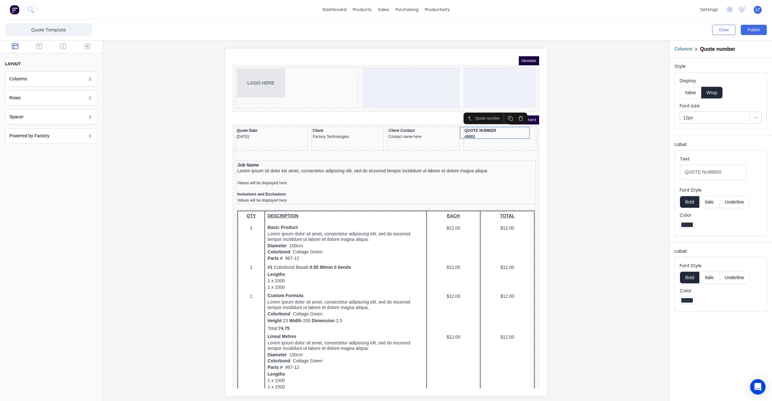
click at [691, 92] on button "Inline" at bounding box center [691, 93] width 22 height 12
click at [712, 92] on button "Wrap" at bounding box center [712, 93] width 21 height 12
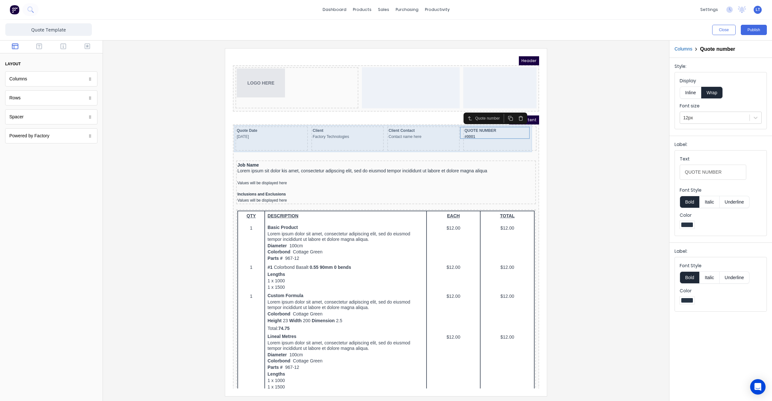
click at [512, 138] on div "QUOTE NUMBER #0001" at bounding box center [492, 131] width 73 height 24
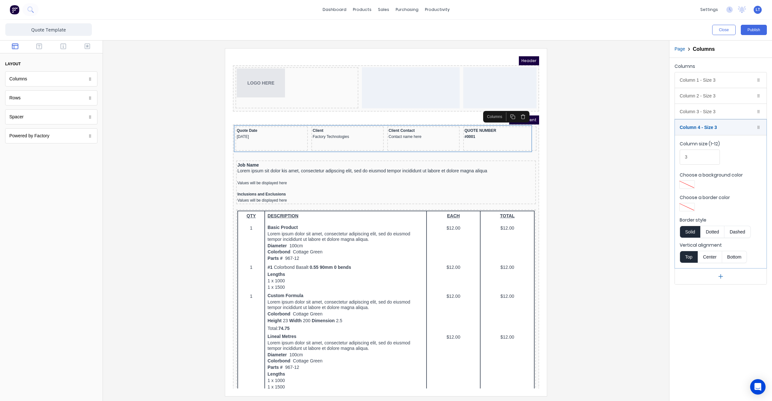
click at [747, 234] on button "Dashed" at bounding box center [738, 232] width 26 height 12
click at [717, 234] on button "Dotted" at bounding box center [713, 232] width 24 height 12
click at [690, 234] on button "Solid" at bounding box center [690, 232] width 21 height 12
click at [489, 127] on div "QUOTE NUMBER #0001" at bounding box center [492, 126] width 71 height 12
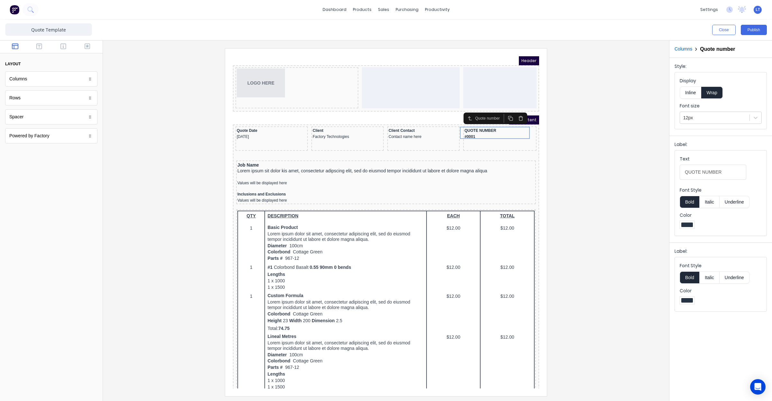
click at [680, 48] on button "Columns" at bounding box center [684, 49] width 18 height 7
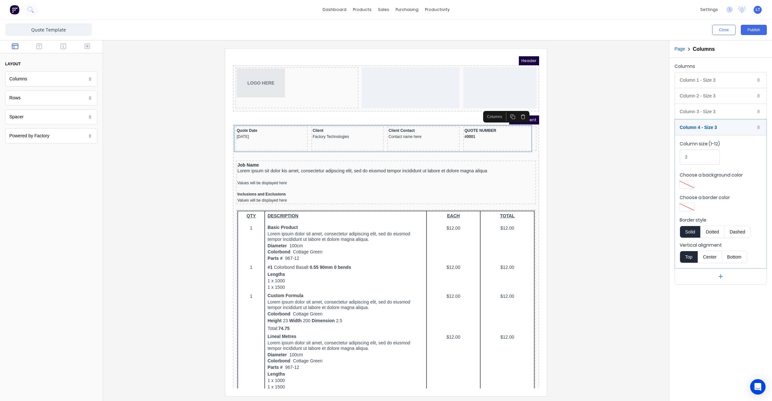
click at [630, 187] on div at bounding box center [386, 222] width 556 height 348
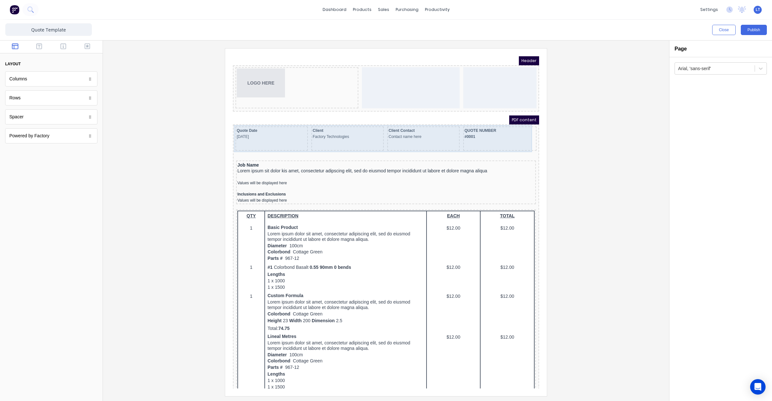
click at [507, 133] on div "QUOTE NUMBER #0001" at bounding box center [492, 131] width 73 height 24
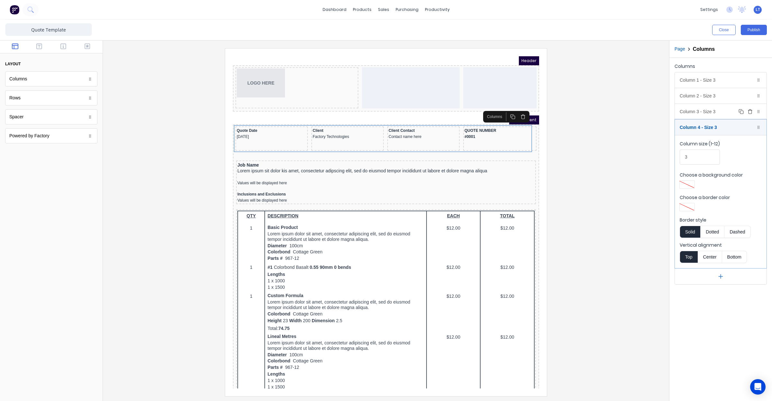
click at [693, 112] on div "Column 3 - Size 3 Duplicate Delete" at bounding box center [721, 111] width 92 height 15
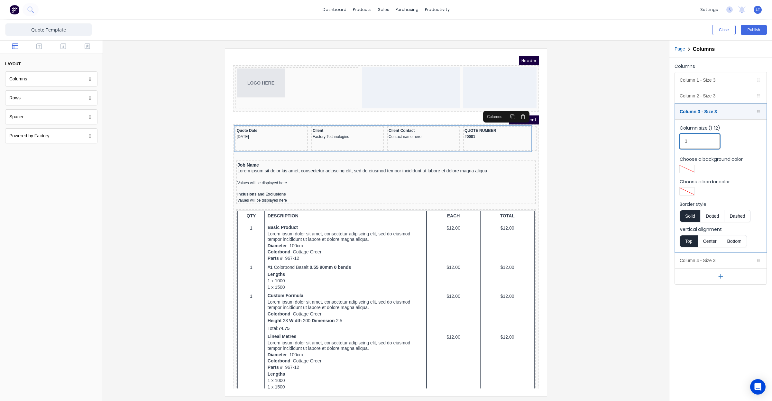
drag, startPoint x: 692, startPoint y: 139, endPoint x: 662, endPoint y: 137, distance: 30.0
click at [661, 141] on div "Close Publish Components layout Columns Columns Rows Rows Spacer Spacer Powered…" at bounding box center [386, 211] width 772 height 382
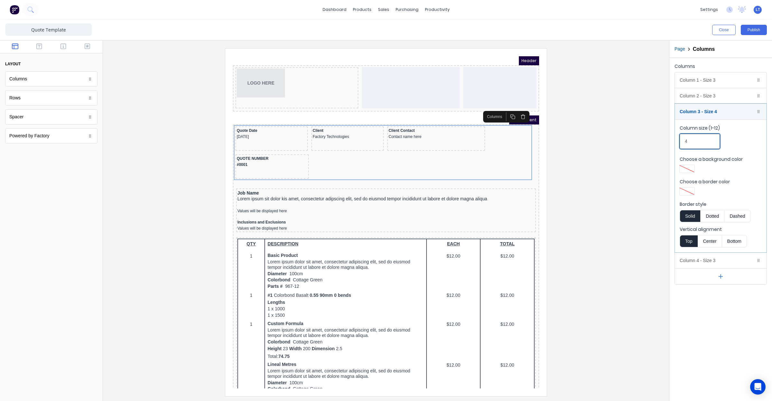
drag, startPoint x: 686, startPoint y: 144, endPoint x: 657, endPoint y: 143, distance: 29.0
click at [657, 143] on div "Close Publish Components layout Columns Columns Rows Rows Spacer Spacer Powered…" at bounding box center [386, 211] width 772 height 382
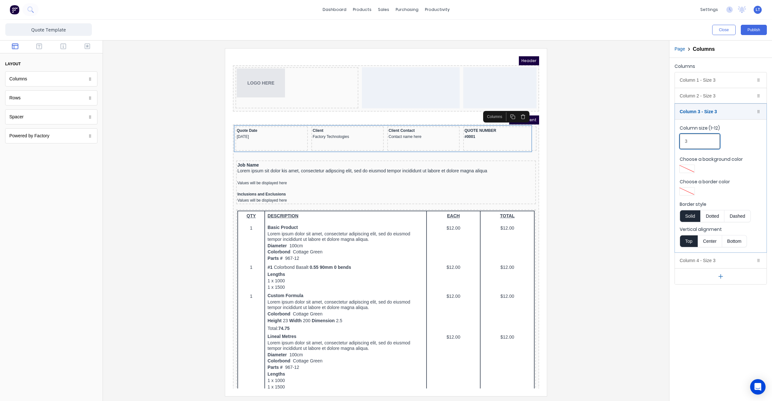
drag, startPoint x: 691, startPoint y: 145, endPoint x: 668, endPoint y: 145, distance: 22.9
click at [681, 145] on input "3" at bounding box center [700, 141] width 40 height 15
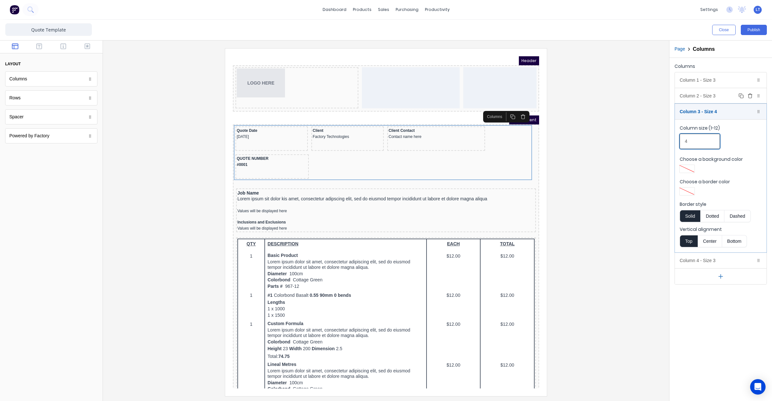
type input "4"
click at [709, 99] on div "Column 2 - Size 3 Duplicate Delete" at bounding box center [721, 95] width 92 height 15
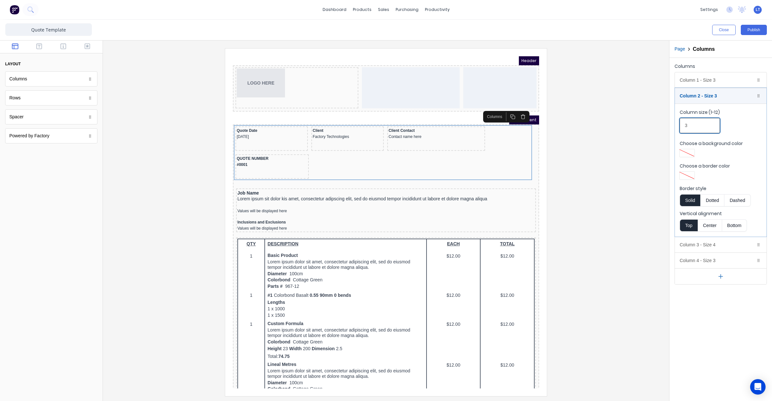
drag, startPoint x: 691, startPoint y: 125, endPoint x: 652, endPoint y: 129, distance: 38.5
click at [654, 129] on div "Close Publish Components layout Columns Columns Rows Rows Spacer Spacer Powered…" at bounding box center [386, 211] width 772 height 382
type input "4"
click at [710, 257] on div "Column 4 - Size 3 Duplicate Delete" at bounding box center [721, 260] width 92 height 15
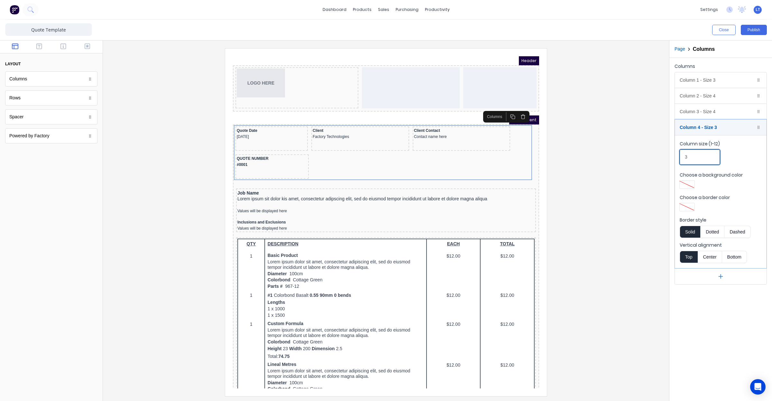
drag, startPoint x: 694, startPoint y: 161, endPoint x: 663, endPoint y: 160, distance: 30.6
click at [663, 160] on div "Close Publish Components layout Columns Columns Rows Rows Spacer Spacer Powered…" at bounding box center [386, 211] width 772 height 382
drag, startPoint x: 706, startPoint y: 160, endPoint x: 622, endPoint y: 157, distance: 83.7
click at [625, 157] on div "Close Publish Components layout Columns Columns Rows Rows Spacer Spacer Powered…" at bounding box center [386, 211] width 772 height 382
type input "2"
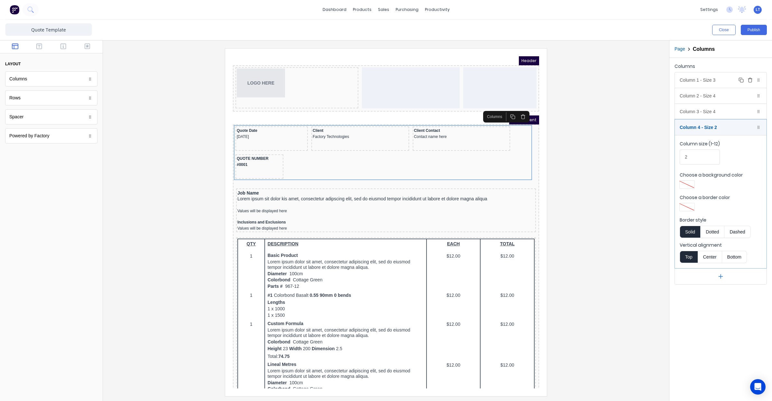
click at [696, 82] on div "Column 1 - Size 3 Duplicate Delete" at bounding box center [721, 79] width 92 height 15
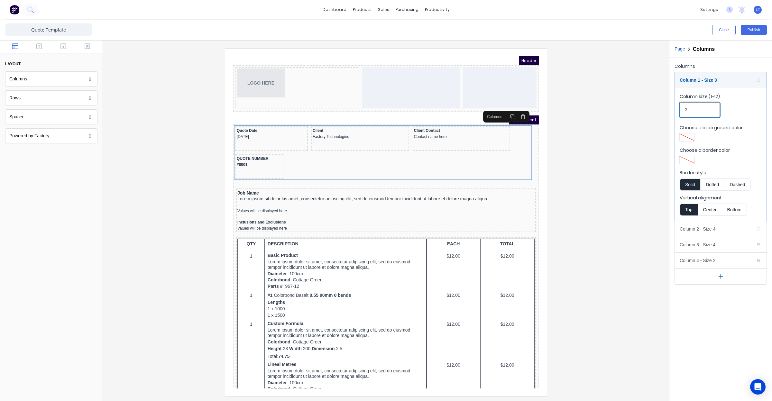
drag, startPoint x: 692, startPoint y: 111, endPoint x: 655, endPoint y: 111, distance: 36.7
click at [656, 111] on div "Close Publish Components layout Columns Columns Rows Rows Spacer Spacer Powered…" at bounding box center [386, 211] width 772 height 382
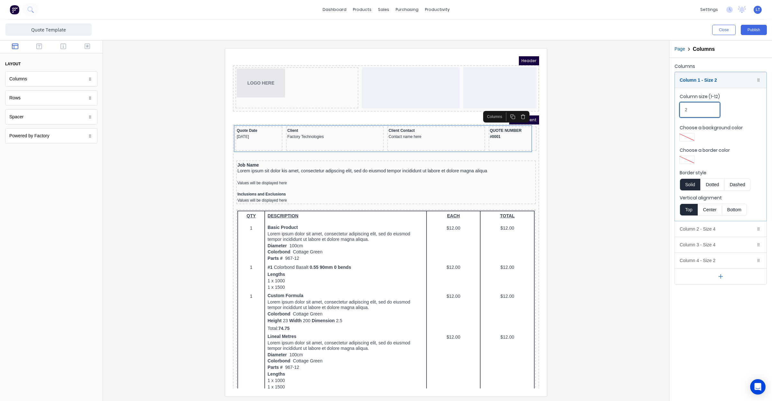
type input "2"
click at [597, 162] on div at bounding box center [386, 222] width 556 height 348
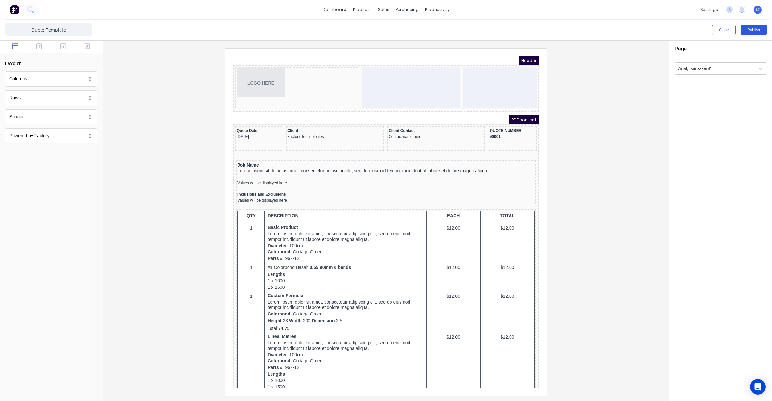
click at [752, 28] on button "Publish" at bounding box center [754, 30] width 26 height 10
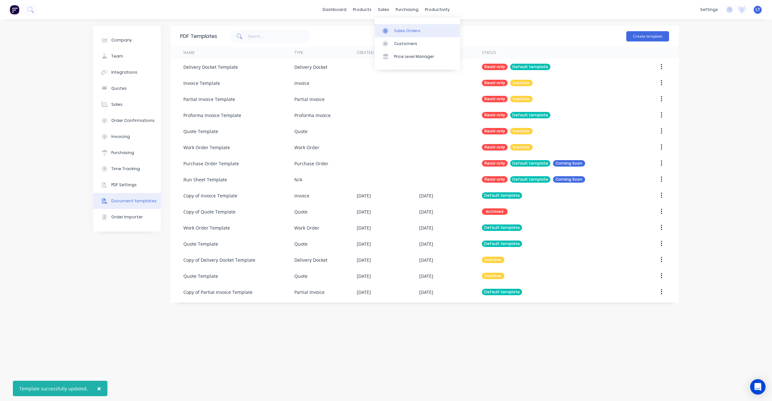
click at [388, 28] on icon at bounding box center [386, 31] width 6 height 6
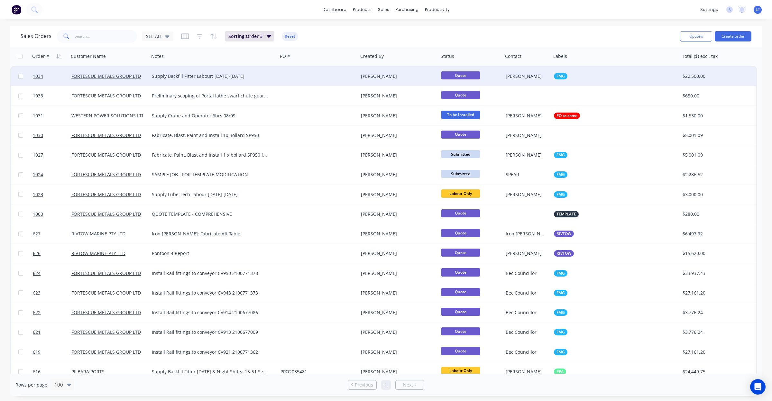
click at [431, 76] on div "[PERSON_NAME]" at bounding box center [396, 76] width 71 height 6
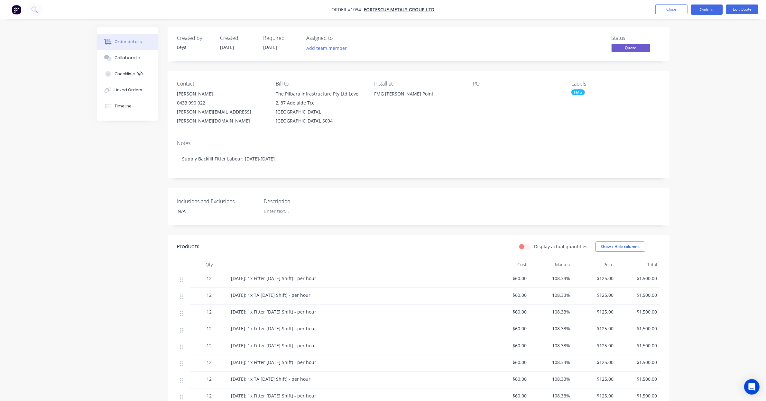
click at [414, 174] on div "Created by [PERSON_NAME] Created [DATE] Required [DATE] Assigned to Add team me…" at bounding box center [419, 310] width 502 height 567
click at [356, 174] on div "Created by Leya Created 03/09/25 Required 08/09/25 Assigned to Add team member …" at bounding box center [419, 310] width 502 height 567
drag, startPoint x: 356, startPoint y: 174, endPoint x: 308, endPoint y: 171, distance: 48.0
click at [308, 171] on div "Created by Leya Created 03/09/25 Required 08/09/25 Assigned to Add team member …" at bounding box center [419, 310] width 502 height 567
click at [703, 10] on button "Options" at bounding box center [707, 10] width 32 height 10
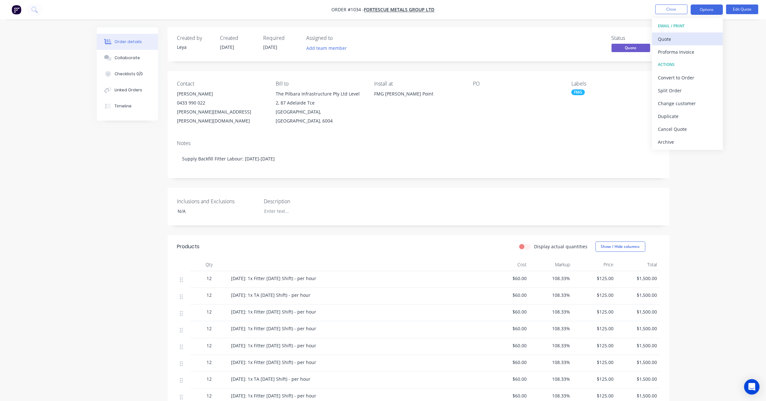
click at [692, 34] on div "Quote" at bounding box center [687, 38] width 59 height 9
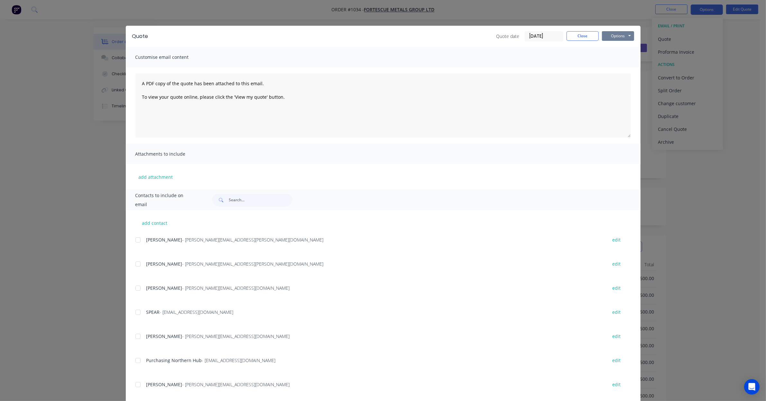
click at [617, 34] on button "Options" at bounding box center [618, 36] width 32 height 10
click at [612, 56] on button "Print" at bounding box center [622, 58] width 41 height 11
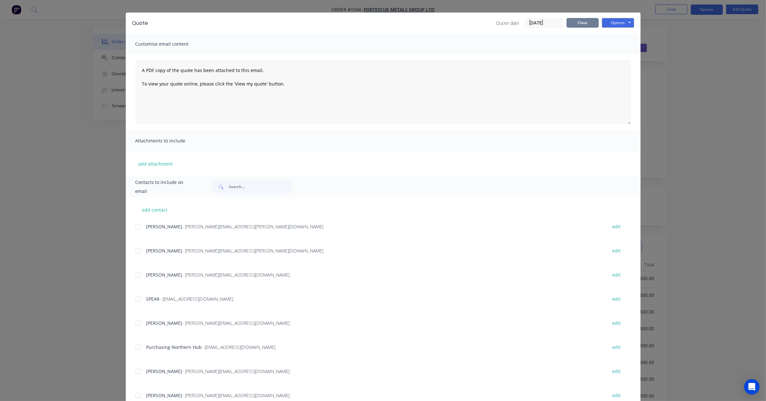
click at [585, 20] on button "Close" at bounding box center [583, 23] width 32 height 10
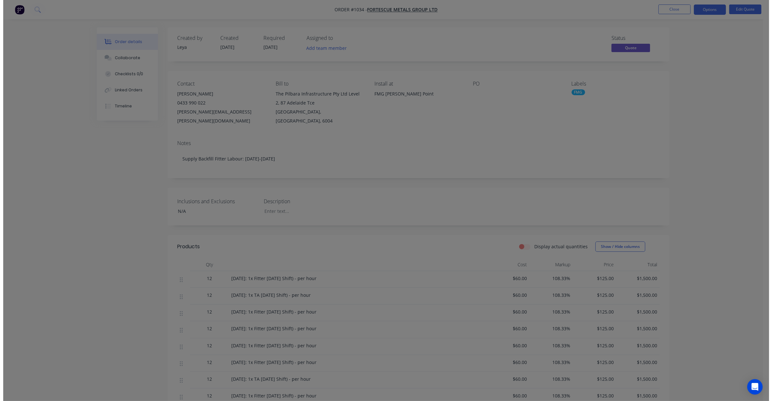
scroll to position [0, 0]
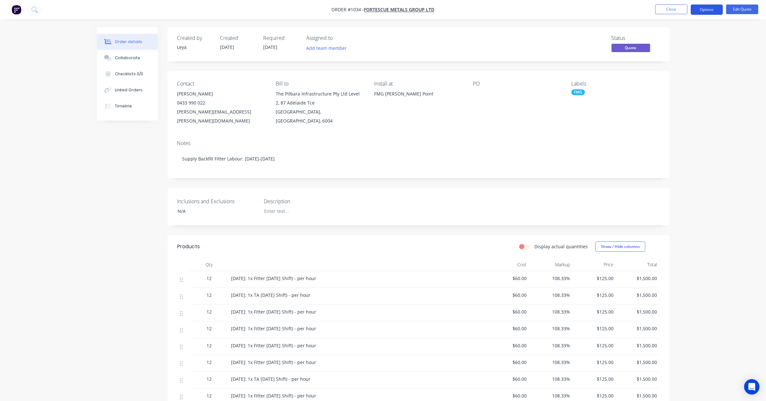
click at [699, 9] on button "Options" at bounding box center [707, 10] width 32 height 10
click at [681, 12] on button "Close" at bounding box center [672, 10] width 32 height 10
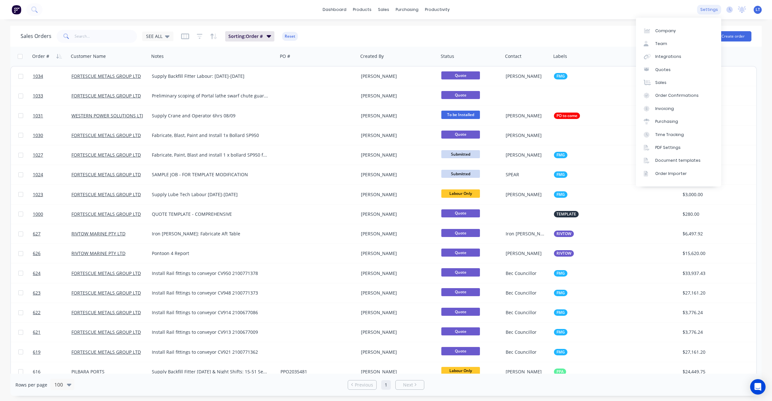
click at [704, 11] on div "settings" at bounding box center [709, 10] width 24 height 10
click at [684, 160] on div "Document templates" at bounding box center [678, 161] width 45 height 6
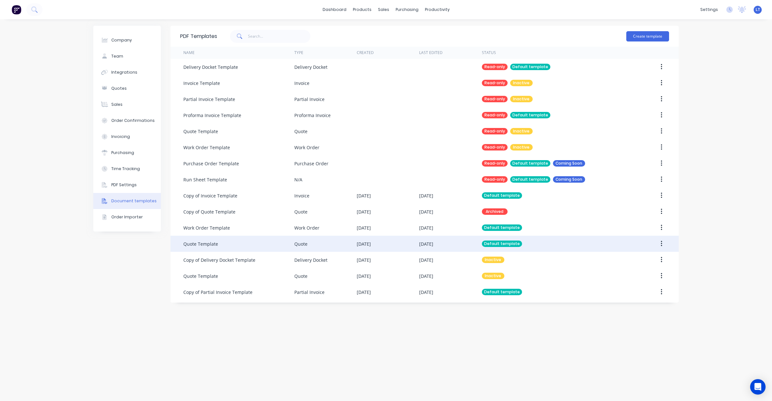
click at [371, 246] on div "[DATE]" at bounding box center [364, 244] width 14 height 7
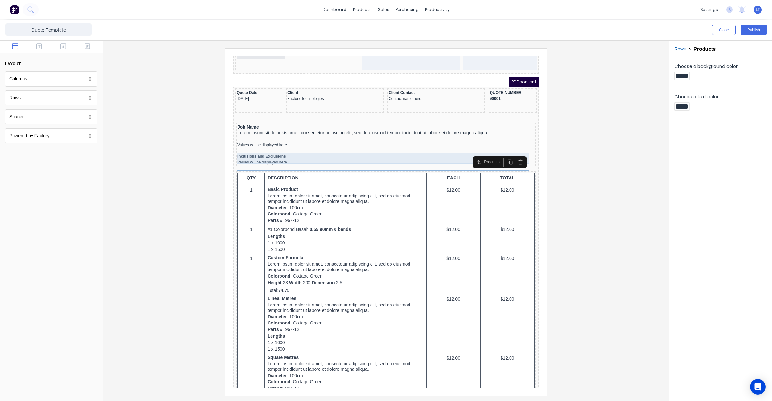
scroll to position [40, 0]
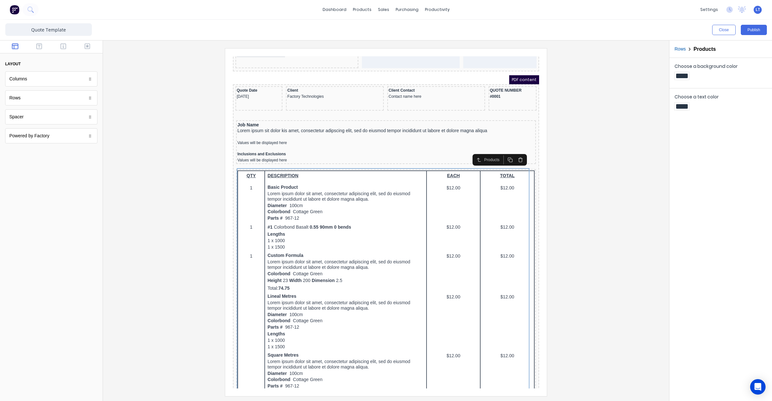
click at [479, 151] on div "Products" at bounding box center [486, 152] width 18 height 6
click at [471, 154] on icon "button" at bounding box center [472, 153] width 2 height 4
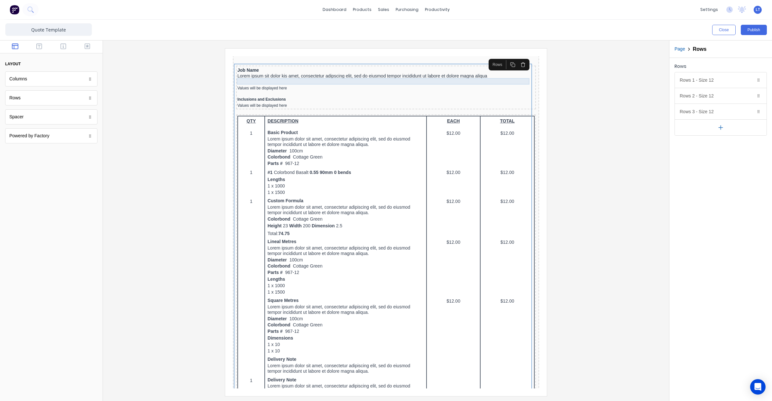
scroll to position [121, 0]
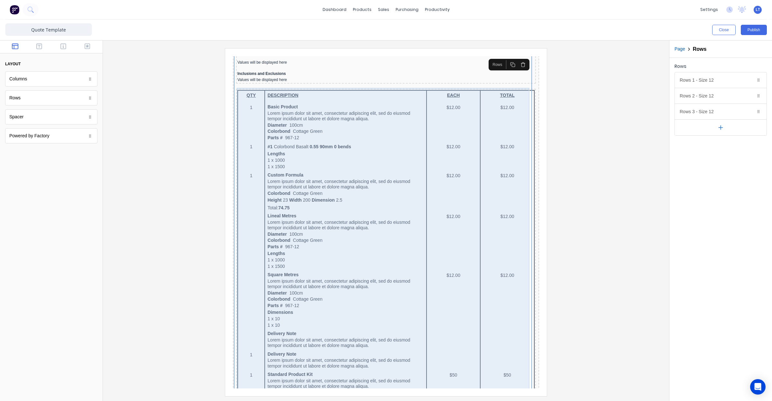
click at [292, 99] on div "QTY DESCRIPTION EACH TOTAL 1 Basic Product Lorem ipsum dolor sit amet, consecte…" at bounding box center [378, 289] width 297 height 414
click at [281, 108] on div "QTY DESCRIPTION EACH TOTAL 1 Basic Product Lorem ipsum dolor sit amet, consecte…" at bounding box center [378, 289] width 297 height 414
click at [278, 93] on div "QTY DESCRIPTION EACH TOTAL 1 Basic Product Lorem ipsum dolor sit amet, consecte…" at bounding box center [378, 289] width 297 height 414
click at [279, 85] on div "QTY DESCRIPTION EACH TOTAL 1 Basic Product Lorem ipsum dolor sit amet, consecte…" at bounding box center [378, 289] width 297 height 414
click at [328, 101] on div "QTY DESCRIPTION EACH TOTAL 1 Basic Product Lorem ipsum dolor sit amet, consecte…" at bounding box center [378, 289] width 297 height 414
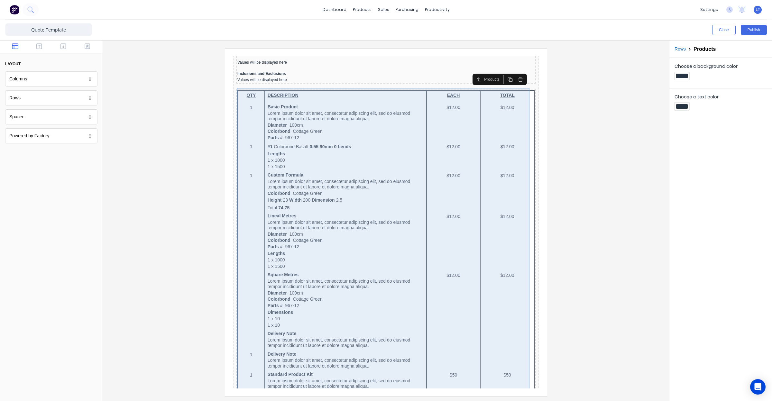
click at [362, 147] on div "QTY DESCRIPTION EACH TOTAL 1 Basic Product Lorem ipsum dolor sit amet, consecte…" at bounding box center [378, 289] width 297 height 414
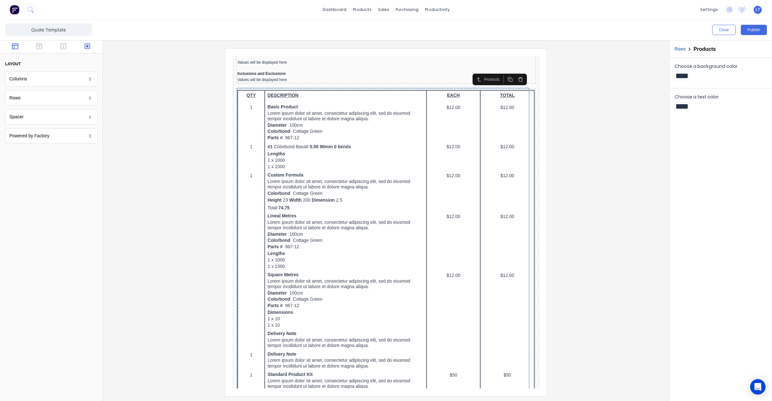
click at [83, 46] on button "button" at bounding box center [87, 47] width 20 height 8
click at [65, 49] on icon "button" at bounding box center [64, 46] width 6 height 6
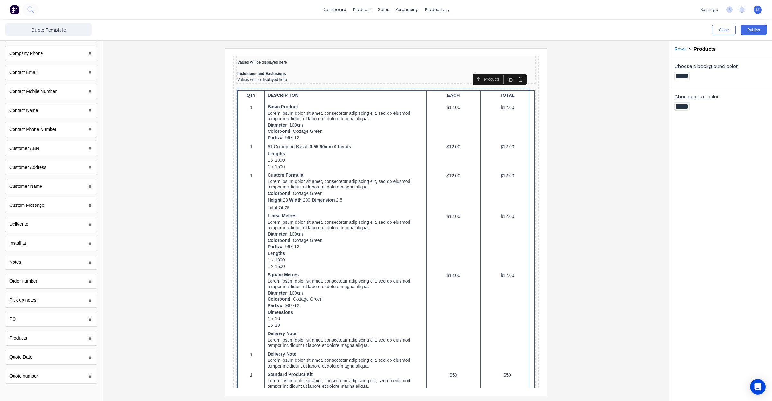
scroll to position [202, 0]
click at [65, 341] on div "Products" at bounding box center [51, 336] width 92 height 15
click at [87, 337] on div at bounding box center [90, 336] width 6 height 6
drag, startPoint x: 21, startPoint y: 337, endPoint x: 744, endPoint y: 420, distance: 727.7
click at [63, 337] on div "Products" at bounding box center [51, 336] width 92 height 15
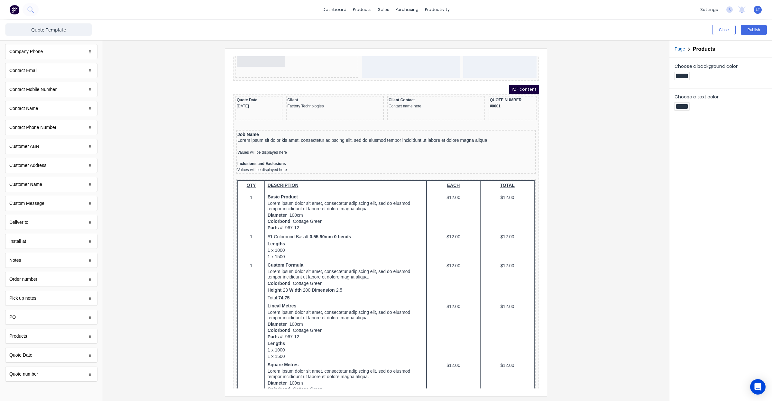
scroll to position [0, 0]
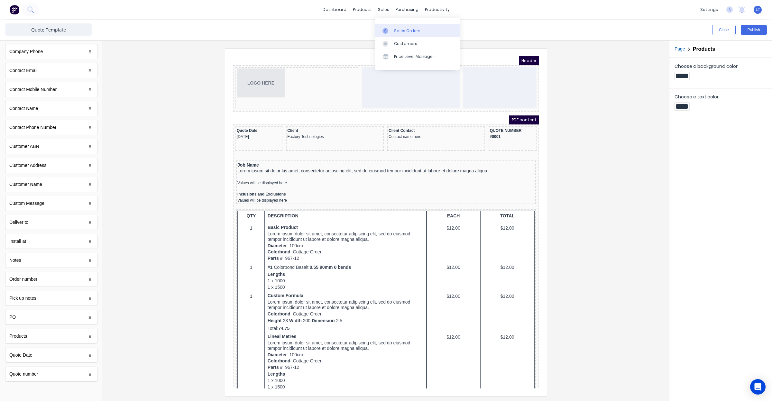
click at [394, 33] on div "Sales Orders" at bounding box center [407, 31] width 26 height 6
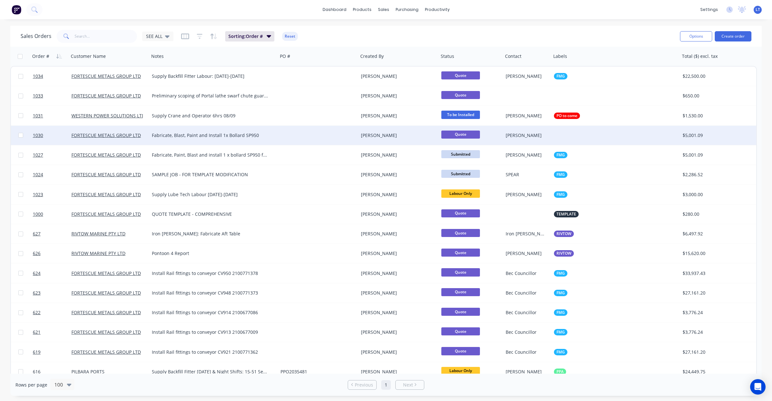
click at [559, 134] on div at bounding box center [616, 135] width 129 height 19
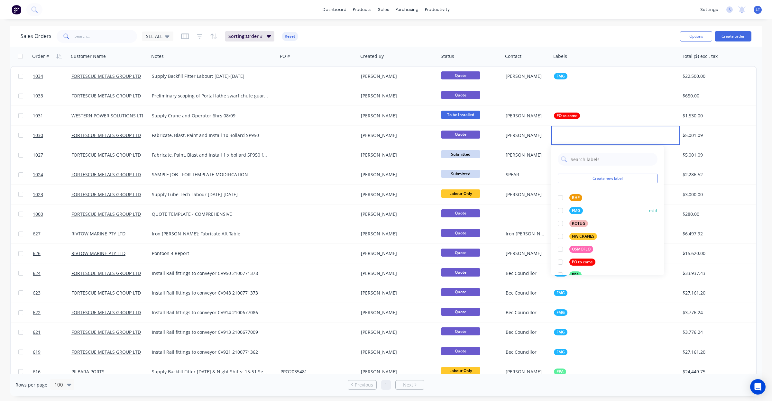
click at [561, 210] on div at bounding box center [560, 210] width 13 height 13
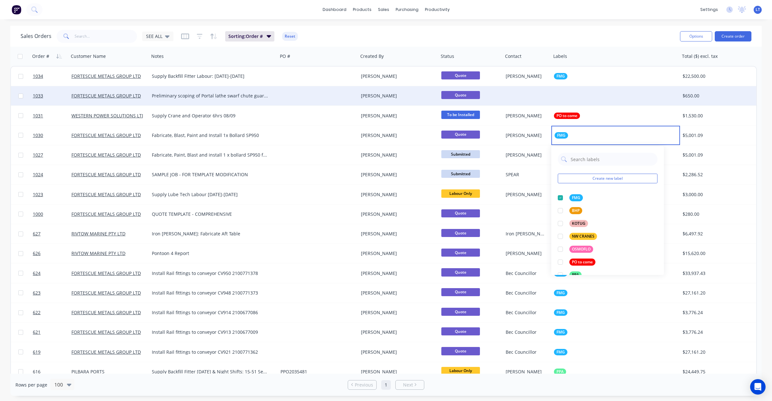
click at [561, 95] on div at bounding box center [616, 95] width 129 height 19
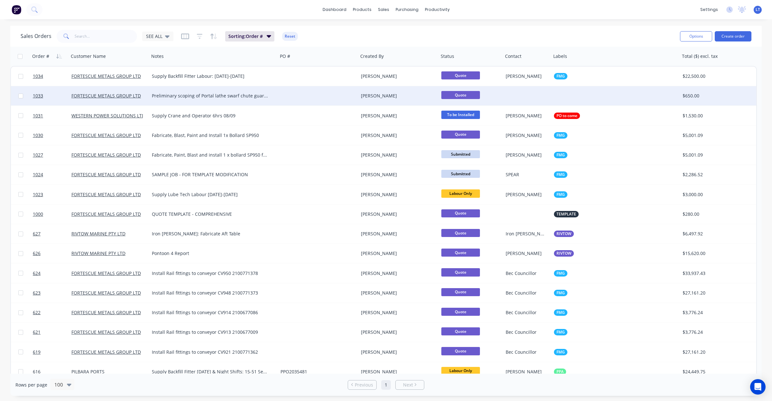
click at [562, 95] on div at bounding box center [616, 95] width 129 height 19
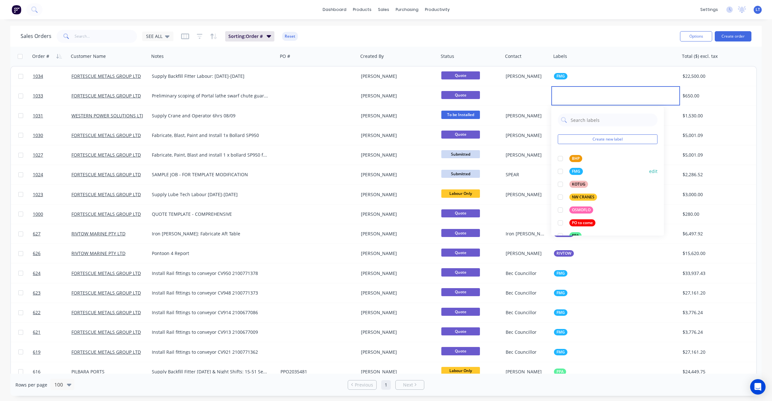
click at [562, 169] on div at bounding box center [560, 171] width 13 height 13
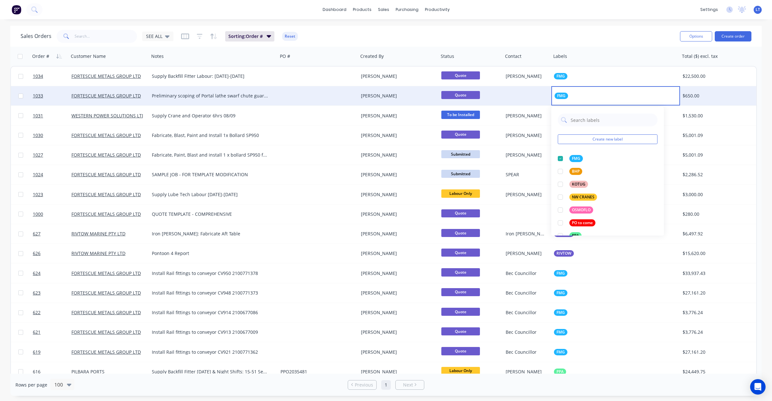
click at [578, 93] on div "FMG" at bounding box center [616, 95] width 129 height 19
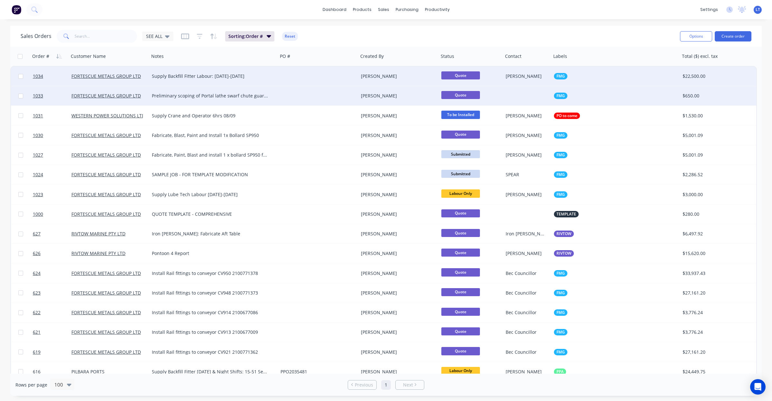
click at [533, 78] on div "[PERSON_NAME]" at bounding box center [526, 76] width 41 height 6
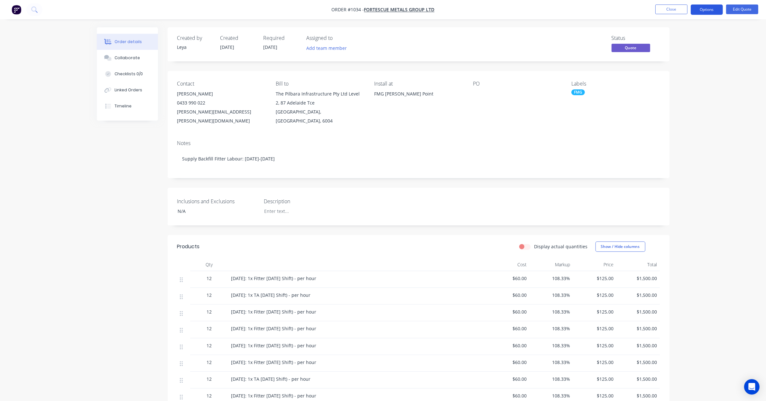
click at [711, 9] on button "Options" at bounding box center [707, 10] width 32 height 10
click at [703, 35] on div "Quote" at bounding box center [687, 38] width 59 height 9
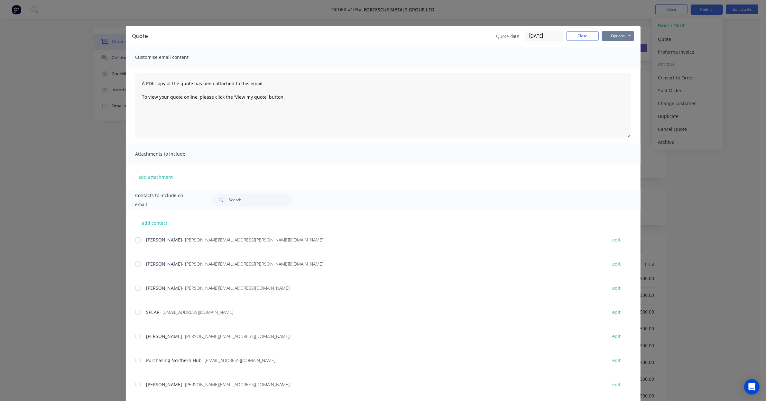
click at [618, 39] on button "Options" at bounding box center [618, 36] width 32 height 10
click at [617, 55] on button "Print" at bounding box center [622, 58] width 41 height 11
click at [583, 36] on button "Close" at bounding box center [583, 36] width 32 height 10
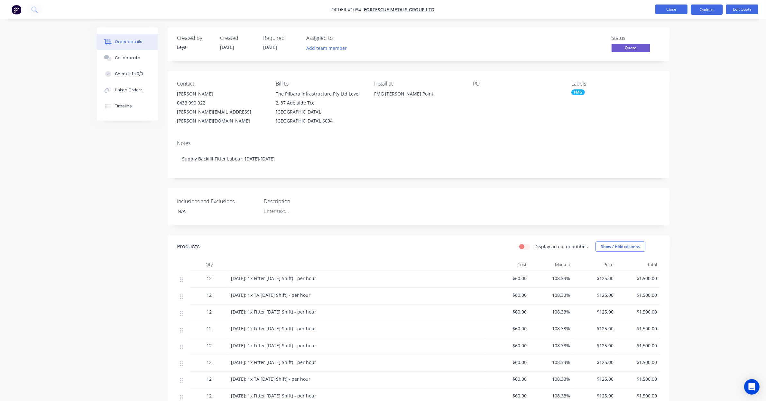
click at [659, 9] on button "Close" at bounding box center [672, 10] width 32 height 10
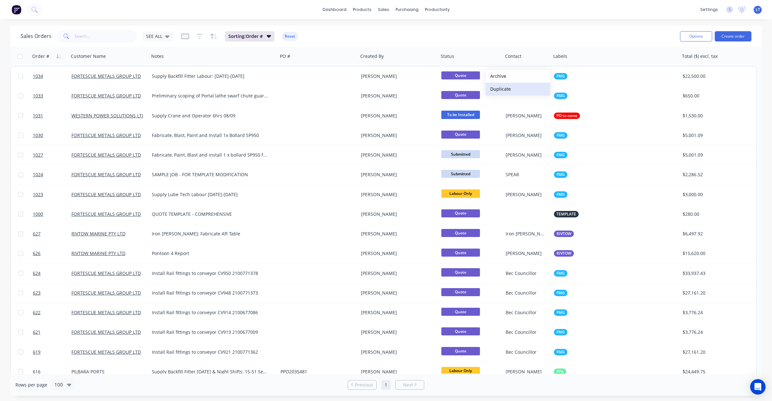
click at [502, 89] on button "Duplicate" at bounding box center [518, 89] width 64 height 13
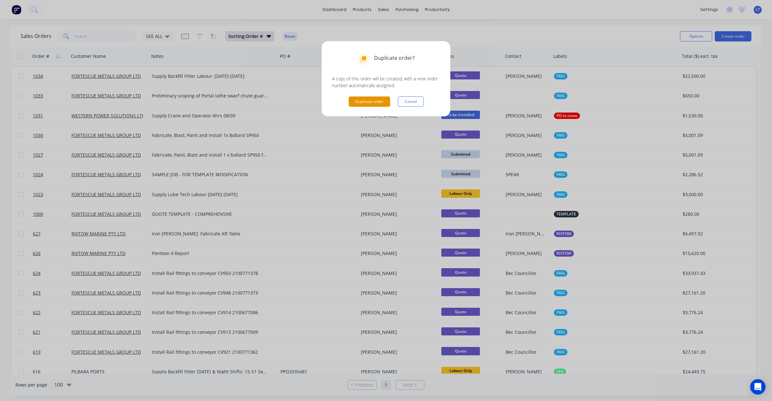
click at [381, 103] on button "Duplicate order" at bounding box center [370, 102] width 42 height 10
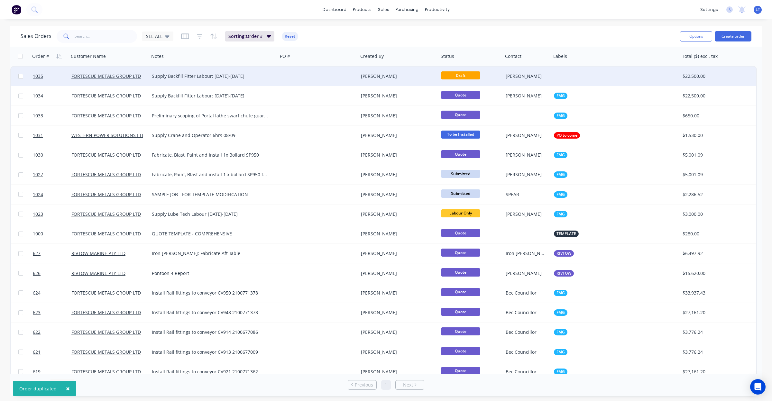
click at [288, 73] on div at bounding box center [318, 76] width 80 height 19
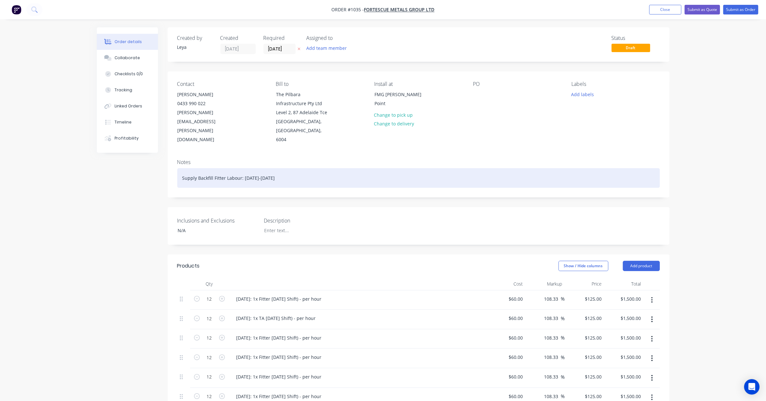
click at [269, 171] on div "Supply Backfill Fitter Labour: 8-30 September" at bounding box center [418, 178] width 483 height 20
drag, startPoint x: 244, startPoint y: 168, endPoint x: 502, endPoint y: 183, distance: 258.9
click at [506, 183] on div "Notes Supply Backfill Fitter Labour: 8-30 September" at bounding box center [419, 175] width 502 height 43
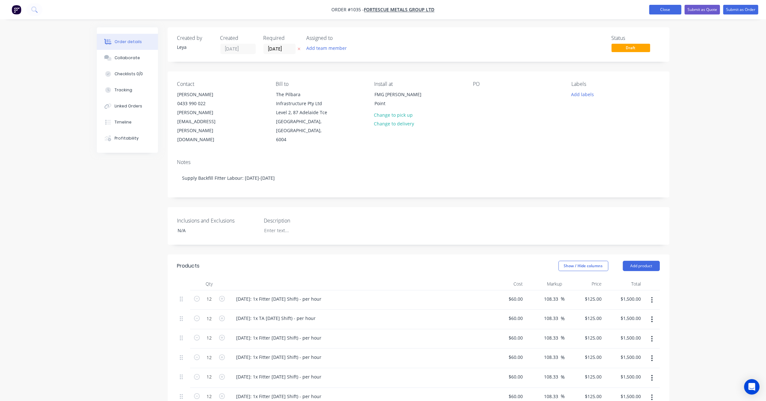
click at [669, 11] on button "Close" at bounding box center [666, 10] width 32 height 10
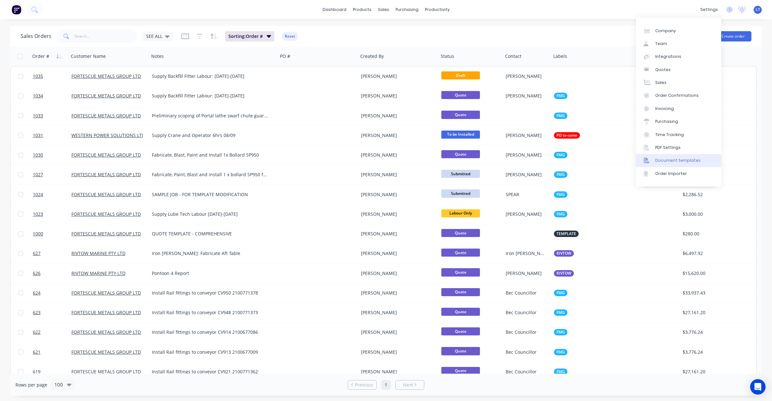
click at [696, 160] on div "Document templates" at bounding box center [678, 161] width 45 height 6
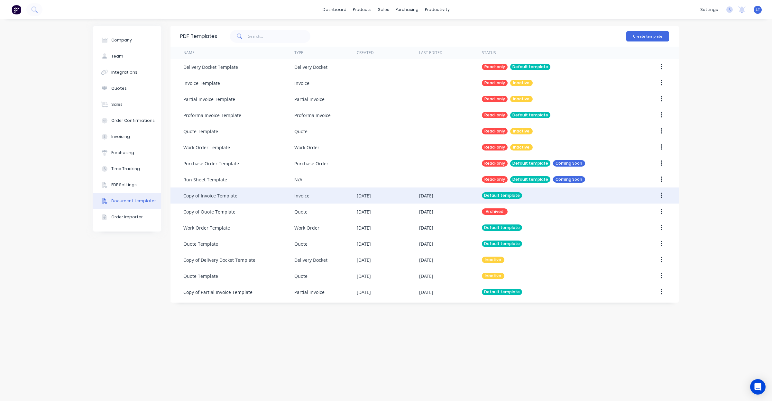
click at [323, 195] on div "Invoice" at bounding box center [325, 196] width 62 height 16
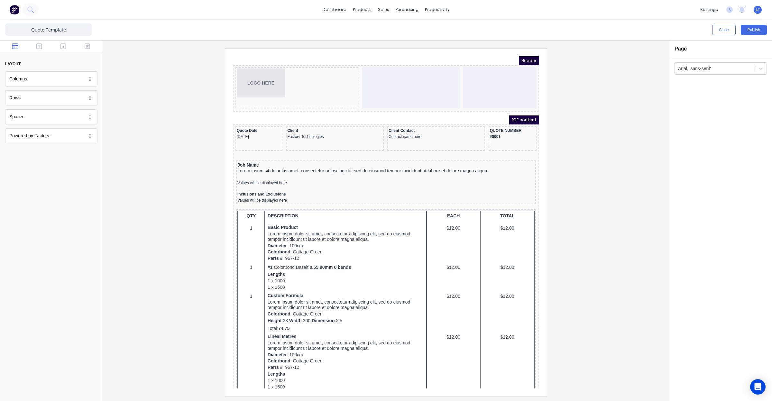
click at [36, 42] on div at bounding box center [51, 47] width 103 height 13
click at [36, 46] on icon "button" at bounding box center [39, 46] width 6 height 6
drag, startPoint x: 31, startPoint y: 80, endPoint x: 261, endPoint y: 28, distance: 236.1
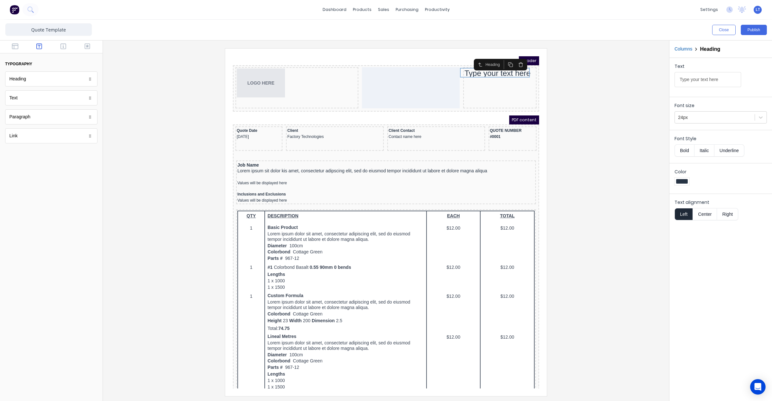
click at [710, 216] on button "Center" at bounding box center [705, 214] width 24 height 12
click at [722, 216] on button "Right" at bounding box center [727, 214] width 21 height 12
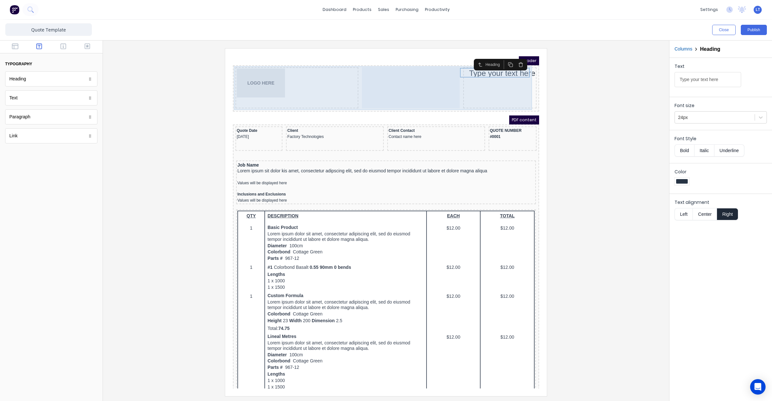
click at [479, 77] on div "Type your text here" at bounding box center [492, 80] width 73 height 41
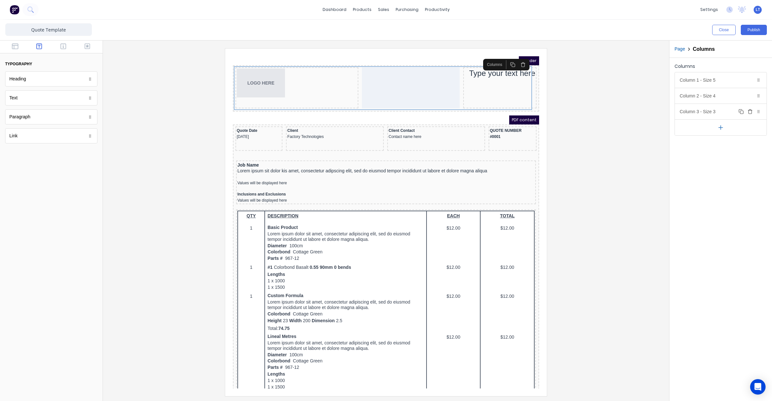
click at [689, 114] on div "Column 3 - Size 3 Duplicate Delete" at bounding box center [721, 111] width 92 height 15
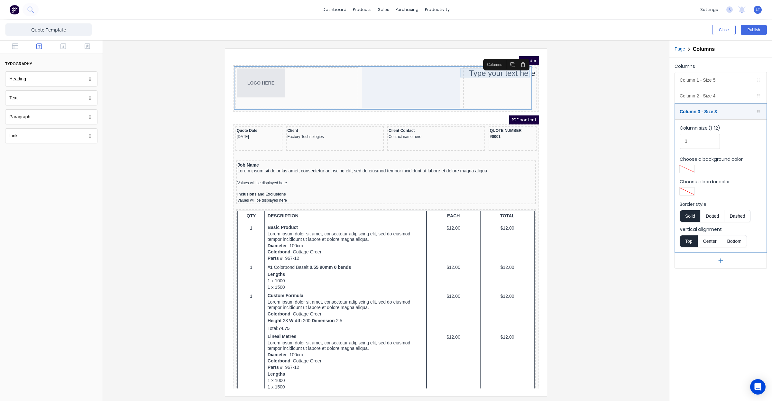
click at [503, 68] on div "Type your text here" at bounding box center [492, 66] width 71 height 10
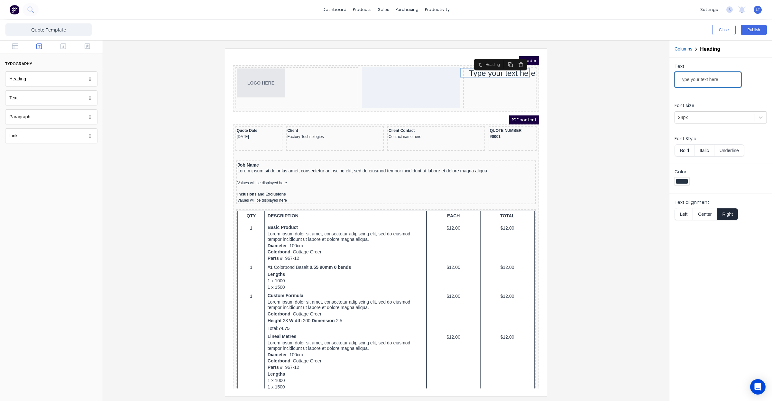
drag, startPoint x: 725, startPoint y: 79, endPoint x: 601, endPoint y: 82, distance: 123.6
click at [601, 81] on div "Close Publish Components typography Heading Heading Text Text Paragraph Paragra…" at bounding box center [386, 211] width 772 height 382
type input "QUO"
click at [704, 85] on input "Type your text here" at bounding box center [708, 79] width 67 height 15
click at [705, 78] on input "Type your teQxt here" at bounding box center [708, 79] width 67 height 15
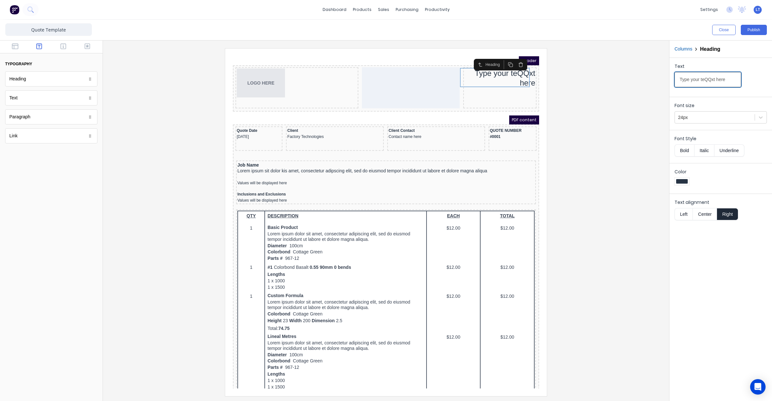
drag, startPoint x: 728, startPoint y: 79, endPoint x: 618, endPoint y: 63, distance: 111.5
click at [618, 63] on div "Close Publish Components typography Heading Heading Text Text Paragraph Paragra…" at bounding box center [386, 211] width 772 height 382
type input "QUOTE"
click at [610, 87] on div at bounding box center [386, 222] width 556 height 348
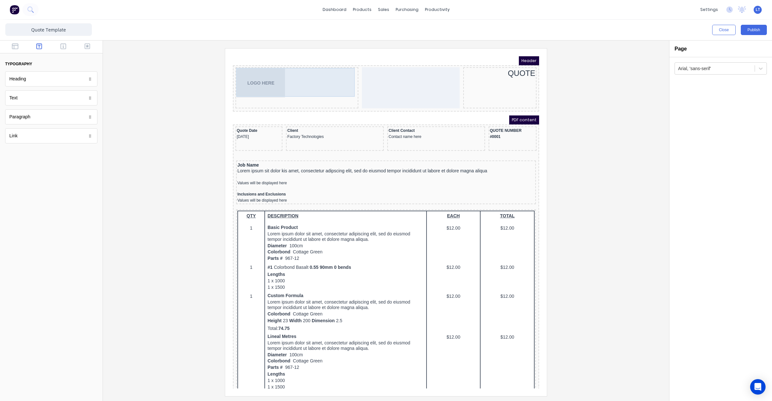
click at [286, 82] on div "LOGO HERE" at bounding box center [289, 75] width 120 height 29
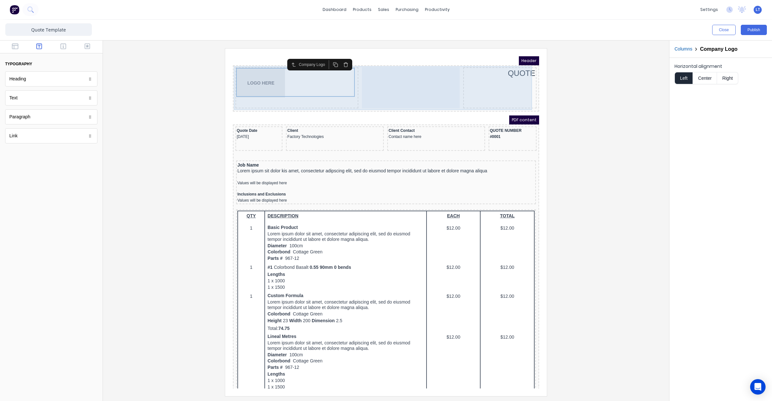
click at [294, 94] on div "LOGO HERE" at bounding box center [289, 80] width 123 height 41
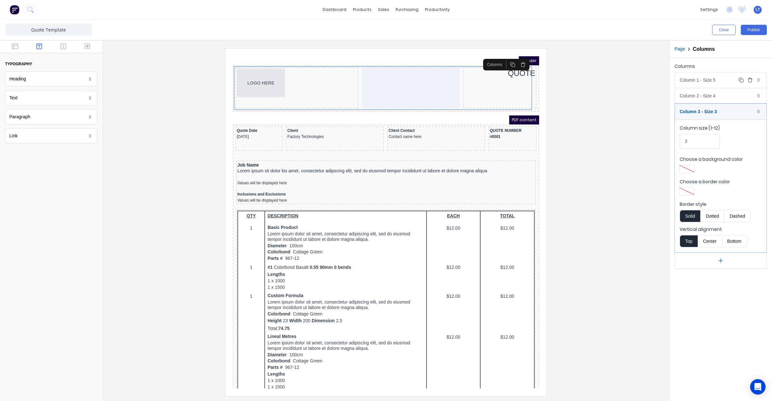
click at [699, 83] on div "Column 1 - Size 5 Duplicate Delete" at bounding box center [721, 79] width 92 height 15
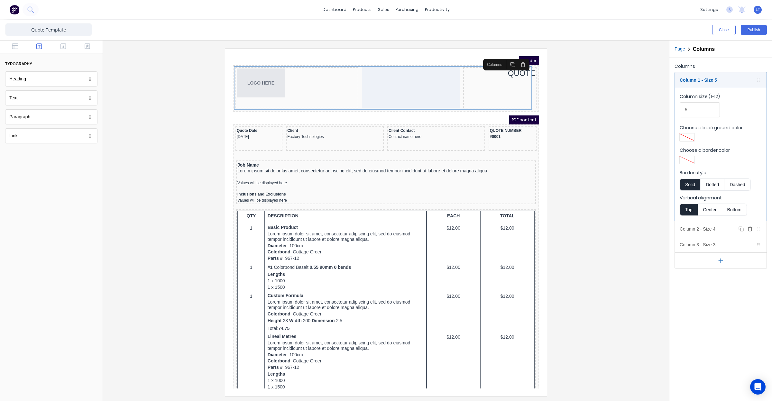
click at [724, 232] on div "Column 2 - Size 4 Duplicate Delete" at bounding box center [721, 228] width 92 height 15
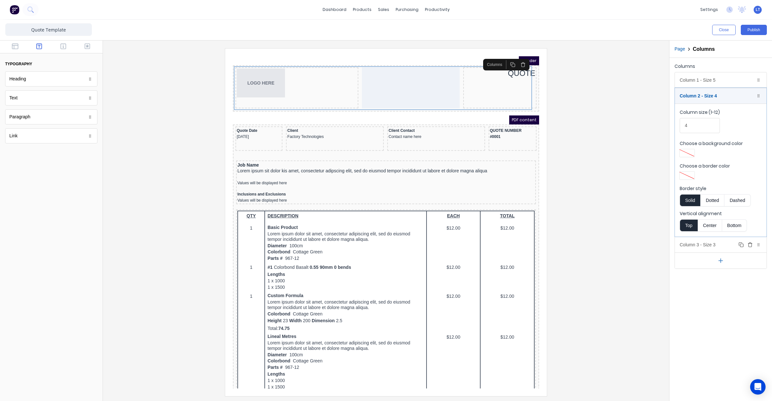
click at [715, 251] on div "Column 3 - Size 3 Duplicate Delete" at bounding box center [721, 244] width 92 height 15
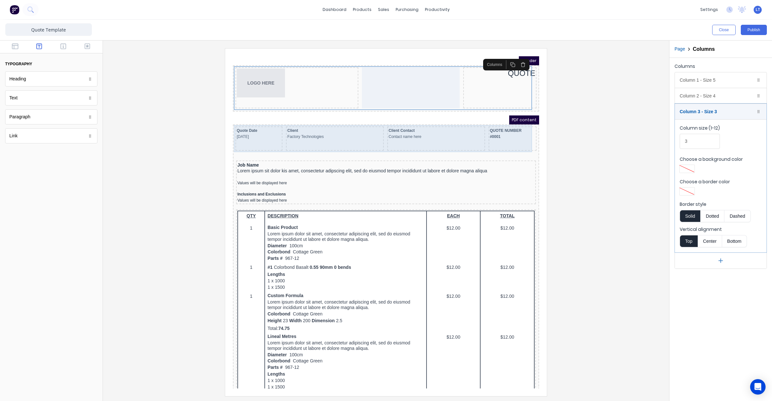
click at [496, 122] on div "QUOTE NUMBER #0001" at bounding box center [504, 126] width 45 height 12
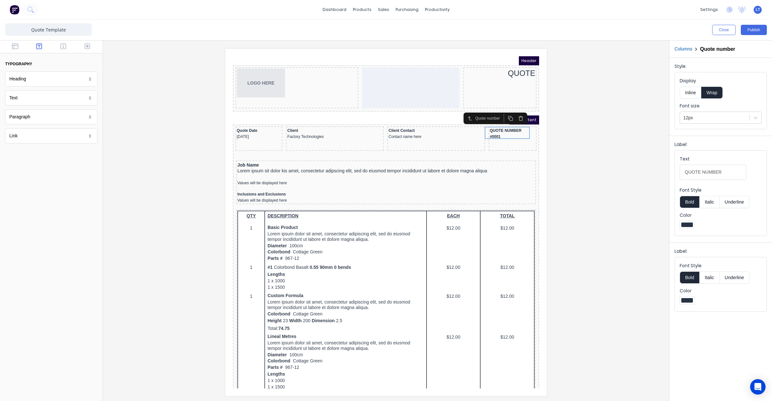
click at [689, 280] on button "Bold" at bounding box center [690, 278] width 20 height 12
click at [639, 195] on div at bounding box center [386, 222] width 556 height 348
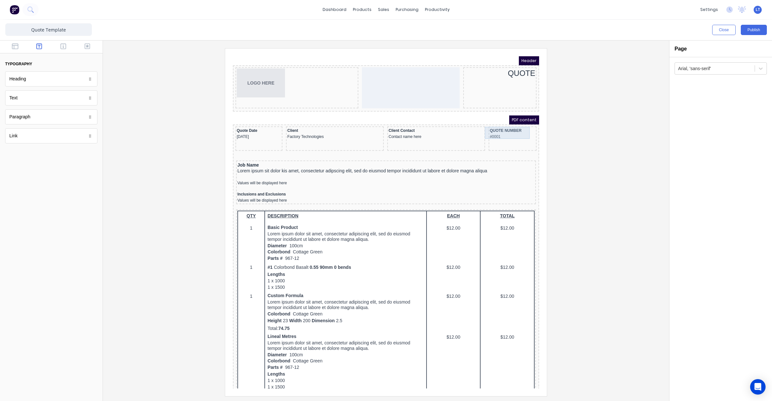
click at [519, 122] on div "QUOTE NUMBER #0001" at bounding box center [504, 126] width 45 height 12
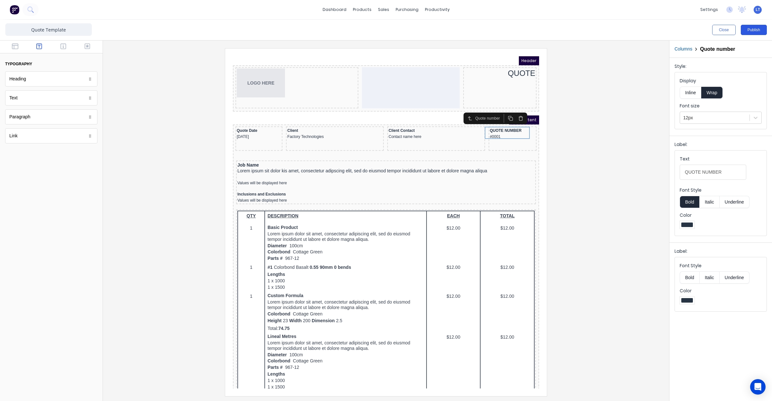
click at [753, 25] on button "Publish" at bounding box center [754, 30] width 26 height 10
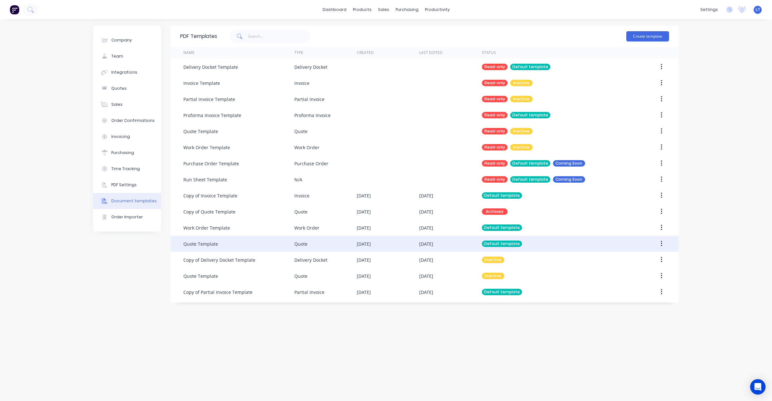
click at [351, 245] on div "Quote" at bounding box center [325, 244] width 62 height 16
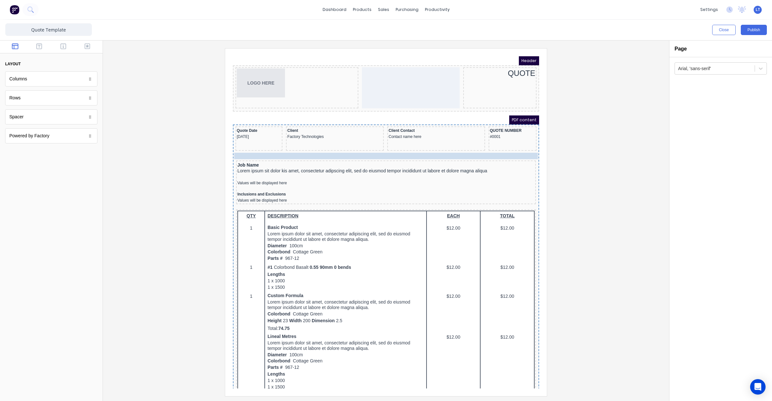
click at [281, 148] on body "Header LOGO HERE QUOTE PDF content Quote Date [DATE] Client Factory Technologie…" at bounding box center [378, 215] width 306 height 332
click at [40, 116] on div "Spacer" at bounding box center [51, 116] width 92 height 15
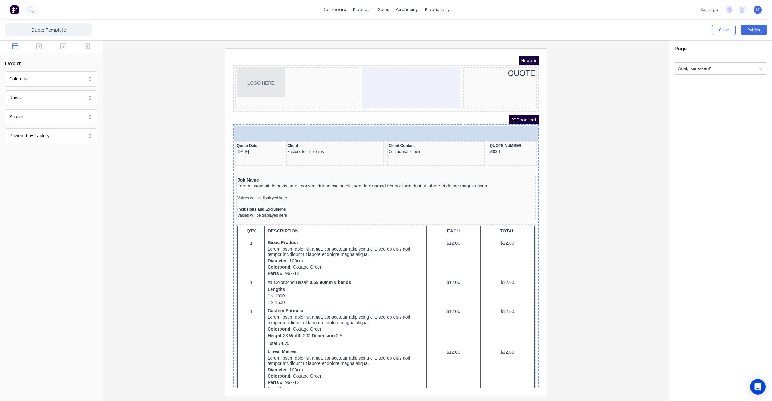
drag, startPoint x: 22, startPoint y: 120, endPoint x: 48, endPoint y: 72, distance: 54.4
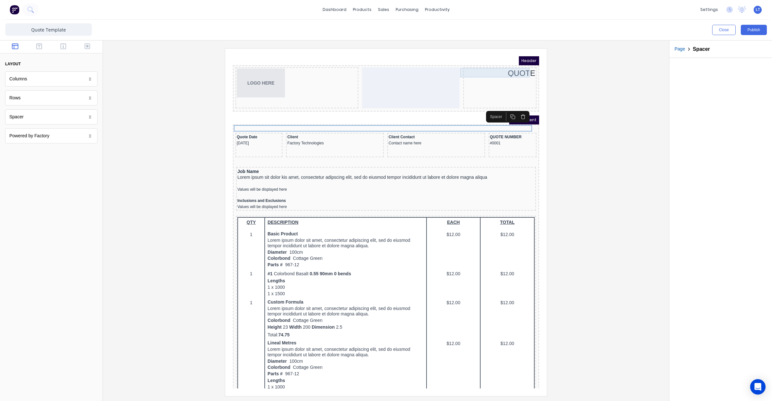
click at [495, 62] on div "QUOTE" at bounding box center [492, 66] width 71 height 10
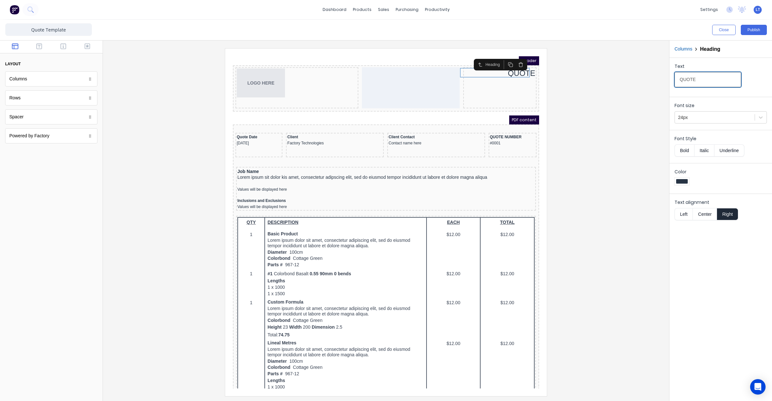
click at [681, 79] on input "QUOTE" at bounding box center [708, 79] width 67 height 15
click at [38, 48] on icon "button" at bounding box center [39, 46] width 6 height 6
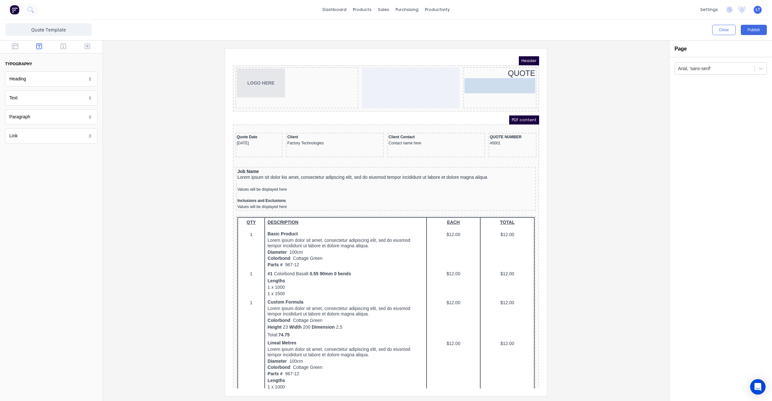
drag, startPoint x: 90, startPoint y: 81, endPoint x: 276, endPoint y: 25, distance: 194.2
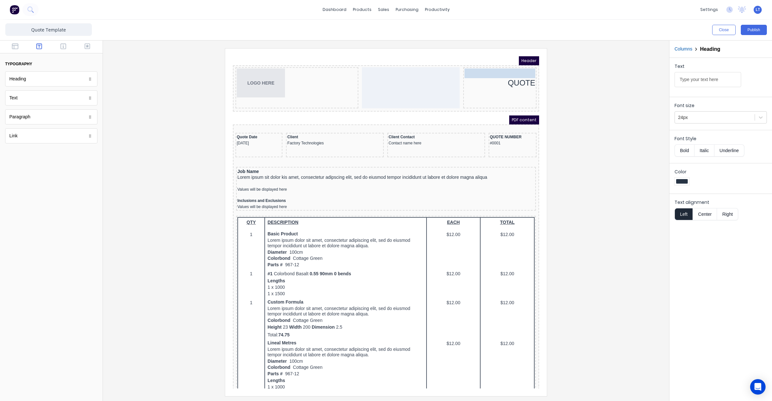
drag, startPoint x: 492, startPoint y: 76, endPoint x: 494, endPoint y: 68, distance: 8.4
click at [494, 68] on body "Header LOGO HERE Type your text here Type your text here QUOTE PDF content Quot…" at bounding box center [378, 215] width 306 height 332
drag, startPoint x: 706, startPoint y: 79, endPoint x: 661, endPoint y: 79, distance: 44.4
click at [661, 79] on div "Close Publish Components typography Heading Heading Text Text Paragraph Paragra…" at bounding box center [386, 211] width 772 height 382
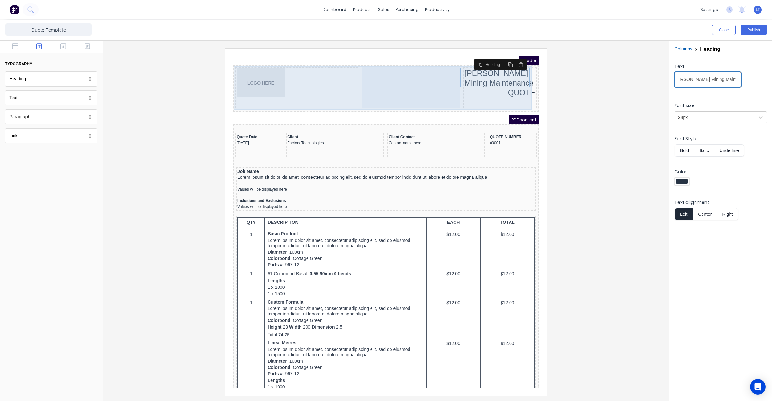
type input "Madson Mining Maintenance"
click at [421, 71] on div at bounding box center [403, 80] width 98 height 41
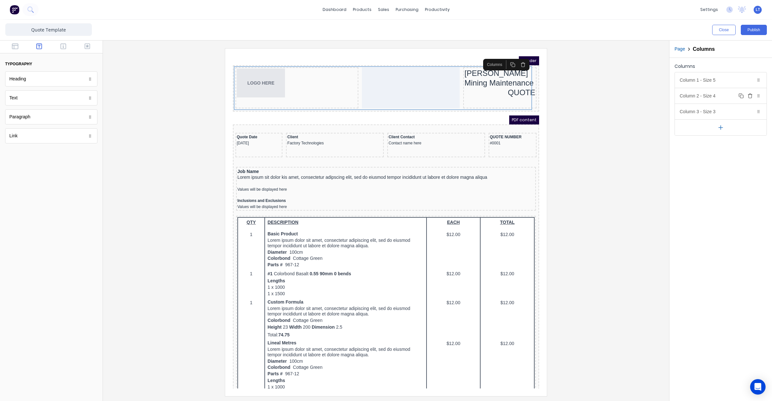
click at [705, 98] on div "Column 2 - Size 4 Duplicate Delete" at bounding box center [721, 95] width 92 height 15
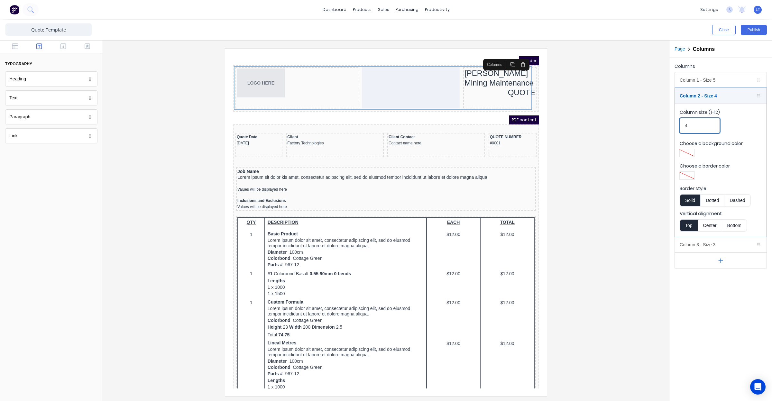
drag, startPoint x: 698, startPoint y: 125, endPoint x: 629, endPoint y: 121, distance: 69.3
click at [629, 121] on div "Close Publish Components typography Heading Heading Text Text Paragraph Paragra…" at bounding box center [386, 211] width 772 height 382
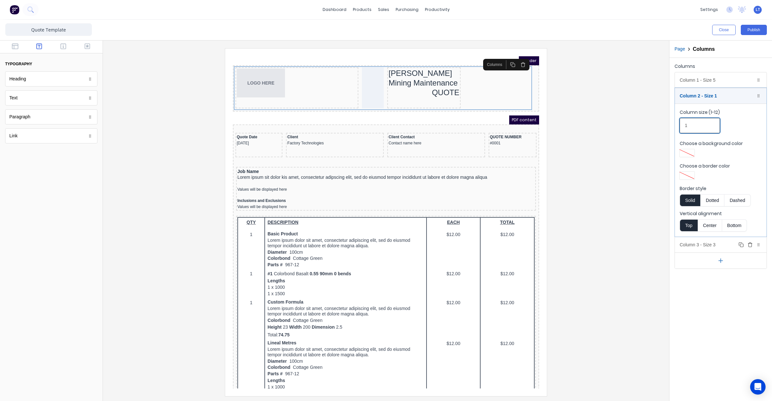
type input "1"
click at [723, 245] on div "Column 3 - Size 3 Duplicate Delete" at bounding box center [721, 244] width 92 height 15
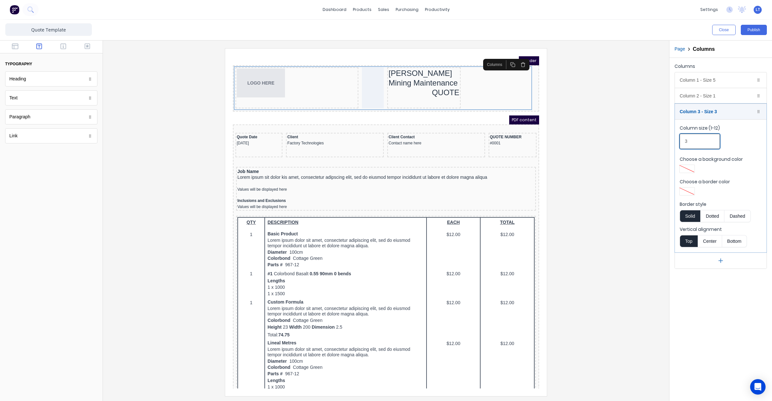
drag, startPoint x: 696, startPoint y: 142, endPoint x: 651, endPoint y: 142, distance: 44.7
click at [651, 142] on div "Close Publish Components typography Heading Heading Text Text Paragraph Paragra…" at bounding box center [386, 211] width 772 height 382
type input "6"
click at [436, 55] on div "Header" at bounding box center [378, 53] width 306 height 9
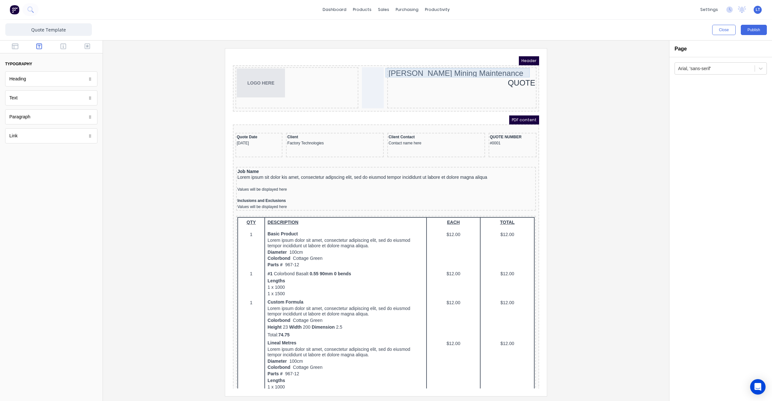
click at [438, 64] on div "Madson Mining Maintenance" at bounding box center [454, 66] width 147 height 10
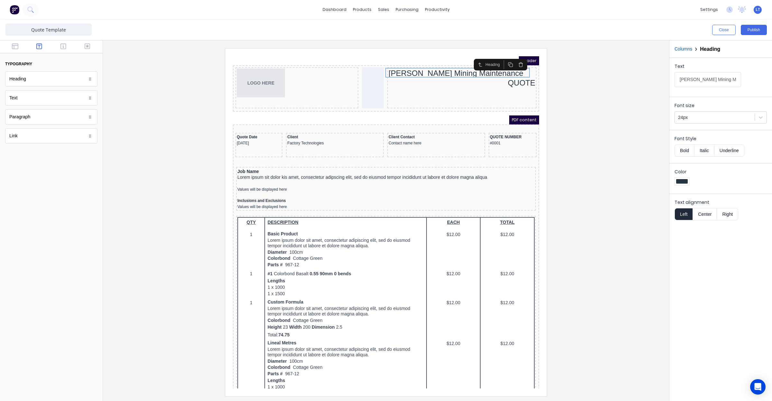
click at [727, 215] on button "Right" at bounding box center [727, 214] width 21 height 12
click at [611, 153] on div at bounding box center [386, 222] width 556 height 348
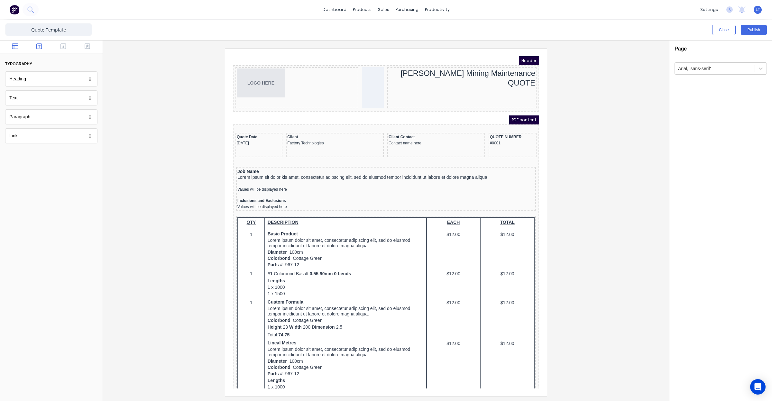
click at [18, 43] on icon "button" at bounding box center [15, 46] width 6 height 6
drag, startPoint x: 40, startPoint y: 121, endPoint x: 278, endPoint y: 23, distance: 256.9
click at [594, 95] on div at bounding box center [386, 222] width 556 height 348
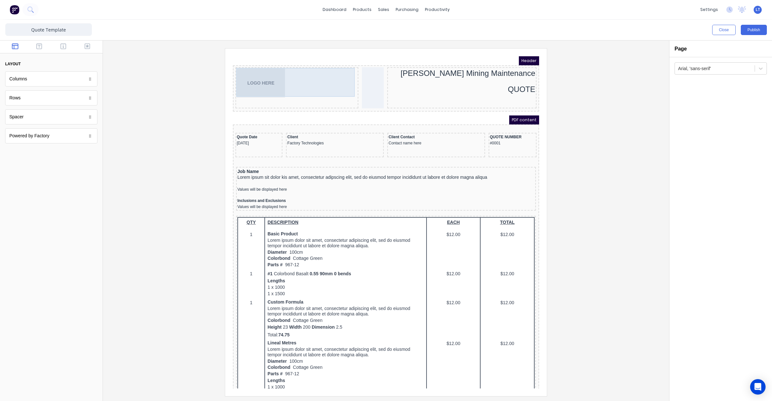
click at [256, 74] on div "LOGO HERE" at bounding box center [289, 75] width 120 height 29
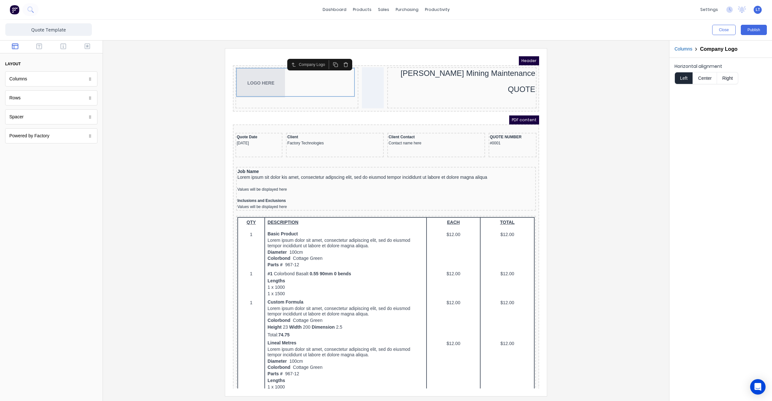
click at [578, 104] on div at bounding box center [386, 222] width 556 height 348
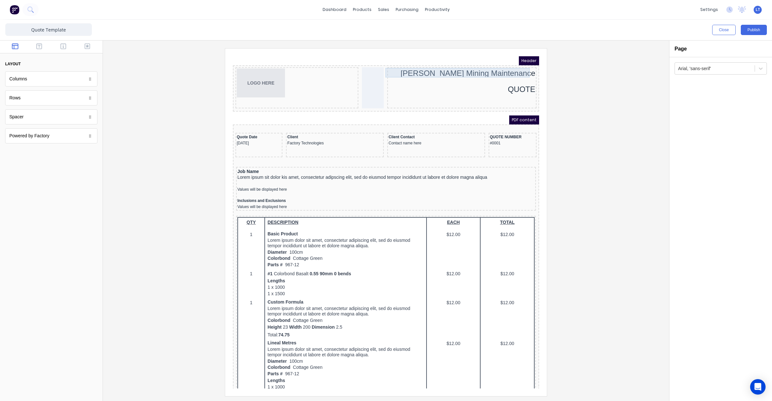
click at [484, 65] on div "Madson Mining Maintenance" at bounding box center [454, 66] width 147 height 10
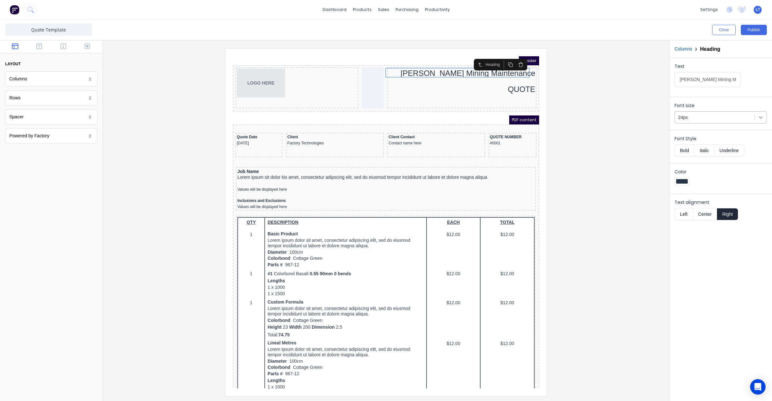
click at [761, 118] on icon at bounding box center [761, 118] width 4 height 2
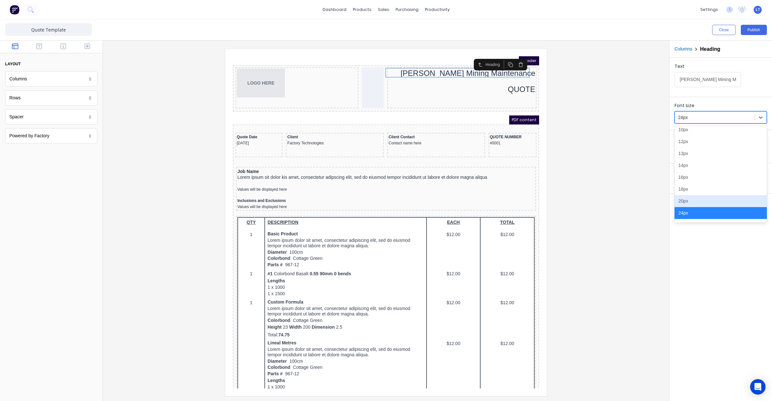
click at [726, 201] on div "20px" at bounding box center [721, 201] width 92 height 12
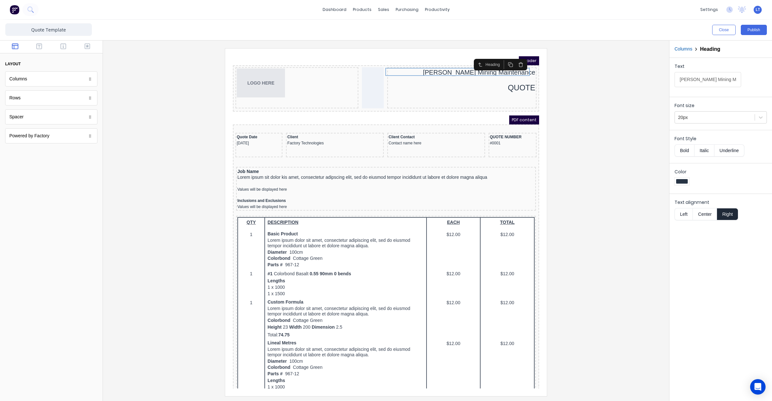
click at [604, 148] on div at bounding box center [386, 222] width 556 height 348
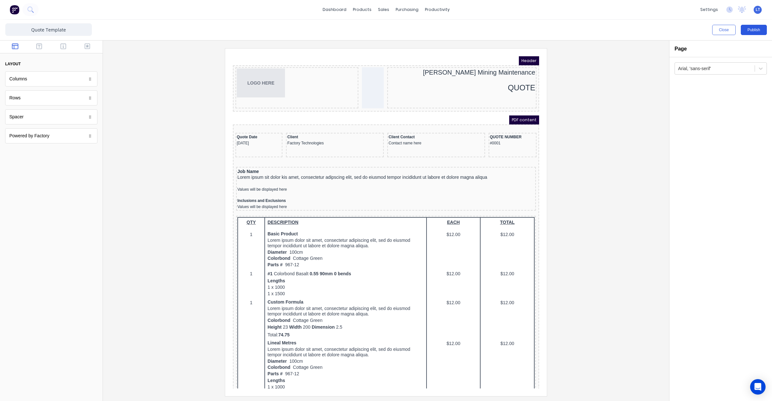
click at [754, 33] on button "Publish" at bounding box center [754, 30] width 26 height 10
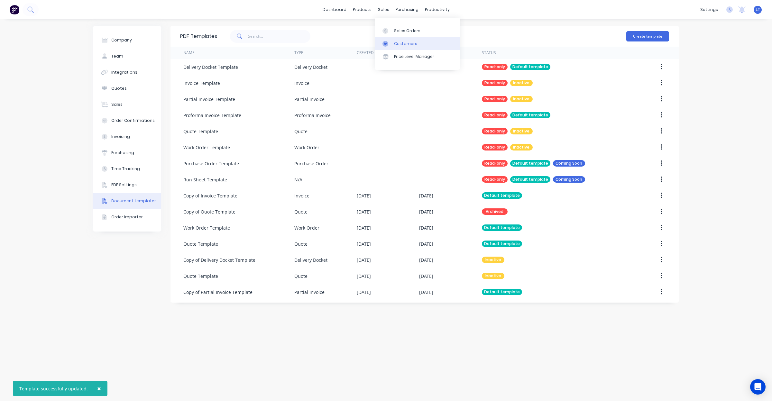
click at [401, 41] on div "Customers" at bounding box center [405, 44] width 23 height 6
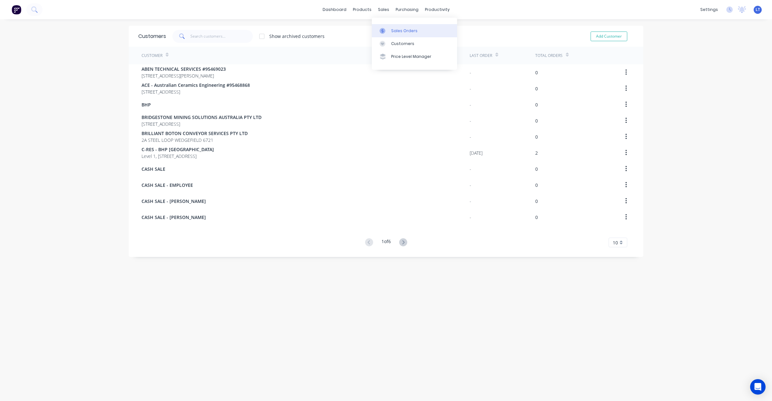
click at [385, 30] on icon at bounding box center [383, 31] width 6 height 6
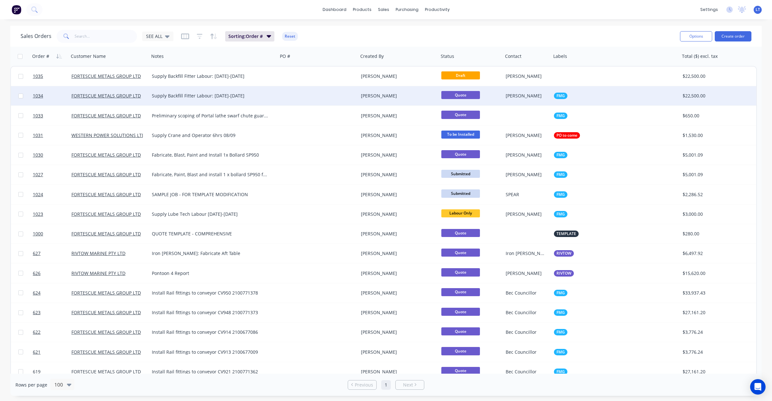
click at [422, 96] on div "[PERSON_NAME]" at bounding box center [396, 96] width 71 height 6
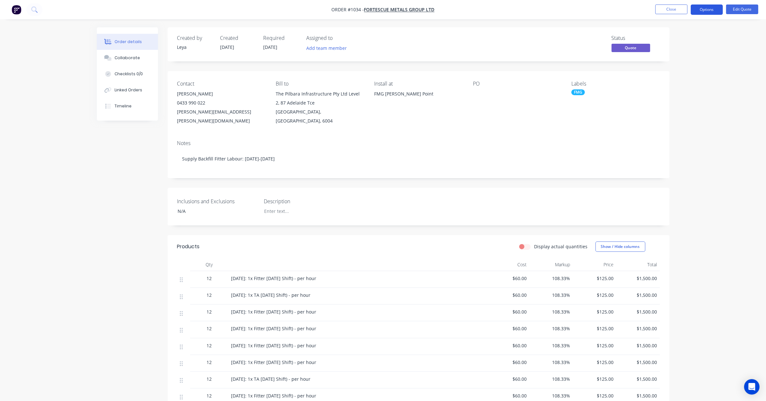
click at [707, 10] on button "Options" at bounding box center [707, 10] width 32 height 10
click at [689, 39] on div "Quote" at bounding box center [687, 38] width 59 height 9
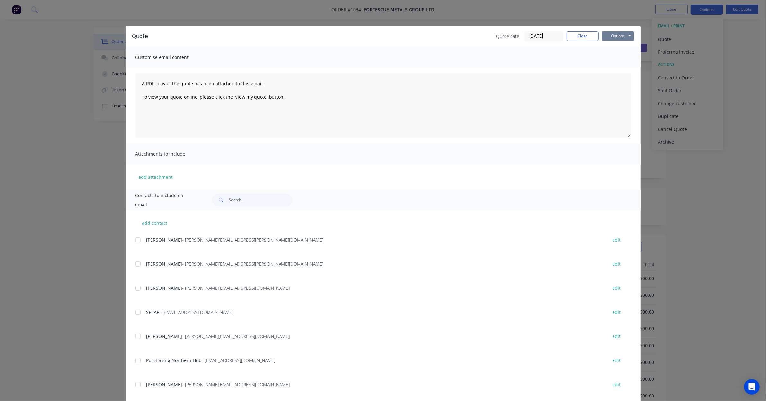
click at [615, 38] on button "Options" at bounding box center [618, 36] width 32 height 10
click at [615, 52] on button "Preview" at bounding box center [622, 47] width 41 height 11
click at [587, 41] on div "Quote date [DATE] Close Options Preview Print Email" at bounding box center [566, 36] width 138 height 10
click at [585, 32] on button "Close" at bounding box center [583, 36] width 32 height 10
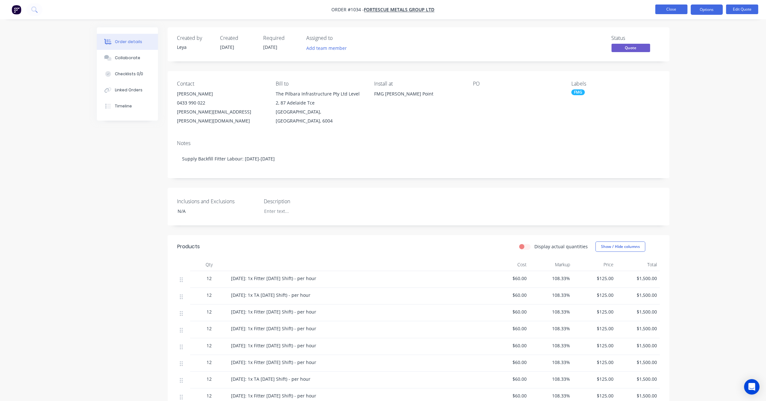
click at [667, 10] on button "Close" at bounding box center [672, 10] width 32 height 10
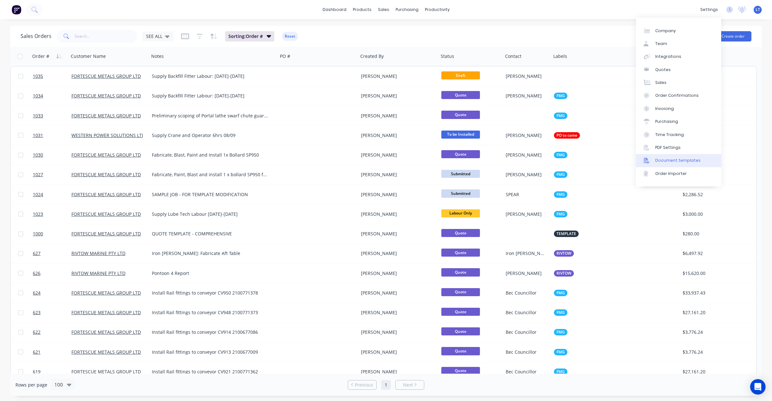
click at [693, 161] on div "Document templates" at bounding box center [678, 161] width 45 height 6
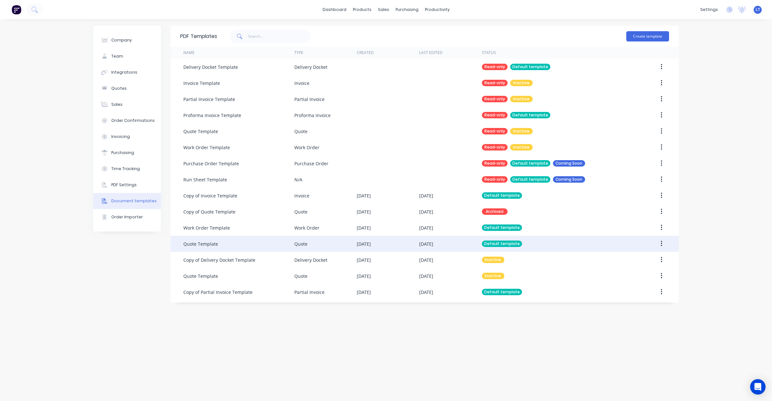
click at [253, 242] on div "Quote Template" at bounding box center [238, 244] width 111 height 16
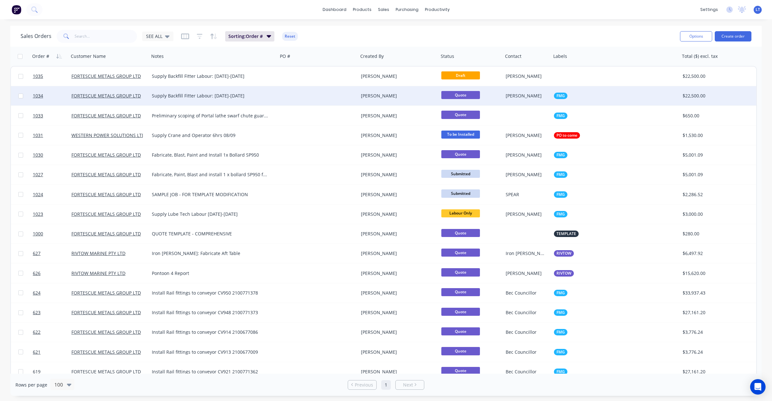
click at [500, 93] on div "Quote" at bounding box center [471, 96] width 59 height 10
click at [540, 95] on div "Mitch Barnes" at bounding box center [526, 96] width 41 height 6
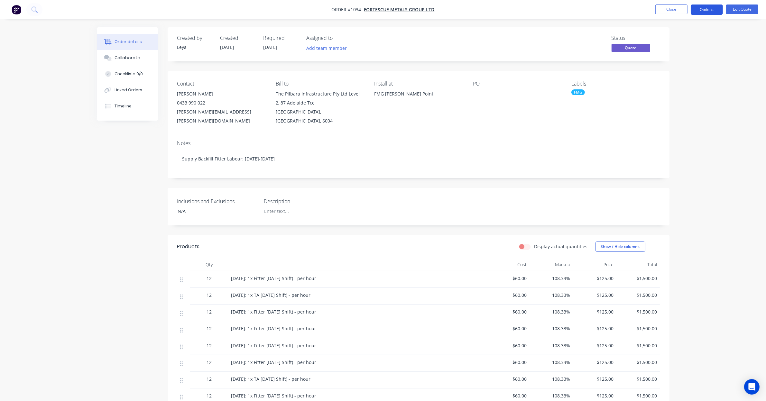
click at [713, 10] on button "Options" at bounding box center [707, 10] width 32 height 10
click at [703, 40] on div "Quote" at bounding box center [687, 38] width 59 height 9
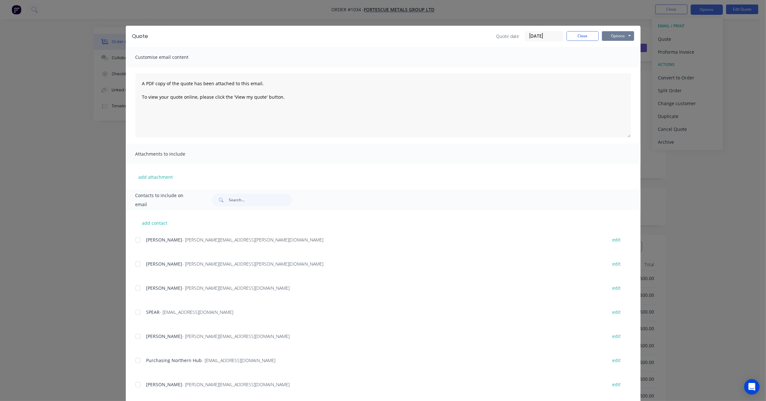
click at [617, 36] on button "Options" at bounding box center [618, 36] width 32 height 10
click at [612, 55] on button "Print" at bounding box center [622, 58] width 41 height 11
click at [580, 39] on button "Close" at bounding box center [583, 36] width 32 height 10
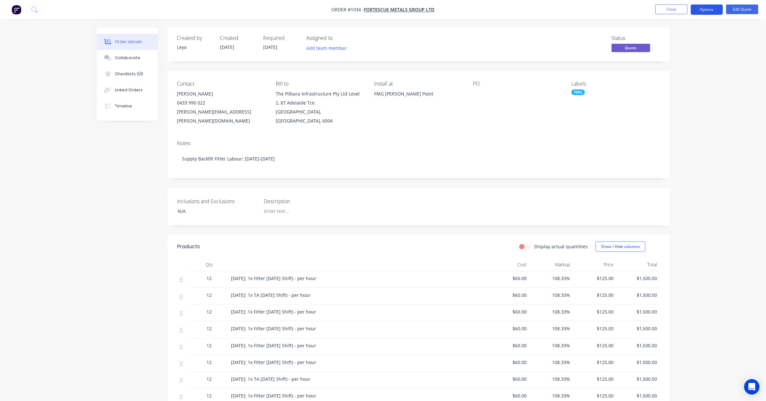
click at [701, 7] on button "Options" at bounding box center [707, 10] width 32 height 10
click at [671, 10] on button "Close" at bounding box center [672, 10] width 32 height 10
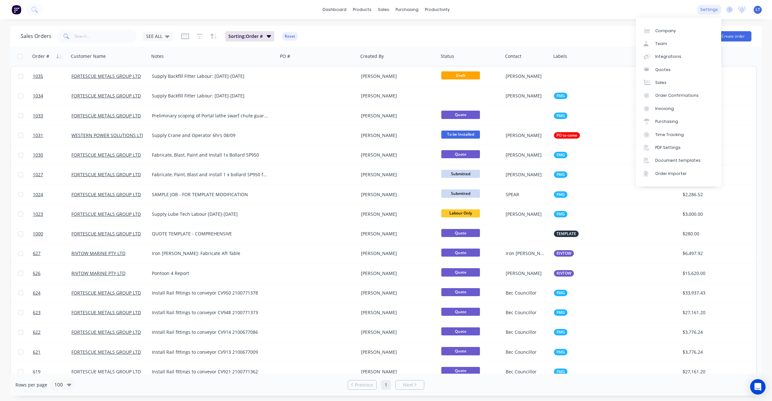
click at [713, 11] on div "settings" at bounding box center [709, 10] width 24 height 10
click at [690, 161] on div "Document templates" at bounding box center [678, 161] width 45 height 6
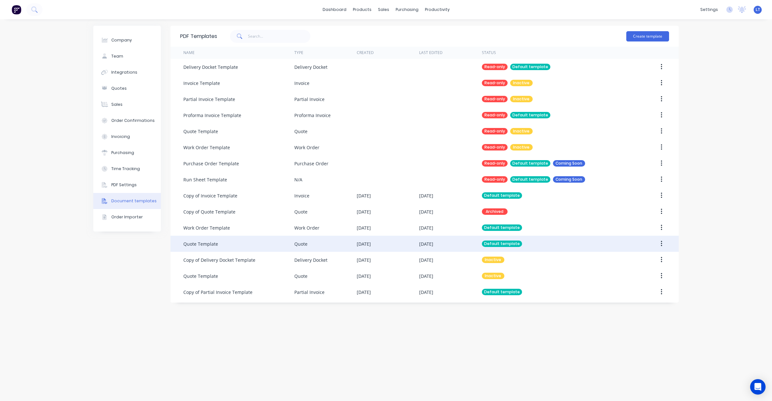
click at [321, 249] on div "Quote" at bounding box center [325, 244] width 62 height 16
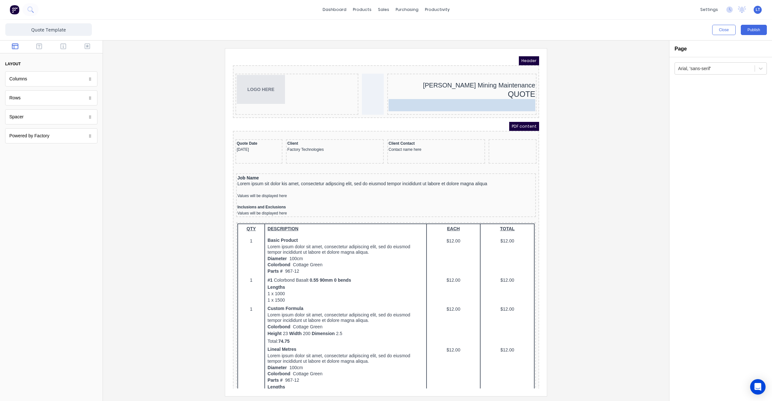
drag, startPoint x: 485, startPoint y: 142, endPoint x: 511, endPoint y: 103, distance: 46.2
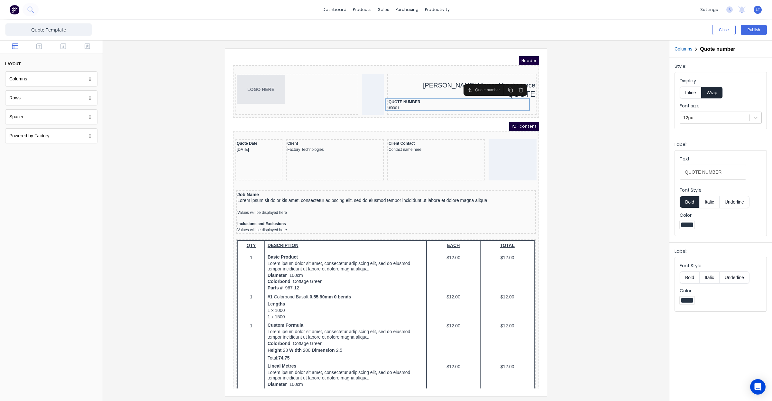
click at [510, 86] on button "button" at bounding box center [513, 82] width 10 height 9
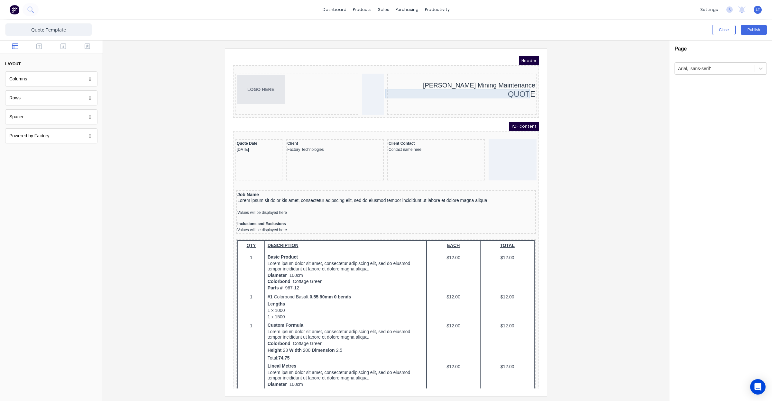
click at [509, 84] on div "QUOTE" at bounding box center [454, 87] width 147 height 10
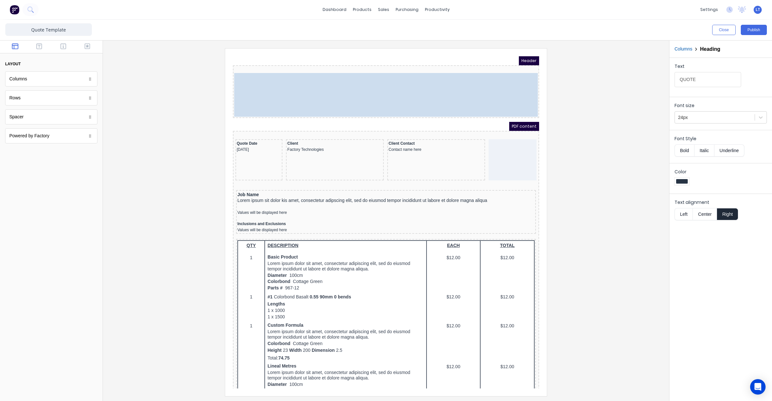
click at [421, 101] on body "Header LOGO HERE Madson Mining Maintenance QUOTE LOGO HERE Madson Mining Mainte…" at bounding box center [378, 215] width 306 height 332
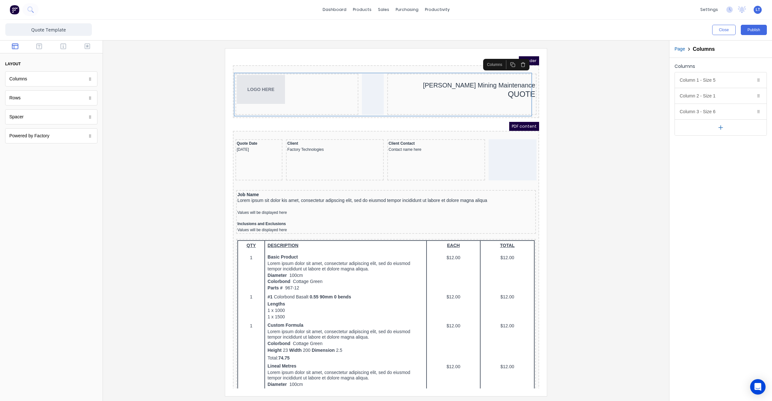
click at [636, 138] on div at bounding box center [386, 222] width 556 height 348
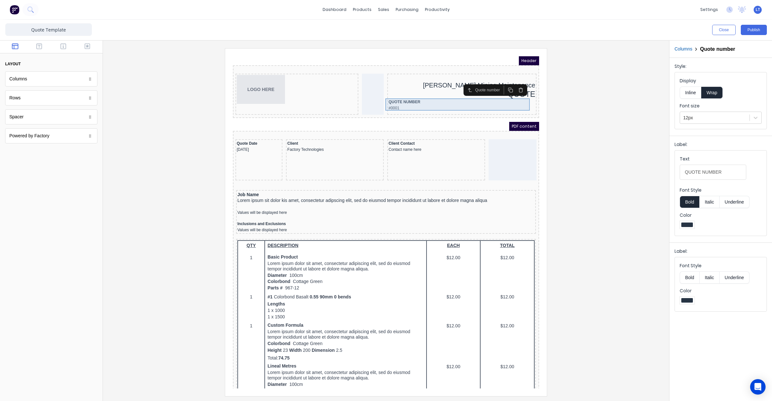
click at [405, 91] on div "QUOTE NUMBER #0001" at bounding box center [454, 97] width 147 height 12
click at [647, 110] on div at bounding box center [386, 222] width 556 height 348
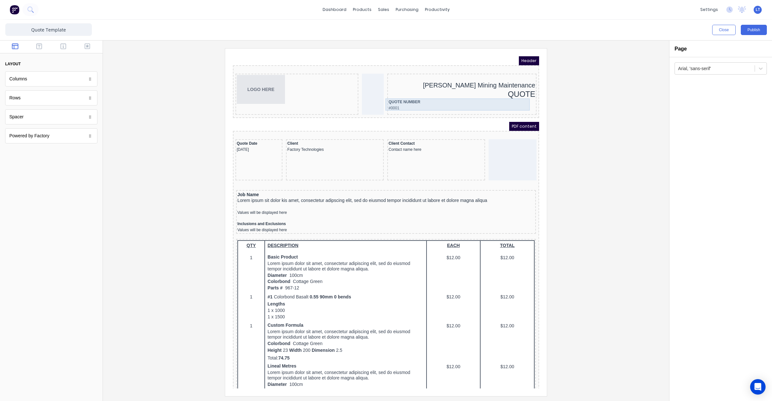
click at [406, 95] on div "QUOTE NUMBER #0001" at bounding box center [454, 97] width 147 height 12
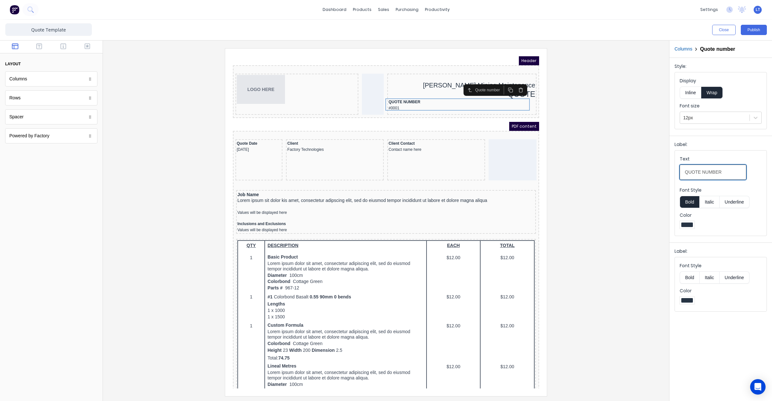
drag, startPoint x: 731, startPoint y: 174, endPoint x: 658, endPoint y: 171, distance: 72.8
click at [658, 171] on div "Close Publish Components layout Columns Columns Rows Rows Spacer Spacer Powered…" at bounding box center [386, 211] width 772 height 382
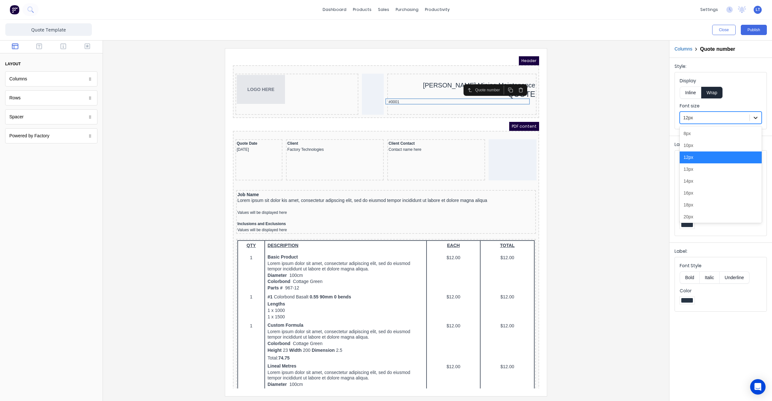
click at [755, 117] on icon at bounding box center [756, 118] width 6 height 6
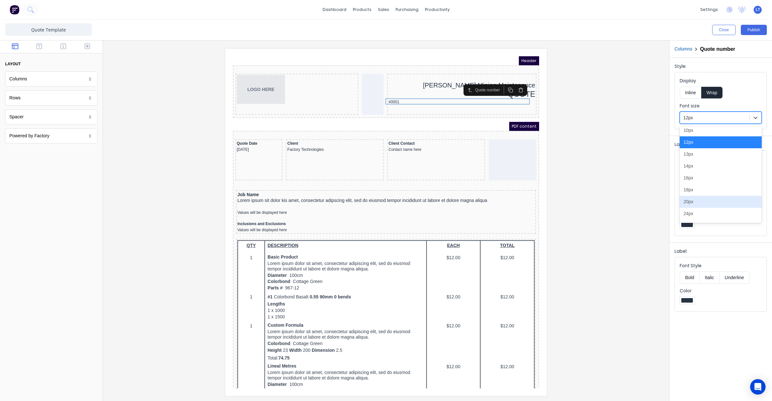
scroll to position [27, 0]
click at [713, 201] on div "24px" at bounding box center [721, 202] width 82 height 12
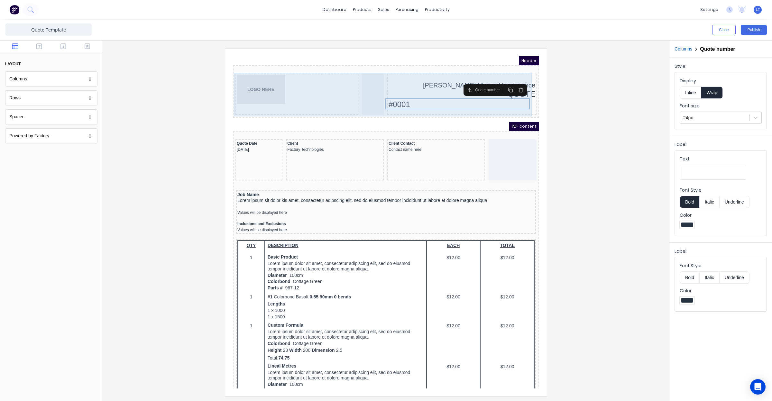
click at [389, 97] on div "#0001" at bounding box center [454, 96] width 147 height 11
click at [438, 106] on div "Madson Mining Maintenance QUOTE #0001" at bounding box center [454, 86] width 149 height 41
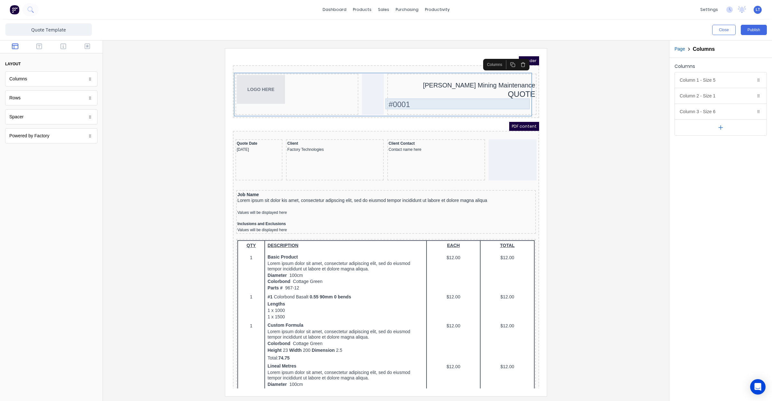
click at [445, 97] on div "#0001" at bounding box center [454, 96] width 147 height 11
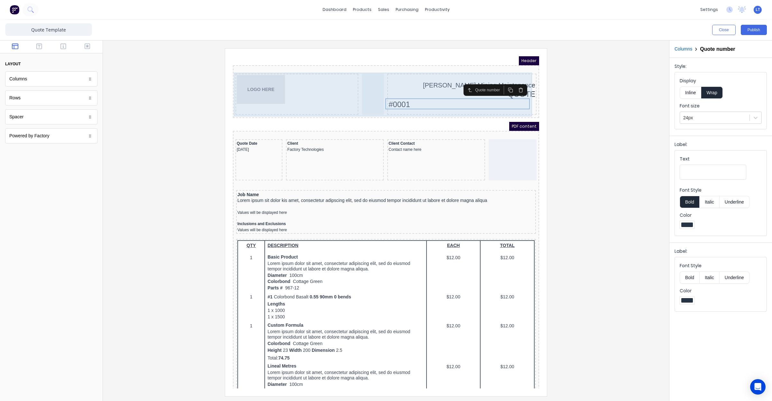
click at [518, 104] on div "Madson Mining Maintenance QUOTE #0001" at bounding box center [454, 86] width 149 height 41
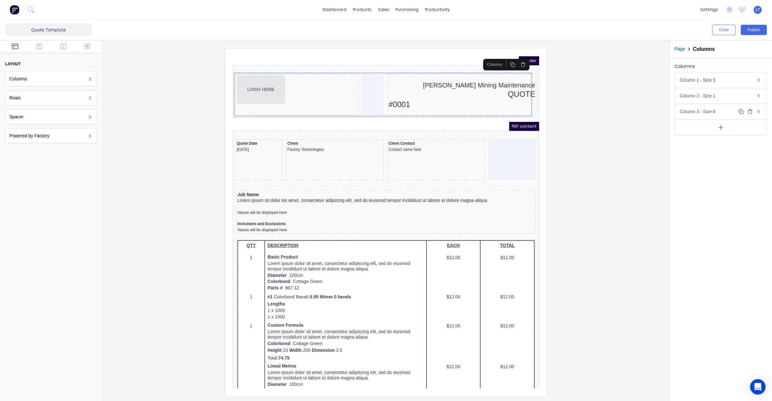
click at [710, 113] on div "Column 3 - Size 6 Duplicate Delete" at bounding box center [721, 111] width 92 height 15
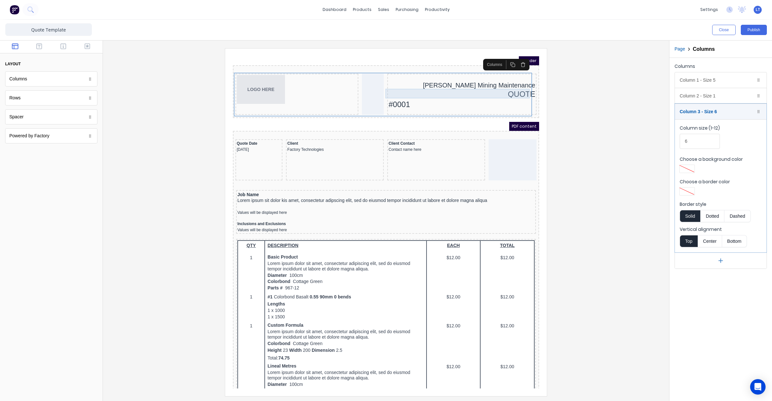
click at [383, 90] on div "QUOTE" at bounding box center [454, 87] width 147 height 10
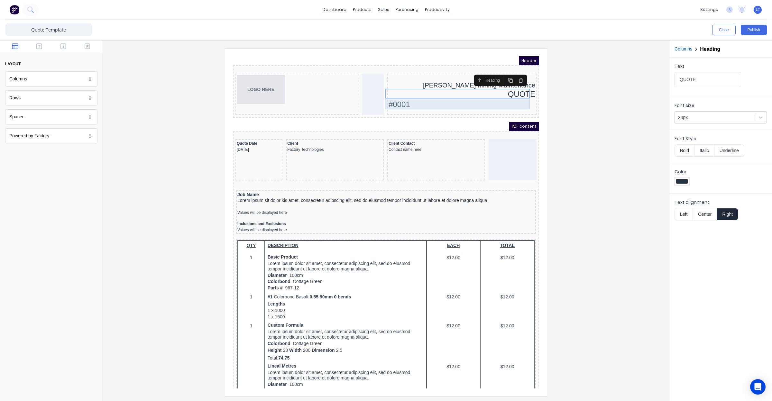
click at [403, 97] on div "#0001" at bounding box center [454, 96] width 147 height 11
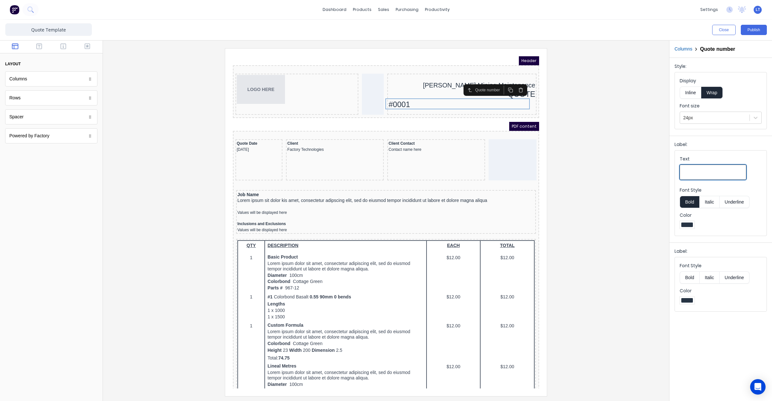
click at [712, 175] on input "Text" at bounding box center [713, 172] width 67 height 15
type input "1"
click at [696, 92] on button "Inline" at bounding box center [691, 93] width 22 height 12
click at [631, 126] on div at bounding box center [386, 222] width 556 height 348
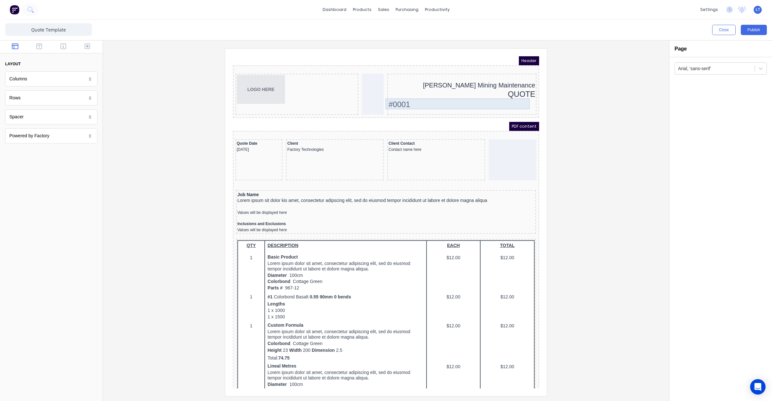
click at [412, 93] on div "#0001" at bounding box center [454, 96] width 147 height 11
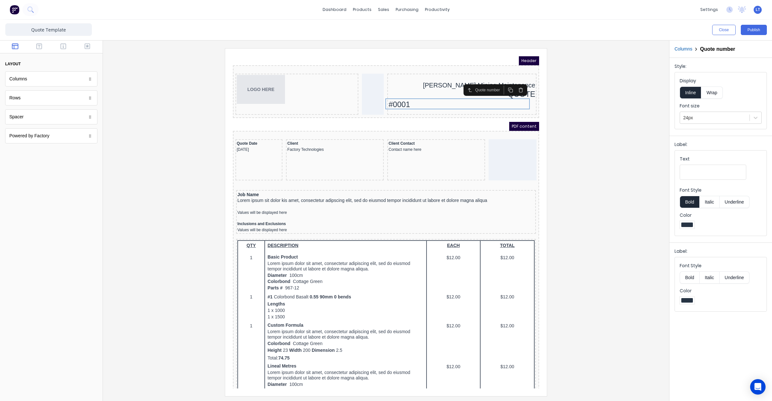
drag, startPoint x: 723, startPoint y: 92, endPoint x: 718, endPoint y: 92, distance: 4.9
click at [718, 92] on button "Wrap" at bounding box center [712, 93] width 21 height 12
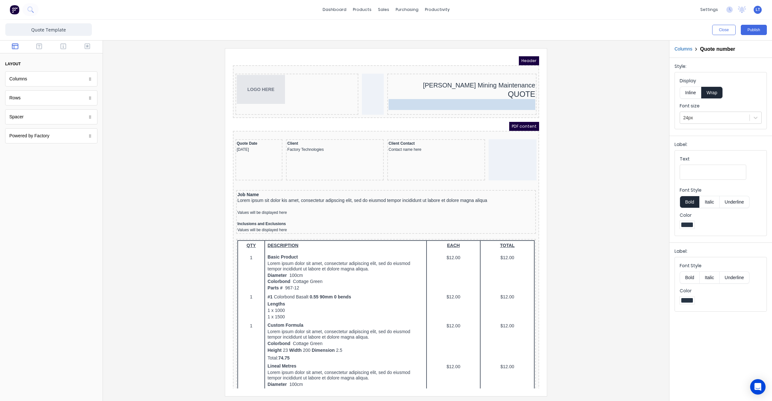
drag, startPoint x: 393, startPoint y: 98, endPoint x: 516, endPoint y: 95, distance: 123.3
click at [407, 95] on div "#0001" at bounding box center [454, 96] width 147 height 11
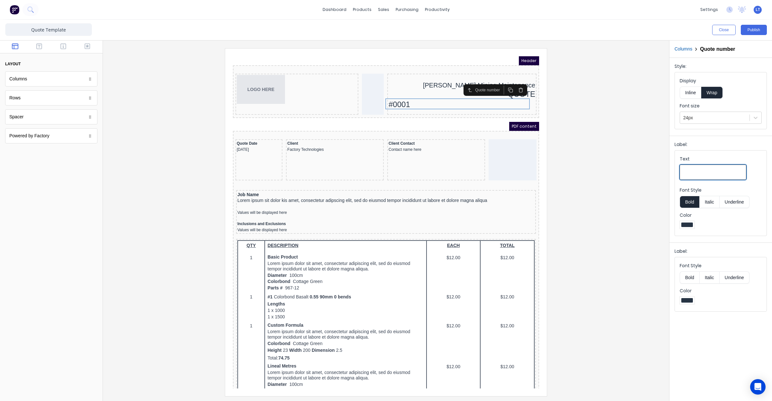
click at [693, 169] on input "Text" at bounding box center [713, 172] width 67 height 15
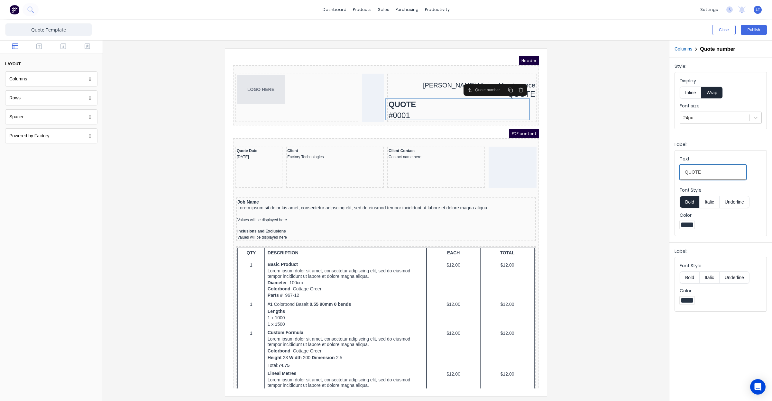
type input "QUOTE"
click at [691, 91] on button "Inline" at bounding box center [691, 93] width 22 height 12
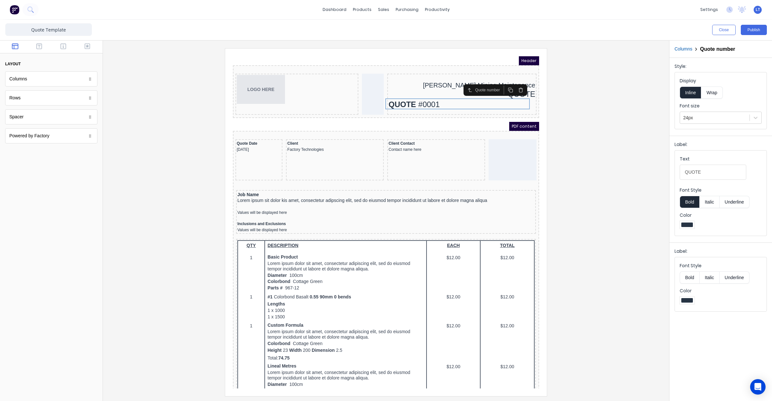
click at [680, 87] on button "Inline" at bounding box center [691, 93] width 22 height 12
click at [703, 252] on div "Label:" at bounding box center [721, 252] width 92 height 9
click at [446, 89] on div "QUOTE" at bounding box center [454, 87] width 147 height 10
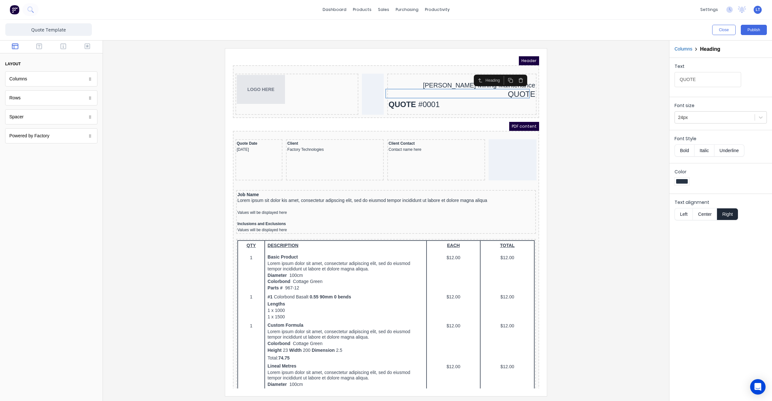
click at [512, 72] on icon "button" at bounding box center [513, 73] width 3 height 4
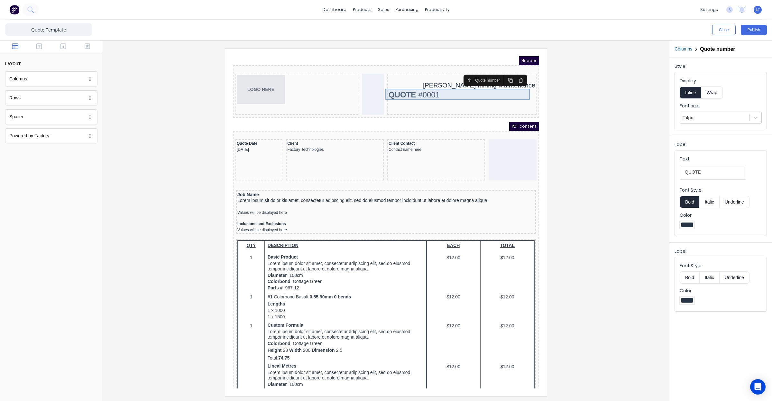
click at [461, 85] on div "QUOTE #0001" at bounding box center [454, 87] width 147 height 11
drag, startPoint x: 454, startPoint y: 89, endPoint x: 444, endPoint y: 85, distance: 10.5
click at [444, 85] on div "QUOTE #0001" at bounding box center [454, 87] width 147 height 11
click at [411, 88] on div "QUOTE #0001" at bounding box center [454, 87] width 147 height 11
click at [435, 67] on div at bounding box center [454, 70] width 147 height 6
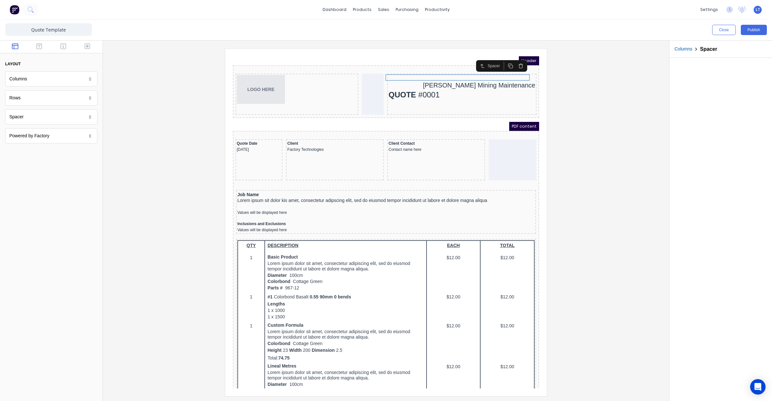
click at [682, 49] on button "Columns" at bounding box center [684, 49] width 18 height 7
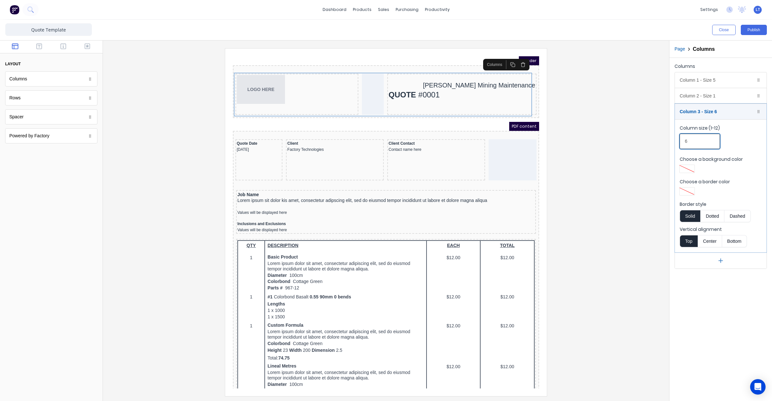
drag, startPoint x: 678, startPoint y: 140, endPoint x: 685, endPoint y: 139, distance: 6.9
click at [673, 140] on div "Columns Column 1 - Size 5 Duplicate Delete Column size (1-12) 5 Choose a backgr…" at bounding box center [721, 165] width 103 height 215
type input "4"
click at [704, 91] on div "Column 2 - Size 1 Duplicate Delete" at bounding box center [721, 95] width 92 height 15
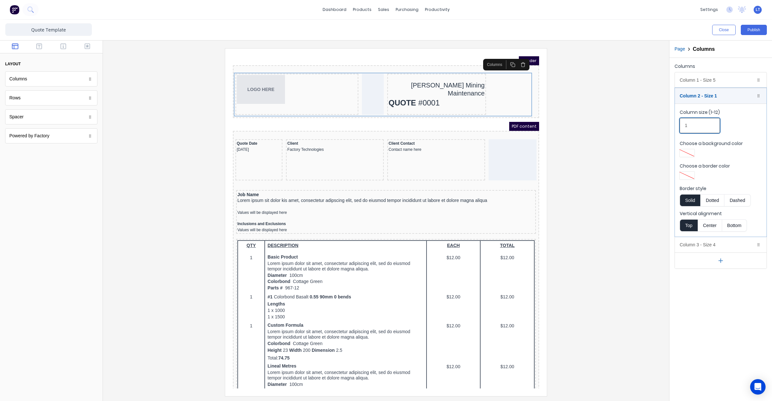
drag, startPoint x: 689, startPoint y: 121, endPoint x: 662, endPoint y: 122, distance: 27.4
click at [662, 122] on div "Close Publish Components layout Columns Columns Rows Rows Spacer Spacer Powered…" at bounding box center [386, 211] width 772 height 382
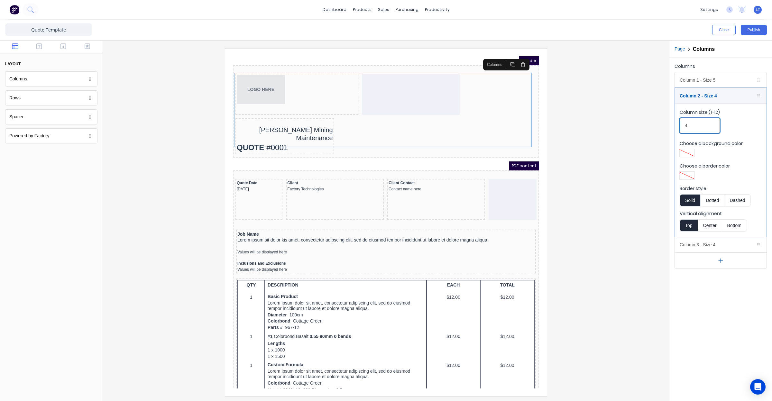
click at [649, 127] on div "Close Publish Components layout Columns Columns Rows Rows Spacer Spacer Powered…" at bounding box center [386, 211] width 772 height 382
drag, startPoint x: 701, startPoint y: 129, endPoint x: 638, endPoint y: 126, distance: 62.8
click at [638, 126] on div "Close Publish Components layout Columns Columns Rows Rows Spacer Spacer Powered…" at bounding box center [386, 211] width 772 height 382
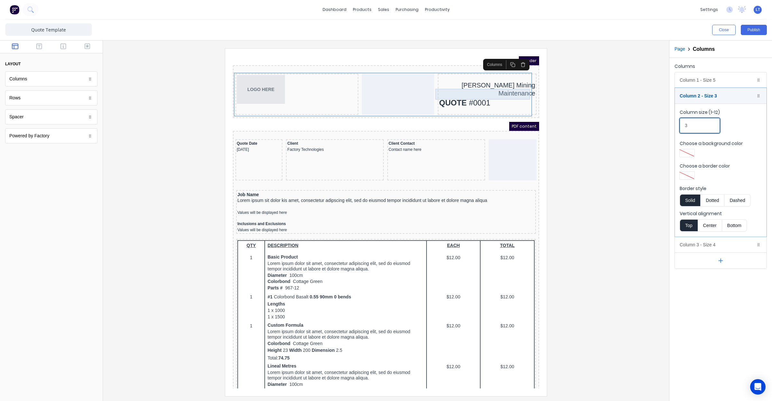
type input "3"
click at [464, 90] on div "QUOTE #0001" at bounding box center [480, 95] width 96 height 11
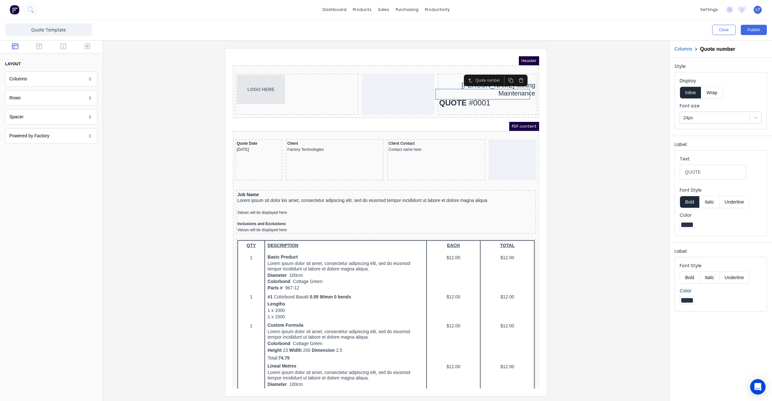
click at [596, 123] on div at bounding box center [386, 222] width 556 height 348
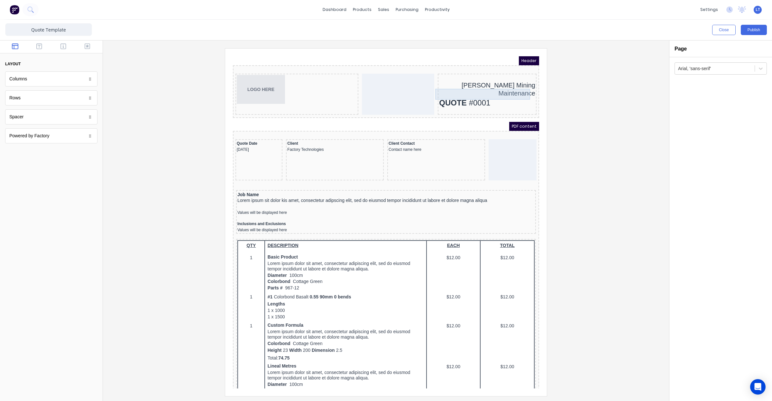
click at [457, 90] on div "QUOTE #0001" at bounding box center [480, 95] width 96 height 11
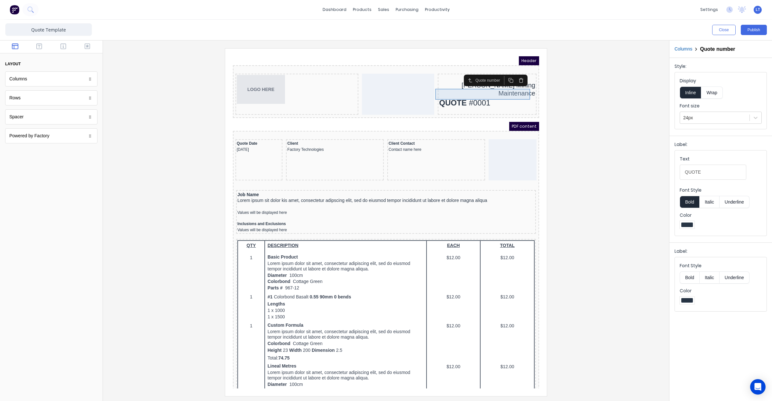
click at [474, 90] on div "QUOTE #0001" at bounding box center [480, 95] width 96 height 11
click at [461, 72] on polyline "button" at bounding box center [462, 71] width 2 height 1
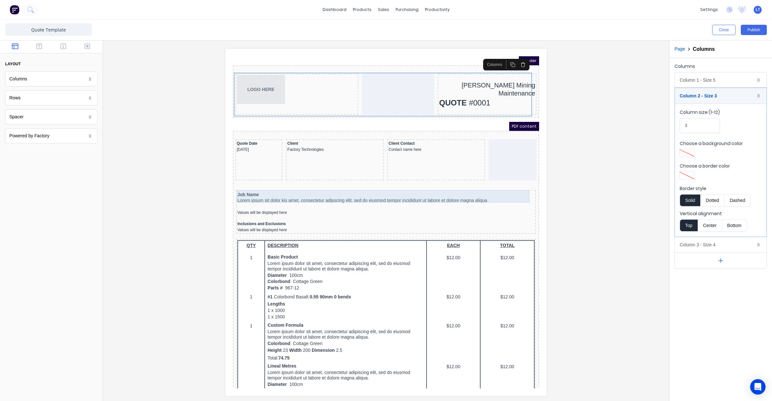
click at [303, 184] on div "Job Name Lorem ipsum sit dolor kis amet, consectetur adipscing elit, sed do eiu…" at bounding box center [378, 190] width 297 height 13
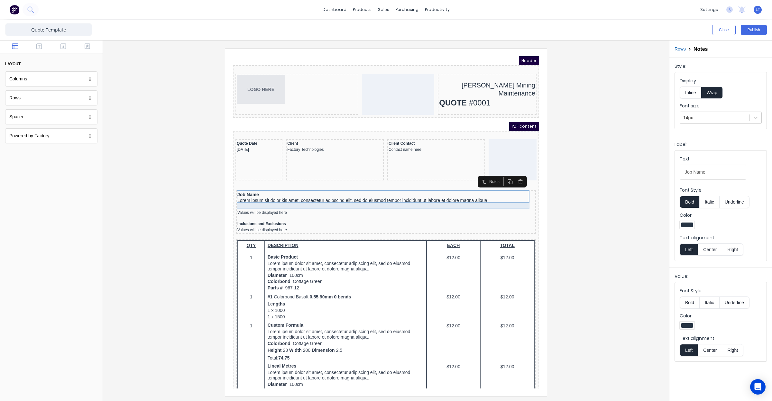
click at [230, 199] on div at bounding box center [378, 199] width 297 height 6
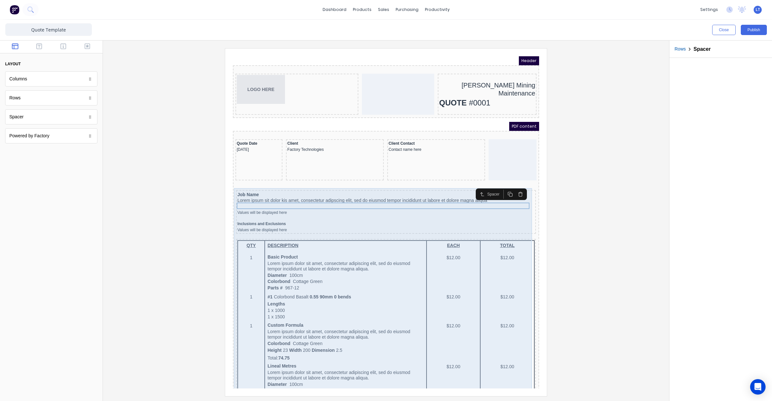
click at [229, 224] on div "Job Name Lorem ipsum sit dolor kis amet, consectetur adipscing elit, sed do eiu…" at bounding box center [379, 204] width 300 height 44
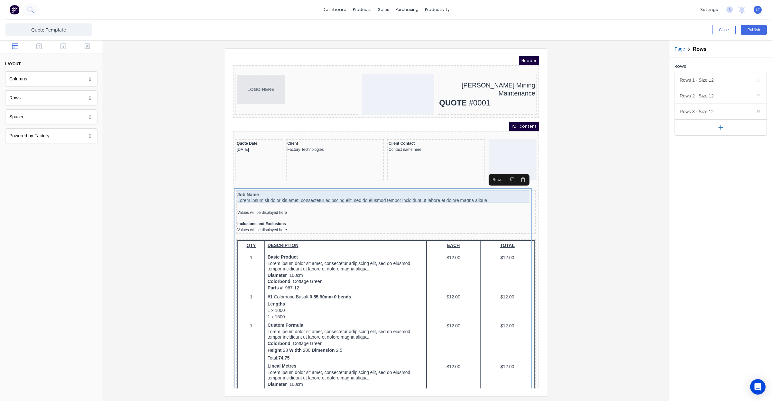
click at [510, 184] on div "Job Name Lorem ipsum sit dolor kis amet, consectetur adipscing elit, sed do eiu…" at bounding box center [378, 190] width 297 height 13
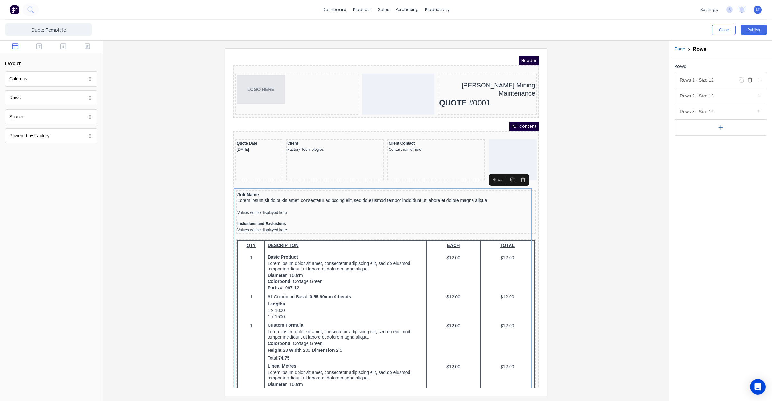
click at [715, 80] on div "Rows 1 - Size 12 Duplicate Delete" at bounding box center [721, 79] width 92 height 15
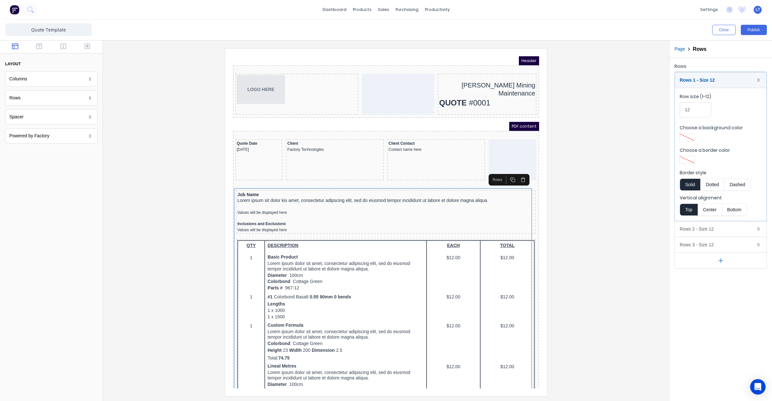
click at [689, 138] on div at bounding box center [688, 137] width 12 height 5
click at [699, 186] on div at bounding box center [697, 185] width 7 height 7
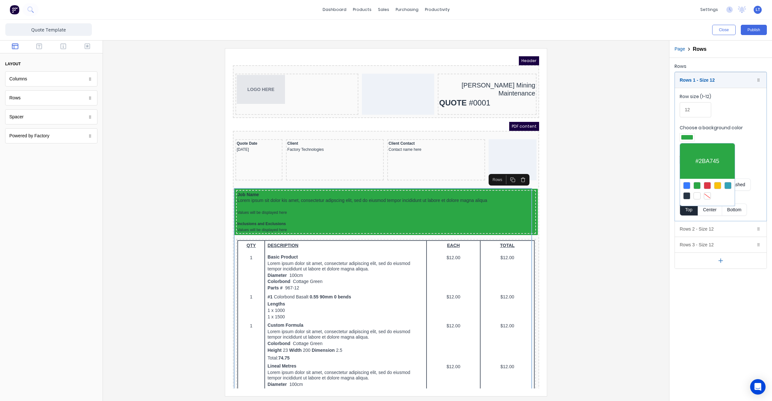
click at [708, 197] on div at bounding box center [707, 195] width 7 height 7
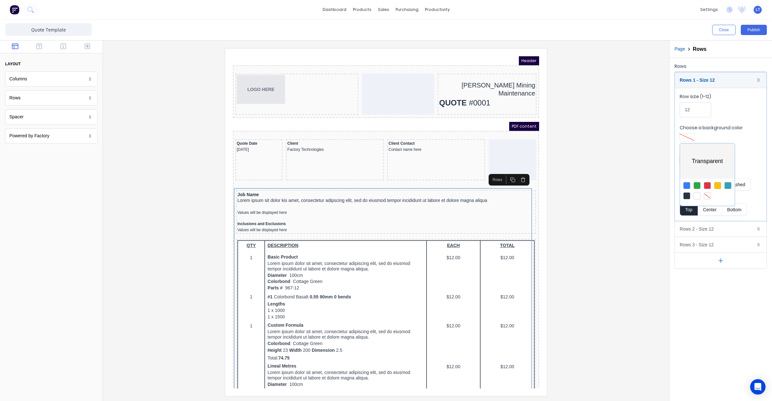
click at [699, 154] on div "#000000" at bounding box center [707, 161] width 55 height 35
click at [752, 163] on div at bounding box center [386, 200] width 772 height 401
click at [692, 161] on div at bounding box center [688, 160] width 12 height 5
click at [688, 219] on div at bounding box center [687, 218] width 7 height 7
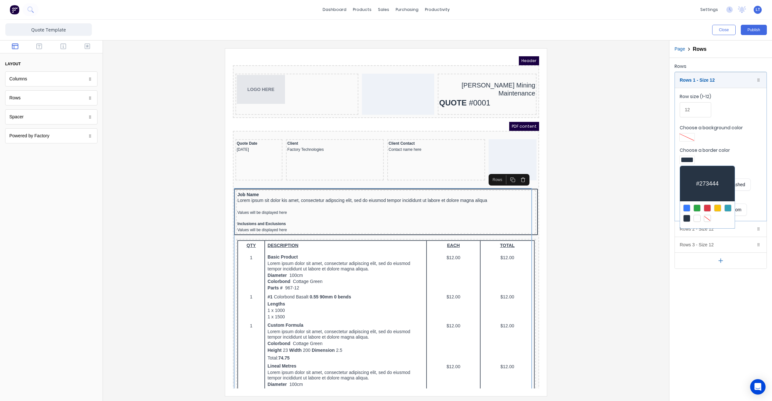
click at [588, 248] on div at bounding box center [386, 200] width 772 height 401
click at [618, 190] on div at bounding box center [386, 222] width 556 height 348
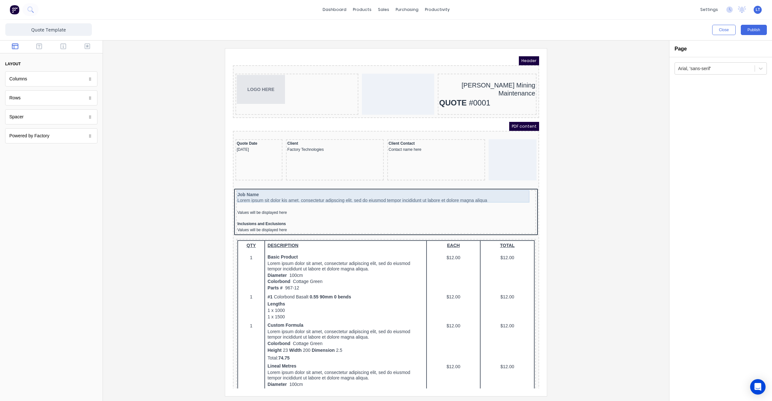
click at [511, 186] on div "Job Name Lorem ipsum sit dolor kis amet, consectetur adipscing elit, sed do eiu…" at bounding box center [378, 190] width 297 height 13
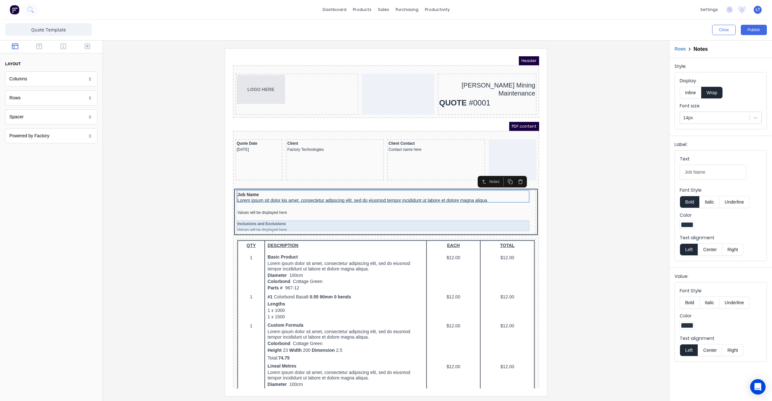
click at [520, 220] on div "Inclusions and Exclusions Values will be displayed here" at bounding box center [378, 219] width 297 height 11
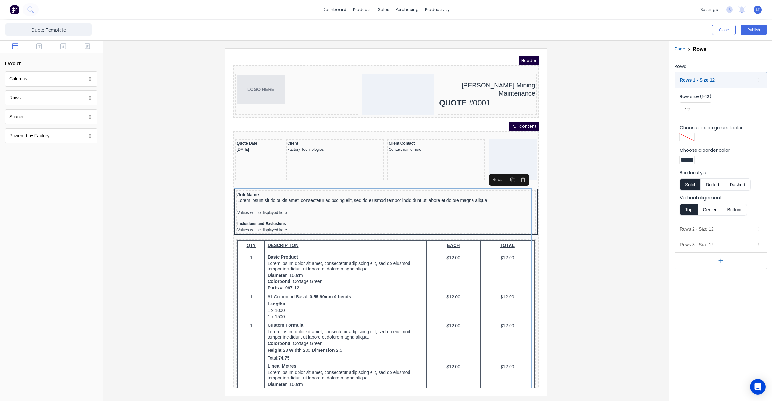
click at [689, 159] on div at bounding box center [688, 160] width 12 height 5
click at [711, 219] on div at bounding box center [707, 218] width 7 height 7
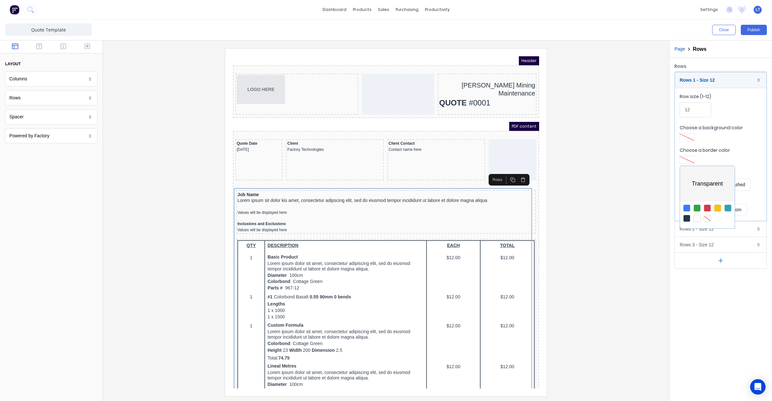
click at [596, 214] on div at bounding box center [386, 200] width 772 height 401
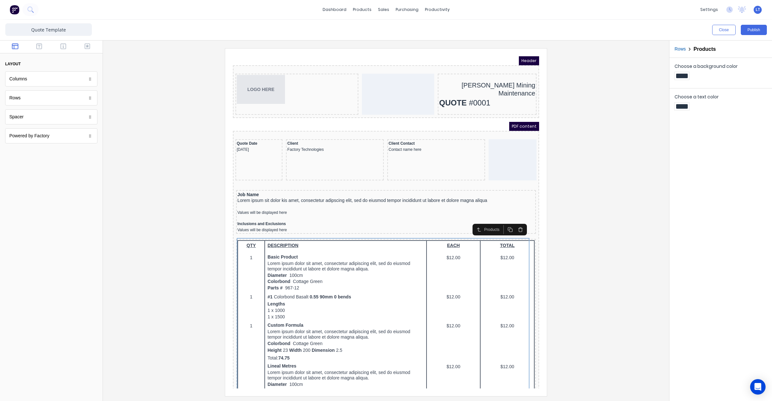
click at [485, 203] on div "Values will be displayed here" at bounding box center [378, 205] width 297 height 5
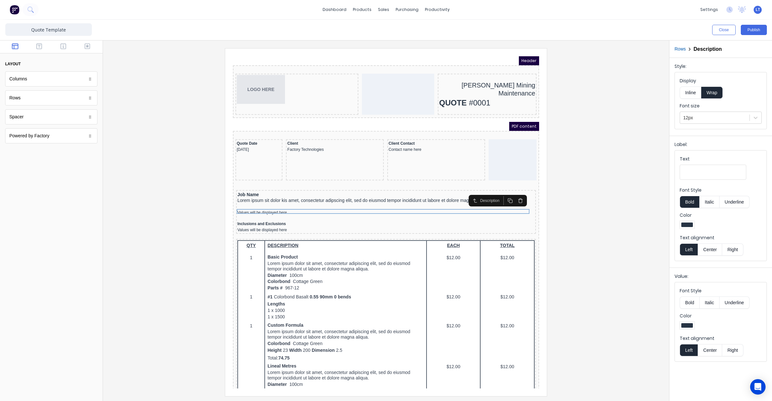
click at [584, 208] on div at bounding box center [386, 222] width 556 height 348
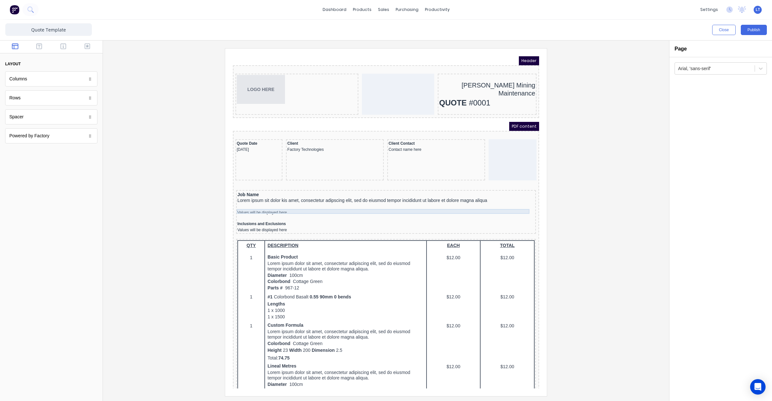
click at [284, 205] on div "Values will be displayed here" at bounding box center [378, 205] width 297 height 5
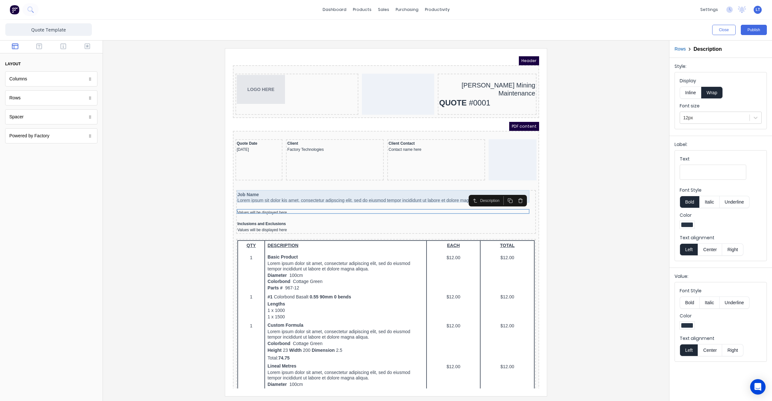
click at [332, 192] on div "Job Name Lorem ipsum sit dolor kis amet, consectetur adipscing elit, sed do eiu…" at bounding box center [378, 190] width 297 height 13
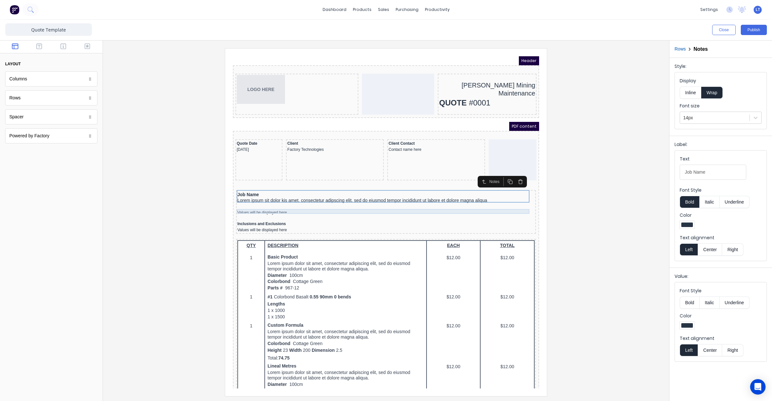
click at [318, 208] on div at bounding box center [378, 211] width 297 height 6
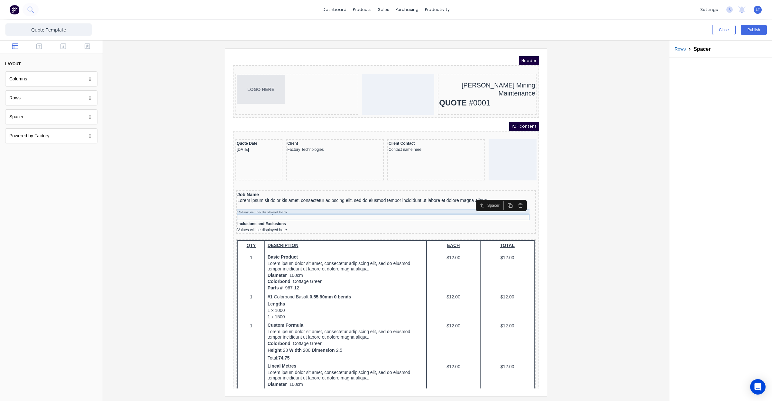
click at [327, 203] on div "Values will be displayed here" at bounding box center [378, 205] width 297 height 5
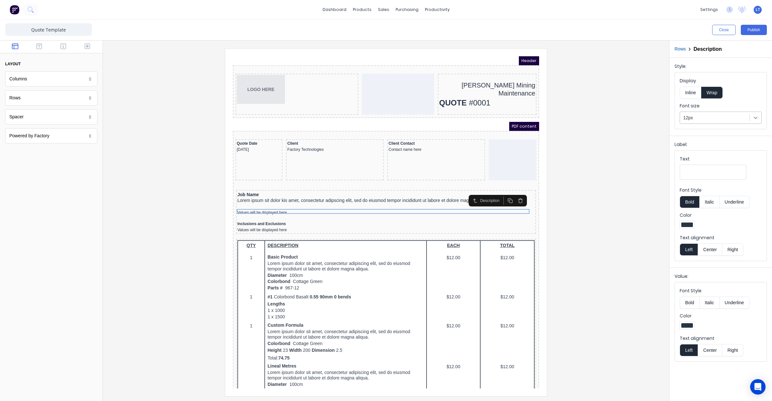
click at [759, 120] on icon at bounding box center [756, 118] width 6 height 6
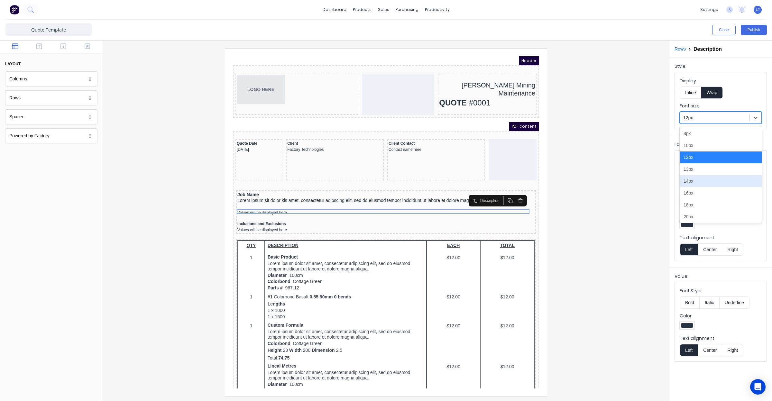
click at [721, 183] on div "14px" at bounding box center [721, 181] width 82 height 12
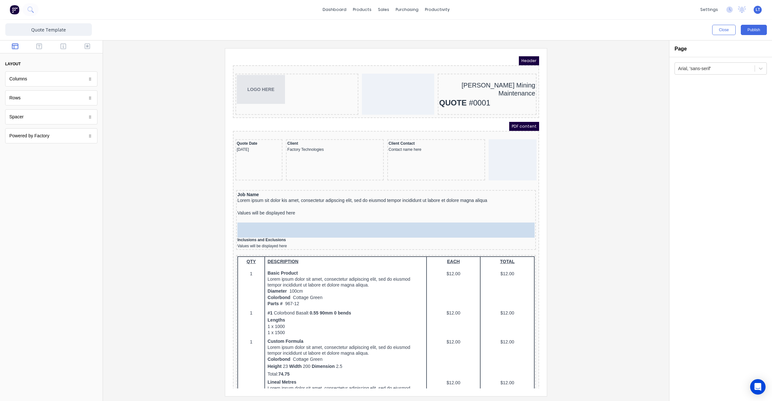
drag, startPoint x: 57, startPoint y: 119, endPoint x: 342, endPoint y: 222, distance: 303.5
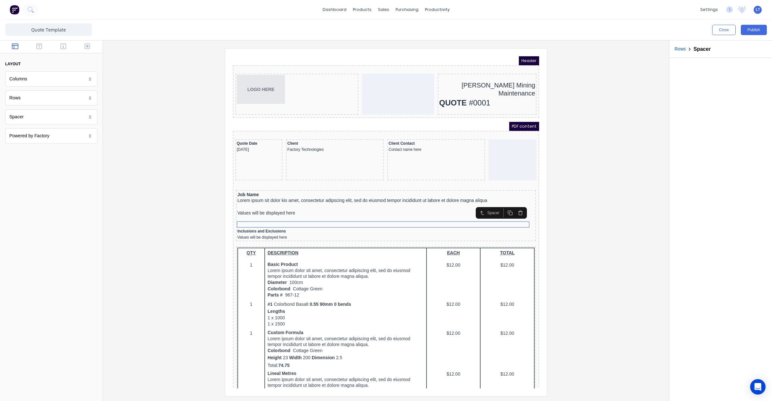
click at [559, 234] on div at bounding box center [386, 222] width 556 height 348
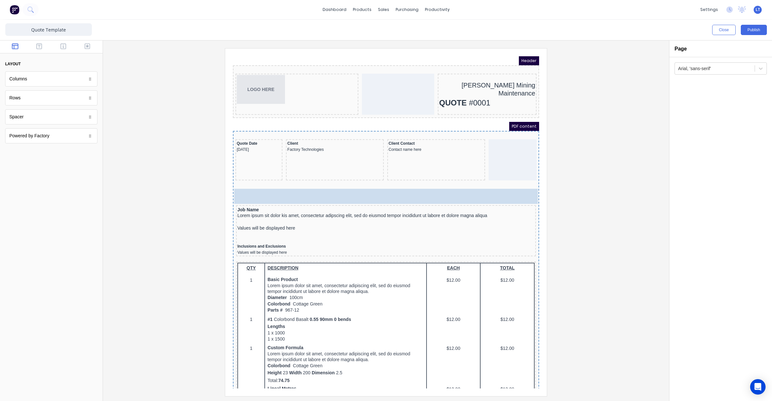
drag, startPoint x: 50, startPoint y: 117, endPoint x: 156, endPoint y: 136, distance: 108.2
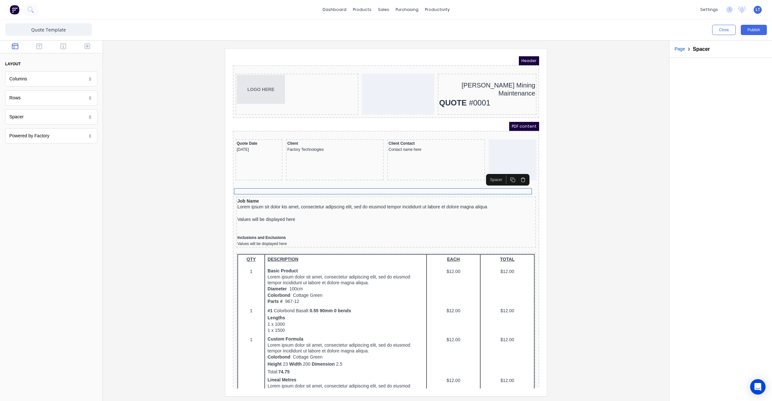
click at [604, 179] on div at bounding box center [386, 222] width 556 height 348
drag, startPoint x: 577, startPoint y: 163, endPoint x: 559, endPoint y: 141, distance: 28.6
click at [559, 141] on div at bounding box center [386, 222] width 556 height 348
click at [609, 145] on div at bounding box center [386, 222] width 556 height 348
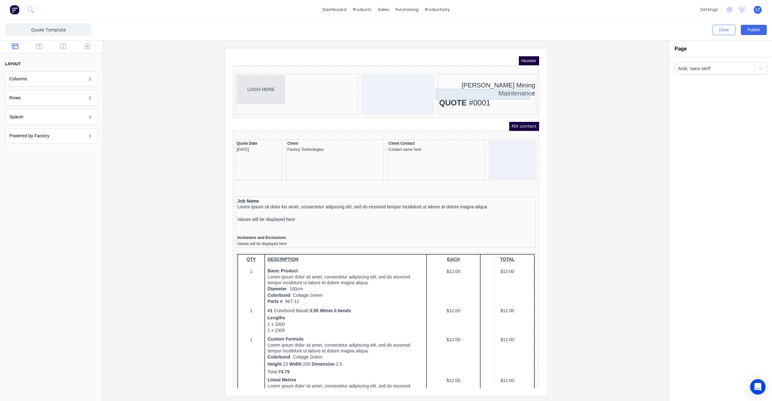
click at [460, 90] on div "QUOTE #0001" at bounding box center [480, 95] width 96 height 11
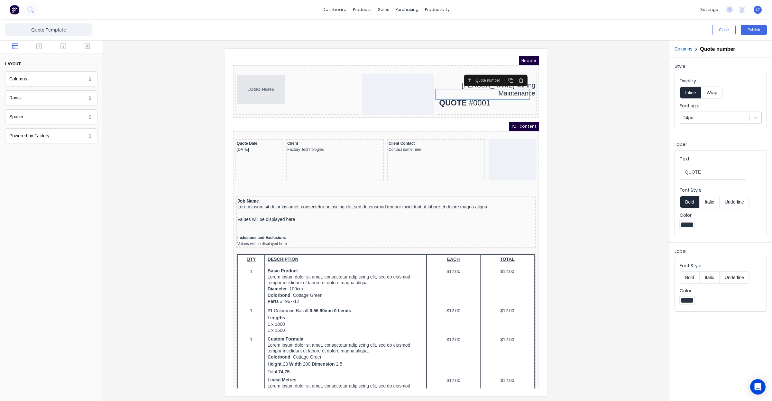
drag, startPoint x: 599, startPoint y: 119, endPoint x: 580, endPoint y: 98, distance: 29.0
click at [580, 98] on div at bounding box center [386, 222] width 556 height 348
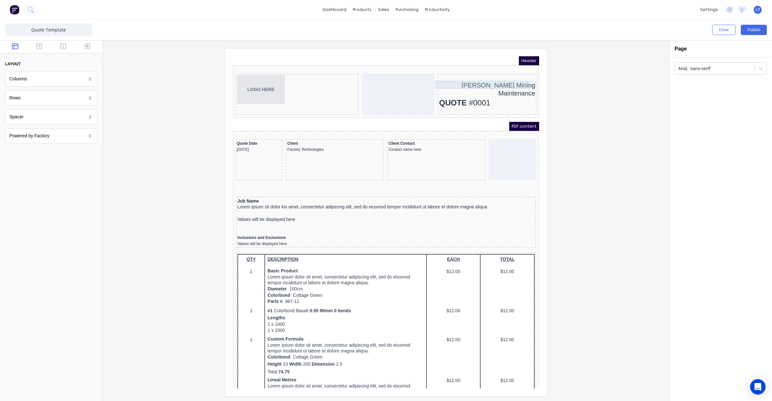
click at [493, 75] on div "Madson Mining Maintenance" at bounding box center [480, 82] width 96 height 16
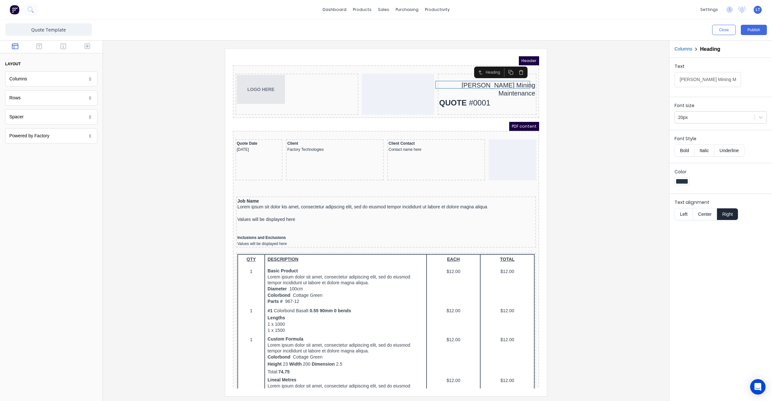
click at [684, 219] on button "Left" at bounding box center [684, 214] width 18 height 12
click at [630, 179] on div at bounding box center [386, 222] width 556 height 348
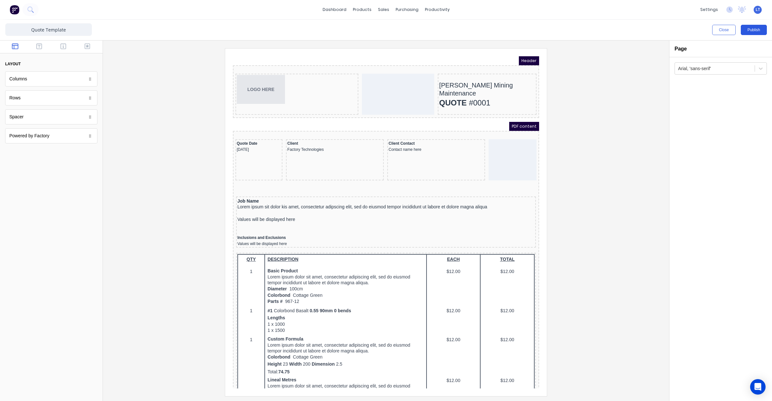
click at [749, 31] on button "Publish" at bounding box center [754, 30] width 26 height 10
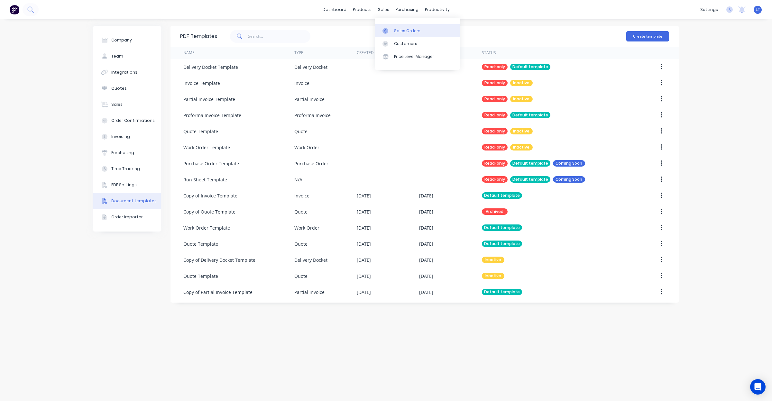
click at [395, 31] on div "Sales Orders" at bounding box center [407, 31] width 26 height 6
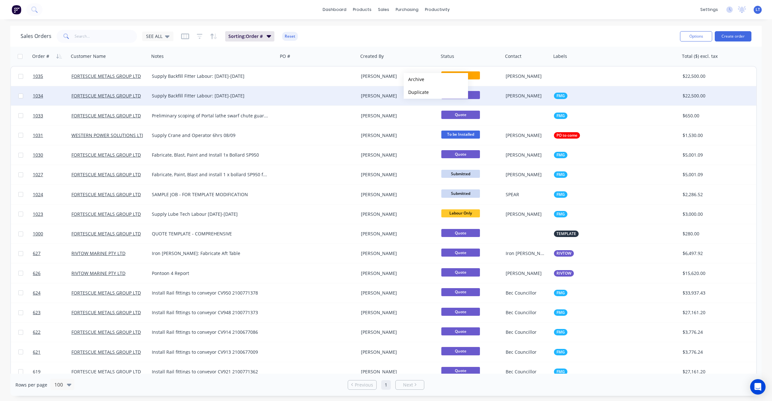
click at [528, 98] on div "[PERSON_NAME]" at bounding box center [526, 96] width 41 height 6
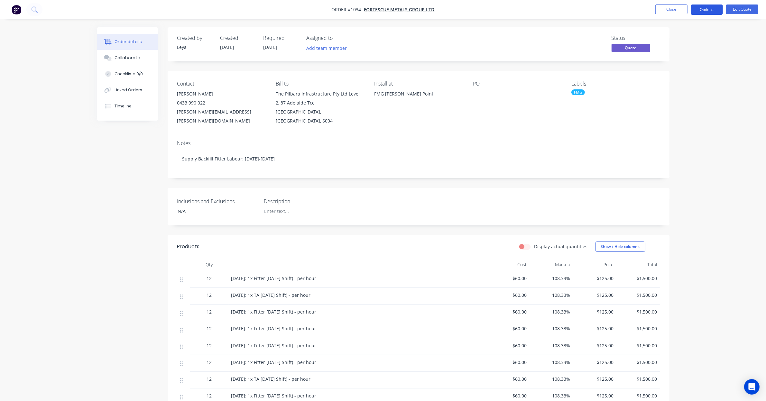
click at [702, 8] on button "Options" at bounding box center [707, 10] width 32 height 10
click at [693, 39] on div "Quote" at bounding box center [687, 38] width 59 height 9
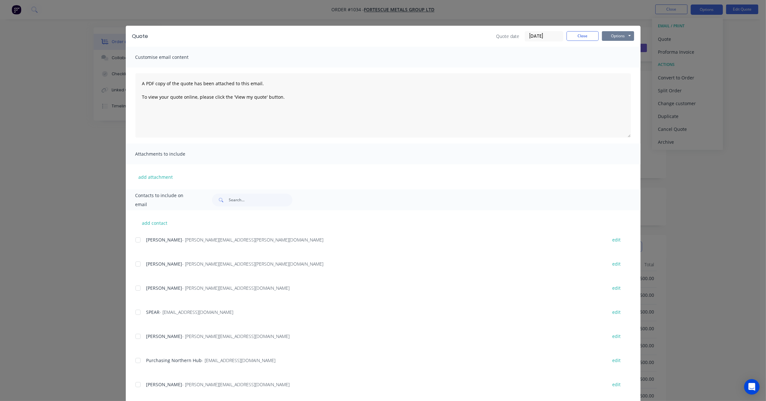
click at [605, 36] on button "Options" at bounding box center [618, 36] width 32 height 10
click at [614, 50] on button "Preview" at bounding box center [622, 47] width 41 height 11
click at [584, 38] on button "Close" at bounding box center [583, 36] width 32 height 10
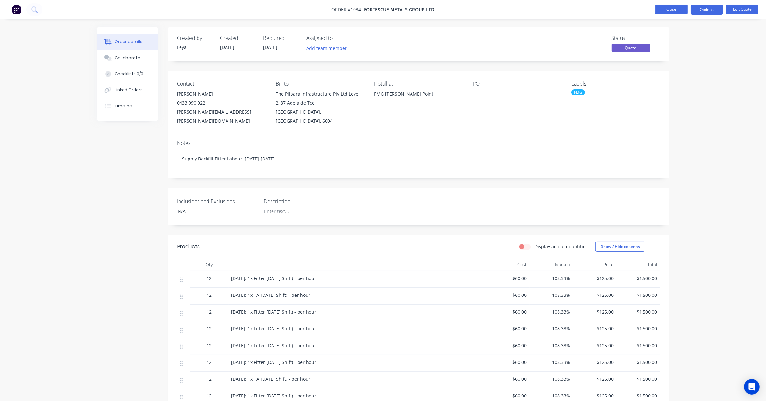
click at [673, 12] on button "Close" at bounding box center [672, 10] width 32 height 10
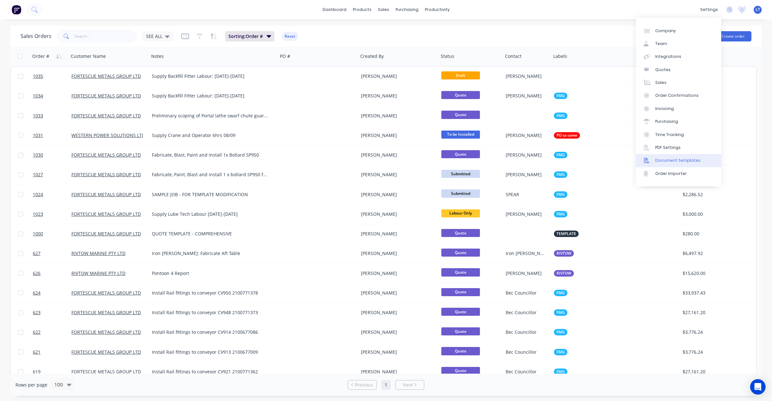
click at [704, 163] on link "Document templates" at bounding box center [678, 160] width 85 height 13
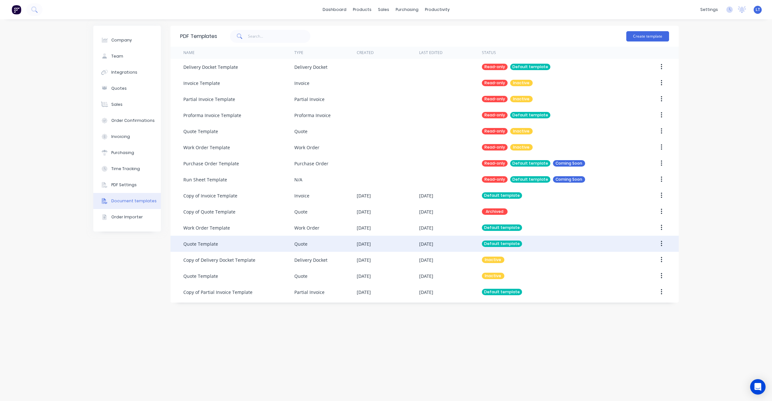
click at [284, 244] on div "Quote Template" at bounding box center [238, 244] width 111 height 16
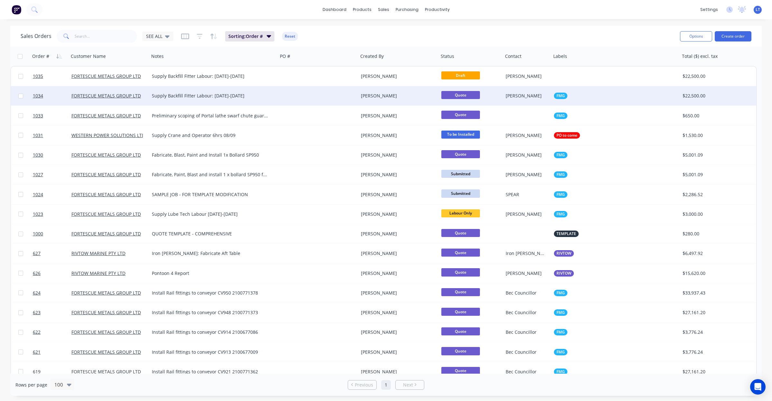
click at [431, 98] on div "[PERSON_NAME]" at bounding box center [396, 96] width 71 height 6
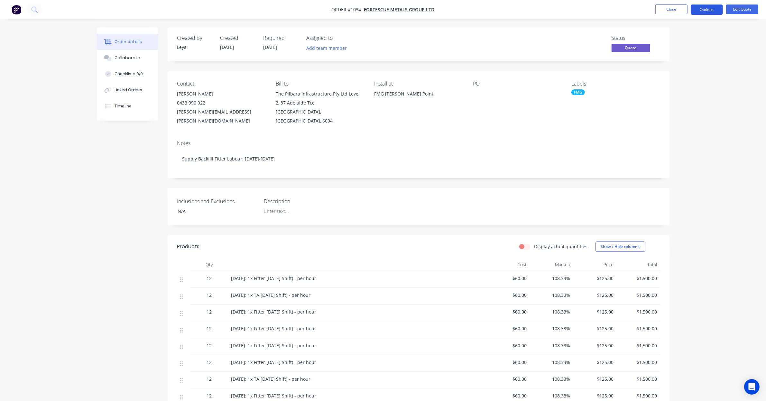
click at [706, 12] on button "Options" at bounding box center [707, 10] width 32 height 10
click at [702, 37] on div "Quote" at bounding box center [687, 38] width 59 height 9
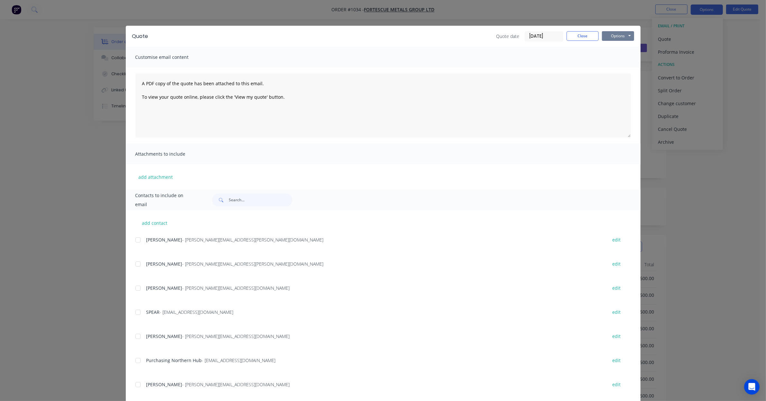
click at [613, 34] on button "Options" at bounding box center [618, 36] width 32 height 10
click at [619, 50] on button "Preview" at bounding box center [622, 47] width 41 height 11
click at [573, 33] on button "Close" at bounding box center [583, 36] width 32 height 10
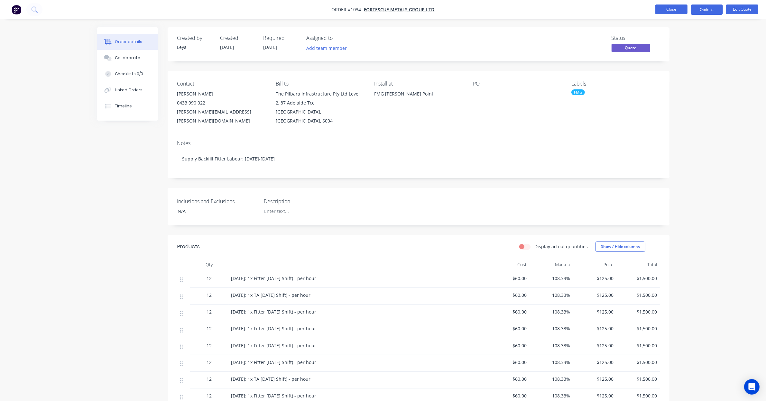
click at [665, 10] on button "Close" at bounding box center [672, 10] width 32 height 10
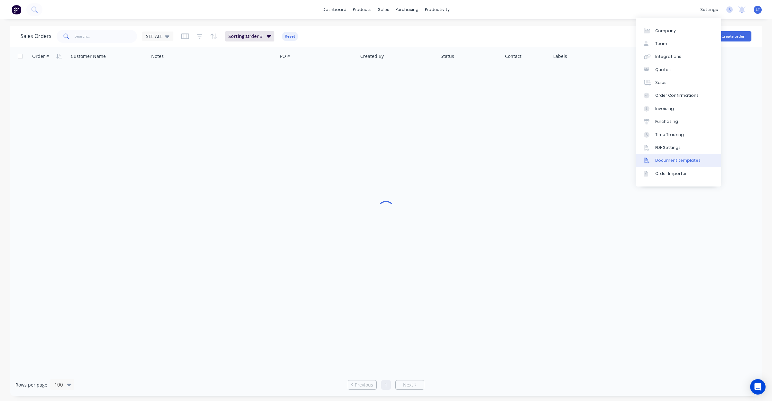
click at [692, 157] on link "Document templates" at bounding box center [678, 160] width 85 height 13
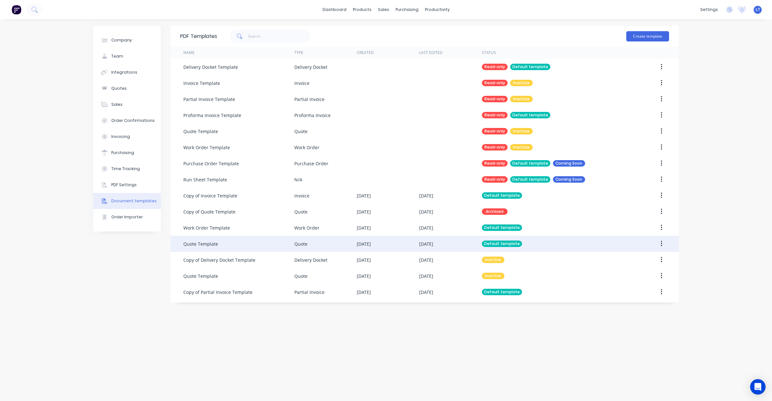
click at [303, 242] on div "Quote" at bounding box center [300, 244] width 13 height 7
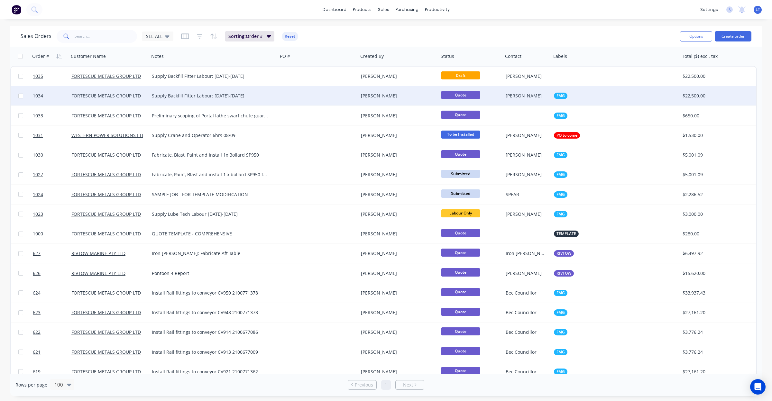
click at [397, 93] on div "[PERSON_NAME]" at bounding box center [396, 96] width 71 height 6
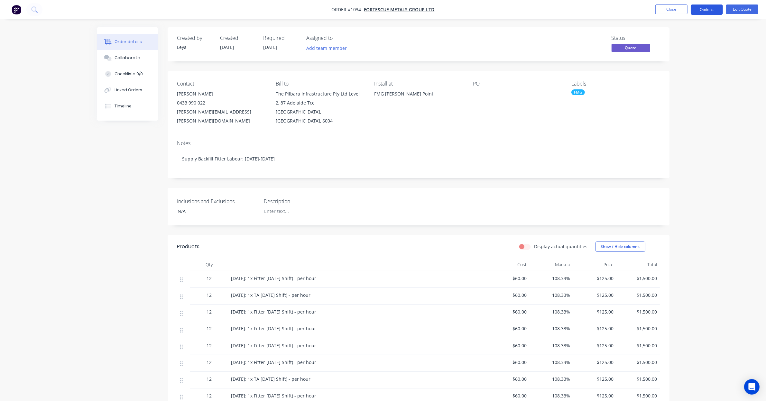
click at [717, 11] on button "Options" at bounding box center [707, 10] width 32 height 10
click at [707, 40] on div "Quote" at bounding box center [687, 38] width 59 height 9
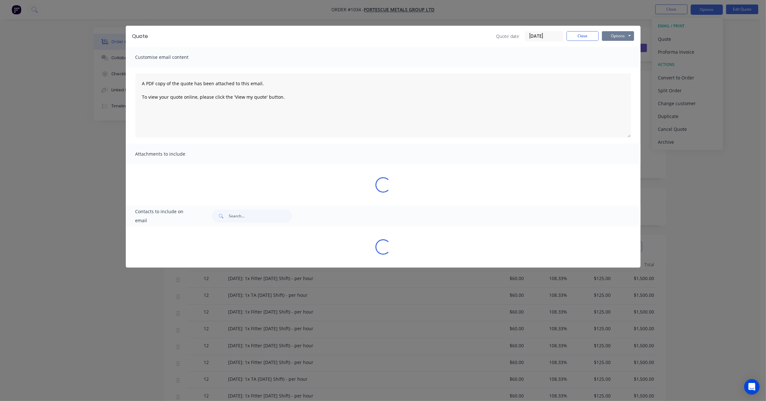
click at [622, 36] on button "Options" at bounding box center [618, 36] width 32 height 10
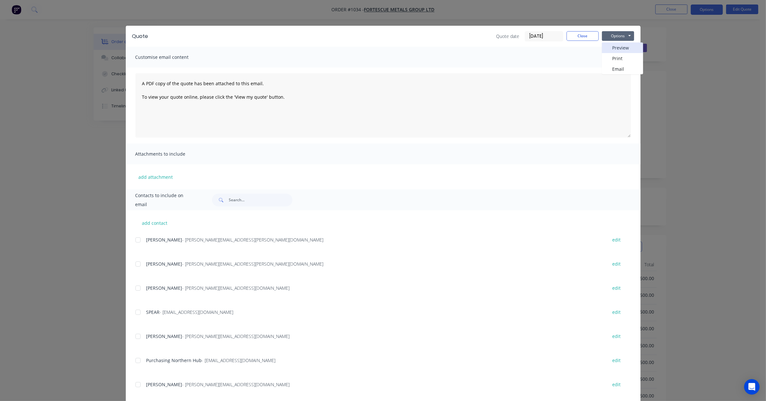
click at [616, 47] on button "Preview" at bounding box center [622, 47] width 41 height 11
click at [577, 36] on button "Close" at bounding box center [583, 36] width 32 height 10
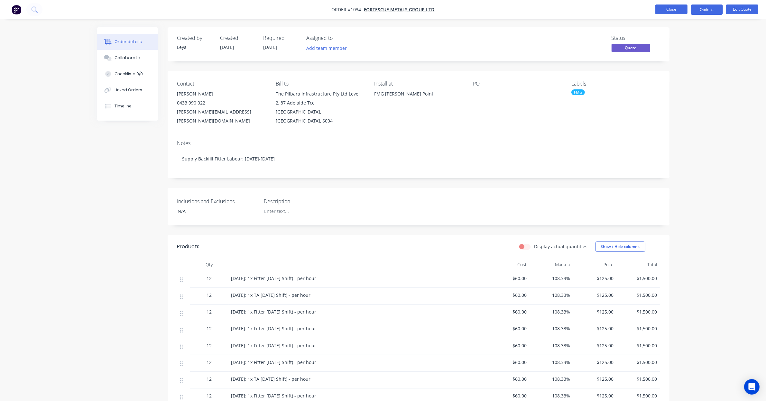
click at [678, 9] on button "Close" at bounding box center [672, 10] width 32 height 10
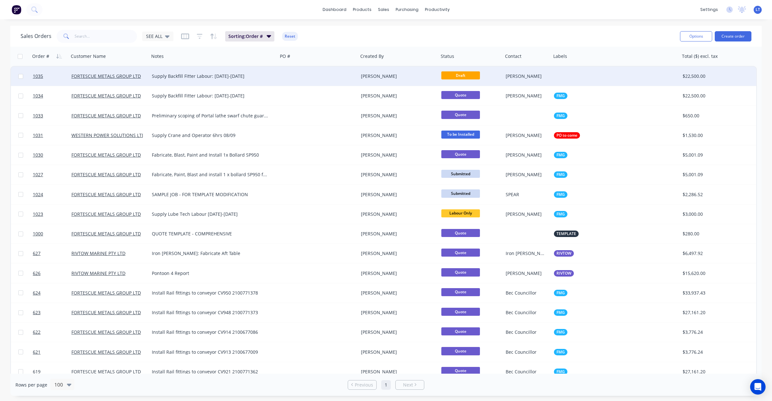
click at [320, 81] on div at bounding box center [318, 76] width 80 height 19
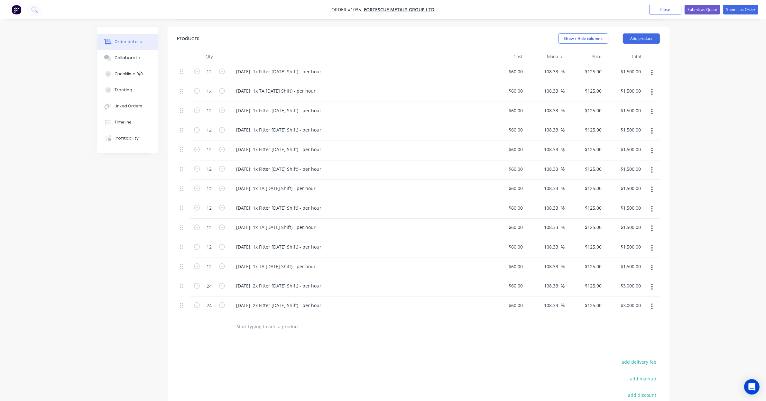
scroll to position [228, 0]
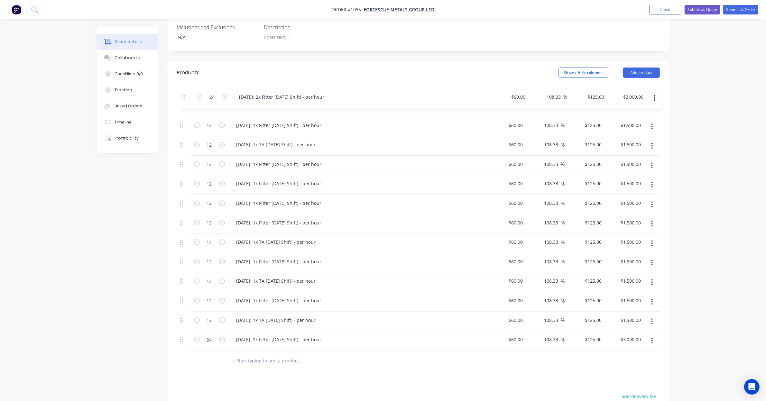
drag, startPoint x: 182, startPoint y: 281, endPoint x: 184, endPoint y: 94, distance: 186.7
click at [184, 97] on div "12 08/09/25: 1x Fitter Labour (Day Shift) - per hour $60.00 $60.00 108.33 108.3…" at bounding box center [418, 224] width 483 height 254
drag, startPoint x: 181, startPoint y: 319, endPoint x: 184, endPoint y: 108, distance: 210.2
click at [184, 108] on div "24 29/09/25: 2x Fitter Labour (Day Shift) - per hour $60.00 $60.00 108.33 108.3…" at bounding box center [418, 223] width 483 height 254
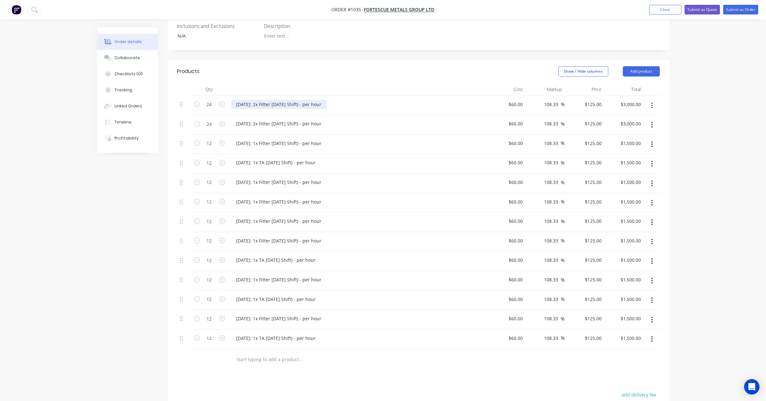
click at [249, 100] on div "[DATE]: 2x Fitter [DATE] Shift) - per hour" at bounding box center [279, 104] width 96 height 9
drag, startPoint x: 248, startPoint y: 95, endPoint x: 201, endPoint y: 94, distance: 46.7
click at [201, 96] on div "24 29/09/25: 2x Fitter Labour (Day Shift) - per hour $60.00 $60.00 108.33 108.3…" at bounding box center [418, 106] width 483 height 20
click at [250, 119] on div "[DATE]: 2x Fitter [DATE] Shift) - per hour" at bounding box center [279, 123] width 96 height 9
drag, startPoint x: 248, startPoint y: 115, endPoint x: 184, endPoint y: 111, distance: 64.1
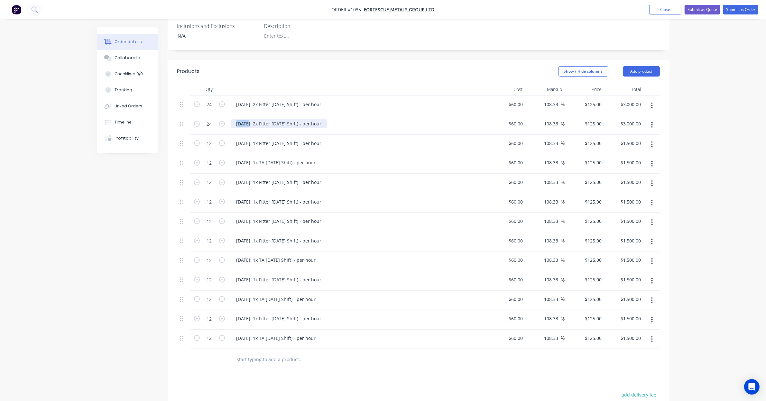
click at [184, 115] on div "24 30/09/25: 2x Fitter Labour (Day Shift) - per hour $60.00 $60.00 108.33 108.3…" at bounding box center [418, 125] width 483 height 20
click at [652, 121] on icon "button" at bounding box center [652, 124] width 2 height 7
click at [640, 150] on div "Duplicate" at bounding box center [630, 154] width 50 height 9
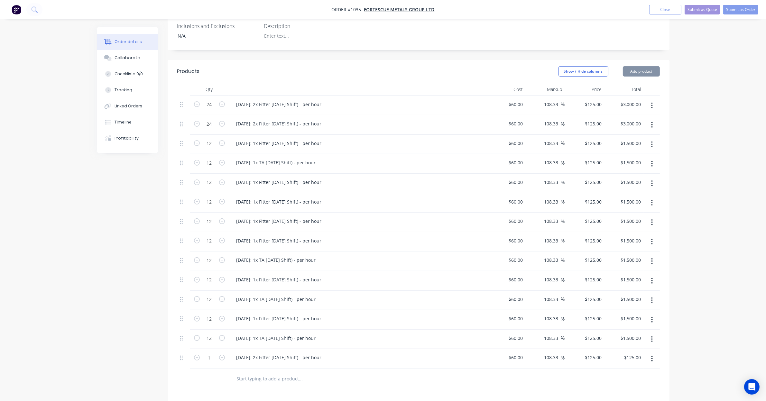
click at [653, 119] on button "button" at bounding box center [652, 125] width 15 height 12
click at [644, 150] on div "Duplicate" at bounding box center [630, 154] width 50 height 9
click at [654, 119] on button "button" at bounding box center [652, 125] width 15 height 12
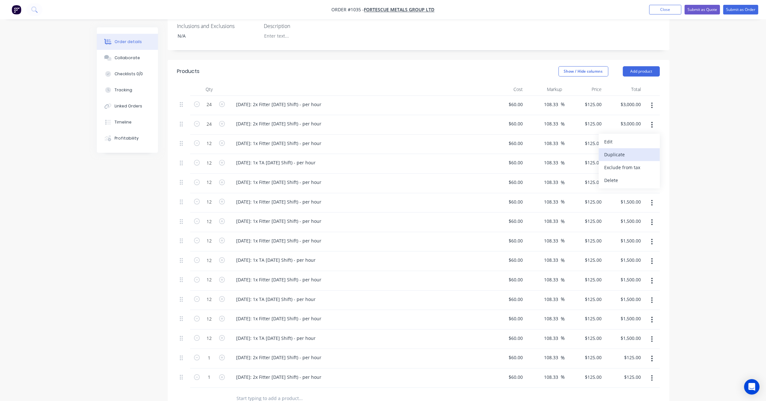
click at [649, 150] on div "Duplicate" at bounding box center [630, 154] width 50 height 9
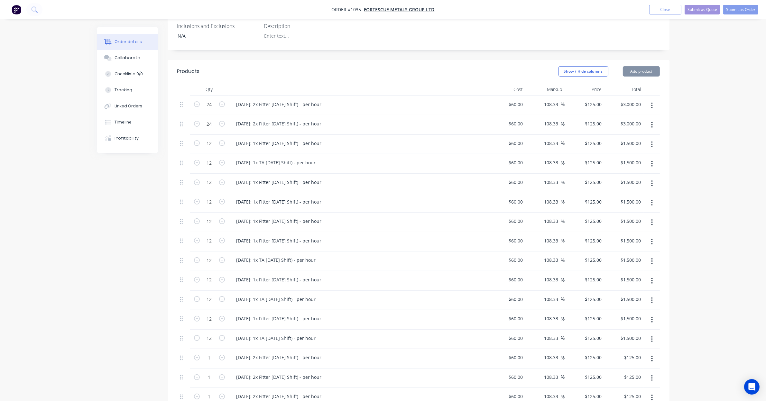
click at [657, 119] on button "button" at bounding box center [652, 125] width 15 height 12
click at [641, 150] on div "Duplicate" at bounding box center [630, 154] width 50 height 9
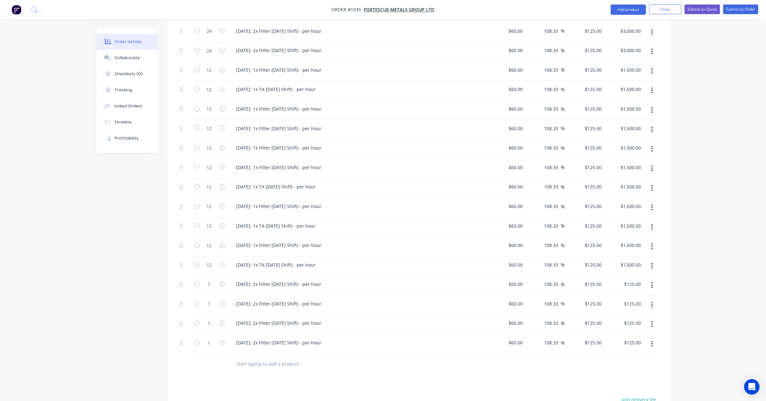
scroll to position [275, 0]
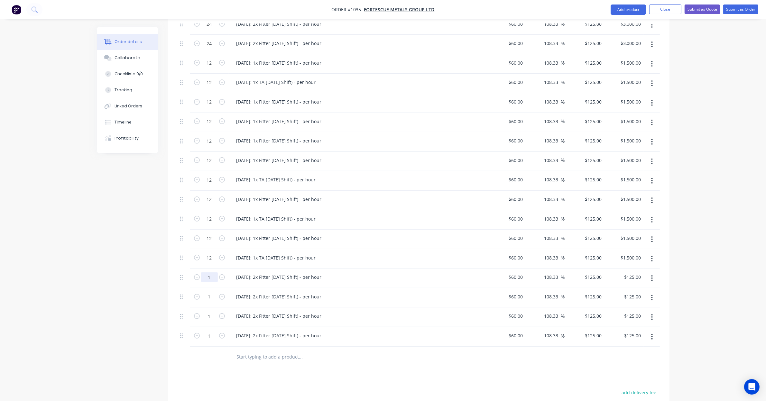
click at [213, 29] on input "1" at bounding box center [209, 24] width 17 height 10
type input "24"
type input "$3,000.00"
click at [141, 287] on div "Created by Leya Created 03/09/25 Required 03/09/25 Assigned to Add team member …" at bounding box center [383, 142] width 573 height 780
click at [211, 29] on input "1" at bounding box center [209, 24] width 17 height 10
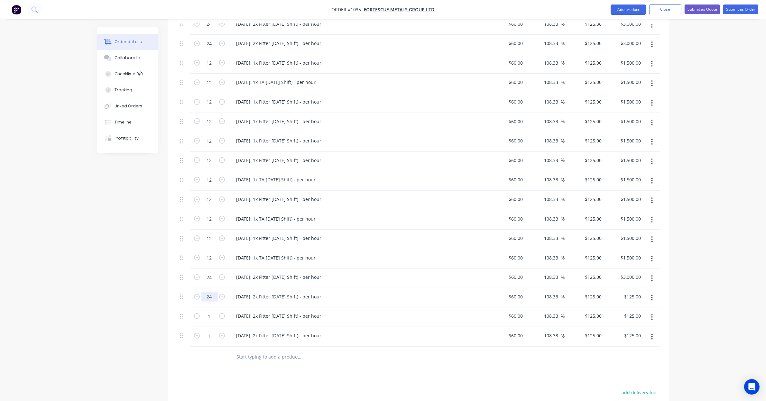
type input "24"
type input "$3,000.00"
click at [104, 282] on div "Created by Leya Created 03/09/25 Required 03/09/25 Assigned to Add team member …" at bounding box center [383, 142] width 573 height 780
click at [208, 29] on input "1" at bounding box center [209, 24] width 17 height 10
type input "24"
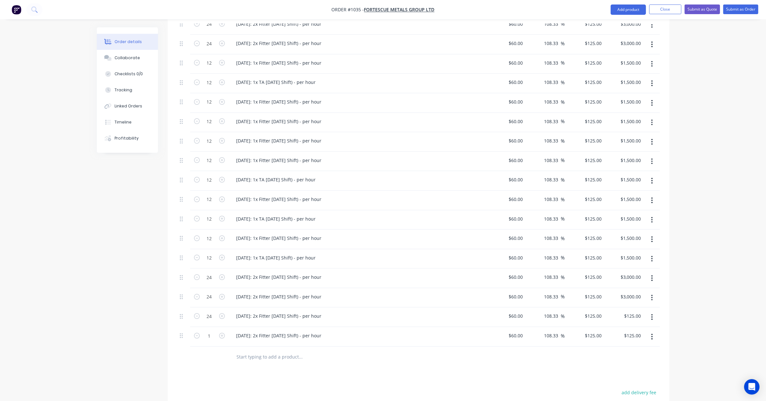
type input "$3,000.00"
click at [141, 311] on div "Created by Leya Created 03/09/25 Required 03/09/25 Assigned to Add team member …" at bounding box center [383, 142] width 573 height 780
drag, startPoint x: 211, startPoint y: 332, endPoint x: 200, endPoint y: 331, distance: 11.3
click at [211, 29] on input "1" at bounding box center [209, 24] width 17 height 10
type input "24"
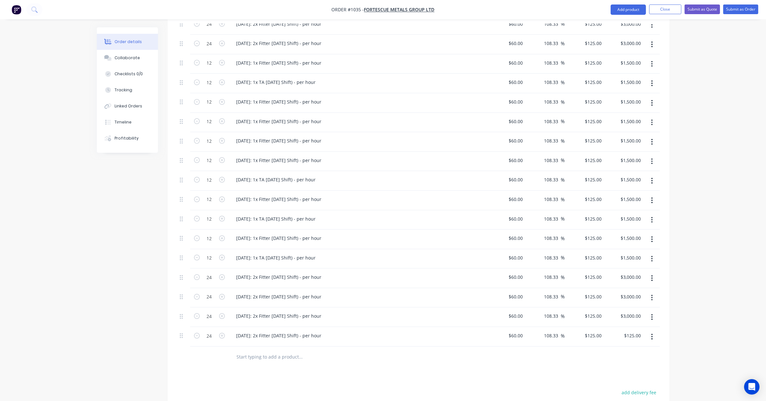
type input "$3,000.00"
drag, startPoint x: 132, startPoint y: 314, endPoint x: 152, endPoint y: 314, distance: 20.0
click at [132, 314] on div "Created by Leya Created 03/09/25 Required 03/09/25 Assigned to Add team member …" at bounding box center [383, 142] width 573 height 780
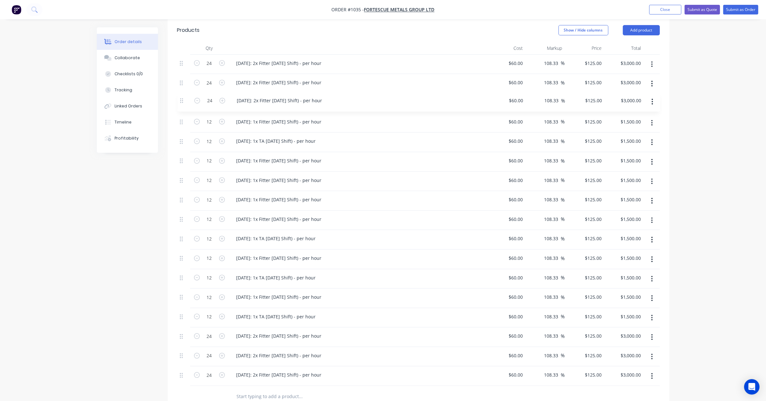
scroll to position [234, 0]
drag, startPoint x: 180, startPoint y: 272, endPoint x: 176, endPoint y: 97, distance: 175.1
click at [176, 97] on div "Qty Cost Markup Price Total 24 01/10/25: 2x Fitter Labour (Day Shift) - per hou…" at bounding box center [419, 227] width 502 height 366
drag, startPoint x: 180, startPoint y: 372, endPoint x: 182, endPoint y: 112, distance: 259.7
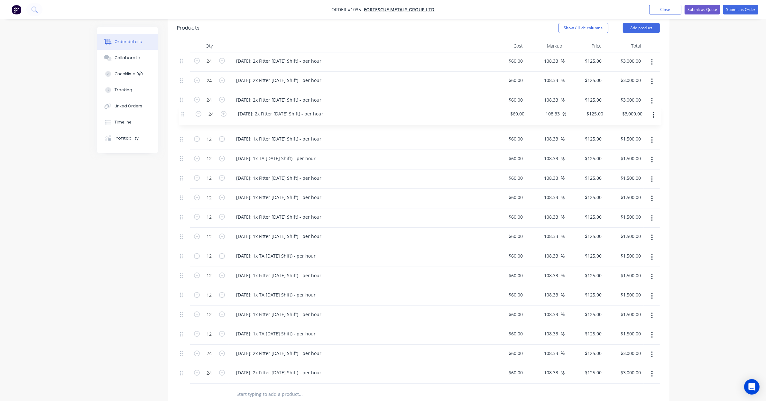
click at [182, 112] on div "24 01/10/25: 2x Fitter Labour (Day Shift) - per hour $60.00 $60.00 108.33 108.3…" at bounding box center [418, 218] width 483 height 332
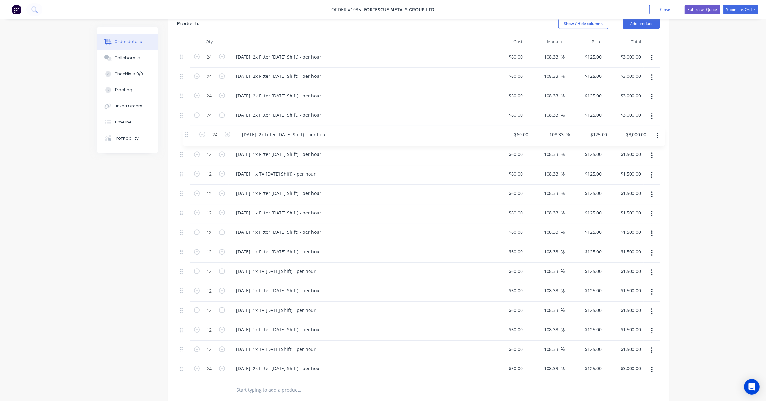
drag, startPoint x: 183, startPoint y: 369, endPoint x: 188, endPoint y: 129, distance: 240.1
click at [188, 129] on div "24 01/10/25: 2x Fitter Labour (Day Shift) - per hour $60.00 $60.00 108.33 108.3…" at bounding box center [418, 214] width 483 height 332
drag, startPoint x: 182, startPoint y: 369, endPoint x: 184, endPoint y: 352, distance: 16.9
click at [184, 352] on div "24 01/10/25: 2x Fitter Labour (Day Shift) - per hour $60.00 $60.00 108.33 108.3…" at bounding box center [418, 214] width 483 height 332
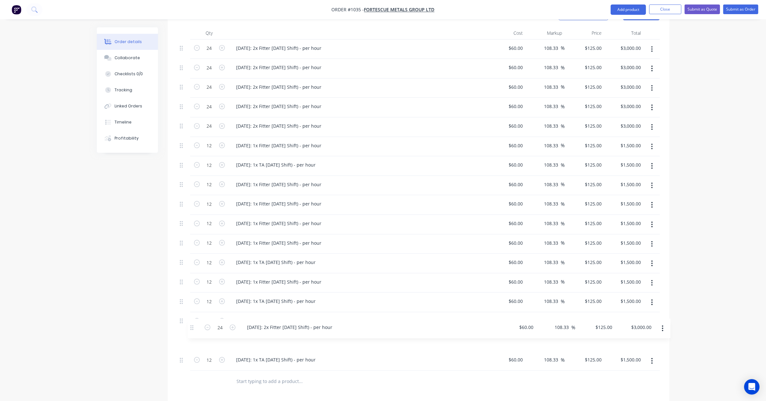
drag, startPoint x: 184, startPoint y: 352, endPoint x: 190, endPoint y: 326, distance: 26.4
click at [190, 326] on div "24 01/10/25: 2x Fitter Labour (Day Shift) - per hour $60.00 $60.00 108.33 108.3…" at bounding box center [418, 206] width 483 height 332
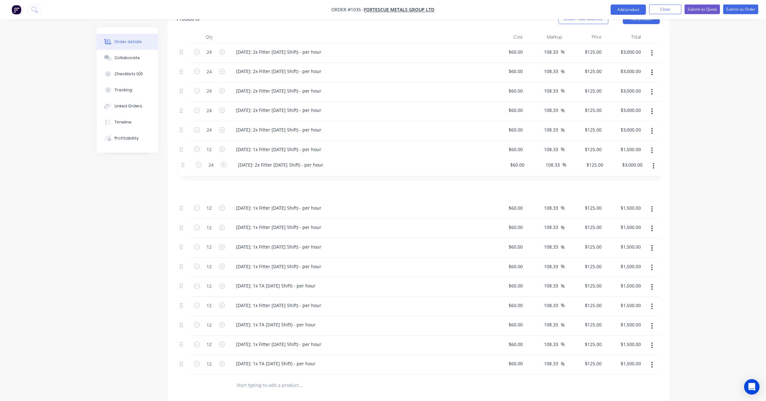
scroll to position [242, 0]
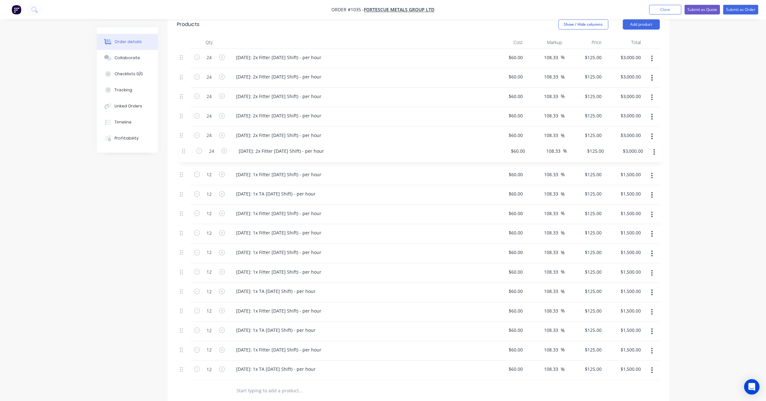
drag, startPoint x: 183, startPoint y: 336, endPoint x: 186, endPoint y: 151, distance: 185.1
click at [186, 151] on div "24 01/10/25: 2x Fitter Labour (Day Shift) - per hour $60.00 $60.00 108.33 108.3…" at bounding box center [418, 215] width 483 height 332
click at [250, 92] on div "[DATE]: 2x Fitter [DATE] Shift) - per hour" at bounding box center [279, 96] width 96 height 9
drag, startPoint x: 240, startPoint y: 86, endPoint x: 225, endPoint y: 84, distance: 15.8
click at [225, 88] on div "24 02/10/25: 2x Fitter Labour (Day Shift) - per hour $60.00 $60.00 108.33 108.3…" at bounding box center [418, 98] width 483 height 20
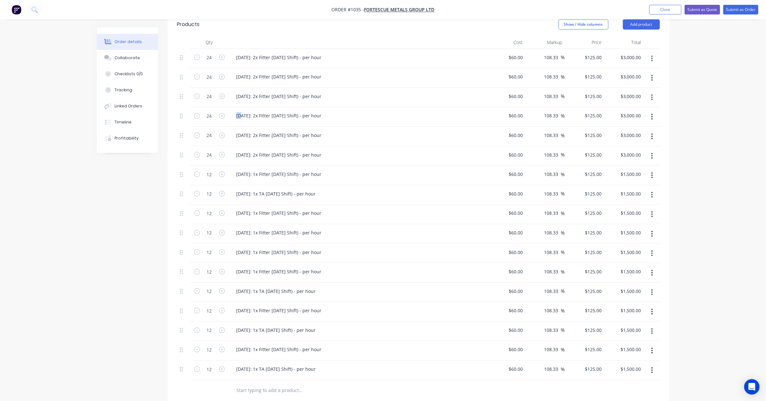
drag, startPoint x: 240, startPoint y: 107, endPoint x: 229, endPoint y: 107, distance: 11.3
click at [229, 107] on div "[DATE]: 2x Fitter [DATE] Shift) - per hour" at bounding box center [357, 117] width 257 height 20
drag, startPoint x: 229, startPoint y: 107, endPoint x: 244, endPoint y: 107, distance: 14.8
click at [246, 111] on div "[DATE]: 2x Fitter [DATE] Shift) - per hour" at bounding box center [279, 115] width 96 height 9
drag, startPoint x: 240, startPoint y: 107, endPoint x: 244, endPoint y: 108, distance: 4.0
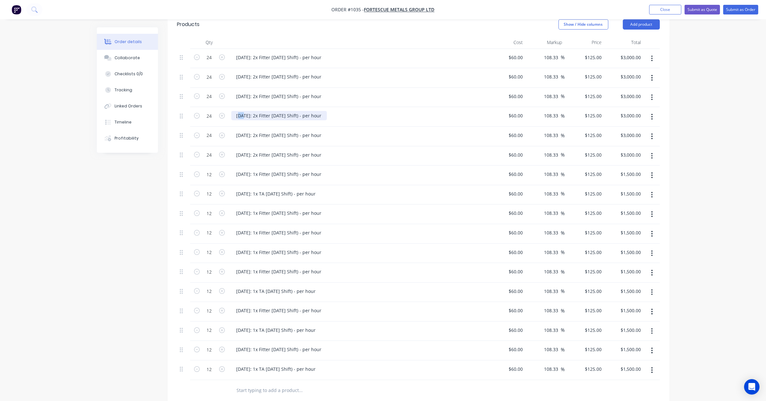
click at [244, 111] on div "[DATE]: 2x Fitter [DATE] Shift) - per hour" at bounding box center [279, 115] width 96 height 9
click at [242, 111] on div "[DATE]: 2x Fitter [DATE] Shift) - per hour" at bounding box center [279, 115] width 96 height 9
click at [241, 111] on div "[DATE]: 2x Fitter [DATE] Shift) - per hour" at bounding box center [279, 115] width 96 height 9
click at [240, 131] on div "[DATE]: 2x Fitter [DATE] Shift) - per hour" at bounding box center [279, 135] width 96 height 9
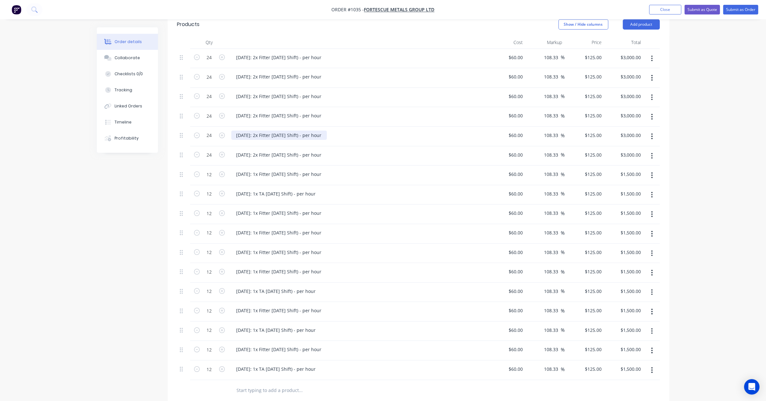
click at [239, 131] on div "[DATE]: 2x Fitter [DATE] Shift) - per hour" at bounding box center [279, 135] width 96 height 9
click at [253, 150] on div "[DATE]: 2x Fitter [DATE] Shift) - per hour" at bounding box center [279, 154] width 96 height 9
click at [238, 150] on div "[DATE]: 2x Fitter [DATE] Shift) - per hour" at bounding box center [279, 154] width 96 height 9
click at [653, 172] on icon "button" at bounding box center [652, 175] width 2 height 7
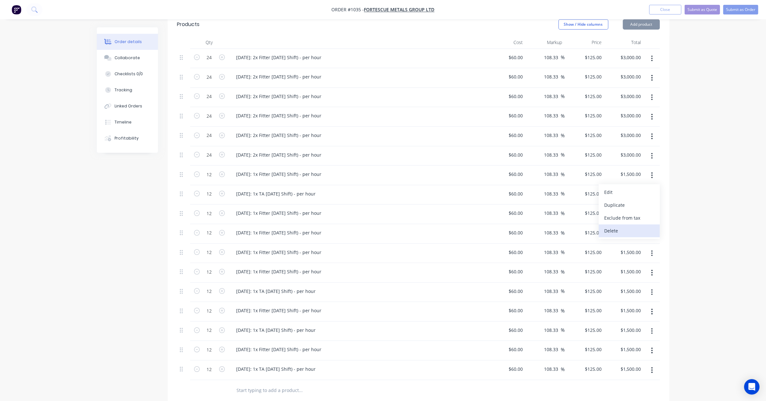
click at [649, 226] on div "Delete" at bounding box center [630, 230] width 50 height 9
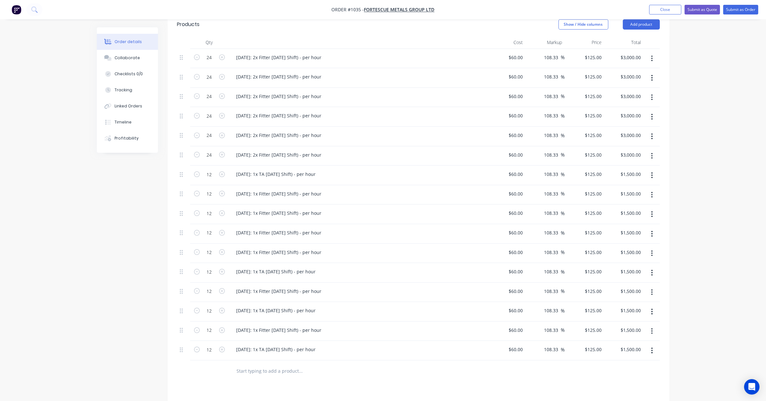
click at [653, 172] on icon "button" at bounding box center [652, 175] width 2 height 7
click at [649, 226] on div "Delete" at bounding box center [630, 230] width 50 height 9
click at [653, 172] on icon "button" at bounding box center [652, 175] width 2 height 7
click at [649, 226] on div "Delete" at bounding box center [630, 230] width 50 height 9
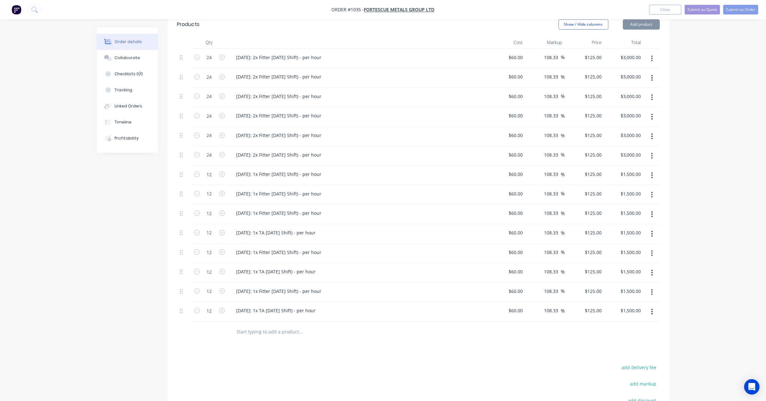
click at [653, 192] on icon "button" at bounding box center [652, 195] width 2 height 7
drag, startPoint x: 647, startPoint y: 245, endPoint x: 654, endPoint y: 206, distance: 39.0
click at [647, 246] on div "Delete" at bounding box center [630, 250] width 50 height 9
click at [653, 189] on button "button" at bounding box center [652, 195] width 15 height 12
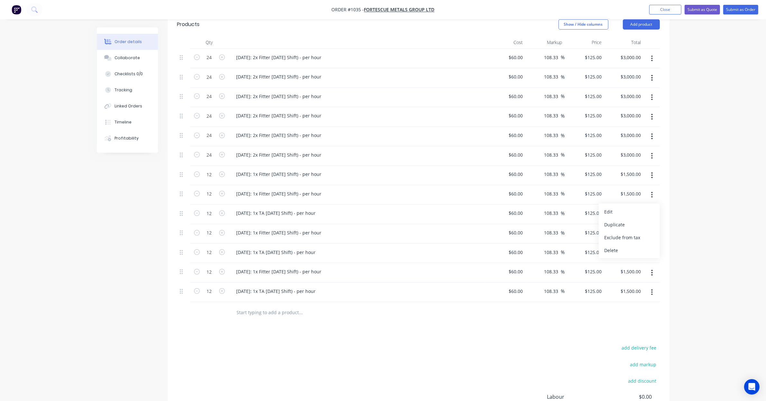
drag, startPoint x: 646, startPoint y: 241, endPoint x: 650, endPoint y: 212, distance: 29.3
click at [646, 246] on div "Delete" at bounding box center [630, 250] width 50 height 9
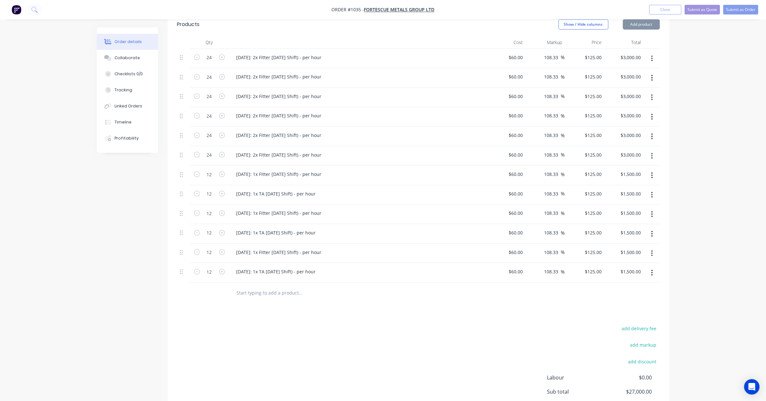
click at [652, 209] on button "button" at bounding box center [652, 215] width 15 height 12
click at [646, 265] on div "Delete" at bounding box center [630, 269] width 50 height 9
click at [653, 211] on icon "button" at bounding box center [652, 214] width 2 height 7
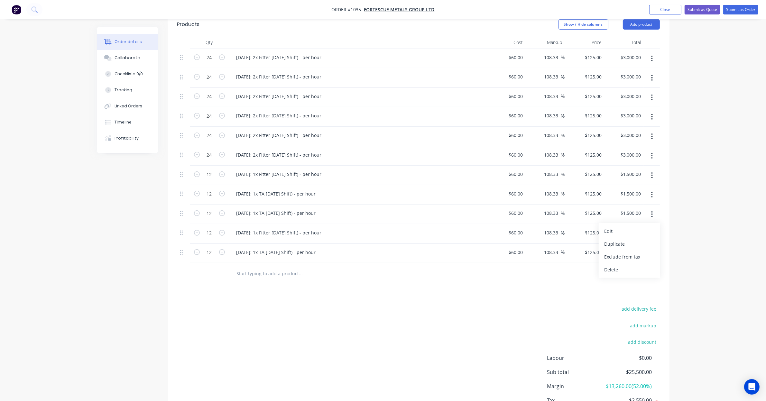
drag, startPoint x: 644, startPoint y: 264, endPoint x: 644, endPoint y: 260, distance: 4.2
click at [644, 265] on div "Delete" at bounding box center [630, 269] width 50 height 9
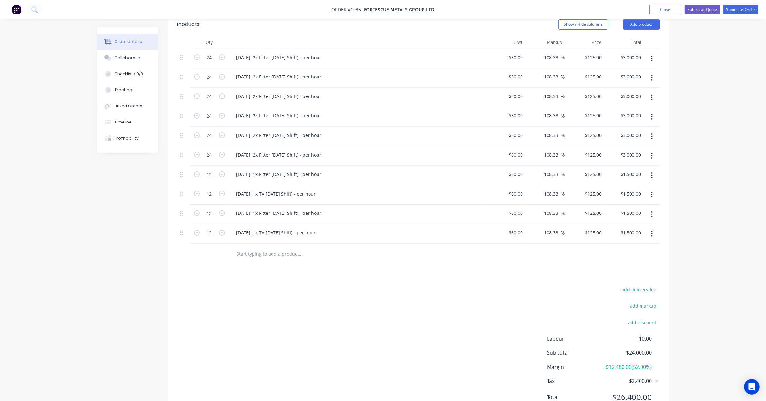
click at [653, 230] on icon "button" at bounding box center [652, 233] width 2 height 7
click at [641, 285] on div "Delete" at bounding box center [630, 289] width 50 height 9
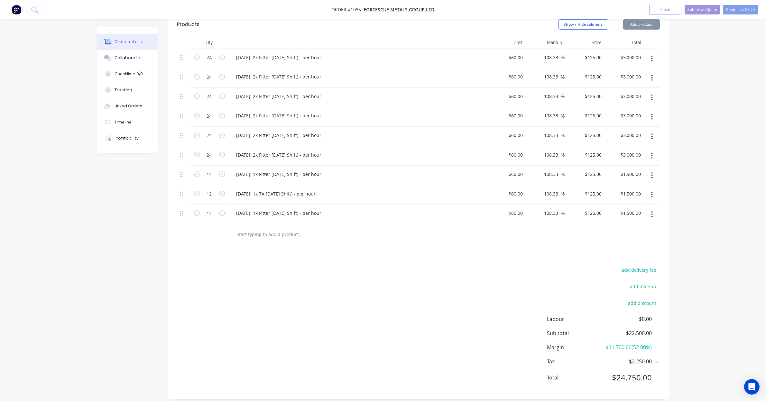
click at [652, 212] on button "button" at bounding box center [652, 215] width 15 height 12
click at [641, 265] on div "Delete" at bounding box center [630, 269] width 50 height 9
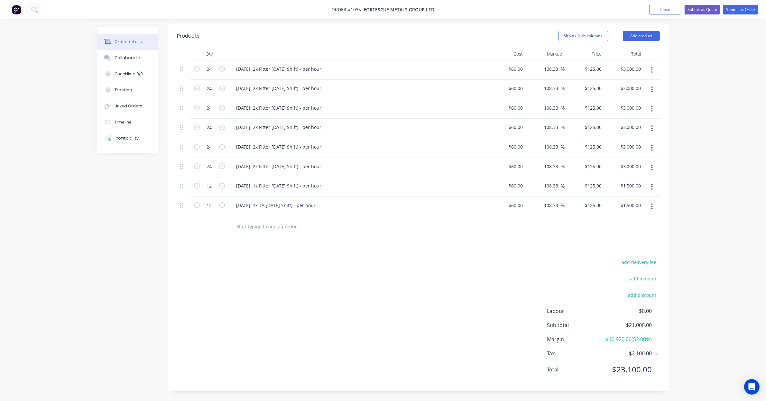
click at [653, 203] on icon "button" at bounding box center [652, 206] width 2 height 7
drag, startPoint x: 653, startPoint y: 254, endPoint x: 649, endPoint y: 204, distance: 50.7
click at [652, 257] on div "Delete" at bounding box center [630, 261] width 50 height 9
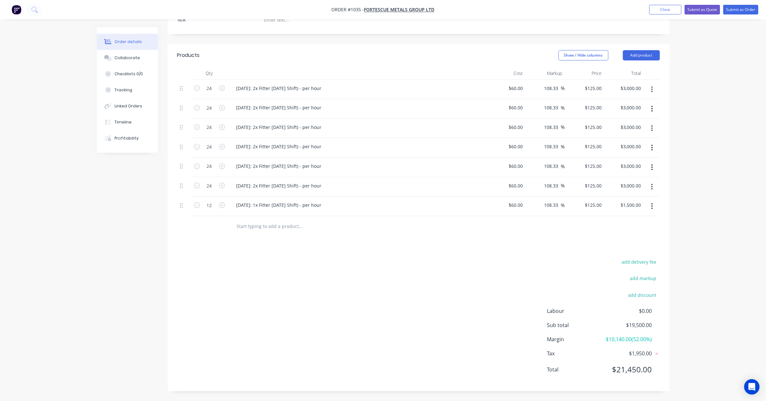
click at [652, 203] on icon "button" at bounding box center [652, 206] width 2 height 7
click at [648, 258] on div "Delete" at bounding box center [630, 261] width 50 height 9
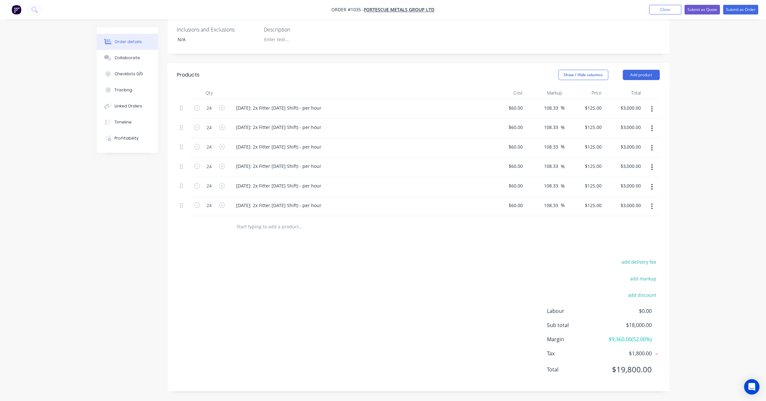
scroll to position [184, 0]
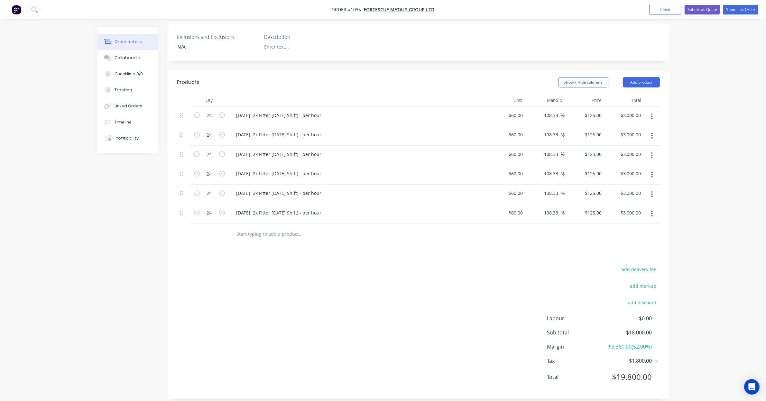
click at [658, 208] on button "button" at bounding box center [652, 214] width 15 height 12
click at [646, 239] on div "Duplicate" at bounding box center [630, 243] width 50 height 9
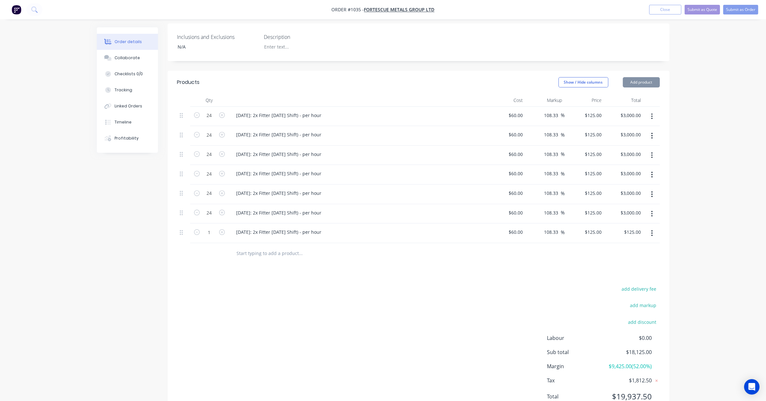
click at [654, 228] on button "button" at bounding box center [652, 234] width 15 height 12
click at [650, 258] on div "Duplicate" at bounding box center [630, 262] width 50 height 9
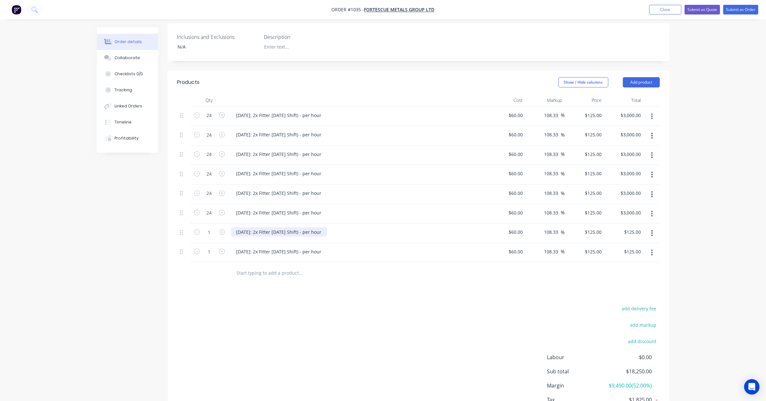
click at [318, 228] on div "09/10/25: 2x Fitter Labour (Day Shift) - per hour" at bounding box center [279, 232] width 96 height 9
drag, startPoint x: 241, startPoint y: 224, endPoint x: 214, endPoint y: 218, distance: 28.0
click at [210, 224] on div "1 09/10/25: 2x Fitter Labour (Day Shift) - per hour $60.00 $60.00 108.33 108.33…" at bounding box center [418, 234] width 483 height 20
drag, startPoint x: 210, startPoint y: 227, endPoint x: 346, endPoint y: 176, distance: 145.9
click at [210, 120] on input "1" at bounding box center [209, 116] width 17 height 10
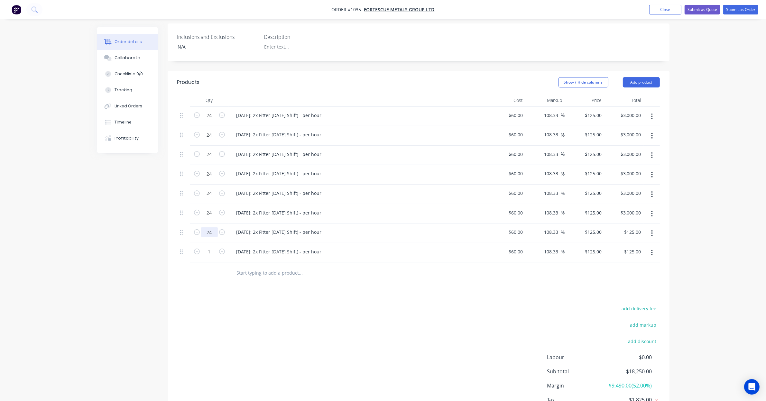
type input "24"
type input "$3,000.00"
drag, startPoint x: 390, startPoint y: 356, endPoint x: 328, endPoint y: 316, distance: 73.7
click at [390, 356] on div "add delivery fee add markup add discount Labour $0.00 Sub total $18,250.00 Marg…" at bounding box center [418, 366] width 483 height 124
drag, startPoint x: 207, startPoint y: 248, endPoint x: 333, endPoint y: 212, distance: 131.2
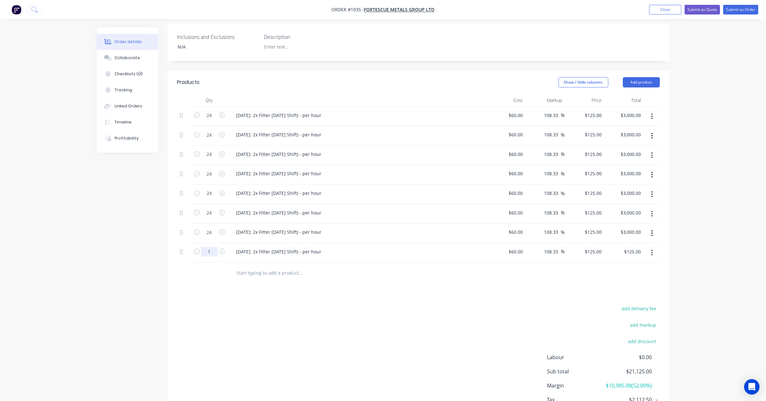
click at [207, 120] on input "1" at bounding box center [209, 116] width 17 height 10
type input "24"
type input "$3,000.00"
click at [359, 295] on div "Products Show / Hide columns Add product Qty Cost Markup Price Total 24 01/10/2…" at bounding box center [419, 255] width 502 height 368
click at [242, 247] on div "09/10/25: 2x Fitter Labour (Day Shift) - per hour" at bounding box center [279, 251] width 96 height 9
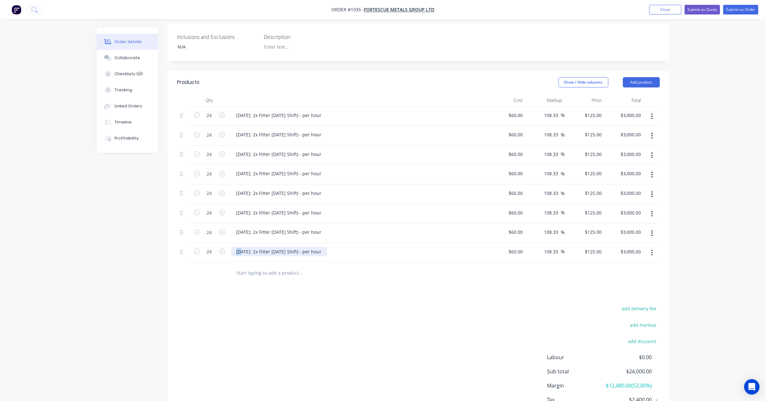
drag, startPoint x: 240, startPoint y: 243, endPoint x: 224, endPoint y: 240, distance: 16.6
click at [221, 243] on div "24 09/10/25: 2x Fitter Labour (Day Shift) - per hour $60.00 $60.00 108.33 108.3…" at bounding box center [418, 253] width 483 height 20
click at [218, 287] on div "Products Show / Hide columns Add product Qty Cost Markup Price Total 24 01/10/2…" at bounding box center [419, 255] width 502 height 368
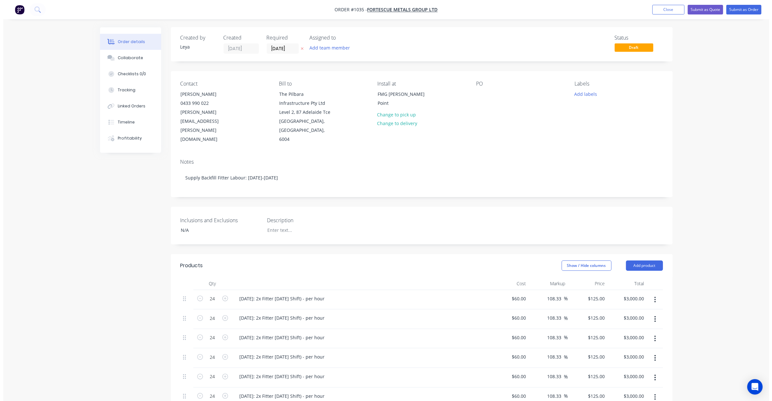
scroll to position [0, 0]
click at [298, 47] on icon at bounding box center [299, 49] width 3 height 4
click at [288, 49] on input at bounding box center [281, 49] width 35 height 10
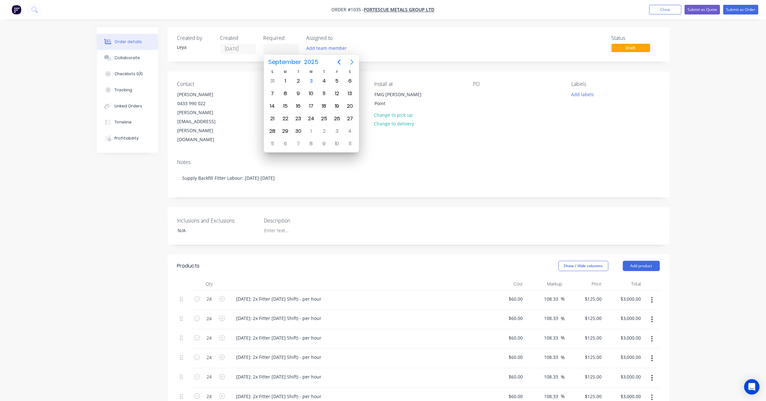
click at [351, 63] on icon "Next page" at bounding box center [352, 62] width 8 height 8
click at [311, 79] on div "1" at bounding box center [311, 81] width 10 height 10
type input "01/10/25"
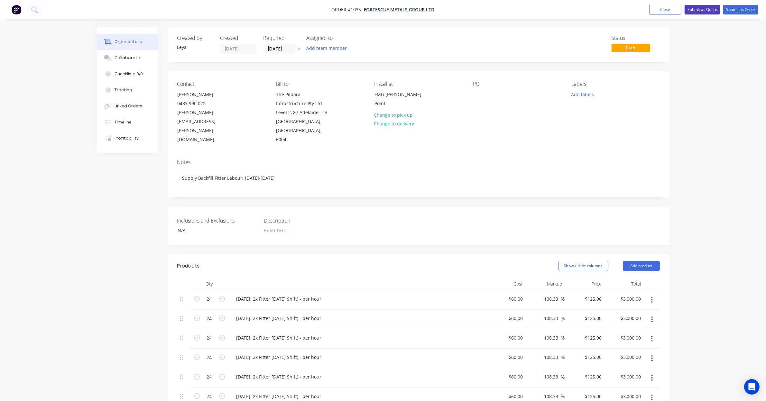
click at [702, 10] on button "Submit as Quote" at bounding box center [702, 10] width 35 height 10
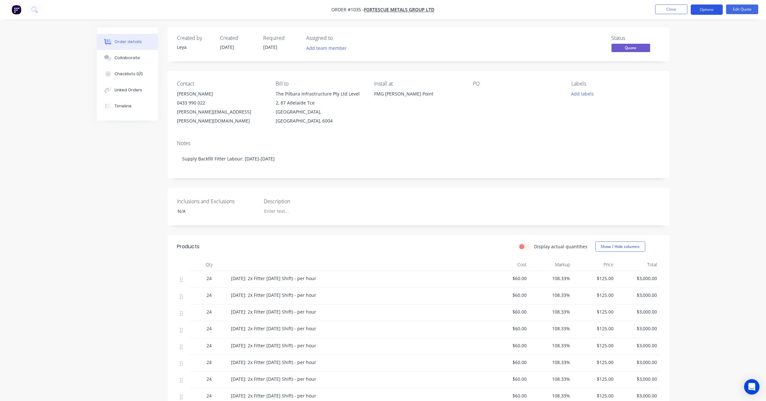
click at [704, 9] on button "Options" at bounding box center [707, 10] width 32 height 10
click at [683, 41] on div "Quote" at bounding box center [687, 38] width 59 height 9
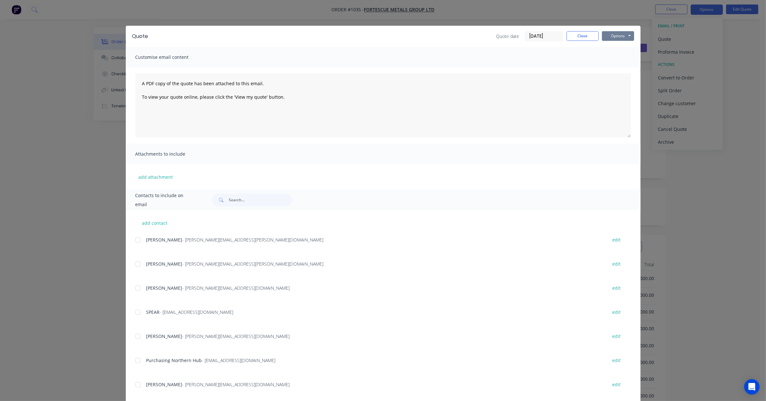
click at [614, 33] on button "Options" at bounding box center [618, 36] width 32 height 10
click at [616, 50] on button "Preview" at bounding box center [622, 47] width 41 height 11
click at [588, 38] on button "Close" at bounding box center [583, 36] width 32 height 10
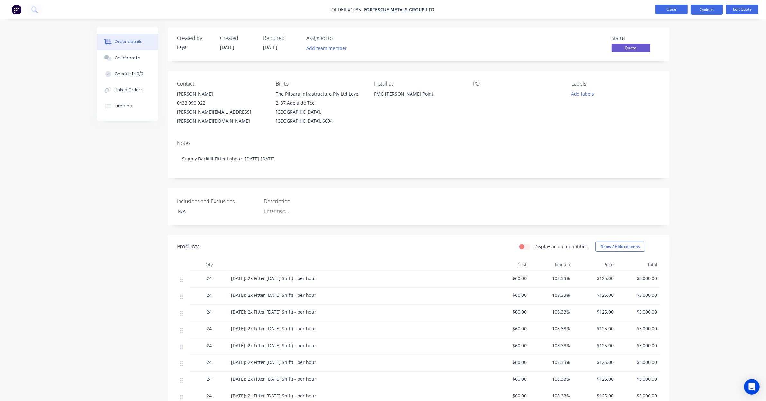
click at [657, 9] on button "Close" at bounding box center [672, 10] width 32 height 10
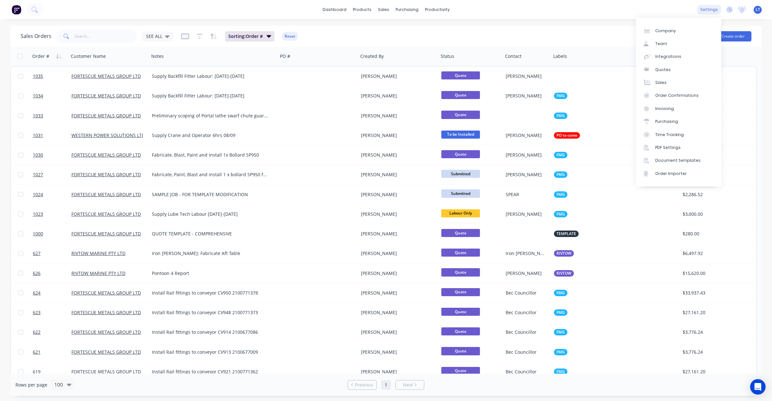
click at [708, 10] on div "settings" at bounding box center [709, 10] width 24 height 10
click at [693, 163] on div "Document templates" at bounding box center [678, 161] width 45 height 6
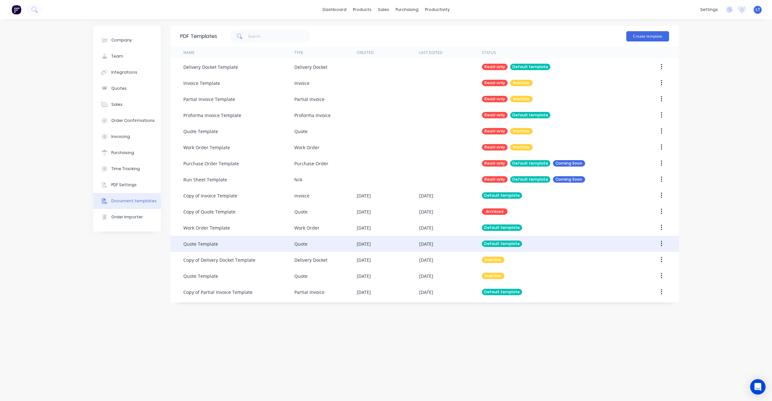
click at [322, 243] on div "Quote" at bounding box center [325, 244] width 62 height 16
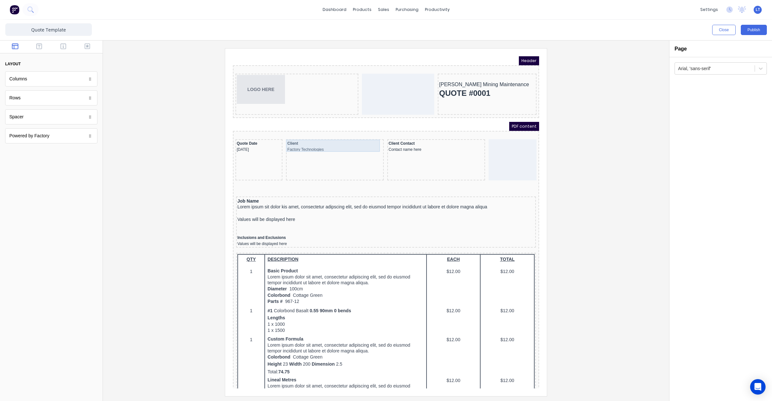
click at [310, 142] on div "Client Factory Technologies" at bounding box center [327, 139] width 95 height 12
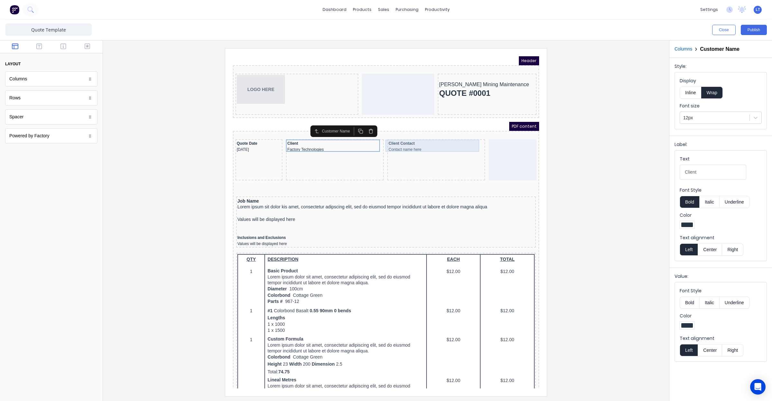
click at [393, 139] on div "Client Contact Contact name here" at bounding box center [428, 139] width 95 height 12
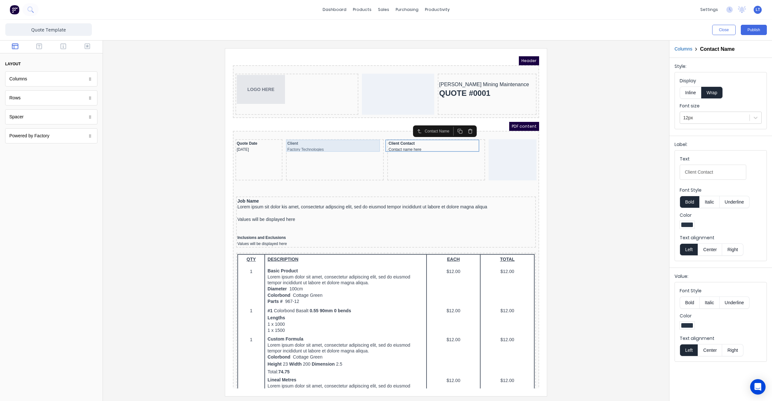
click at [312, 140] on div "Client Factory Technologies" at bounding box center [327, 139] width 95 height 12
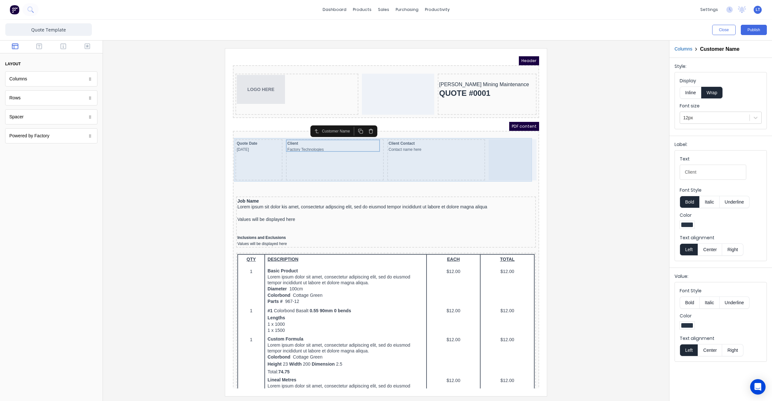
click at [393, 140] on div "Client Contact Contact name here" at bounding box center [428, 139] width 95 height 12
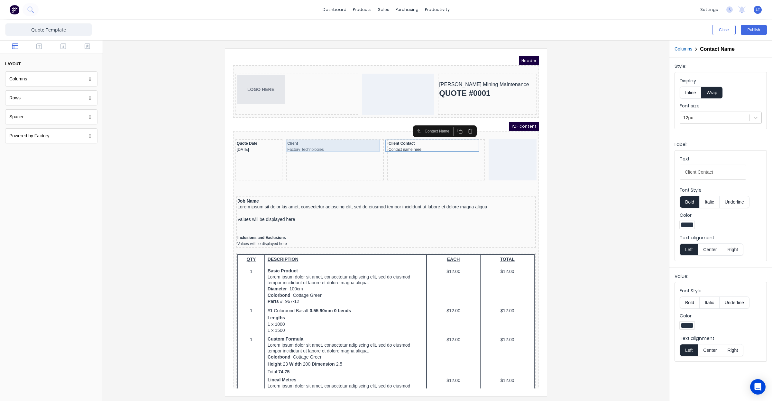
click at [297, 136] on div "Client Factory Technologies" at bounding box center [327, 139] width 95 height 12
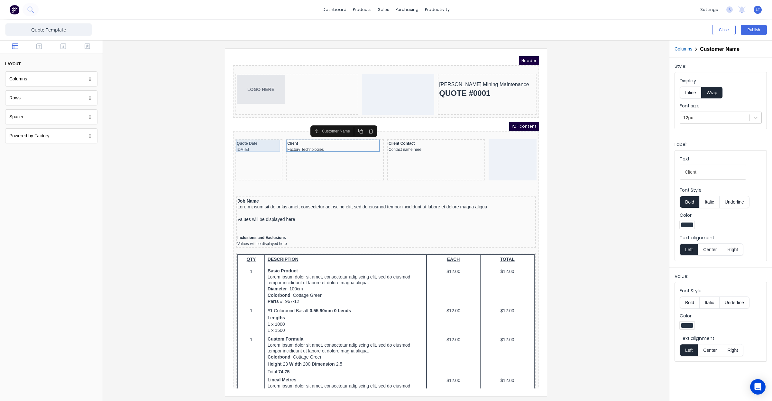
click at [242, 139] on div "Quote Date 29/10/2024" at bounding box center [251, 139] width 44 height 12
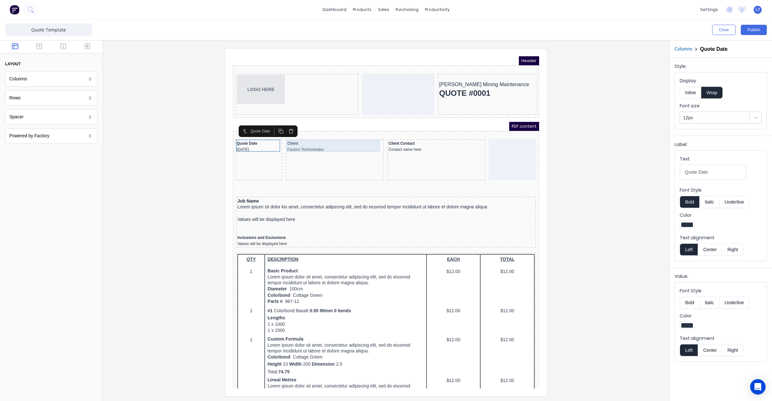
click at [310, 137] on div "Client Factory Technologies" at bounding box center [327, 139] width 95 height 12
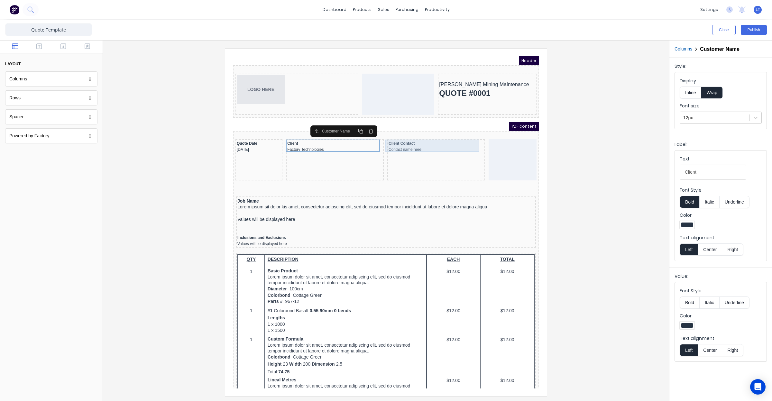
click at [389, 139] on div "Client Contact Contact name here" at bounding box center [428, 139] width 95 height 12
click at [600, 158] on div at bounding box center [386, 222] width 556 height 348
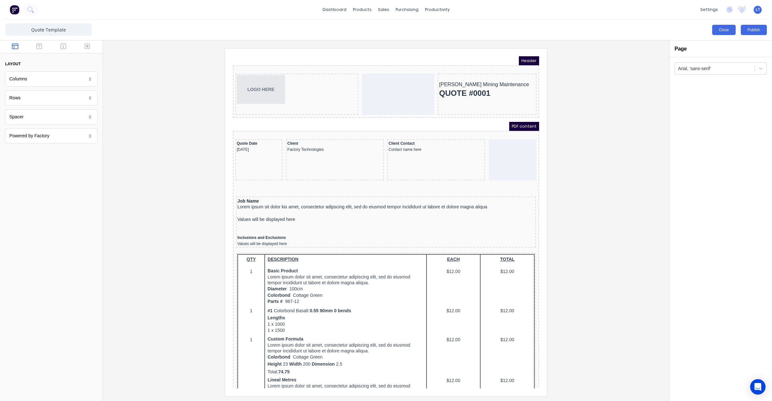
click at [727, 34] on button "Close" at bounding box center [724, 30] width 23 height 10
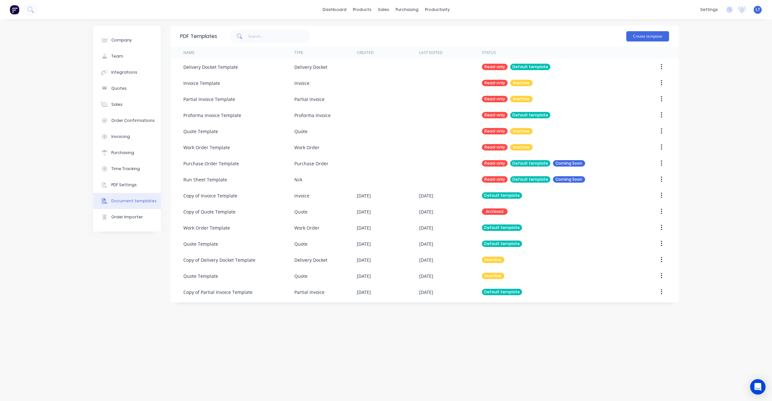
drag, startPoint x: 490, startPoint y: 346, endPoint x: 472, endPoint y: 341, distance: 19.1
click at [442, 348] on div "PDF Templates Create template Name Type Created Last Edited Status Delivery Doc…" at bounding box center [425, 210] width 509 height 369
click at [392, 26] on link "Sales Orders" at bounding box center [417, 30] width 85 height 13
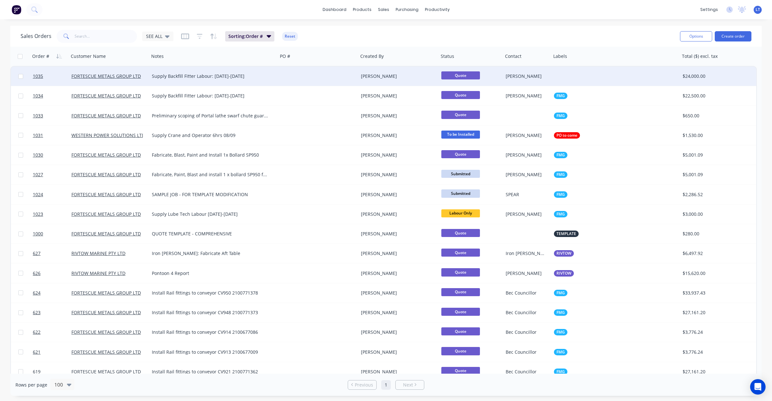
click at [301, 79] on div at bounding box center [318, 76] width 80 height 19
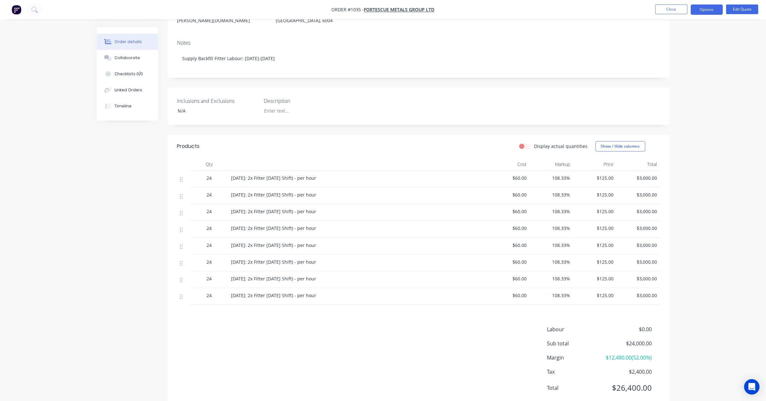
scroll to position [121, 0]
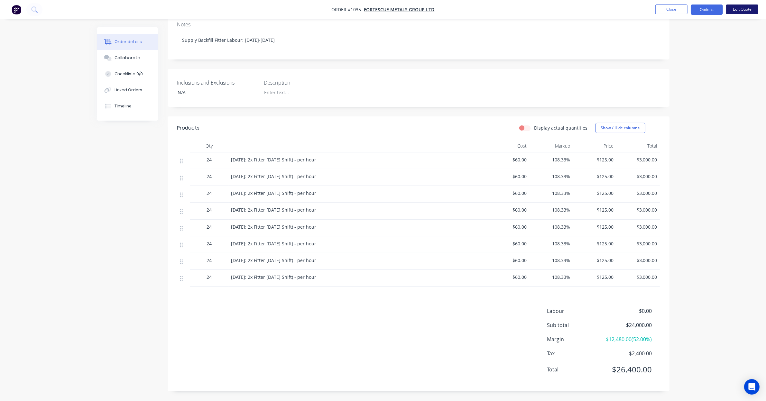
click at [734, 10] on button "Edit Quote" at bounding box center [742, 10] width 32 height 10
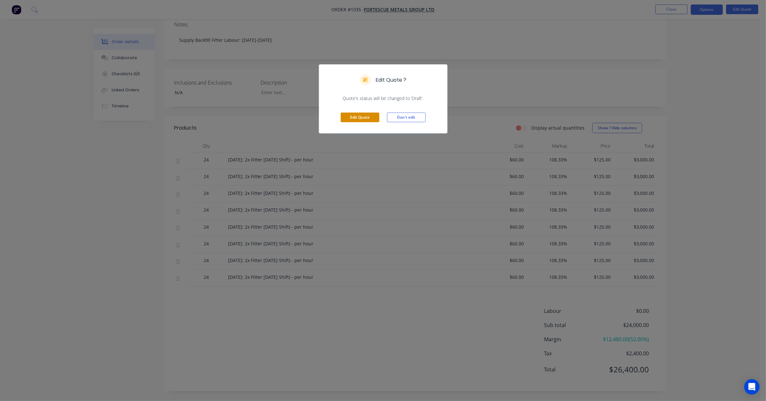
drag, startPoint x: 360, startPoint y: 110, endPoint x: 362, endPoint y: 117, distance: 6.9
click at [360, 110] on div "Edit Quote Don't edit" at bounding box center [383, 118] width 128 height 32
click at [363, 118] on button "Edit Quote" at bounding box center [360, 118] width 39 height 10
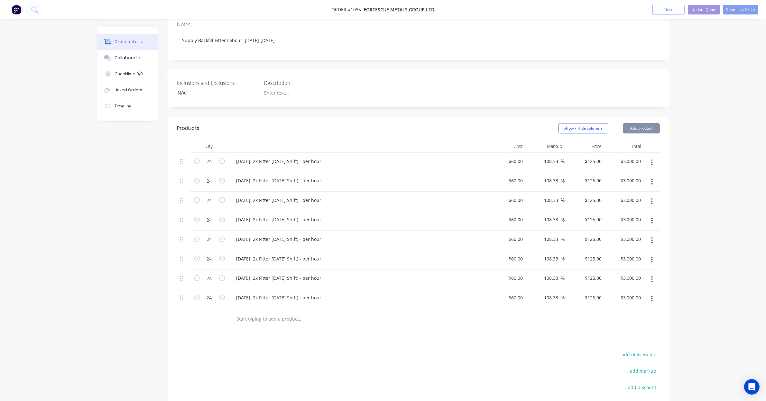
scroll to position [147, 0]
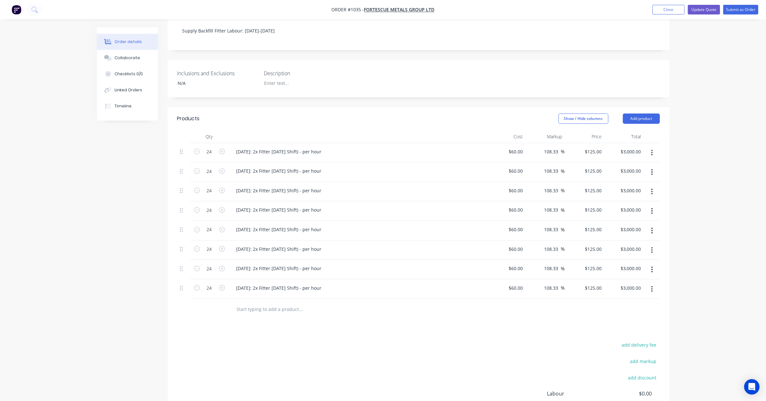
click at [651, 264] on button "button" at bounding box center [652, 270] width 15 height 12
click at [647, 295] on div "Duplicate" at bounding box center [630, 299] width 50 height 9
click at [651, 266] on icon "button" at bounding box center [652, 269] width 2 height 7
click at [645, 295] on div "Duplicate" at bounding box center [630, 299] width 50 height 9
drag, startPoint x: 180, startPoint y: 300, endPoint x: 180, endPoint y: 279, distance: 20.9
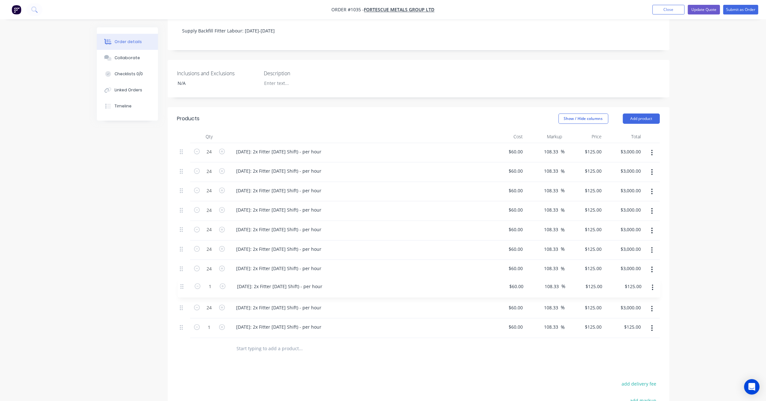
click at [180, 279] on div "24 01/10/25: 2x Fitter Labour (Day Shift) - per hour $60.00 $60.00 108.33 108.3…" at bounding box center [418, 240] width 483 height 195
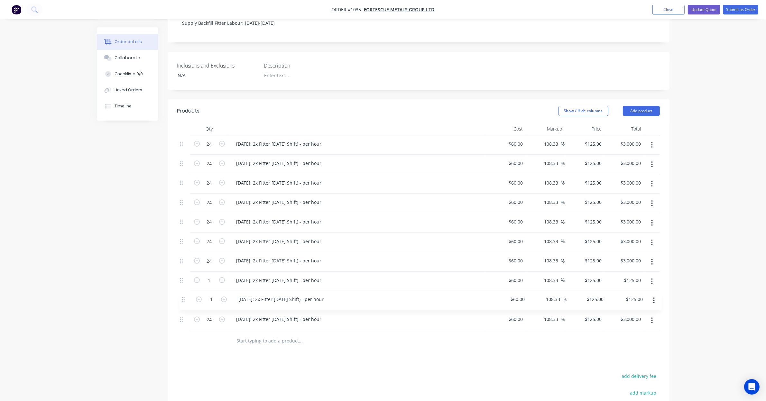
scroll to position [156, 0]
drag, startPoint x: 180, startPoint y: 322, endPoint x: 182, endPoint y: 290, distance: 31.9
click at [182, 290] on div "24 01/10/25: 2x Fitter Labour (Day Shift) - per hour $60.00 $60.00 108.33 108.3…" at bounding box center [418, 231] width 483 height 195
click at [247, 275] on div "[DATE]: 2x Fitter [DATE] Shift) - per hour" at bounding box center [279, 279] width 96 height 9
click at [241, 275] on div "[DATE]: 2x Fitter [DATE] Shift) - per hour" at bounding box center [279, 279] width 96 height 9
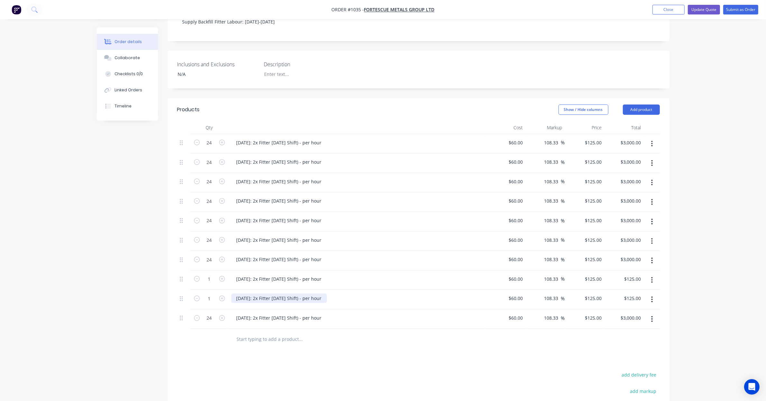
click at [257, 294] on div "[DATE]: 2x Fitter [DATE] Shift) - per hour" at bounding box center [279, 298] width 96 height 9
click at [241, 294] on div "[DATE]: 2x Fitter [DATE] Shift) - per hour" at bounding box center [279, 298] width 96 height 9
drag, startPoint x: 258, startPoint y: 272, endPoint x: 262, endPoint y: 276, distance: 5.7
click at [260, 275] on div "14/10/25: 2x Fitter Labour (Day Shift) - per hour" at bounding box center [279, 279] width 96 height 9
click at [260, 294] on div "15/10/25: 2x Fitter Labour (Day Shift) - per hour" at bounding box center [279, 298] width 96 height 9
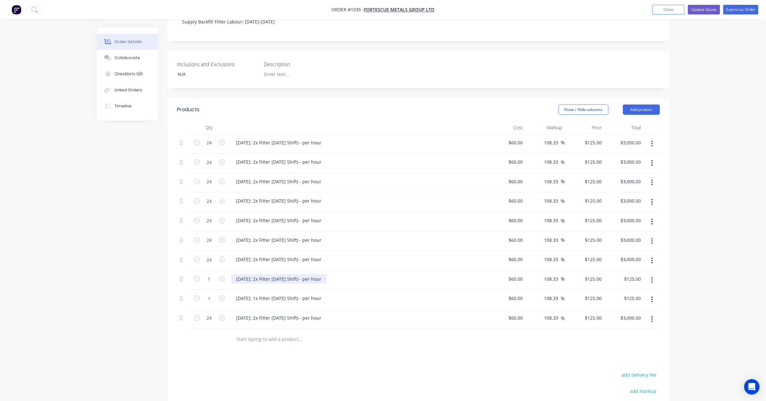
click at [261, 275] on div "14/10/25: 2x Fitter Labour (Day Shift) - per hour" at bounding box center [279, 279] width 96 height 9
drag, startPoint x: 260, startPoint y: 271, endPoint x: 298, endPoint y: 247, distance: 45.5
click at [260, 275] on div "14/10/25: 2x Fitter Labour (Day Shift) - per hour" at bounding box center [279, 279] width 96 height 9
click at [274, 276] on div "14/10/25: 2x Fitter Labour (Day Shift) - per hour" at bounding box center [279, 279] width 96 height 9
drag, startPoint x: 261, startPoint y: 272, endPoint x: 258, endPoint y: 272, distance: 3.2
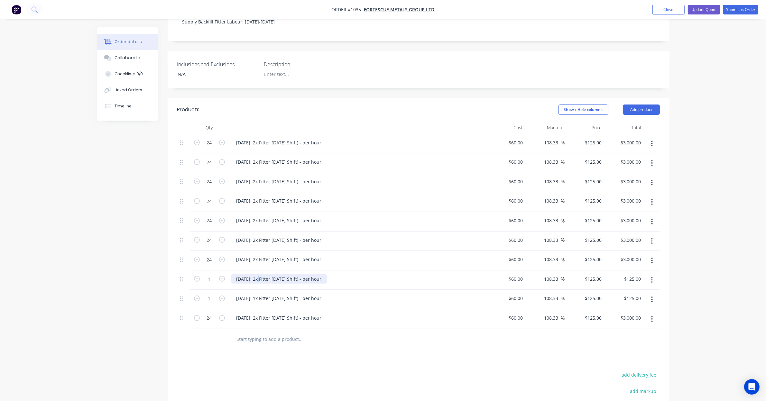
click at [258, 275] on div "14/10/25: 2x Fitter Labour (Day Shift) - per hour" at bounding box center [279, 279] width 96 height 9
drag, startPoint x: 219, startPoint y: 274, endPoint x: 214, endPoint y: 274, distance: 4.5
click at [218, 275] on button "button" at bounding box center [222, 278] width 8 height 7
type input "2"
type input "$250.00"
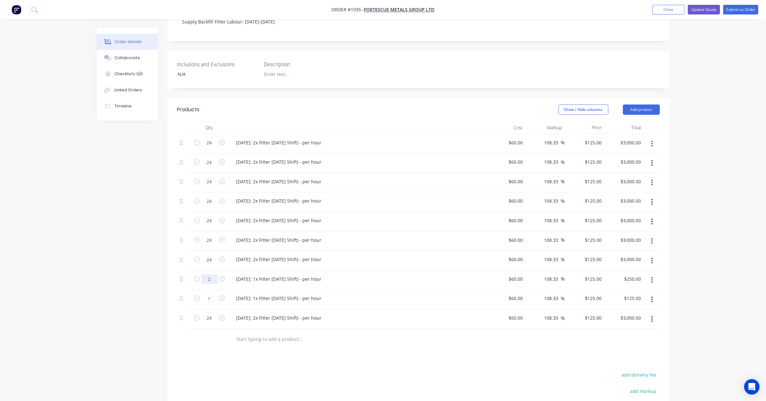
click at [212, 148] on input "2" at bounding box center [209, 143] width 17 height 10
type input "12"
type input "$1,500.00"
click at [153, 282] on div "Created by Leya Created 03/09/25 Required 01/10/25 Assigned to Add team member …" at bounding box center [383, 192] width 573 height 643
click at [210, 148] on input "1" at bounding box center [209, 143] width 17 height 10
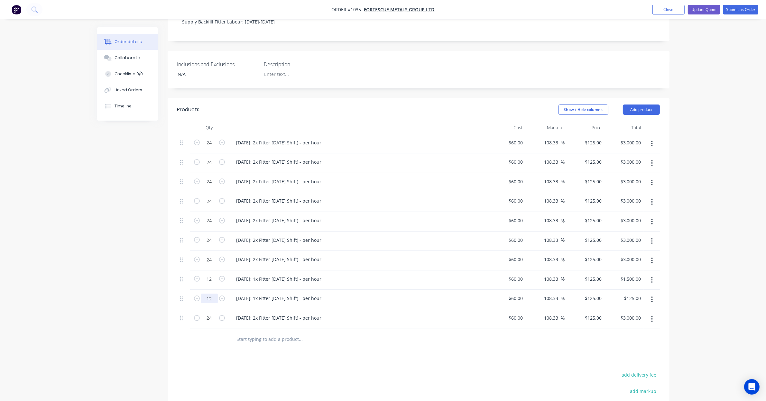
type input "12"
type input "$1,500.00"
click at [146, 284] on div "Created by Leya Created 03/09/25 Required 01/10/25 Assigned to Add team member …" at bounding box center [383, 192] width 573 height 643
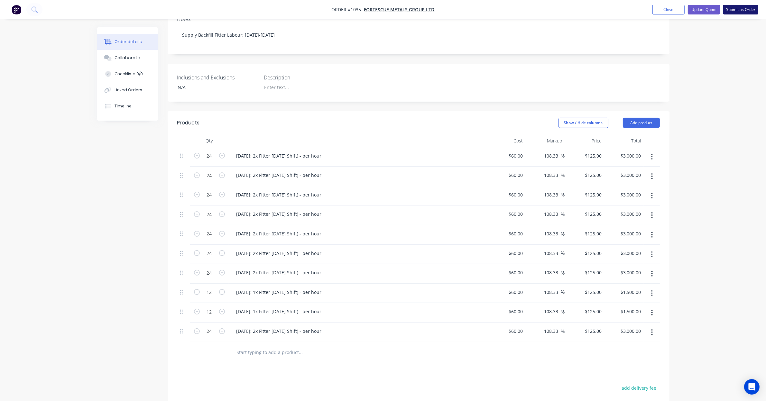
scroll to position [143, 0]
click at [704, 10] on button "Update Quote" at bounding box center [704, 10] width 32 height 10
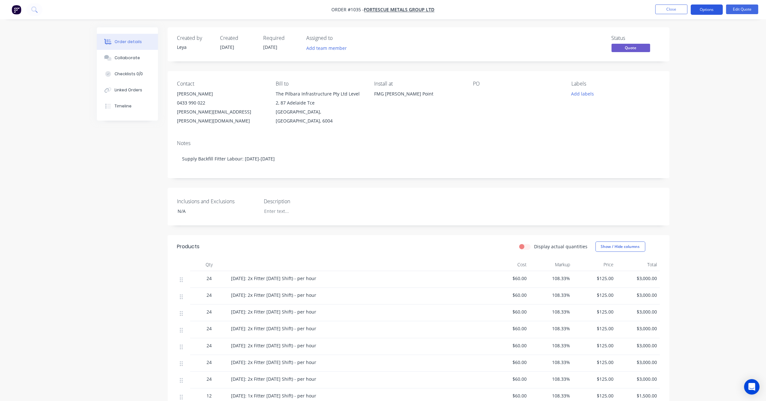
click at [707, 8] on button "Options" at bounding box center [707, 10] width 32 height 10
click at [695, 39] on div "Quote" at bounding box center [687, 38] width 59 height 9
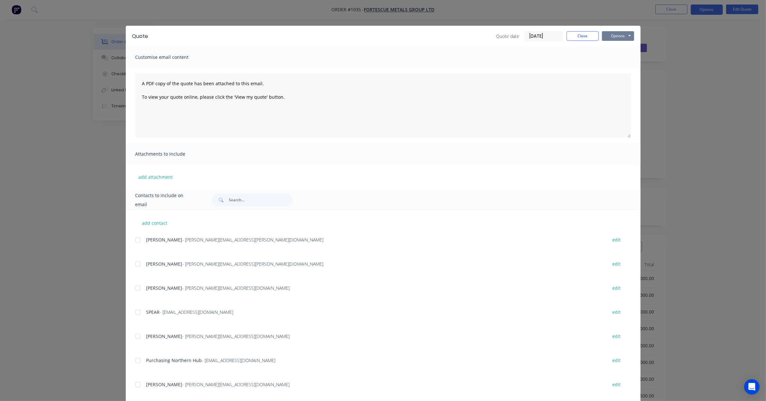
click at [603, 34] on button "Options" at bounding box center [618, 36] width 32 height 10
click at [618, 51] on button "Preview" at bounding box center [622, 47] width 41 height 11
click at [580, 40] on button "Close" at bounding box center [583, 36] width 32 height 10
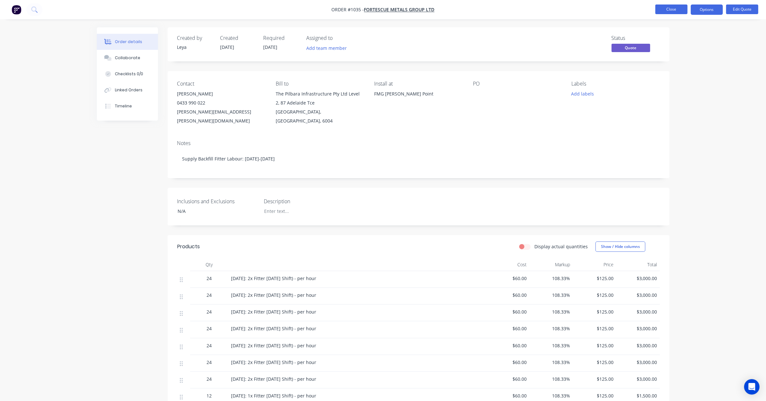
click at [678, 10] on button "Close" at bounding box center [672, 10] width 32 height 10
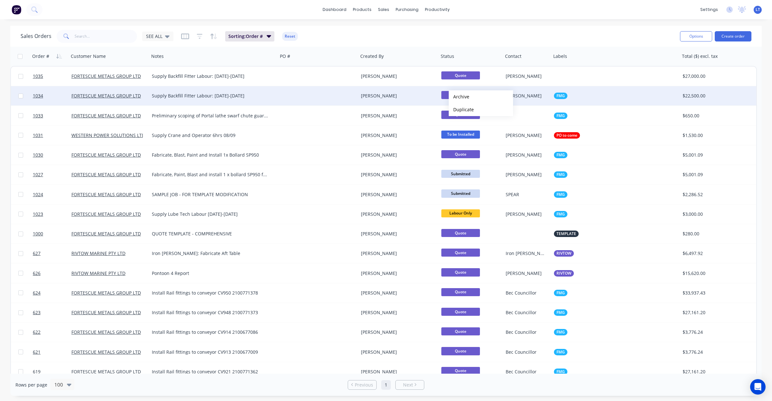
click at [432, 96] on div "[PERSON_NAME]" at bounding box center [396, 96] width 71 height 6
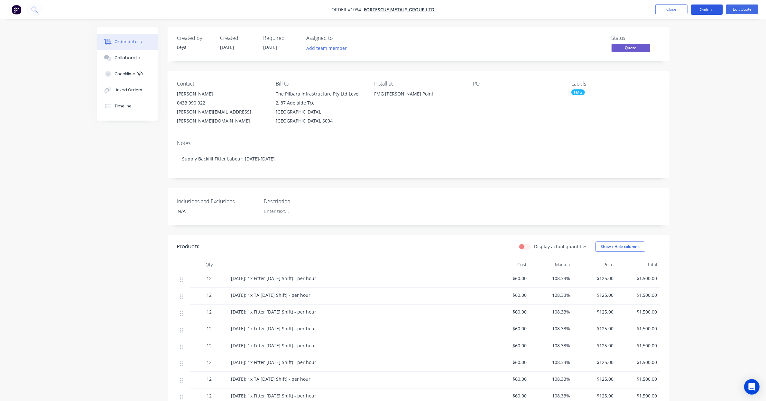
click at [702, 13] on button "Options" at bounding box center [707, 10] width 32 height 10
click at [693, 79] on div "Convert to Order" at bounding box center [687, 77] width 59 height 9
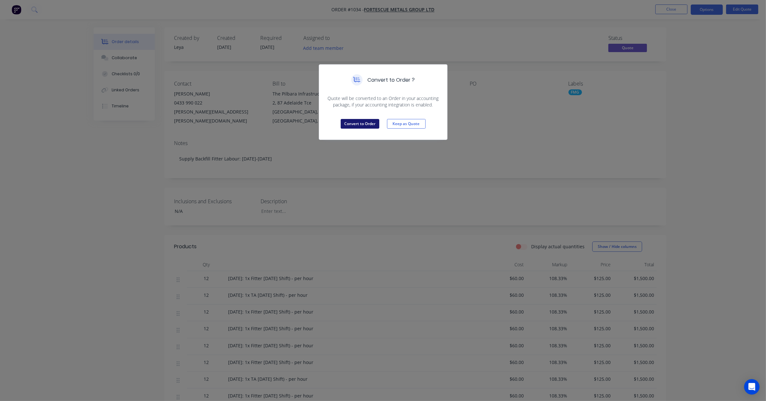
click at [361, 123] on button "Convert to Order" at bounding box center [360, 124] width 39 height 10
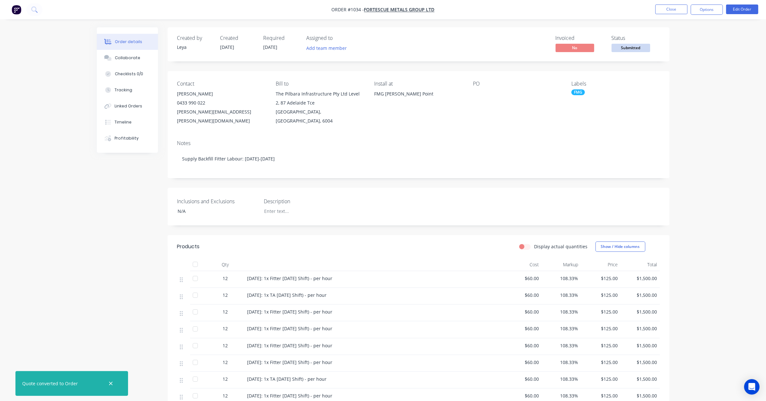
click at [629, 49] on span "Submitted" at bounding box center [631, 48] width 39 height 8
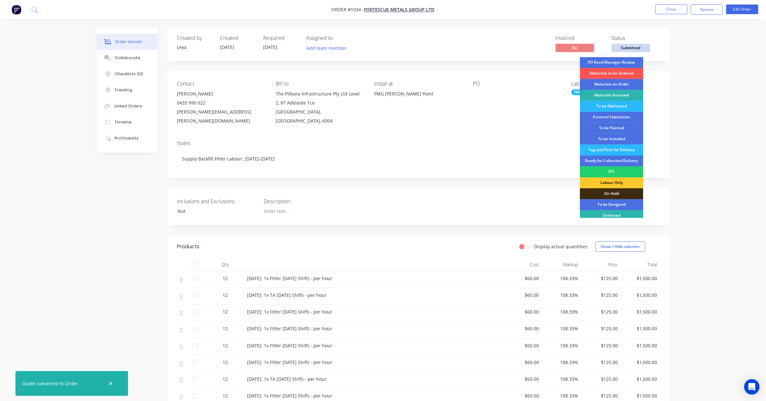
click at [623, 188] on div "Labour Only" at bounding box center [611, 183] width 63 height 11
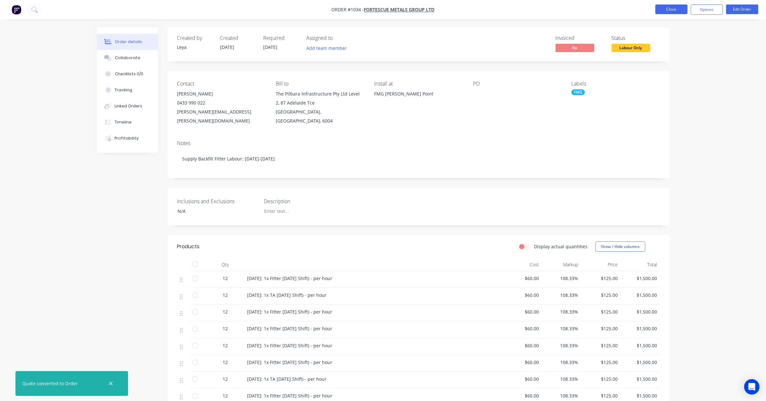
click at [674, 12] on button "Close" at bounding box center [672, 10] width 32 height 10
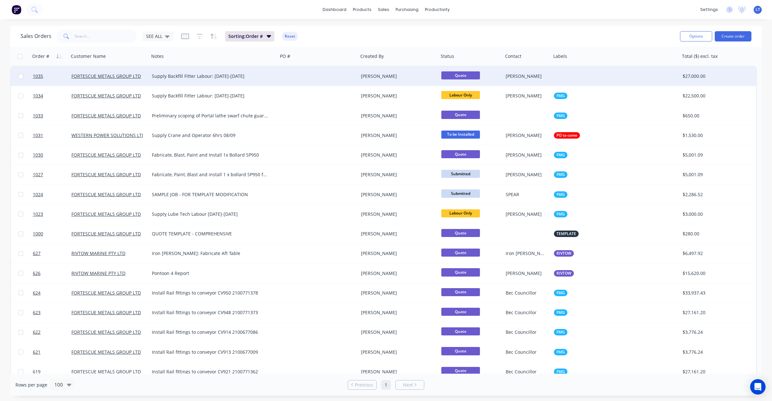
click at [493, 76] on div "Quote" at bounding box center [470, 76] width 56 height 10
click at [536, 75] on div "[PERSON_NAME]" at bounding box center [526, 76] width 41 height 6
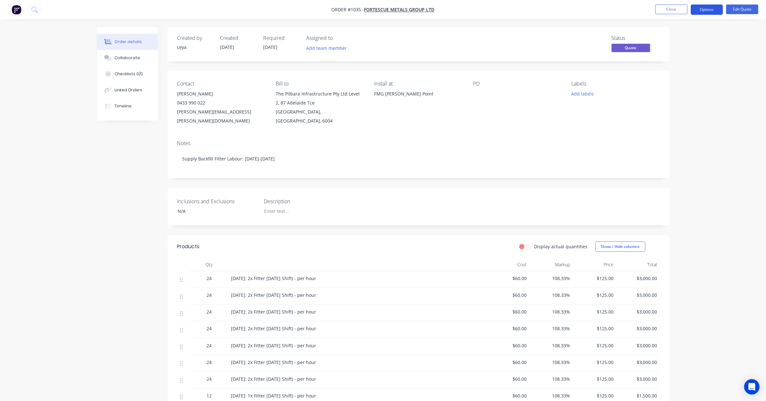
click at [704, 12] on button "Options" at bounding box center [707, 10] width 32 height 10
click at [695, 76] on div "Convert to Order" at bounding box center [687, 77] width 59 height 9
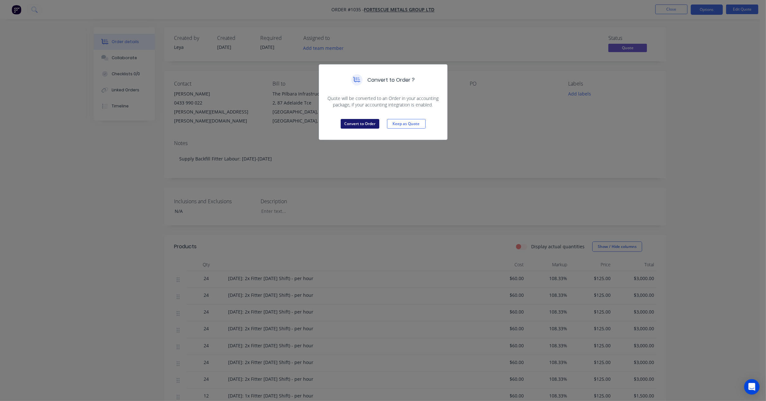
click at [352, 124] on button "Convert to Order" at bounding box center [360, 124] width 39 height 10
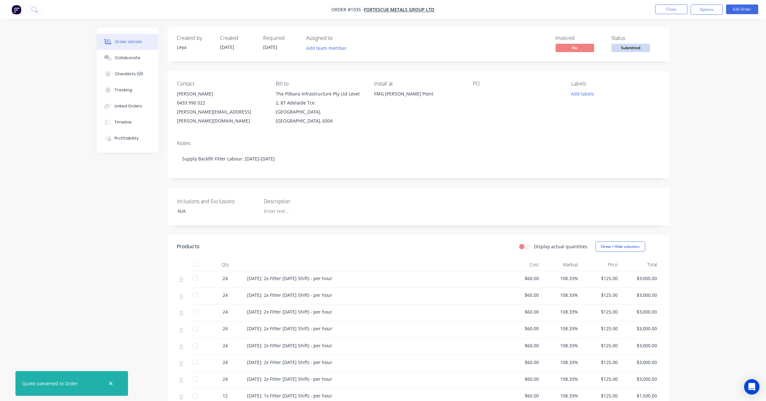
click at [623, 47] on span "Submitted" at bounding box center [631, 48] width 39 height 8
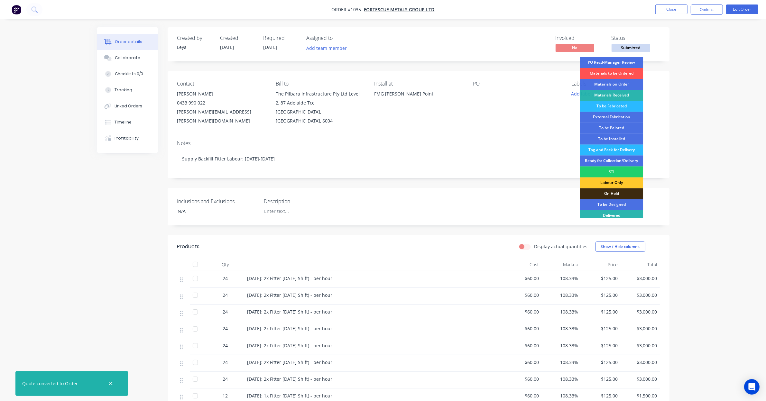
click at [617, 186] on div "Labour Only" at bounding box center [611, 183] width 63 height 11
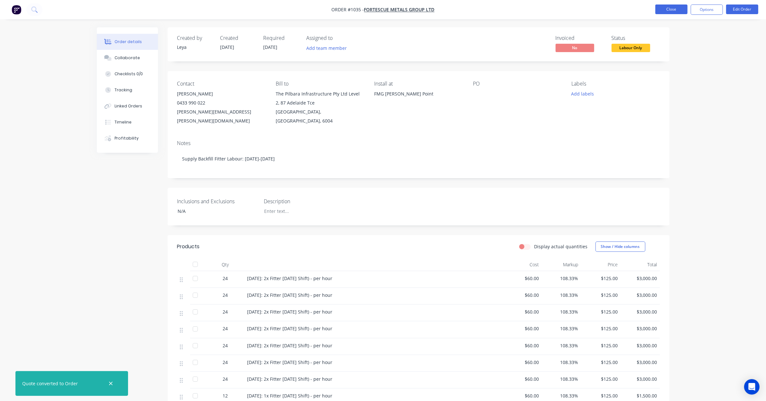
click at [678, 11] on button "Close" at bounding box center [672, 10] width 32 height 10
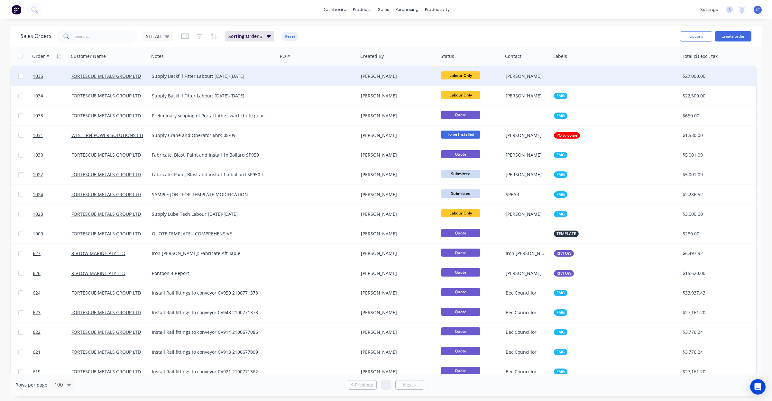
click at [559, 78] on div at bounding box center [616, 76] width 129 height 19
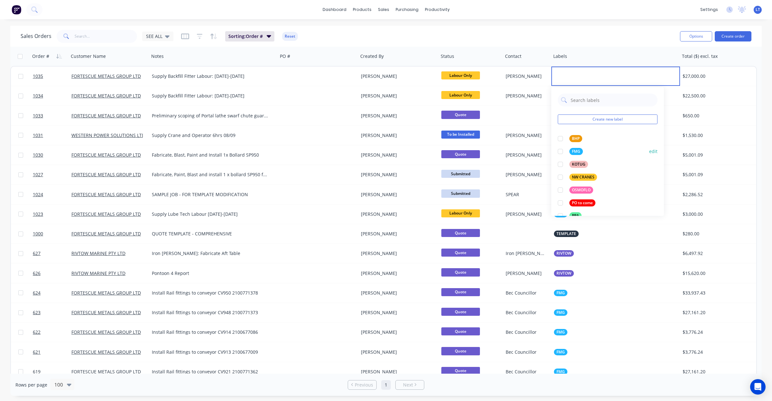
click at [562, 151] on div at bounding box center [560, 151] width 13 height 13
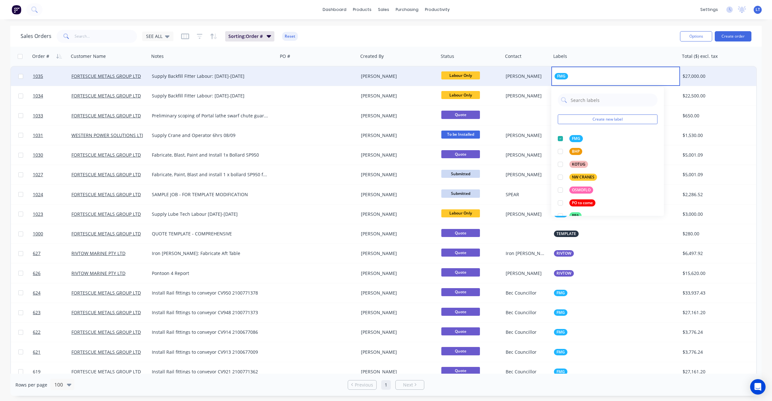
click at [668, 79] on div "FMG" at bounding box center [616, 76] width 129 height 19
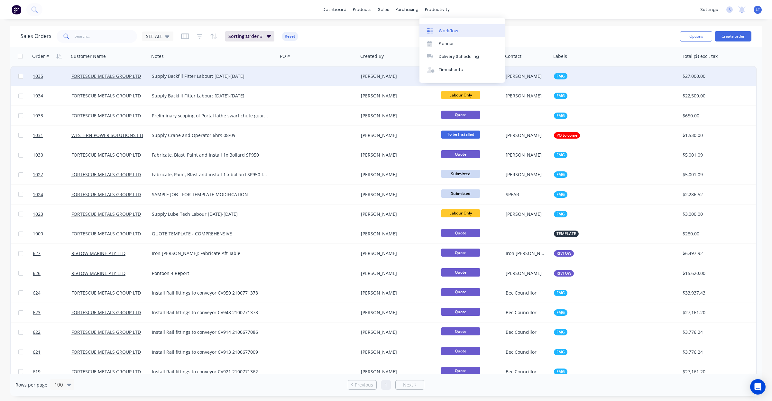
click at [450, 29] on div "Workflow" at bounding box center [448, 31] width 19 height 6
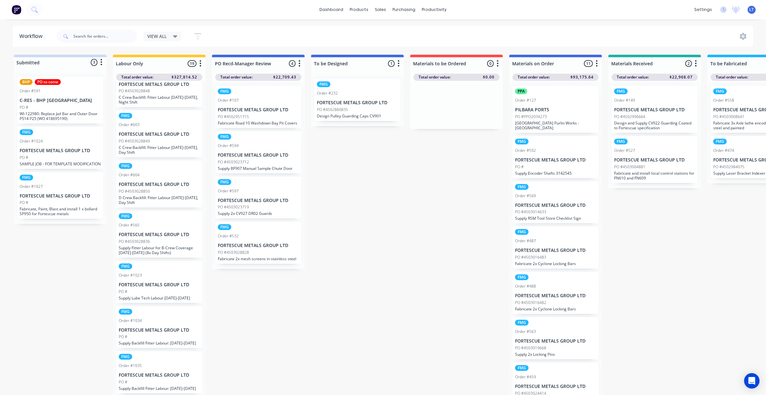
scroll to position [10, 0]
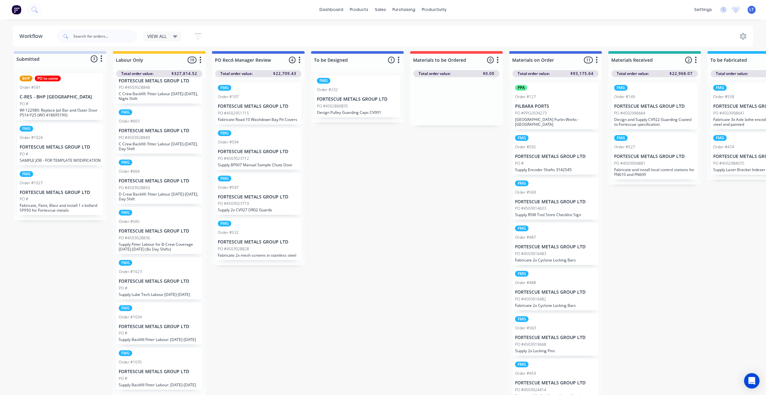
click at [155, 307] on div "FMG Order #1034 FORTESCUE METALS GROUP LTD PO # Supply Backfill Fitter Labour: …" at bounding box center [159, 324] width 86 height 42
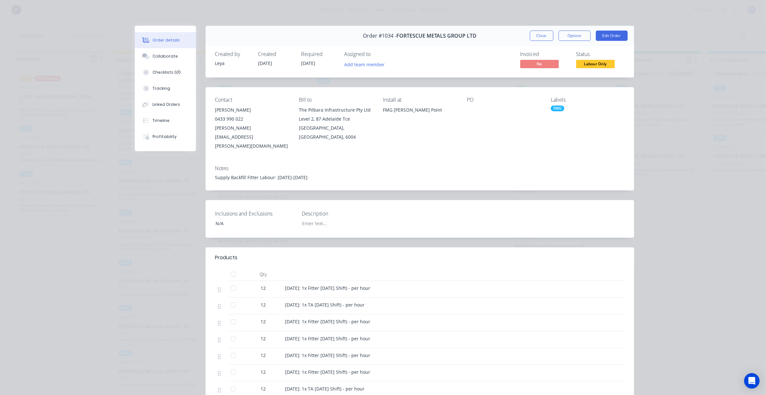
click at [559, 110] on div "FMG" at bounding box center [558, 109] width 14 height 6
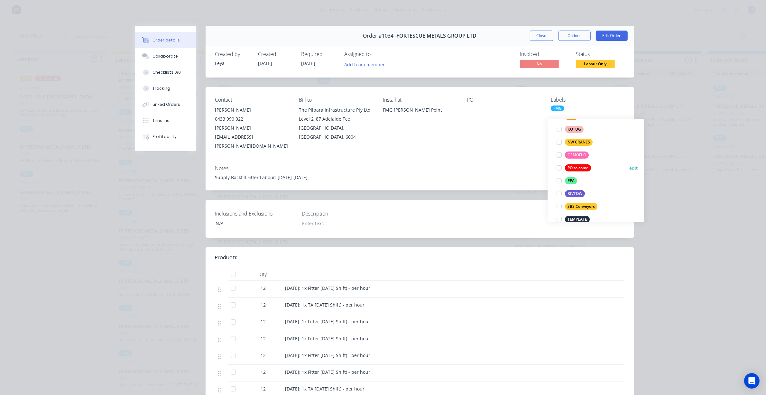
click at [560, 164] on div at bounding box center [559, 168] width 13 height 13
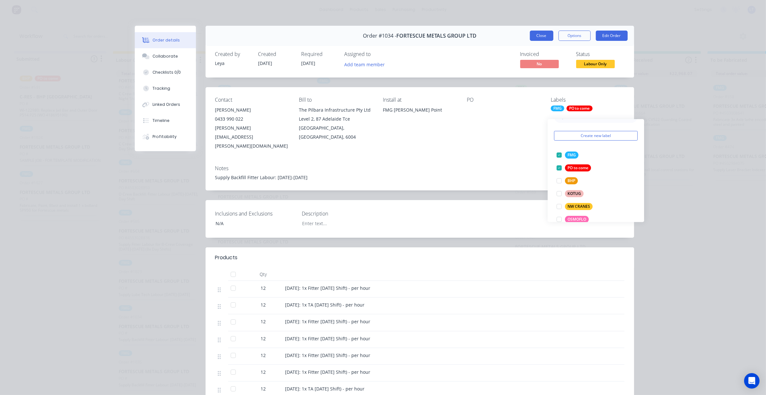
click at [540, 34] on button "Close" at bounding box center [541, 36] width 23 height 10
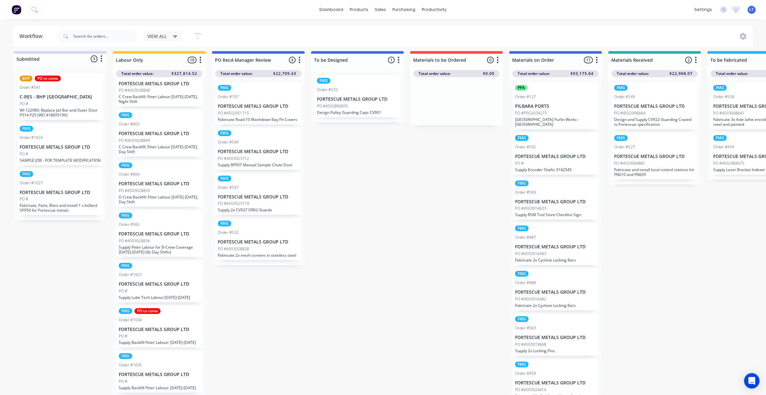
scroll to position [620, 0]
click at [168, 279] on p "FORTESCUE METALS GROUP LTD" at bounding box center [159, 281] width 81 height 5
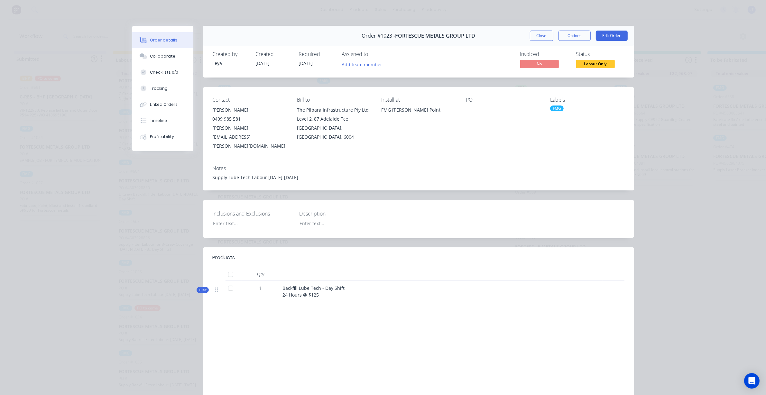
click at [559, 108] on div "FMG" at bounding box center [557, 109] width 14 height 6
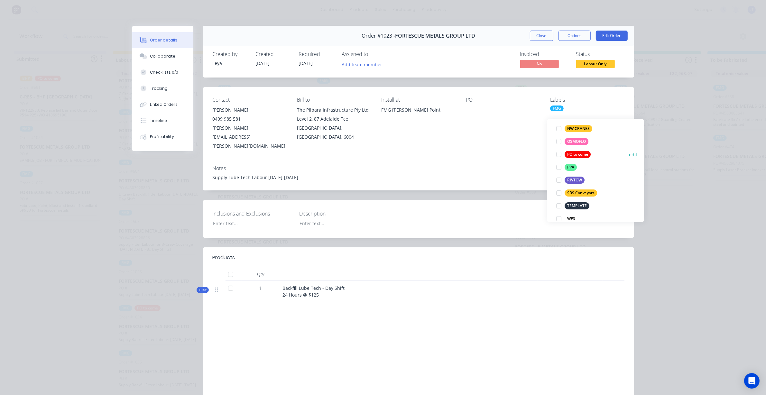
click at [560, 148] on div at bounding box center [559, 154] width 13 height 13
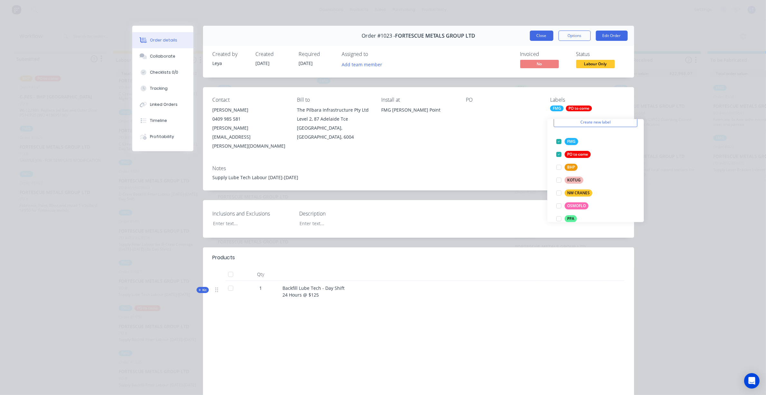
click at [531, 36] on button "Close" at bounding box center [541, 36] width 23 height 10
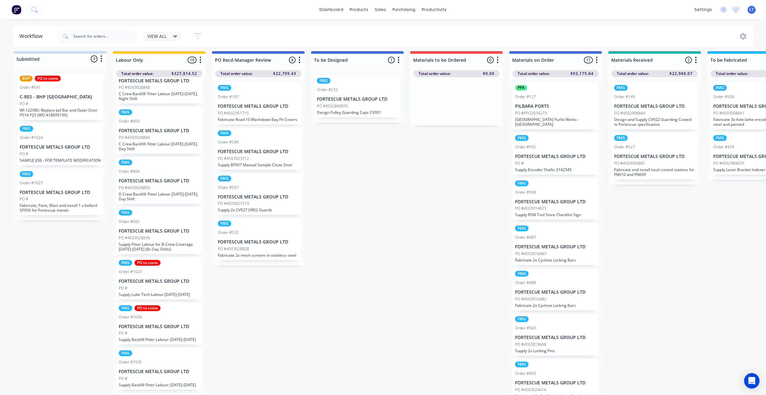
click at [156, 366] on div "FMG Order #1035 FORTESCUE METALS GROUP LTD PO # Supply Backfill Fitter Labour: …" at bounding box center [159, 369] width 86 height 42
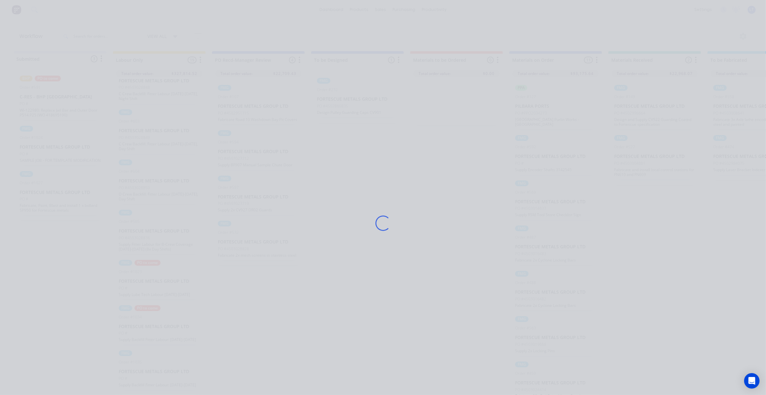
scroll to position [13, 0]
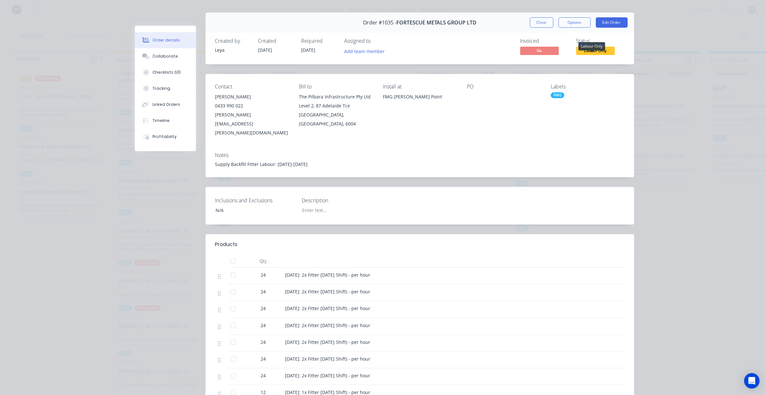
click at [583, 52] on span "Labour Only" at bounding box center [595, 51] width 39 height 8
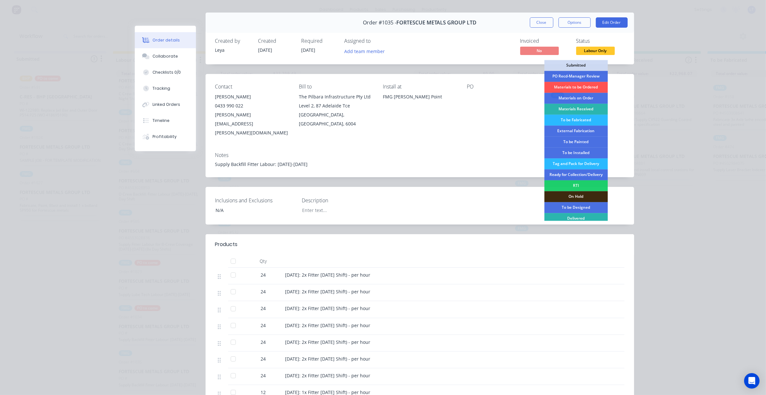
drag, startPoint x: 518, startPoint y: 89, endPoint x: 521, endPoint y: 86, distance: 4.3
click at [518, 89] on div "PO" at bounding box center [504, 87] width 74 height 6
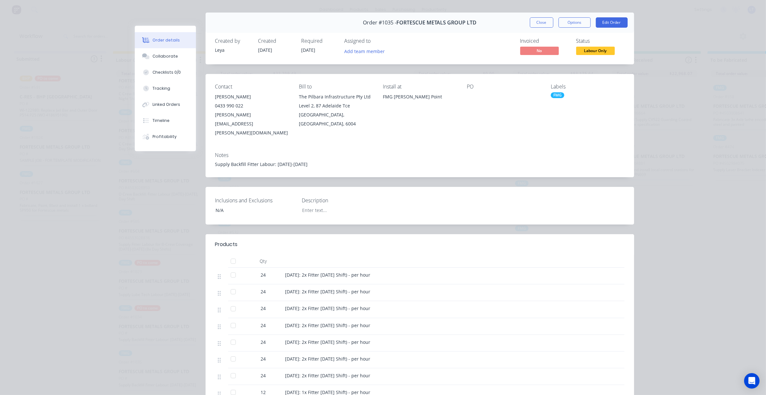
click at [547, 93] on div "Contact [PERSON_NAME] [PHONE_NUMBER] [PERSON_NAME][EMAIL_ADDRESS][PERSON_NAME][…" at bounding box center [420, 110] width 429 height 73
click at [557, 94] on div "FMG" at bounding box center [558, 95] width 14 height 6
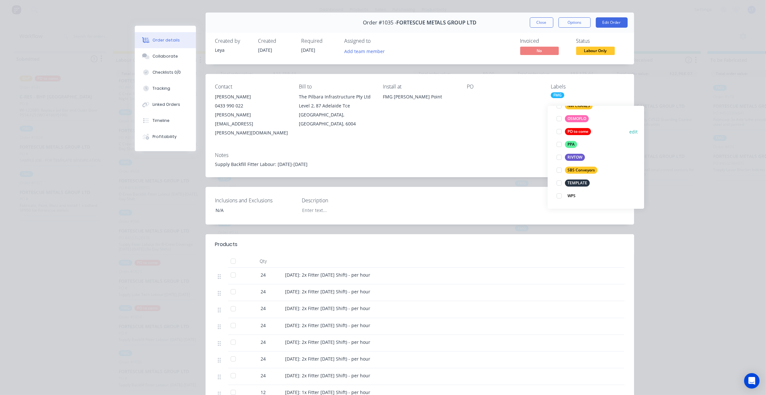
click at [561, 125] on div at bounding box center [559, 131] width 13 height 13
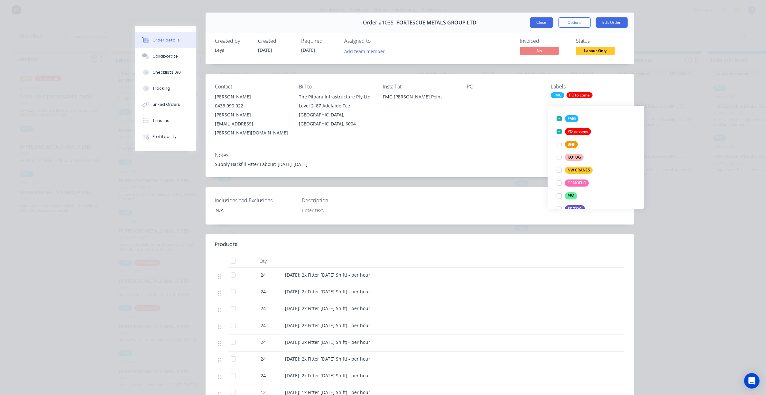
click at [538, 20] on button "Close" at bounding box center [541, 22] width 23 height 10
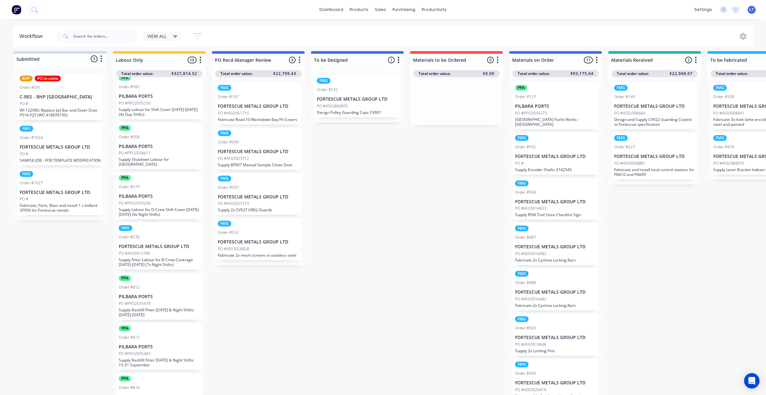
scroll to position [0, 0]
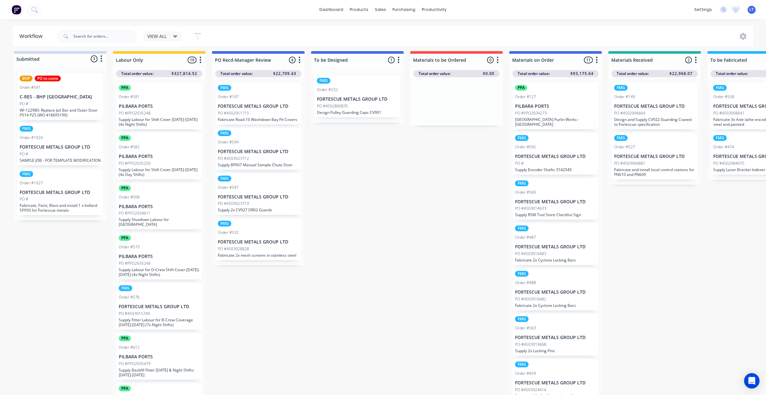
drag, startPoint x: 349, startPoint y: 143, endPoint x: 339, endPoint y: 141, distance: 10.3
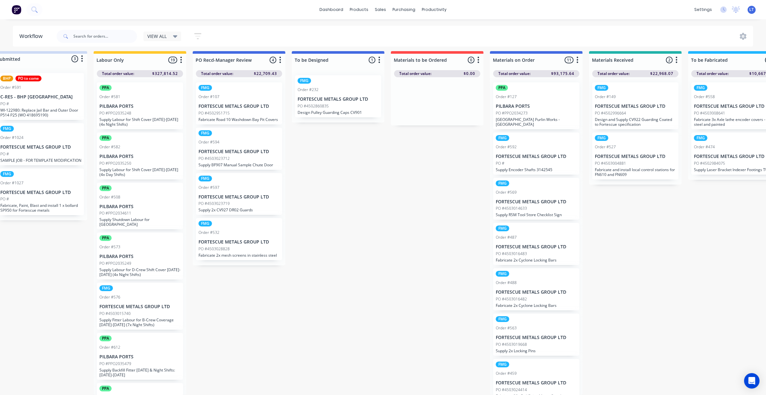
scroll to position [10, 0]
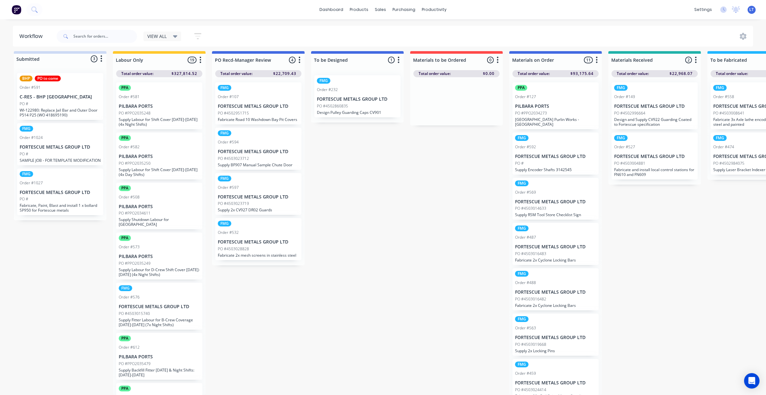
drag, startPoint x: 417, startPoint y: 319, endPoint x: 380, endPoint y: 320, distance: 37.3
click at [445, 73] on div "Timesheets" at bounding box center [448, 76] width 24 height 6
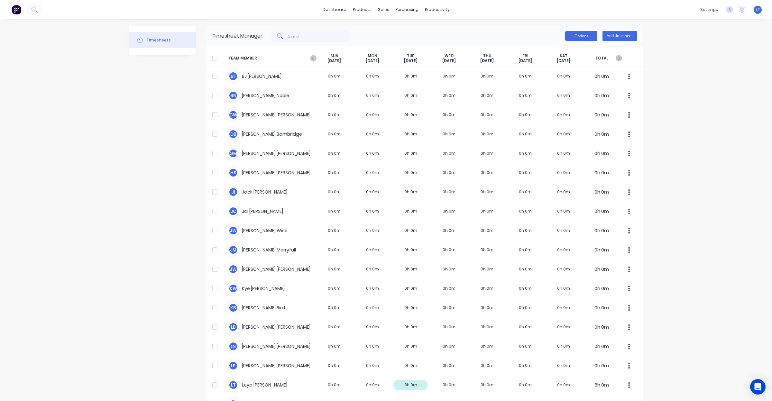
click at [571, 36] on button "Options" at bounding box center [582, 36] width 32 height 10
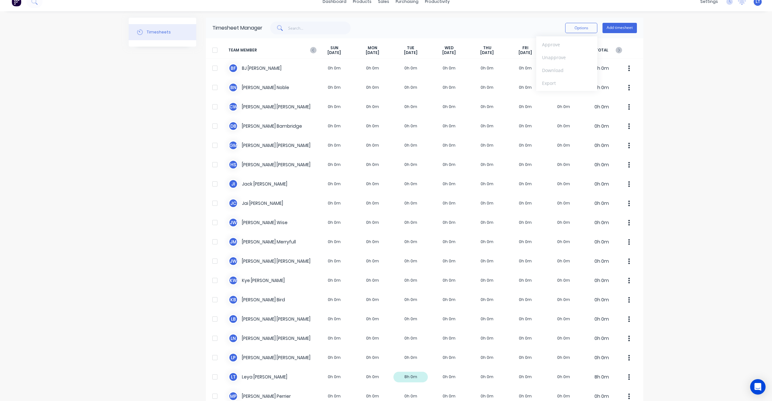
scroll to position [13, 0]
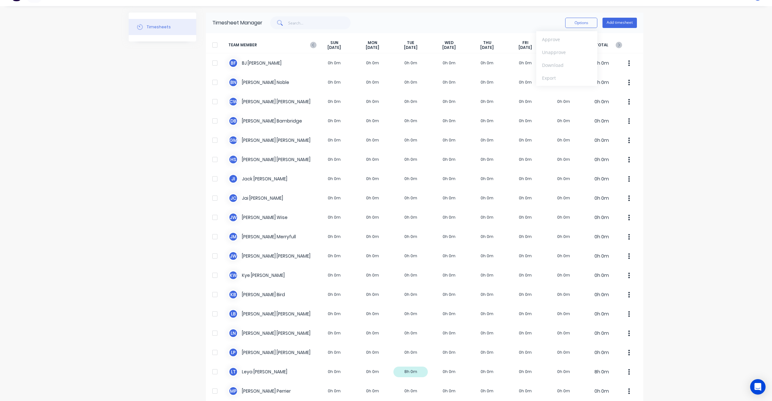
click at [691, 116] on div "dashboard products sales purchasing productivity dashboard products Product Cat…" at bounding box center [386, 200] width 772 height 401
click at [214, 45] on div at bounding box center [215, 45] width 13 height 13
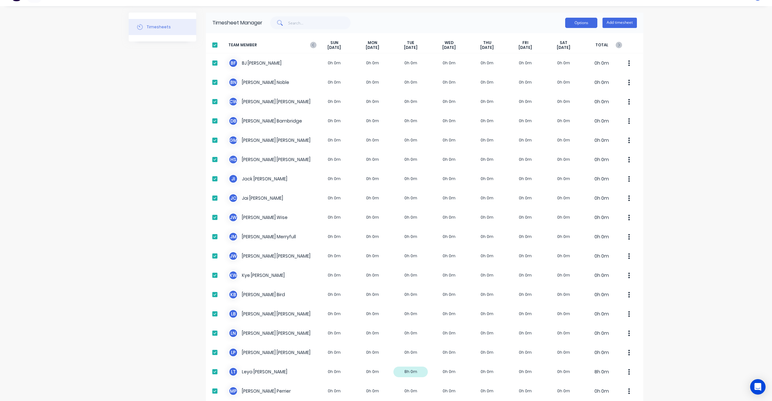
click at [573, 21] on button "Options" at bounding box center [582, 23] width 32 height 10
click at [566, 74] on div "Export" at bounding box center [567, 77] width 50 height 9
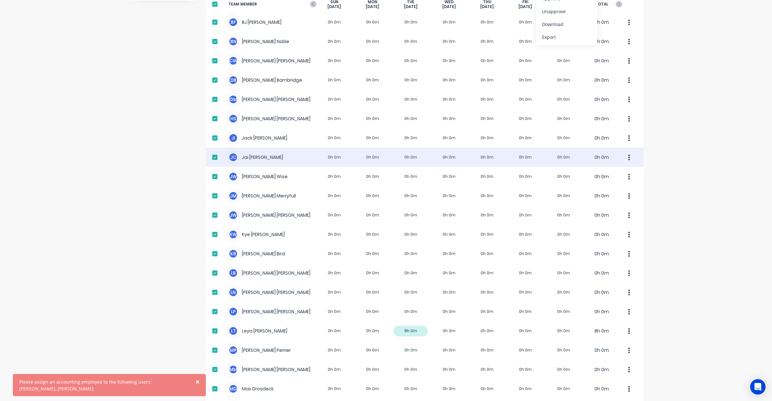
scroll to position [0, 0]
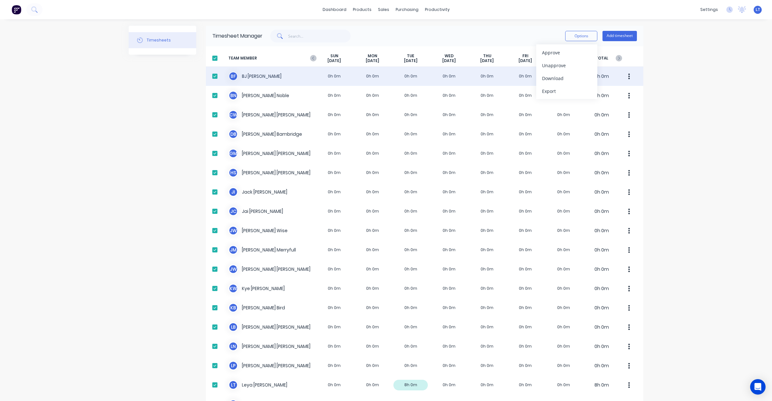
click at [250, 78] on div "B F BJ Fleck 0h 0m 0h 0m 0h 0m 0h 0m 0h 0m 0h 0m 0h 0m 0h 0m" at bounding box center [425, 76] width 438 height 19
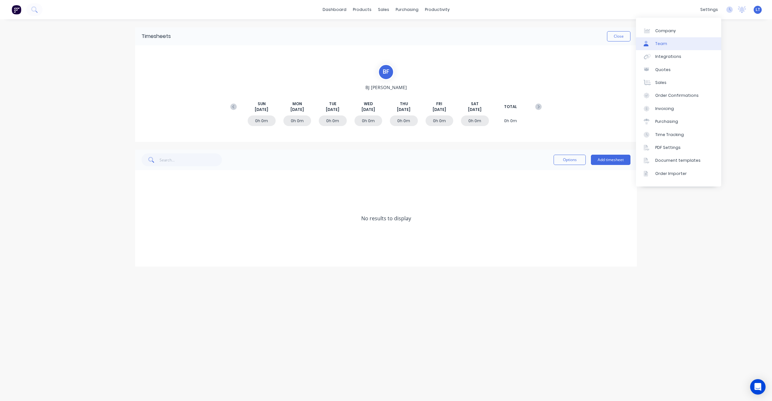
click at [678, 44] on link "Team" at bounding box center [678, 43] width 85 height 13
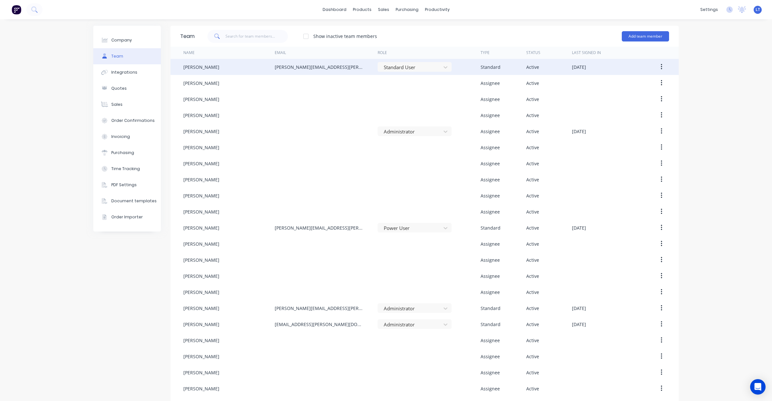
click at [238, 68] on div "[PERSON_NAME]" at bounding box center [228, 67] width 91 height 16
click at [657, 67] on button "button" at bounding box center [661, 67] width 15 height 12
click at [646, 84] on div "Edit" at bounding box center [639, 83] width 50 height 9
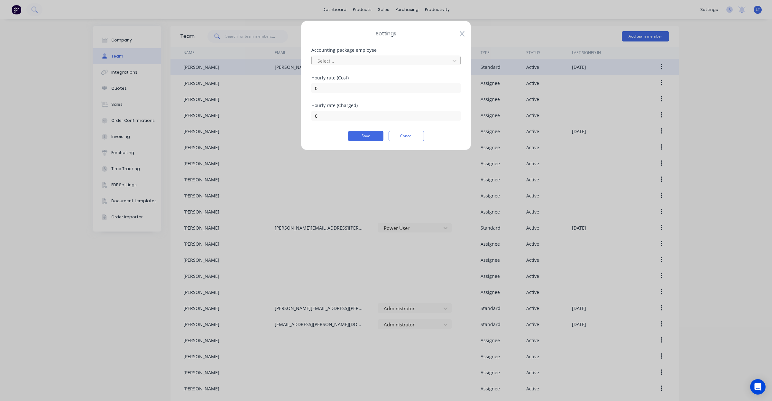
click at [369, 63] on div at bounding box center [382, 61] width 130 height 8
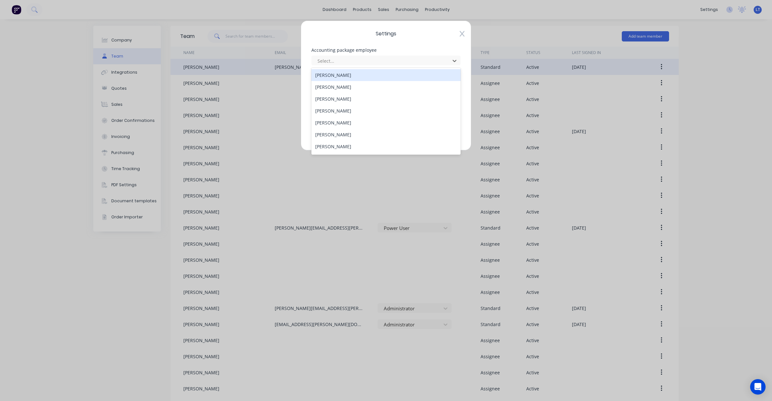
click at [364, 76] on div "Billie-Jean FLECK" at bounding box center [386, 75] width 149 height 12
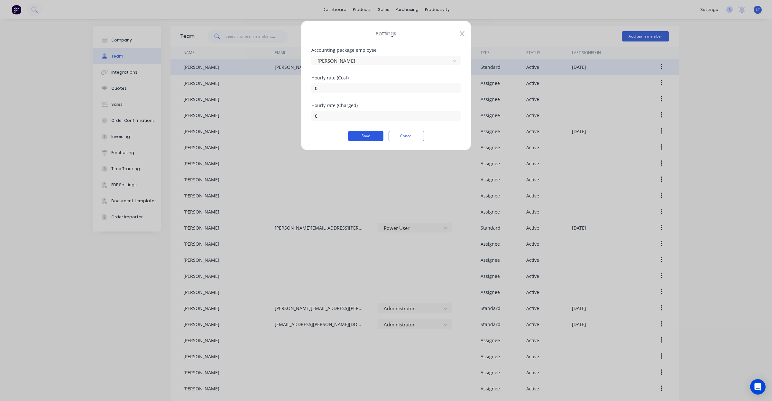
click at [357, 138] on button "Save" at bounding box center [365, 136] width 35 height 10
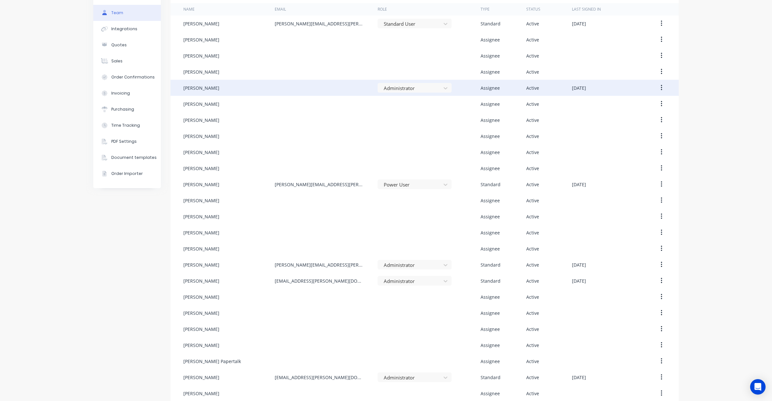
scroll to position [67, 0]
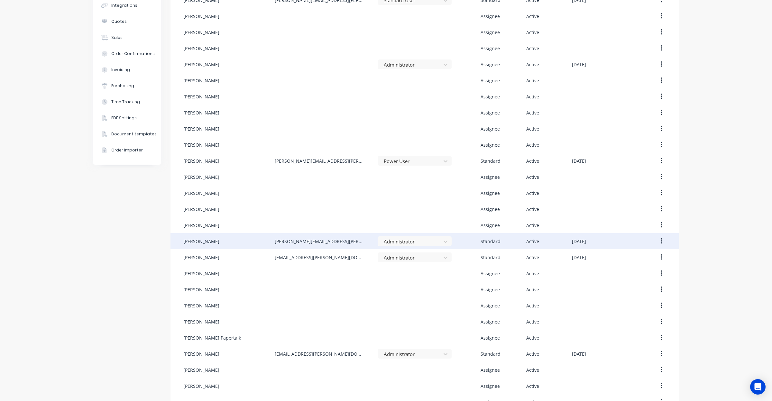
click at [654, 242] on button "button" at bounding box center [661, 242] width 15 height 12
click at [646, 255] on div "Edit" at bounding box center [639, 258] width 50 height 9
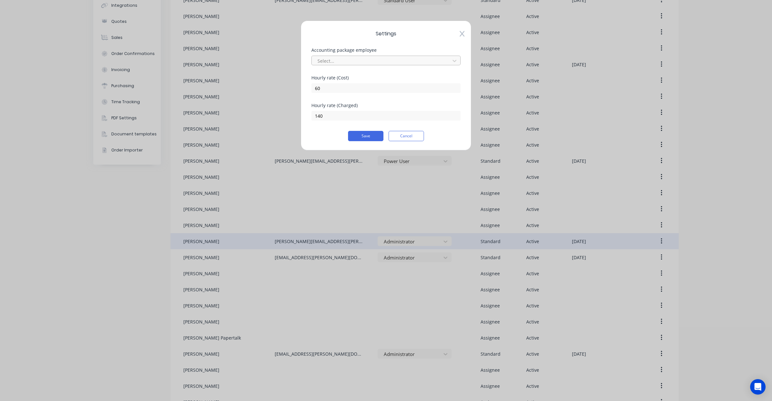
click at [356, 63] on div at bounding box center [382, 61] width 130 height 8
type input "leigh"
click at [348, 71] on div "Leigh PARKER" at bounding box center [386, 75] width 149 height 12
click at [374, 138] on button "Save" at bounding box center [365, 136] width 35 height 10
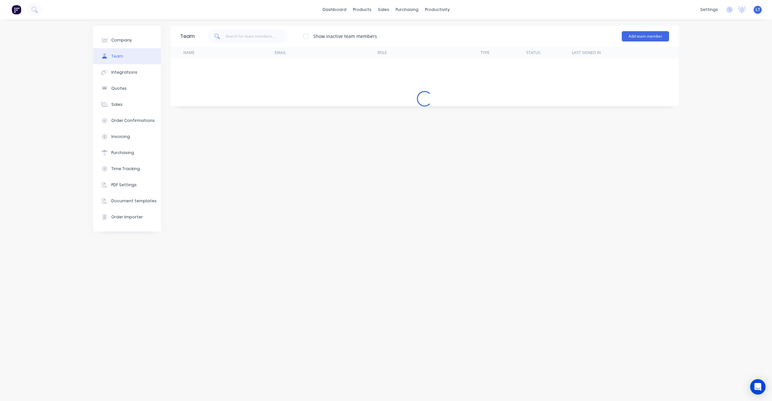
scroll to position [0, 0]
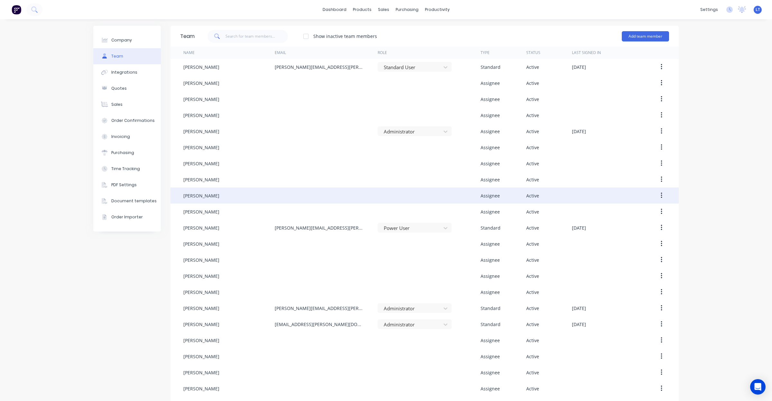
click at [245, 196] on div "James Wise" at bounding box center [228, 196] width 91 height 16
click at [656, 195] on button "button" at bounding box center [661, 196] width 15 height 12
click at [633, 209] on div "Edit" at bounding box center [639, 212] width 50 height 9
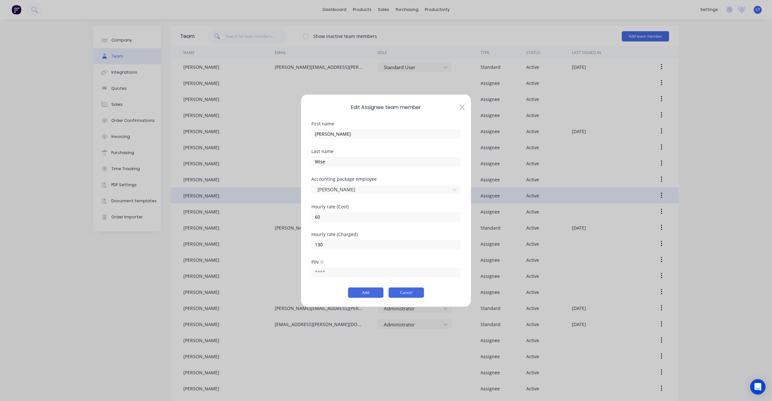
click at [411, 293] on button "Cancel" at bounding box center [406, 293] width 35 height 10
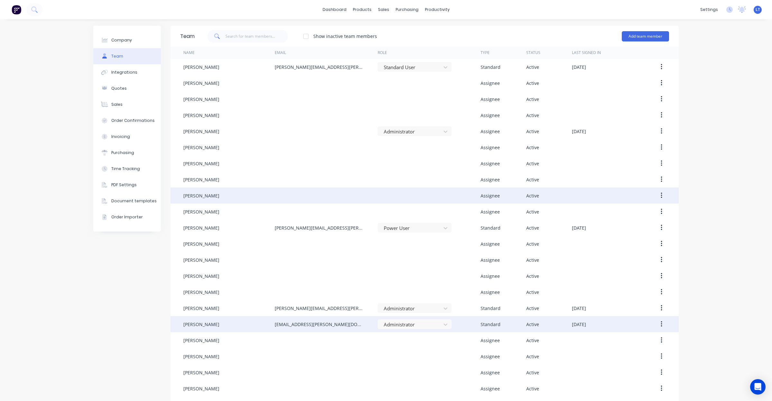
click at [656, 325] on button "button" at bounding box center [661, 325] width 15 height 12
click at [641, 336] on button "Edit" at bounding box center [638, 341] width 61 height 13
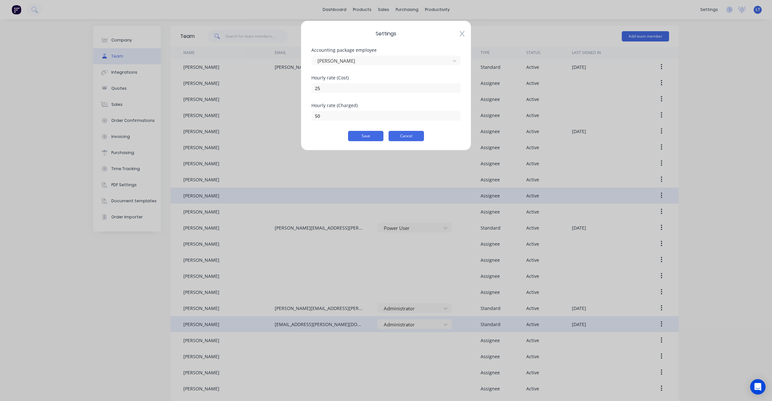
click at [423, 137] on button "Cancel" at bounding box center [406, 136] width 35 height 10
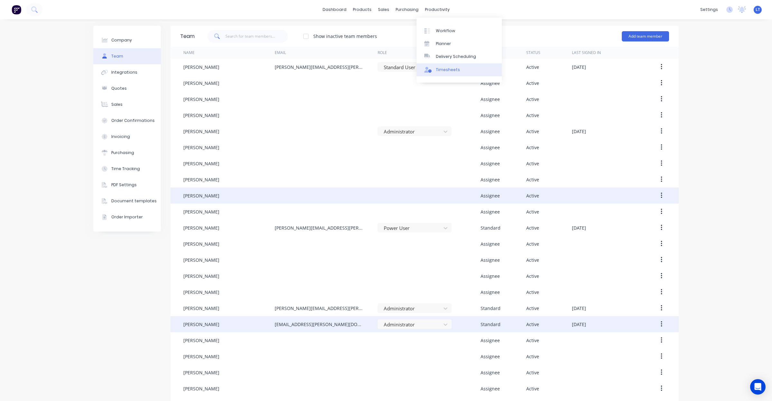
click at [448, 70] on div "Timesheets" at bounding box center [448, 70] width 24 height 6
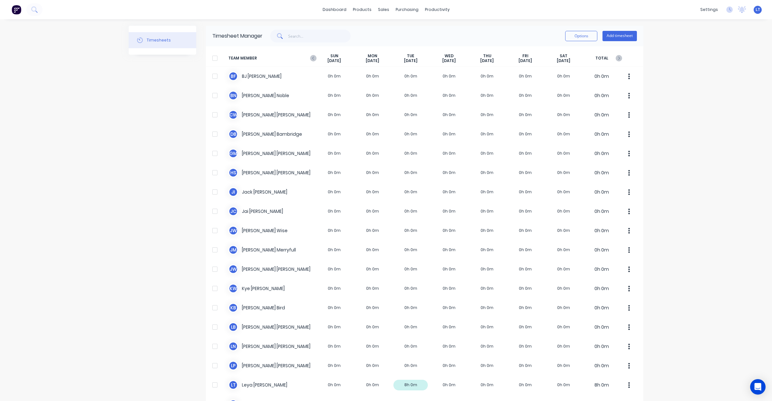
click at [209, 59] on div at bounding box center [215, 58] width 13 height 13
click at [586, 41] on button "Options" at bounding box center [582, 36] width 32 height 10
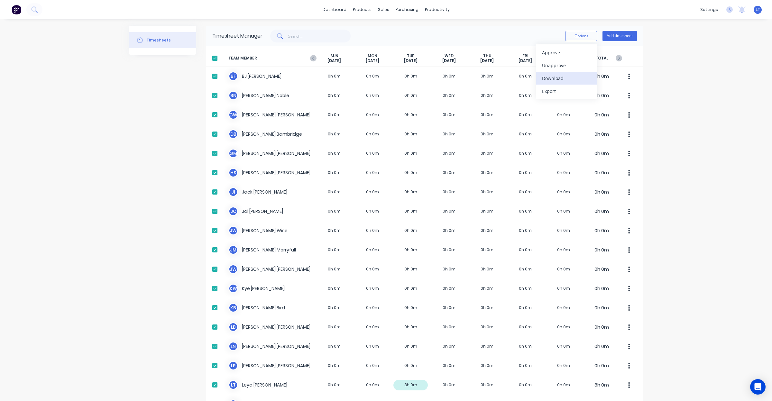
click at [570, 77] on div "Download" at bounding box center [567, 78] width 50 height 9
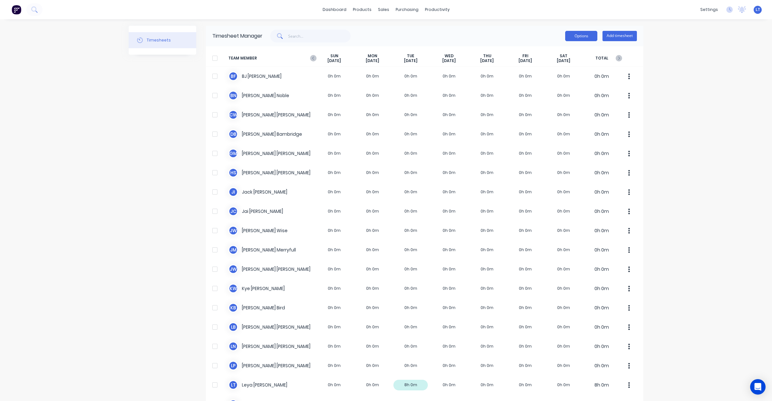
click at [576, 39] on button "Options" at bounding box center [582, 36] width 32 height 10
click at [675, 71] on div "dashboard products sales purchasing productivity dashboard products Product Cat…" at bounding box center [386, 200] width 772 height 401
click at [213, 60] on div at bounding box center [215, 58] width 13 height 13
click at [566, 39] on button "Options" at bounding box center [582, 36] width 32 height 10
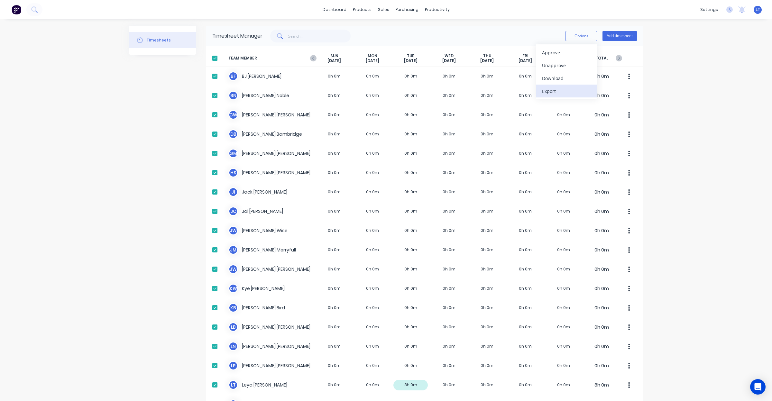
click at [554, 91] on div "Export" at bounding box center [567, 91] width 50 height 9
click at [572, 31] on button "Options" at bounding box center [582, 36] width 32 height 10
click at [563, 89] on div "Export" at bounding box center [567, 91] width 50 height 9
